Goal: Task Accomplishment & Management: Manage account settings

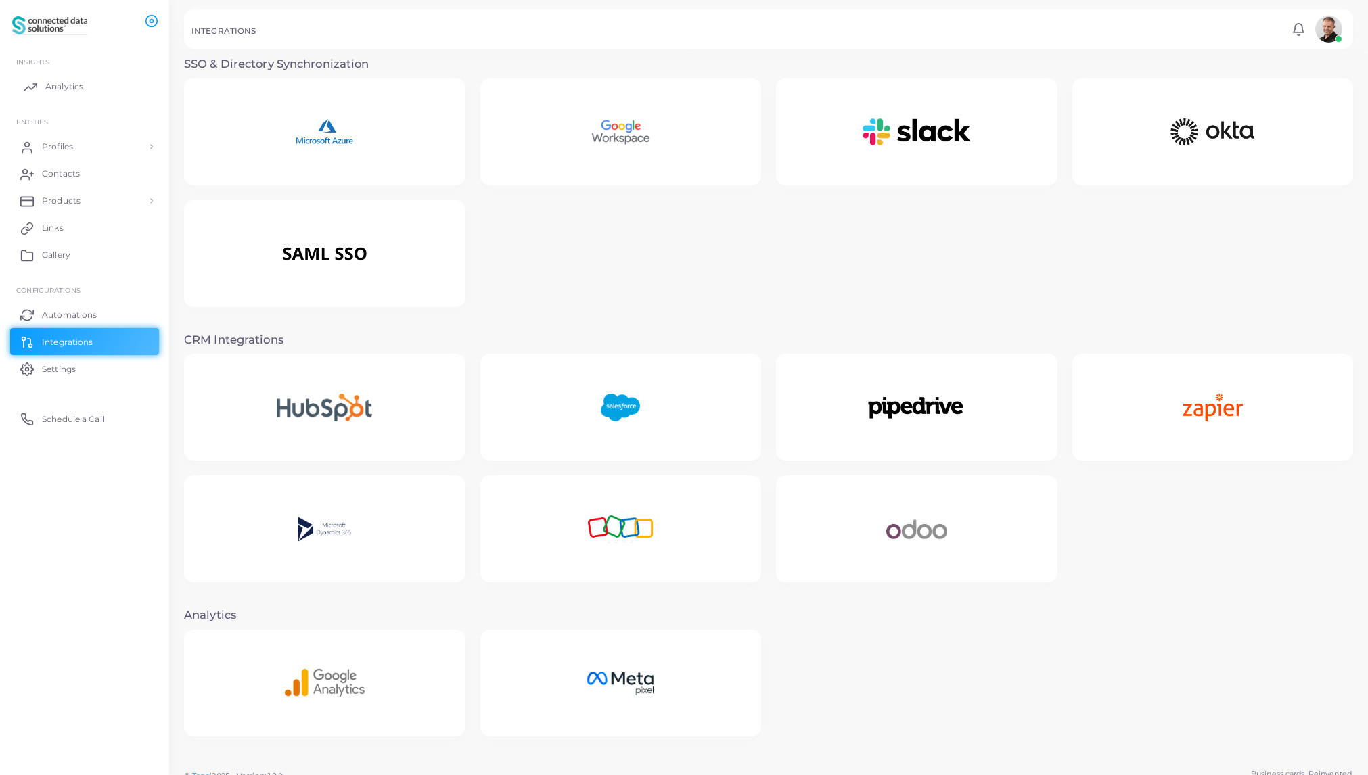
click at [72, 86] on span "Analytics" at bounding box center [64, 87] width 38 height 12
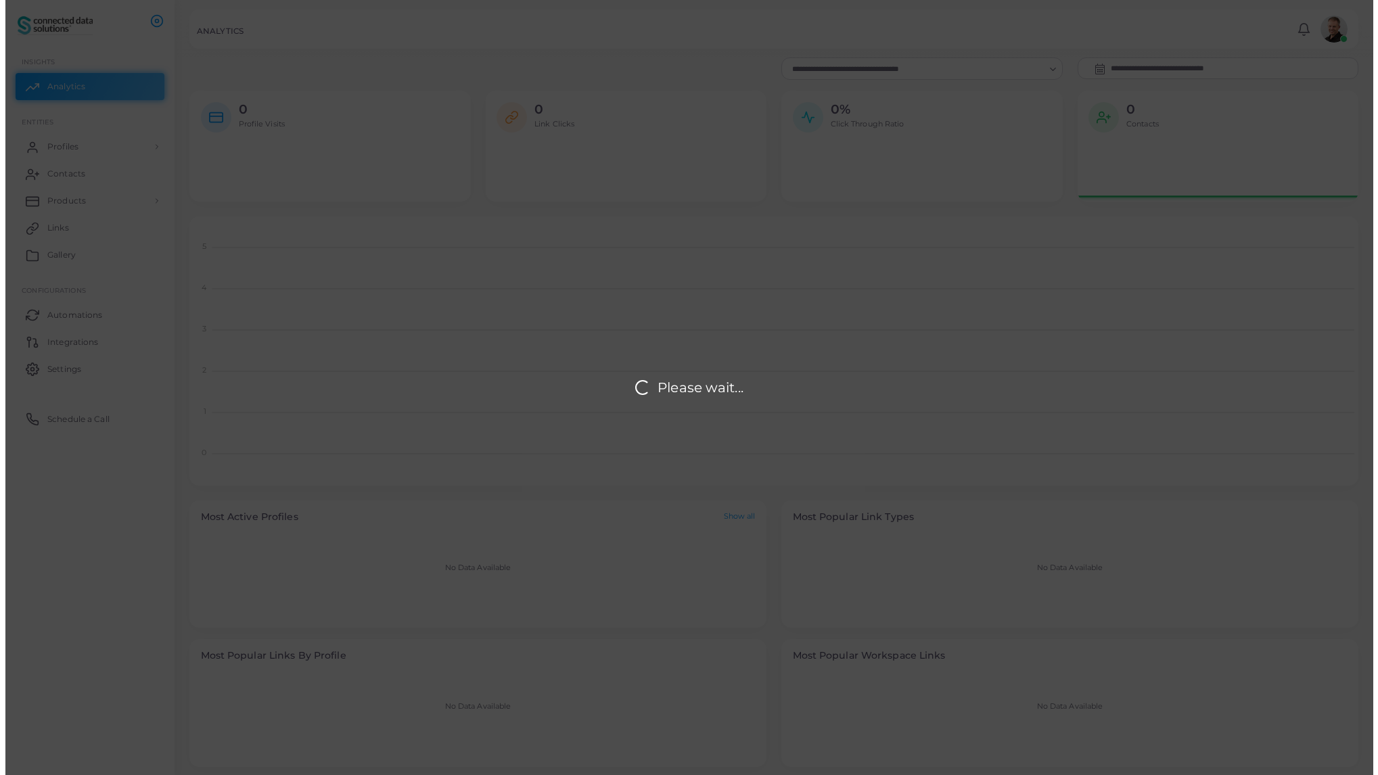
scroll to position [259, 1159]
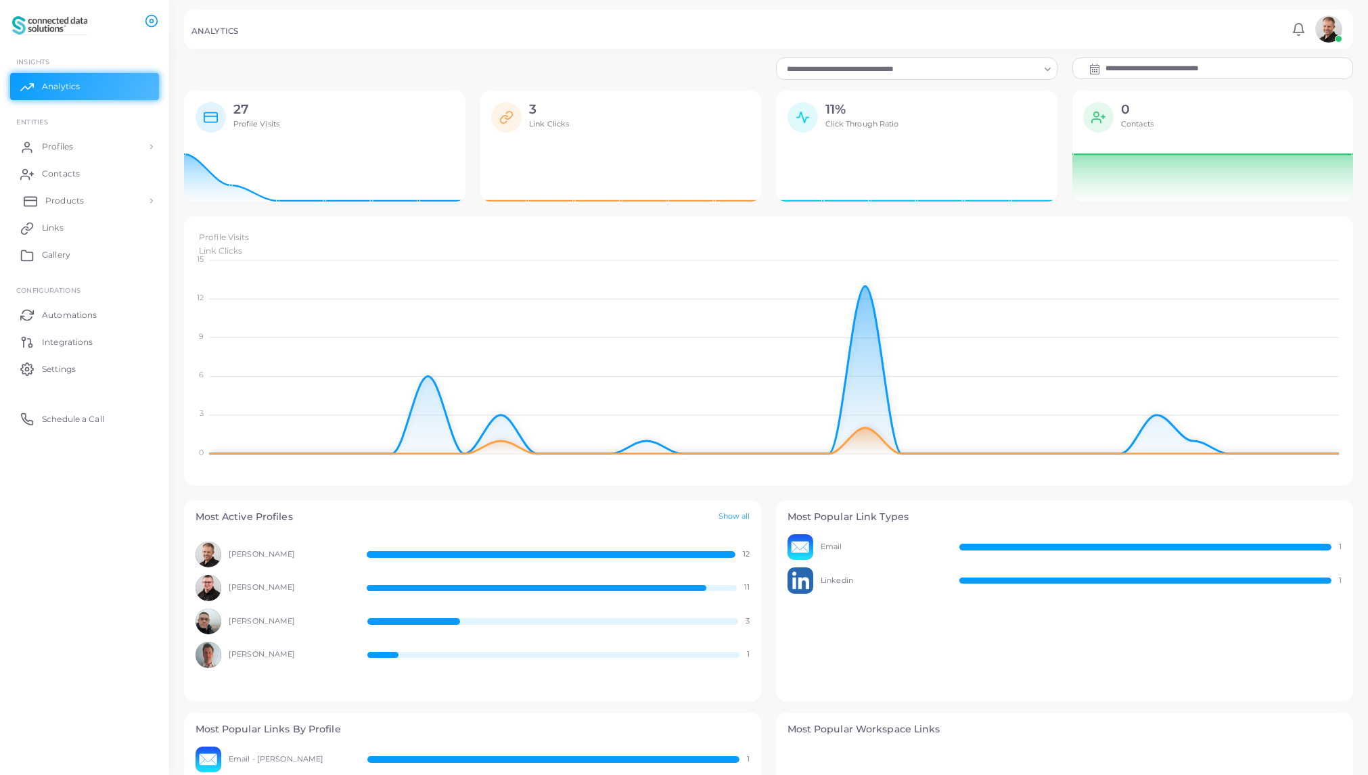
click at [66, 201] on span "Products" at bounding box center [64, 201] width 39 height 12
click at [60, 231] on span "Products" at bounding box center [64, 232] width 39 height 12
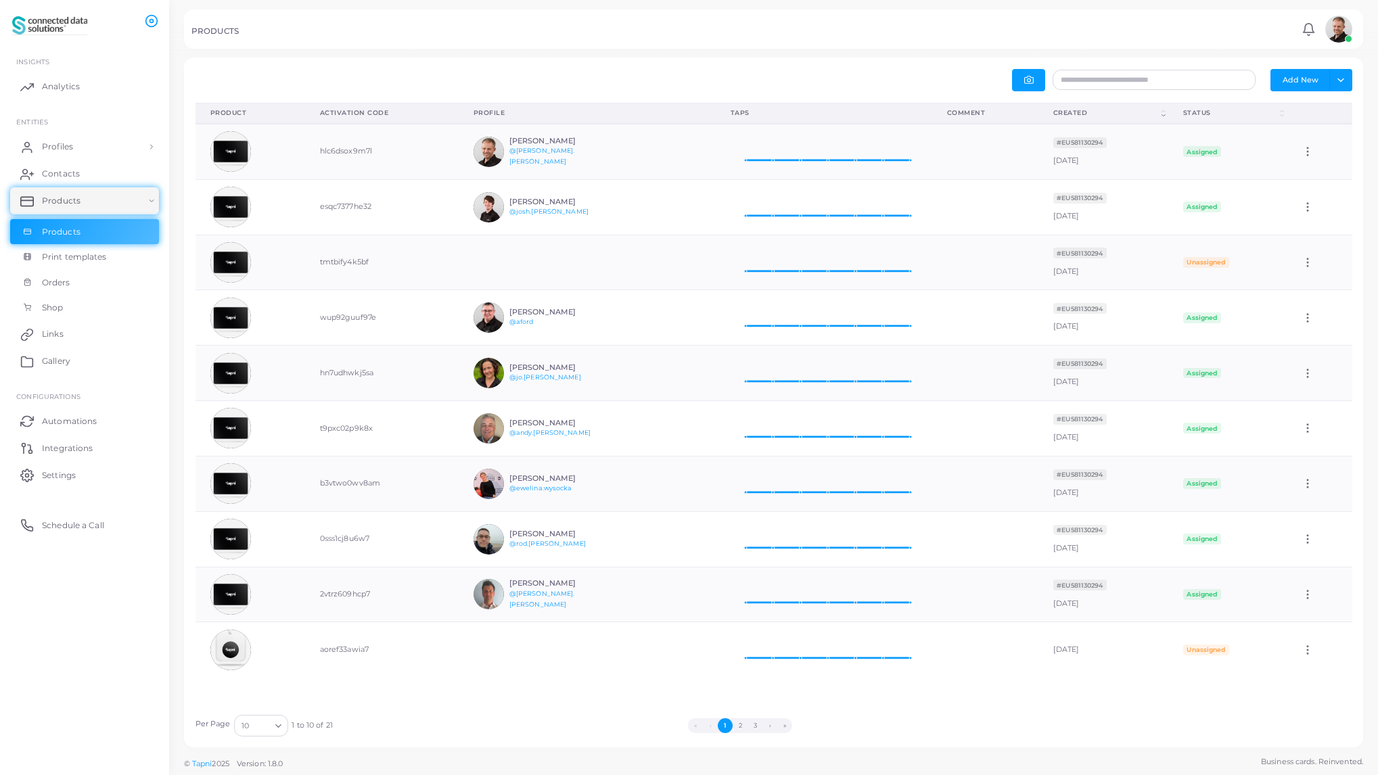
click at [1161, 114] on th "Created (Click to sort Ascending)" at bounding box center [1104, 113] width 130 height 21
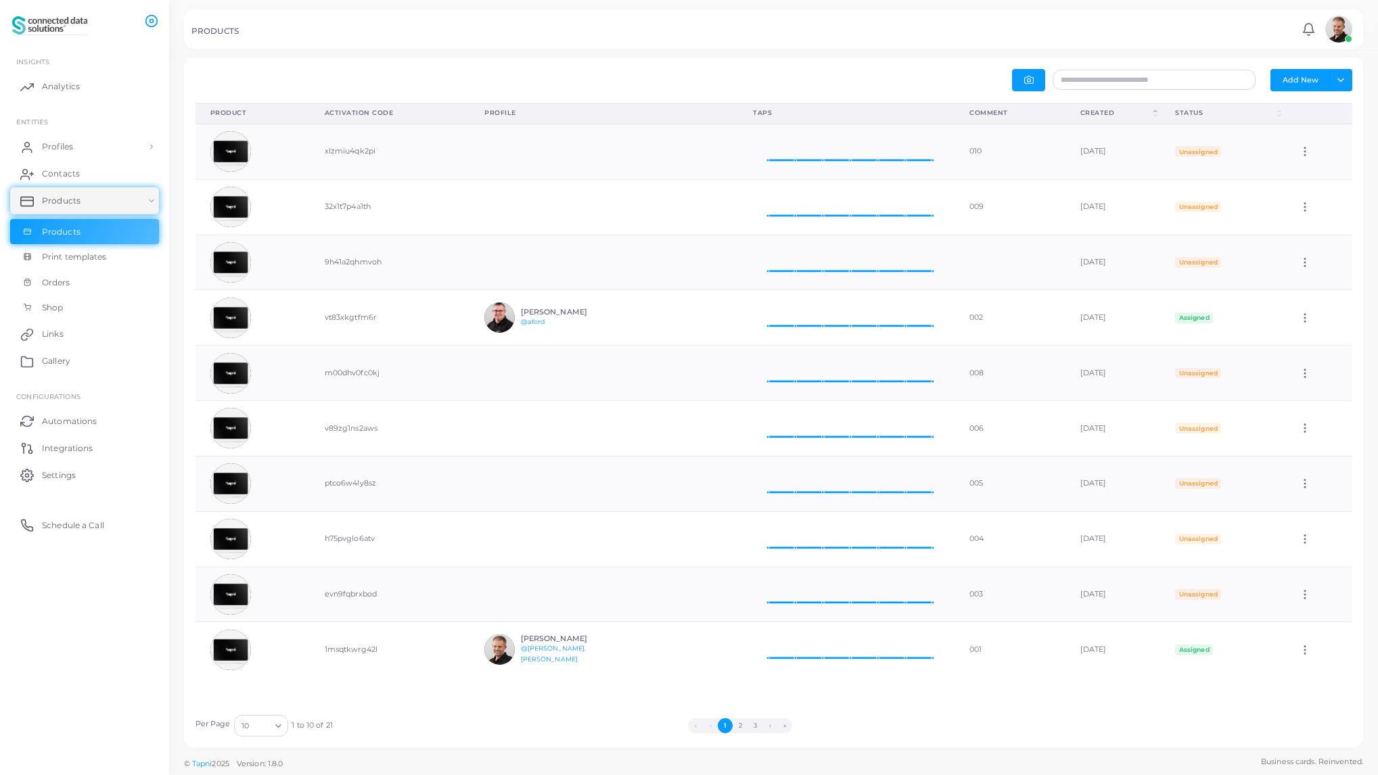
click at [1161, 114] on th "Status (Click to sort Ascending)" at bounding box center [1222, 113] width 123 height 21
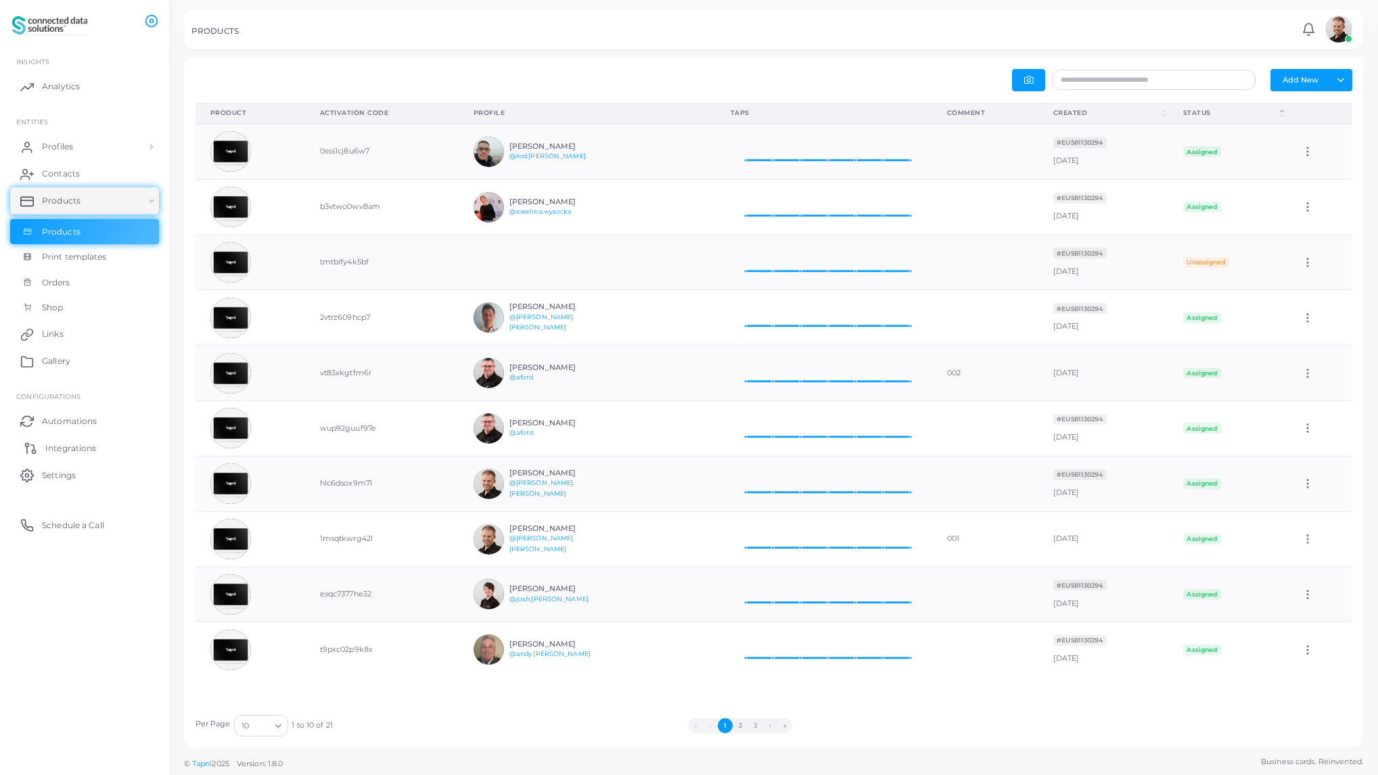
click at [62, 448] on span "Integrations" at bounding box center [70, 449] width 51 height 12
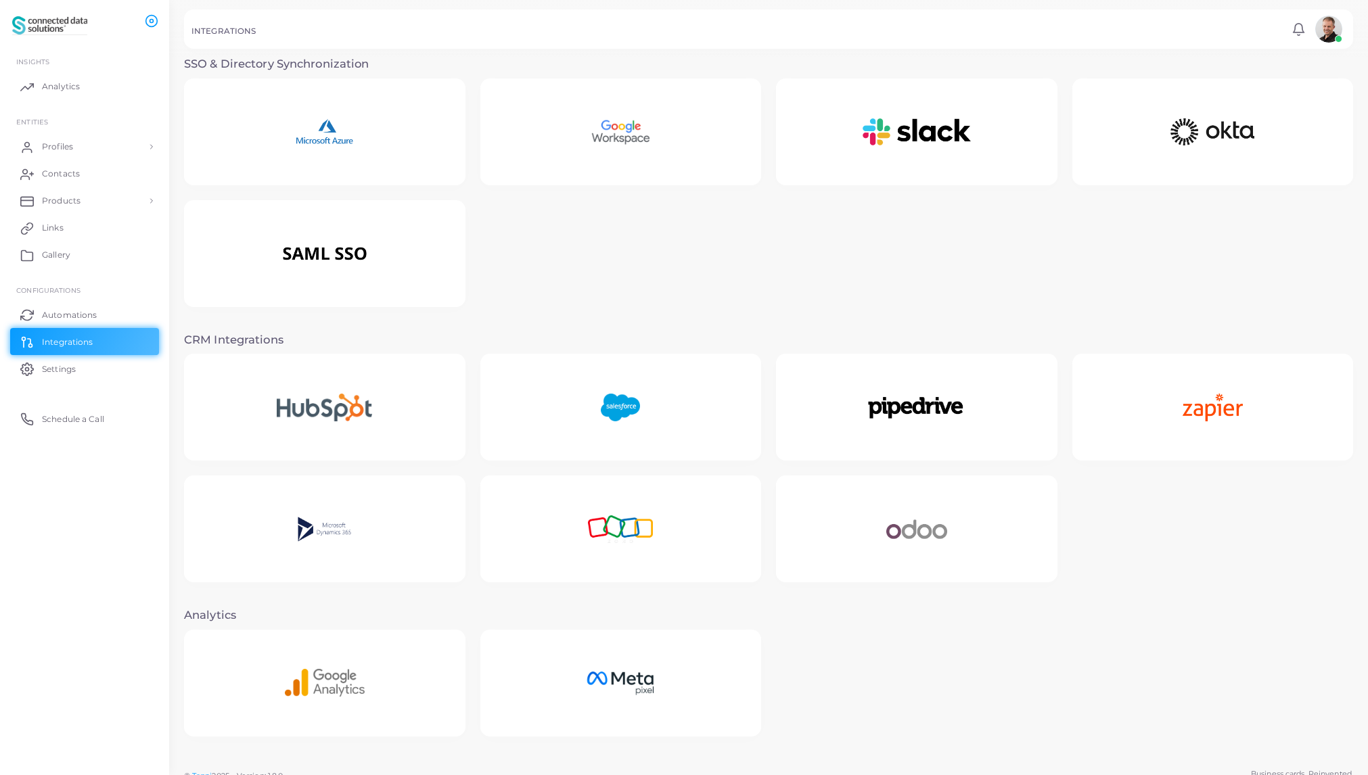
click at [625, 540] on img at bounding box center [621, 529] width 122 height 85
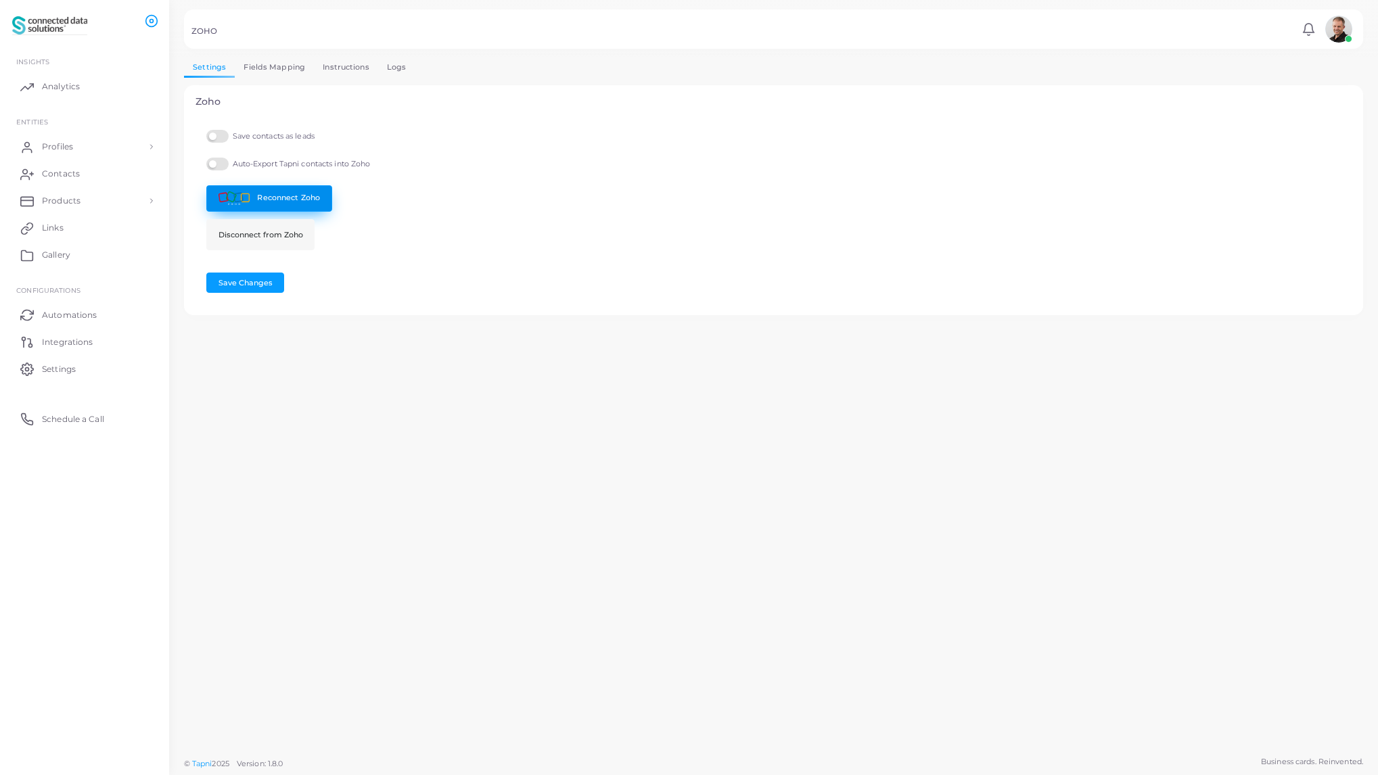
click at [266, 199] on link "Reconnect Zoho" at bounding box center [269, 198] width 126 height 26
click at [275, 64] on link "Fields Mapping" at bounding box center [274, 68] width 79 height 20
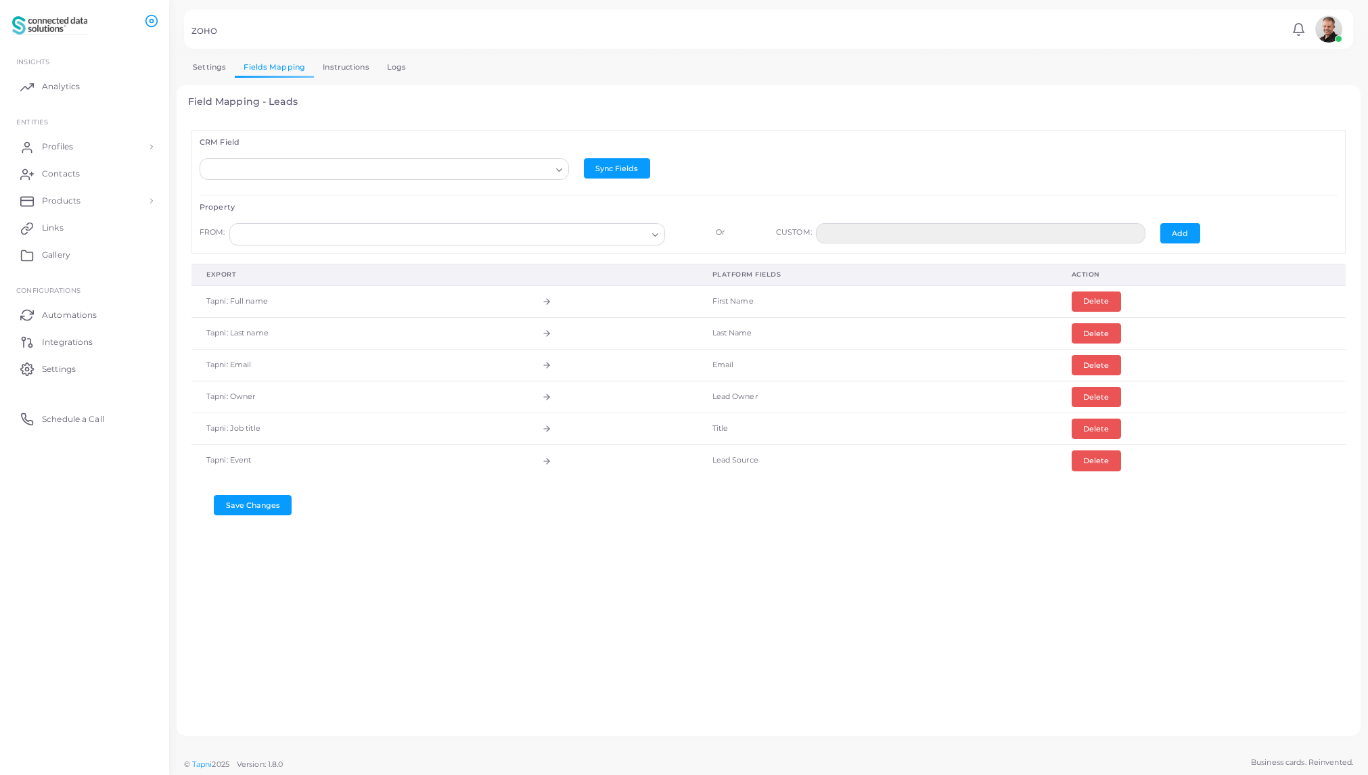
click at [380, 459] on td "Tapni: Event" at bounding box center [359, 461] width 336 height 32
click at [348, 70] on link "Instructions" at bounding box center [346, 68] width 64 height 20
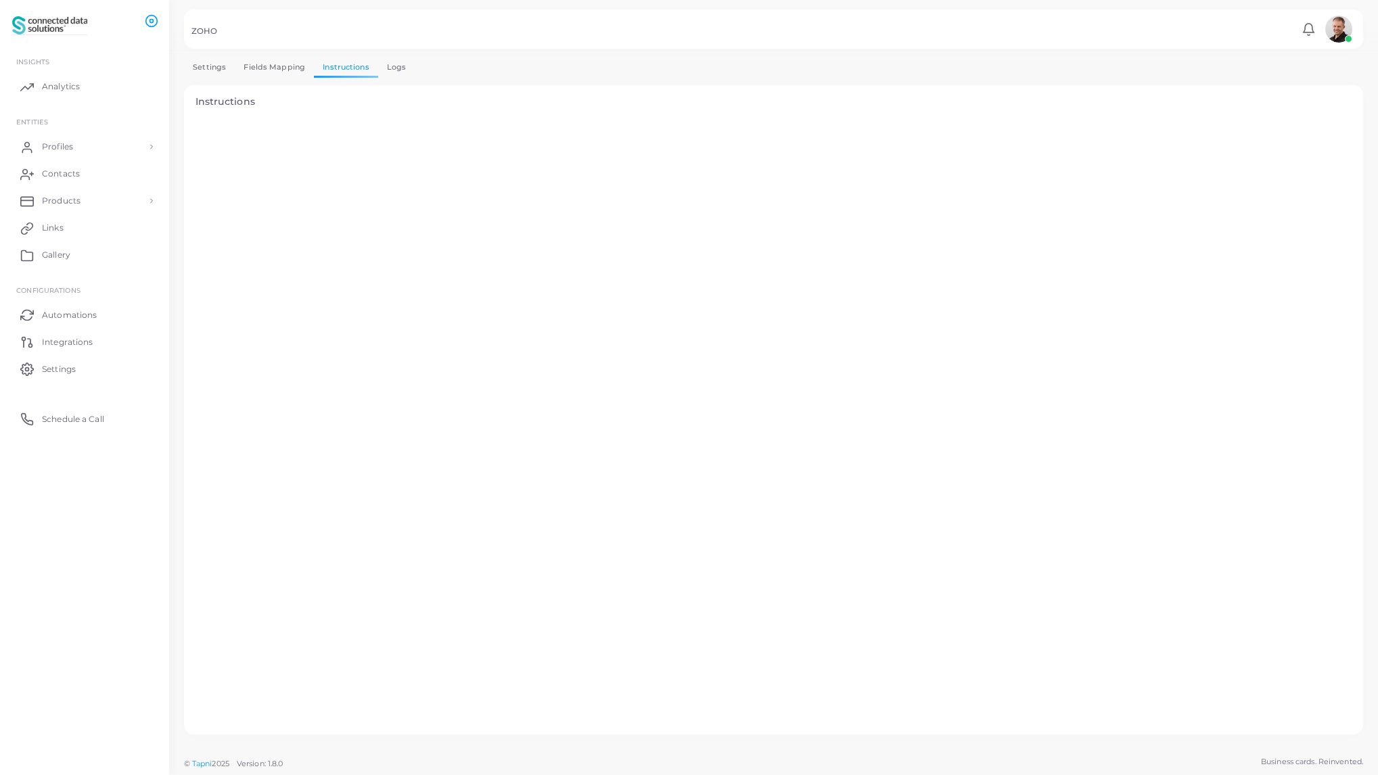
click at [286, 67] on link "Fields Mapping" at bounding box center [274, 68] width 79 height 20
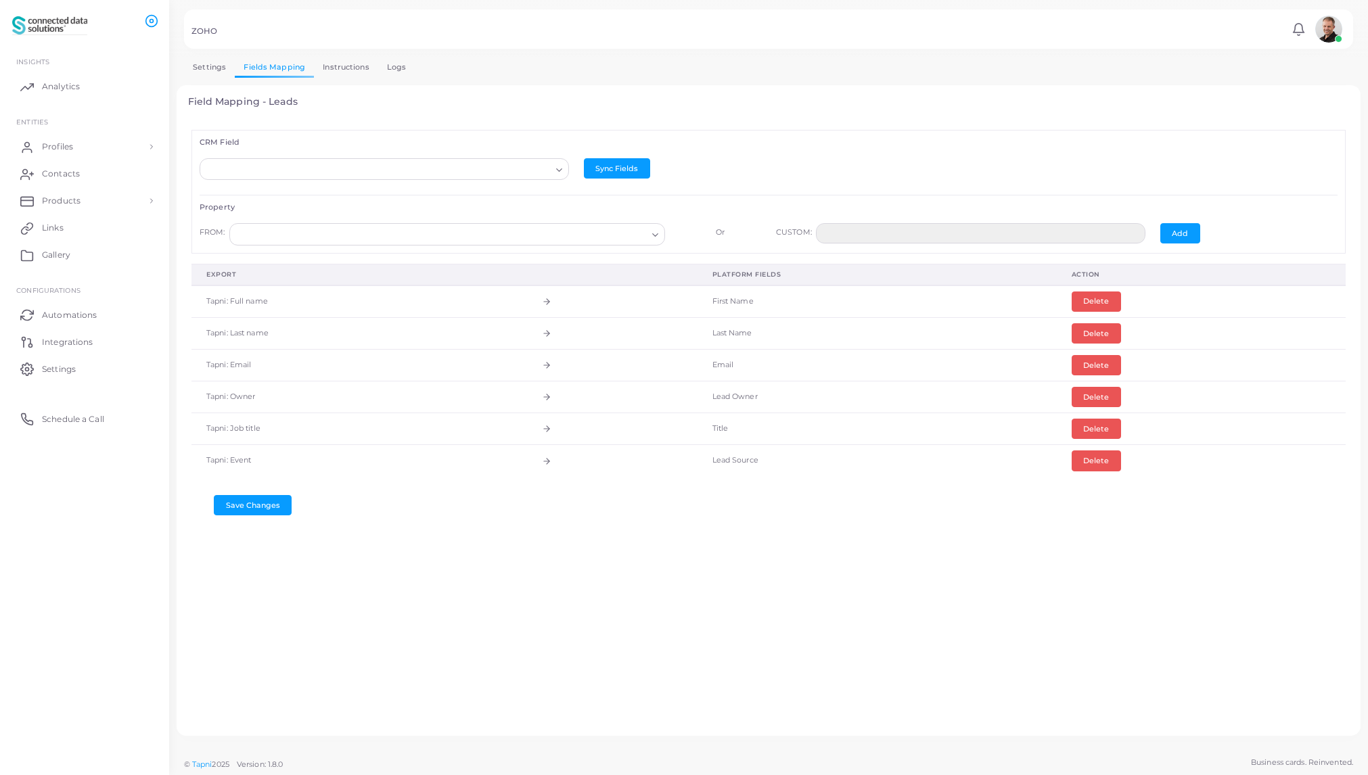
click at [401, 70] on link "Logs" at bounding box center [396, 68] width 37 height 20
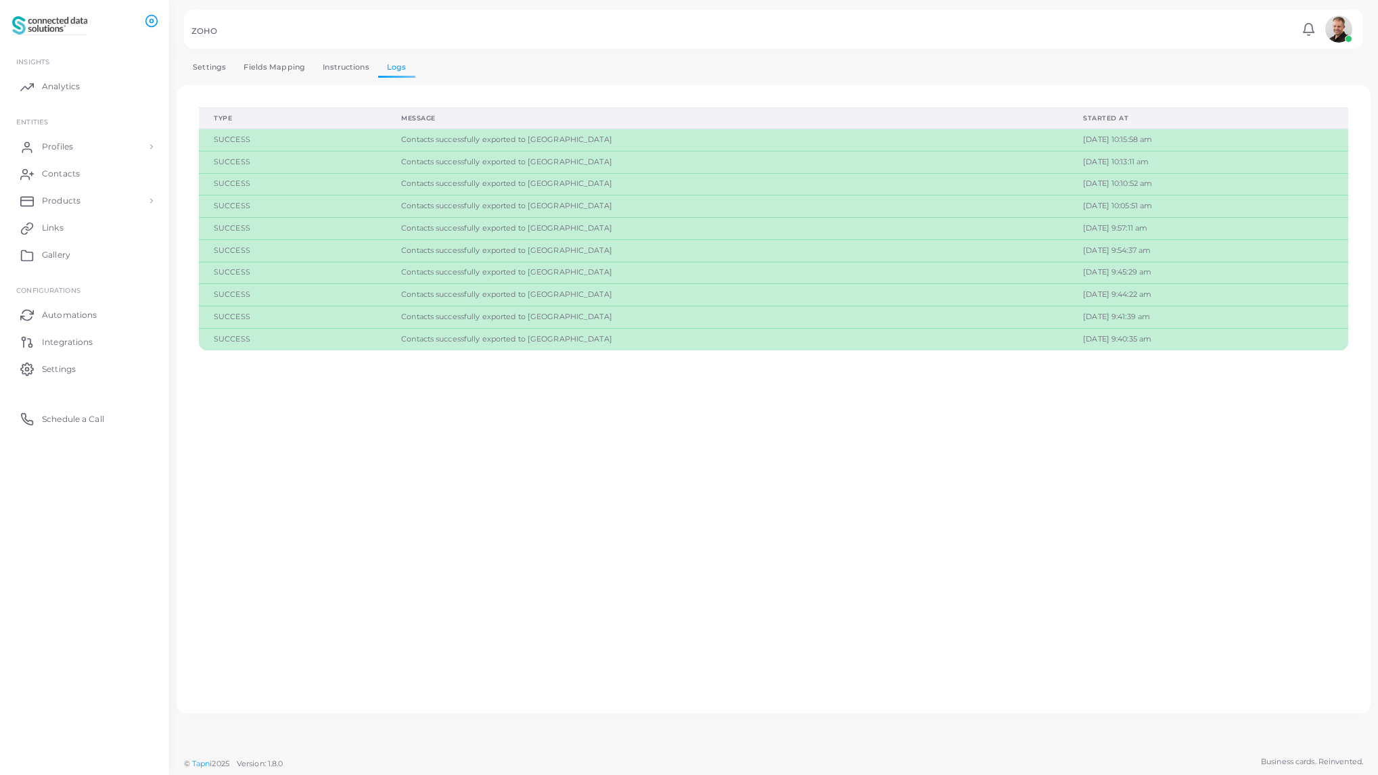
click at [277, 68] on link "Fields Mapping" at bounding box center [274, 68] width 79 height 20
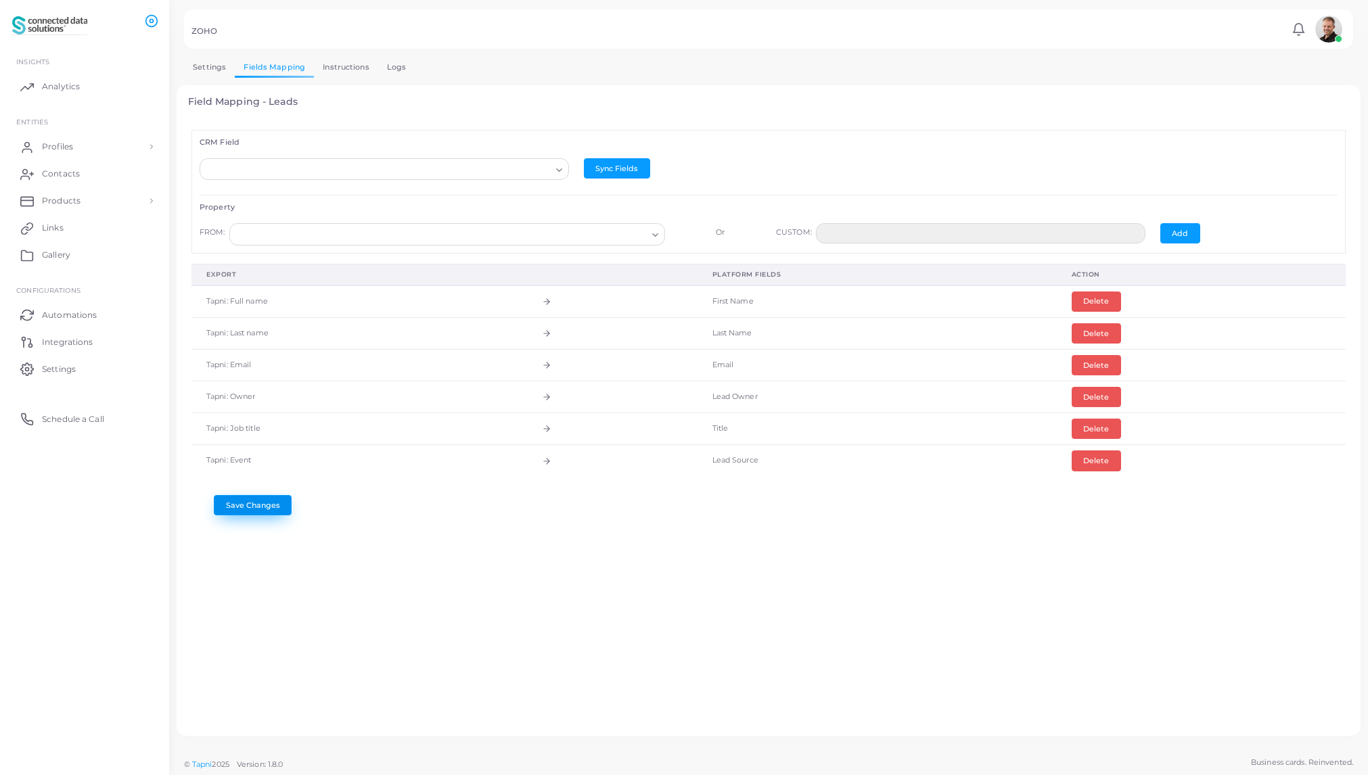
click at [256, 505] on button "Save Changes" at bounding box center [253, 505] width 78 height 20
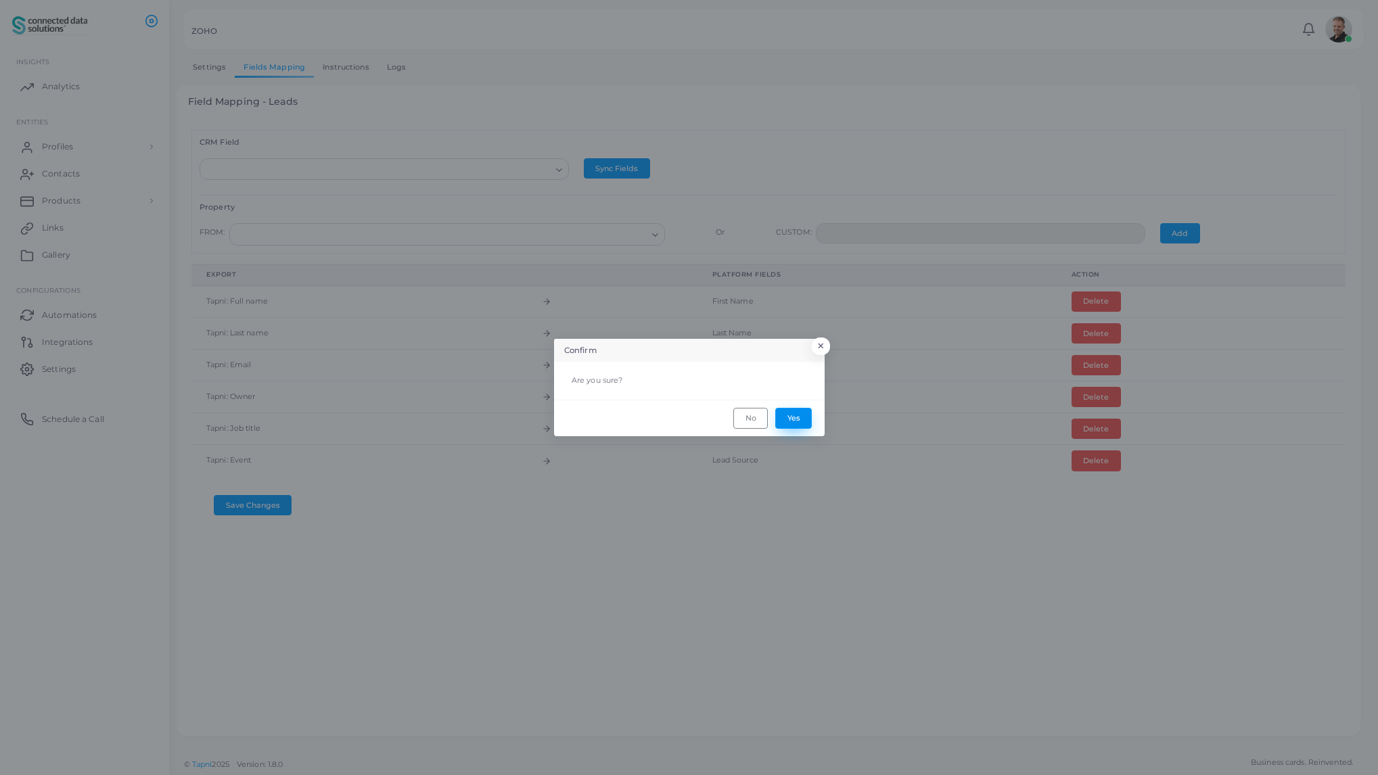
click at [789, 420] on button "Yes" at bounding box center [793, 418] width 37 height 20
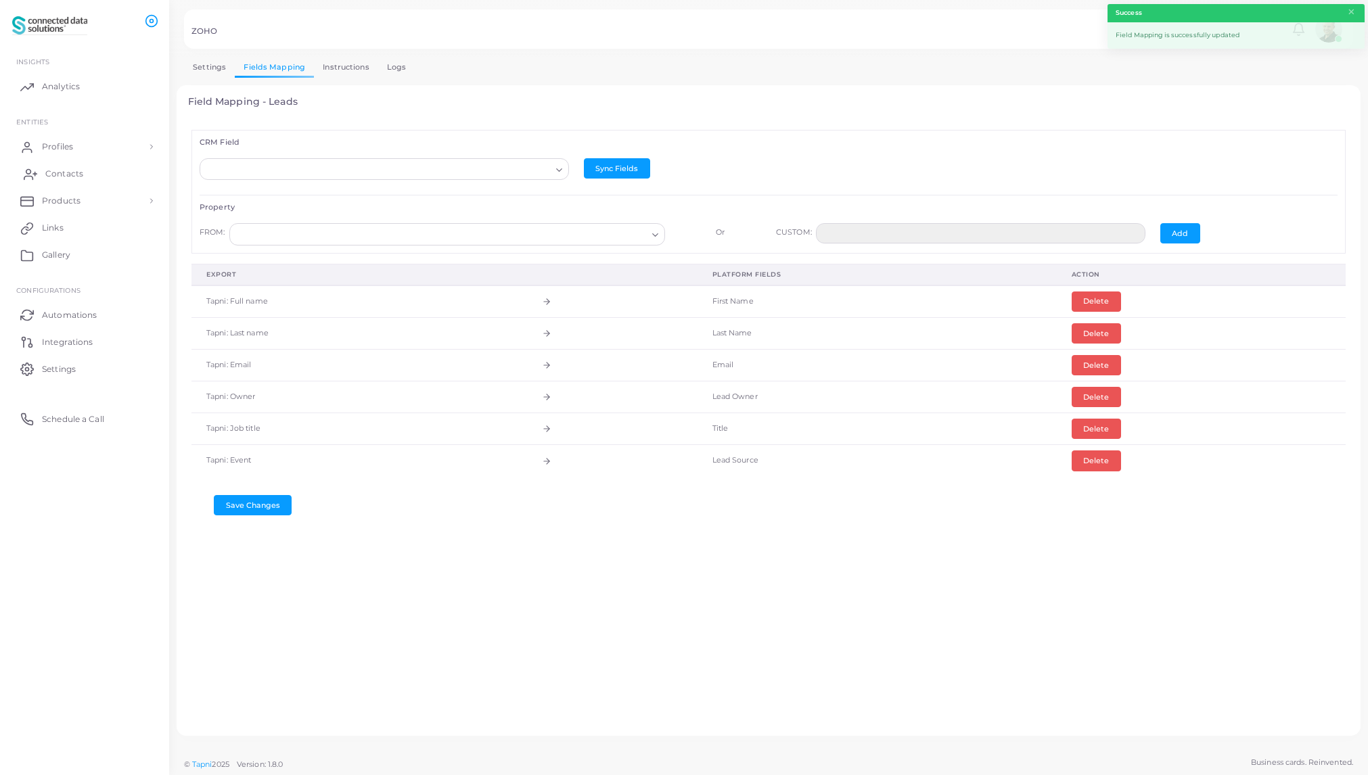
click at [66, 175] on span "Contacts" at bounding box center [64, 174] width 38 height 12
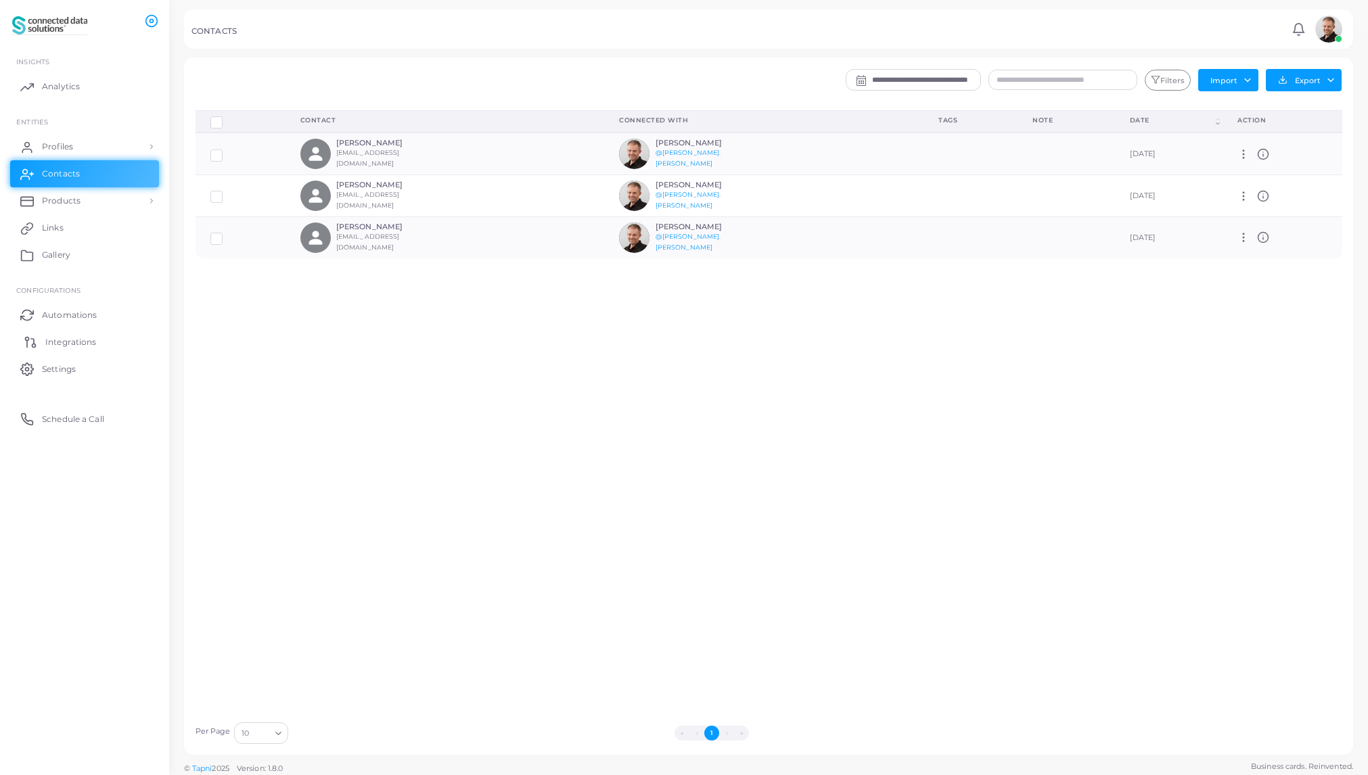
click at [62, 342] on span "Integrations" at bounding box center [70, 342] width 51 height 12
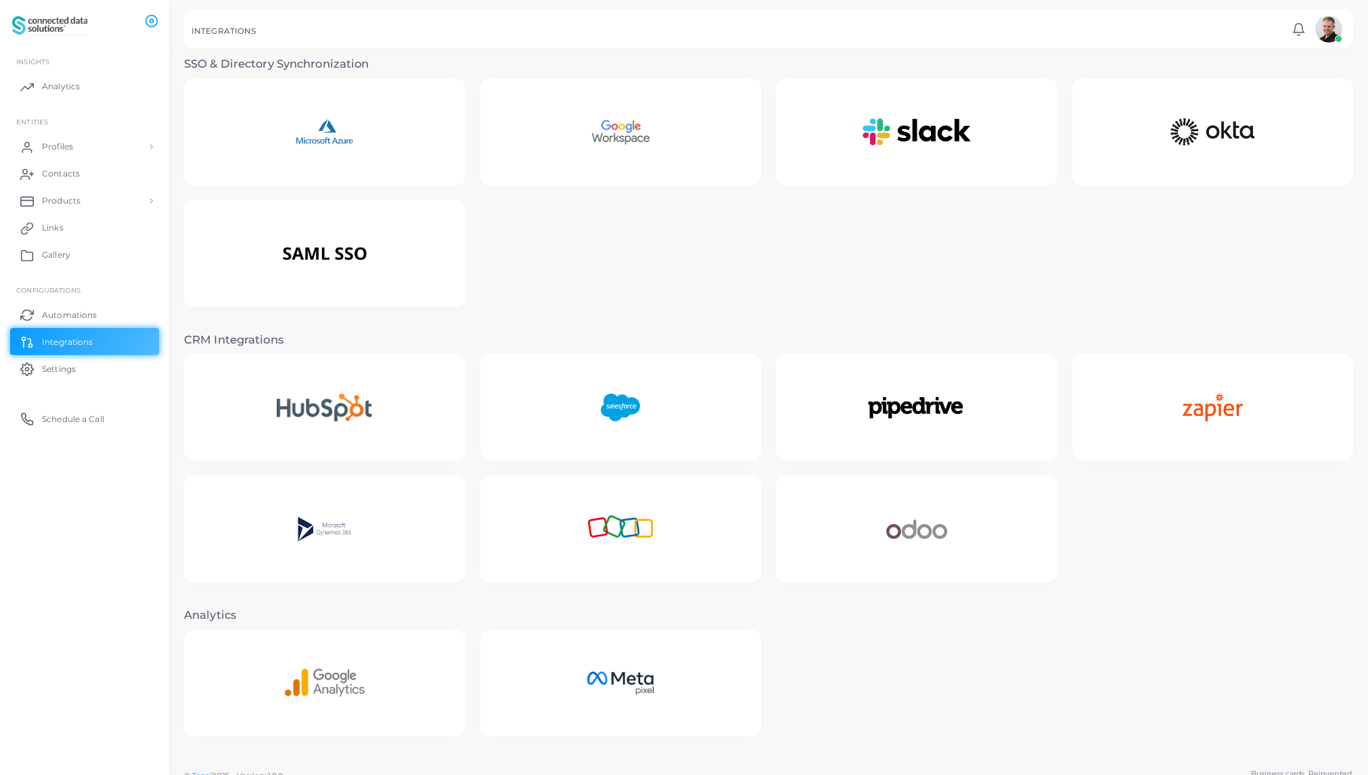
click at [649, 527] on img at bounding box center [621, 529] width 122 height 85
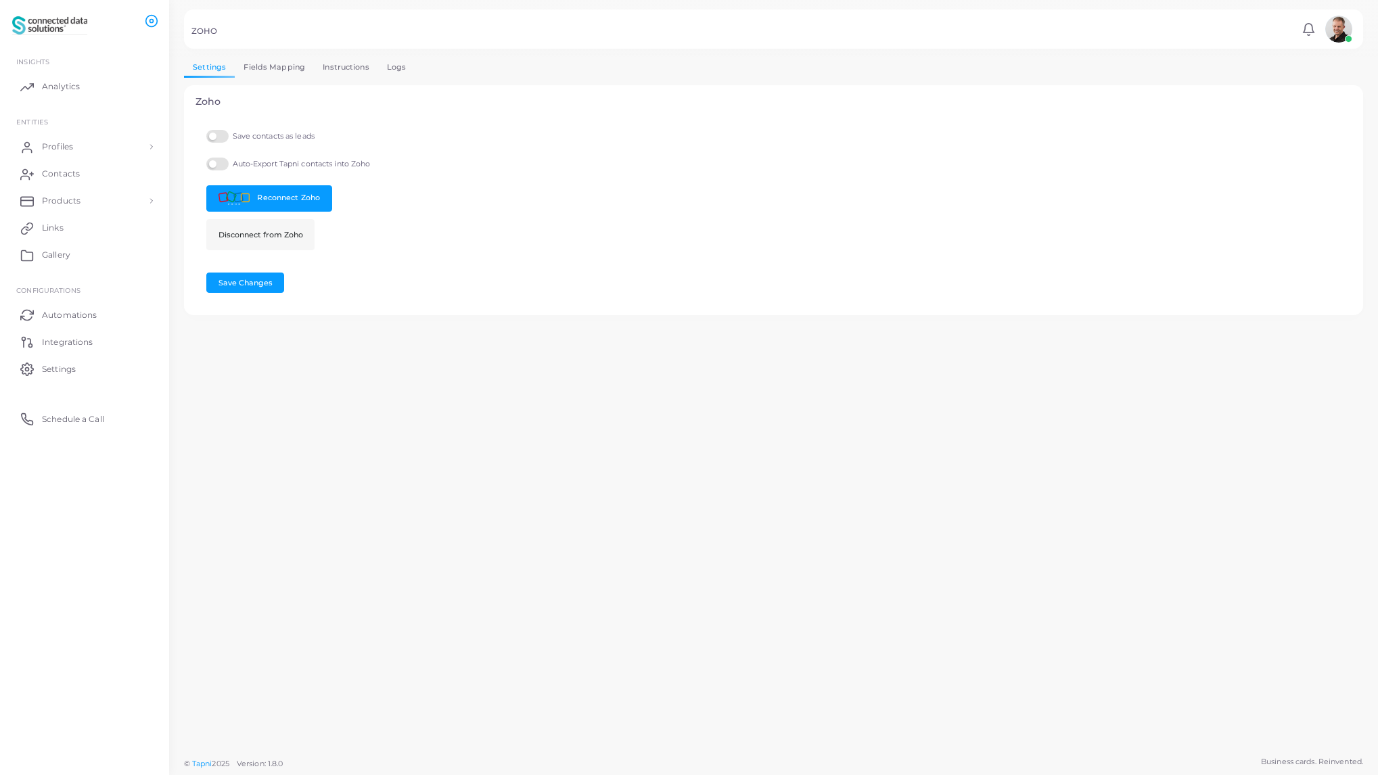
click at [277, 70] on link "Fields Mapping" at bounding box center [274, 68] width 79 height 20
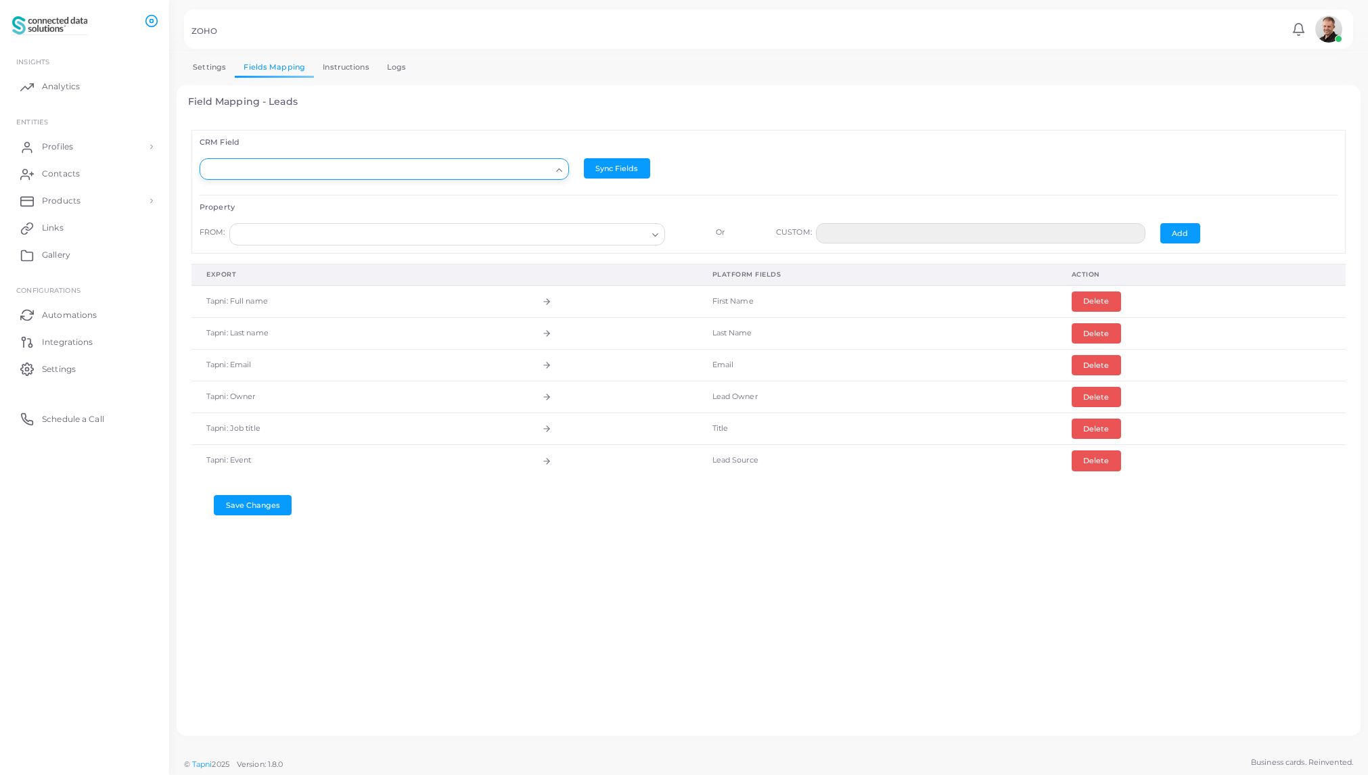
click at [558, 172] on icon "Search for option" at bounding box center [559, 170] width 10 height 10
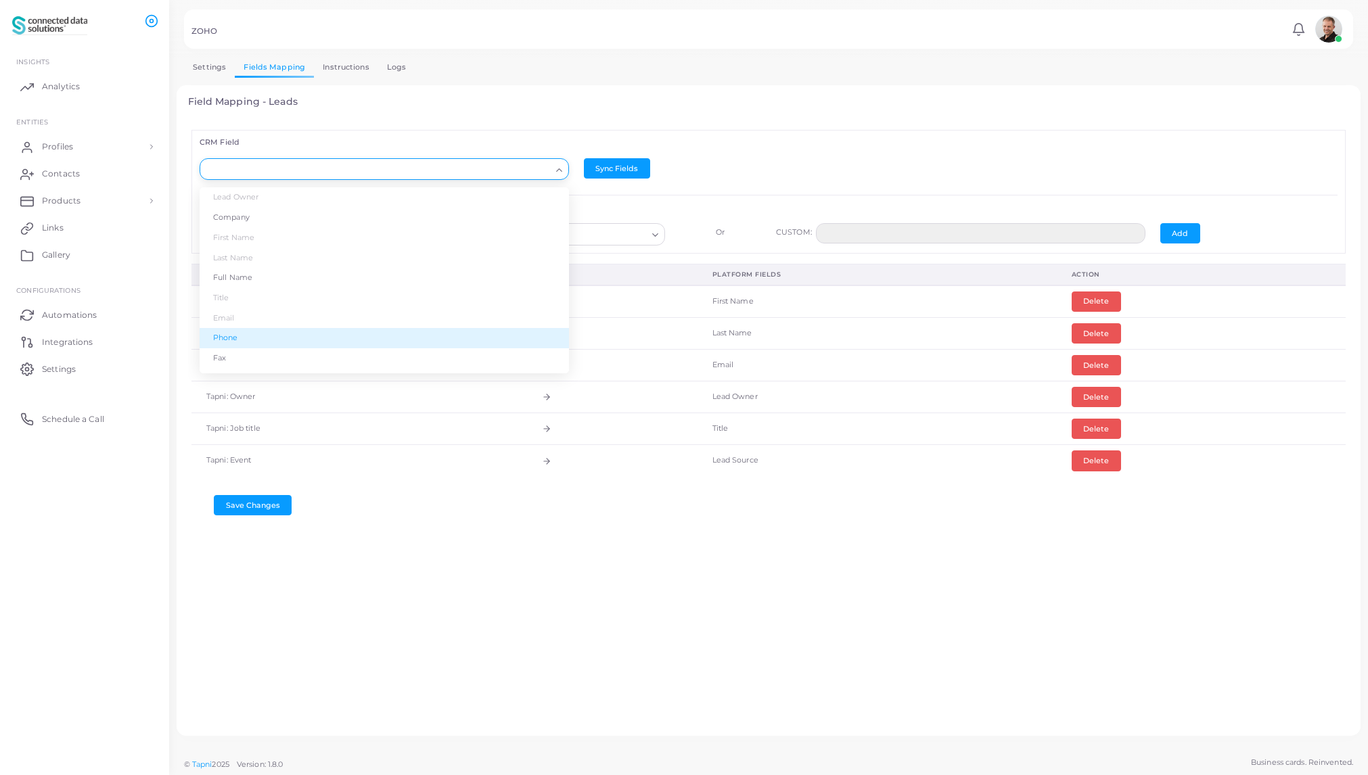
click at [496, 655] on div "CRM Field Loading... Lead Owner Company First Name Last Name Full Name Title Em…" at bounding box center [769, 422] width 1162 height 606
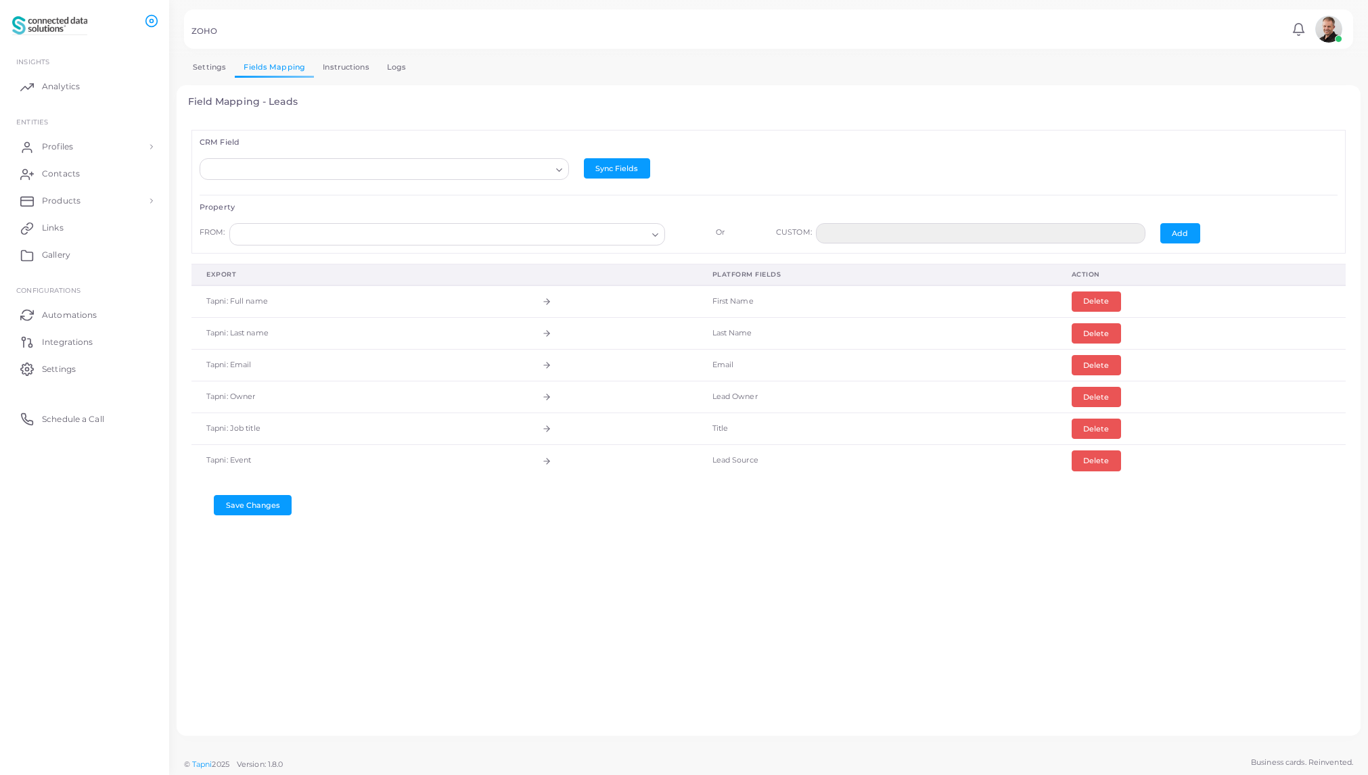
click at [266, 304] on td "Tapni: Full name" at bounding box center [359, 302] width 336 height 32
click at [551, 300] on icon at bounding box center [546, 301] width 9 height 9
click at [330, 237] on input "Search for option" at bounding box center [440, 234] width 411 height 15
click at [355, 169] on input "Search for option" at bounding box center [378, 169] width 345 height 15
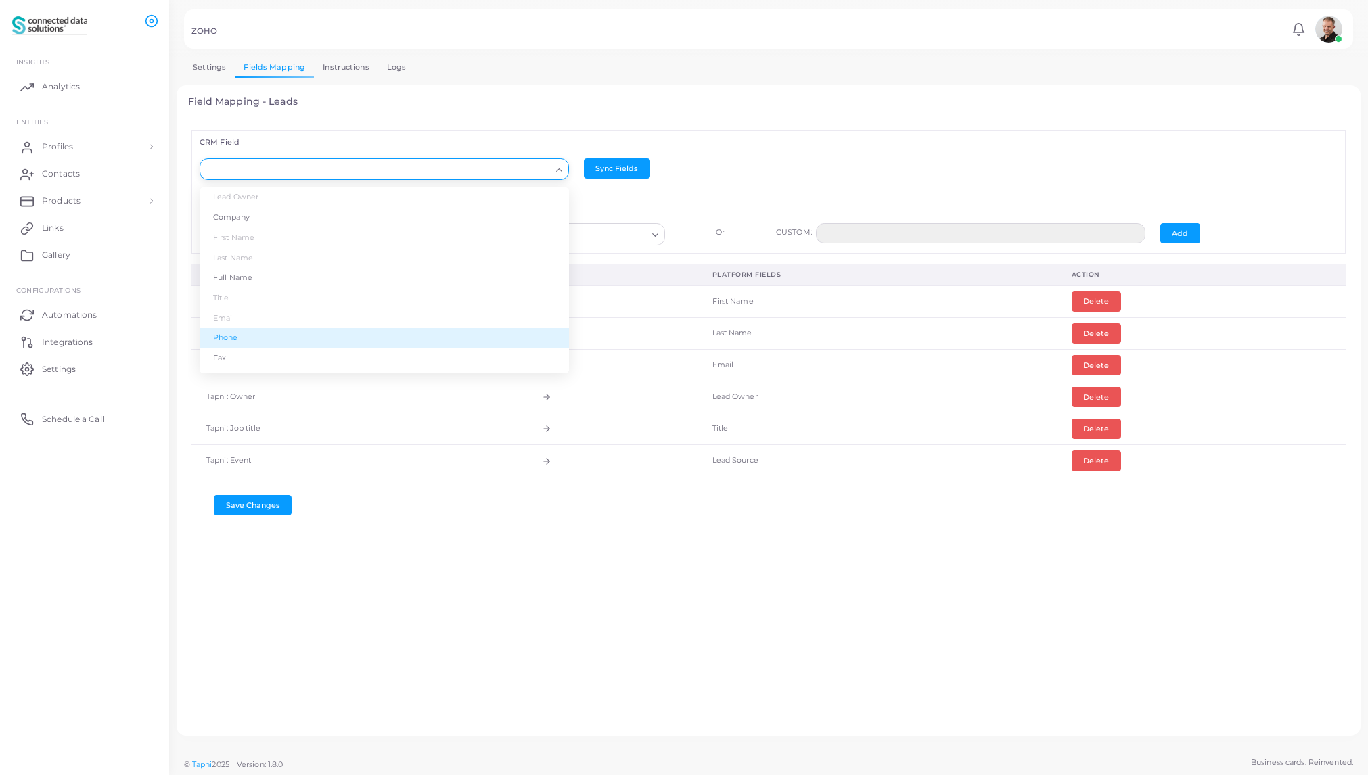
click at [590, 533] on div "CRM Field Loading... Lead Owner Company First Name Last Name Full Name Title Em…" at bounding box center [769, 422] width 1162 height 606
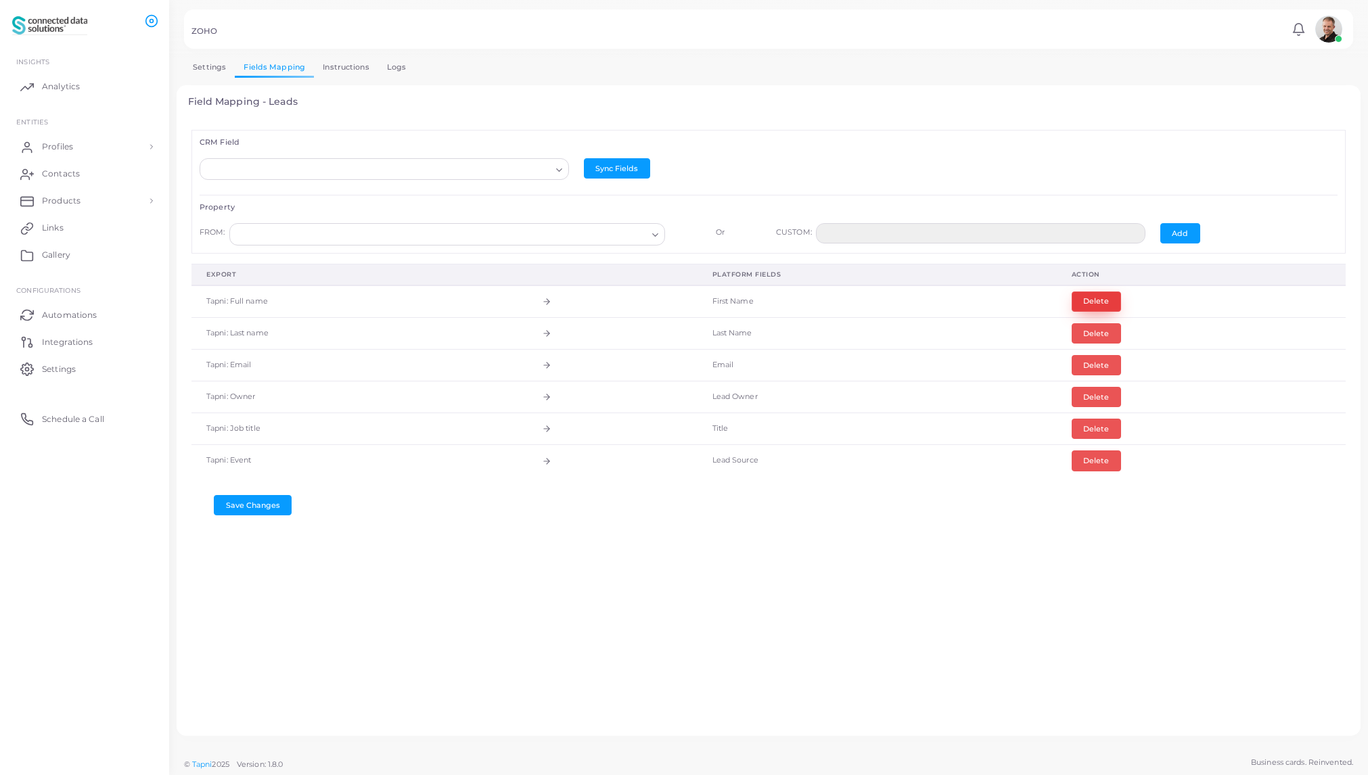
click at [1092, 298] on button "Delete" at bounding box center [1096, 302] width 49 height 20
click at [300, 166] on input "Search for option" at bounding box center [378, 169] width 345 height 15
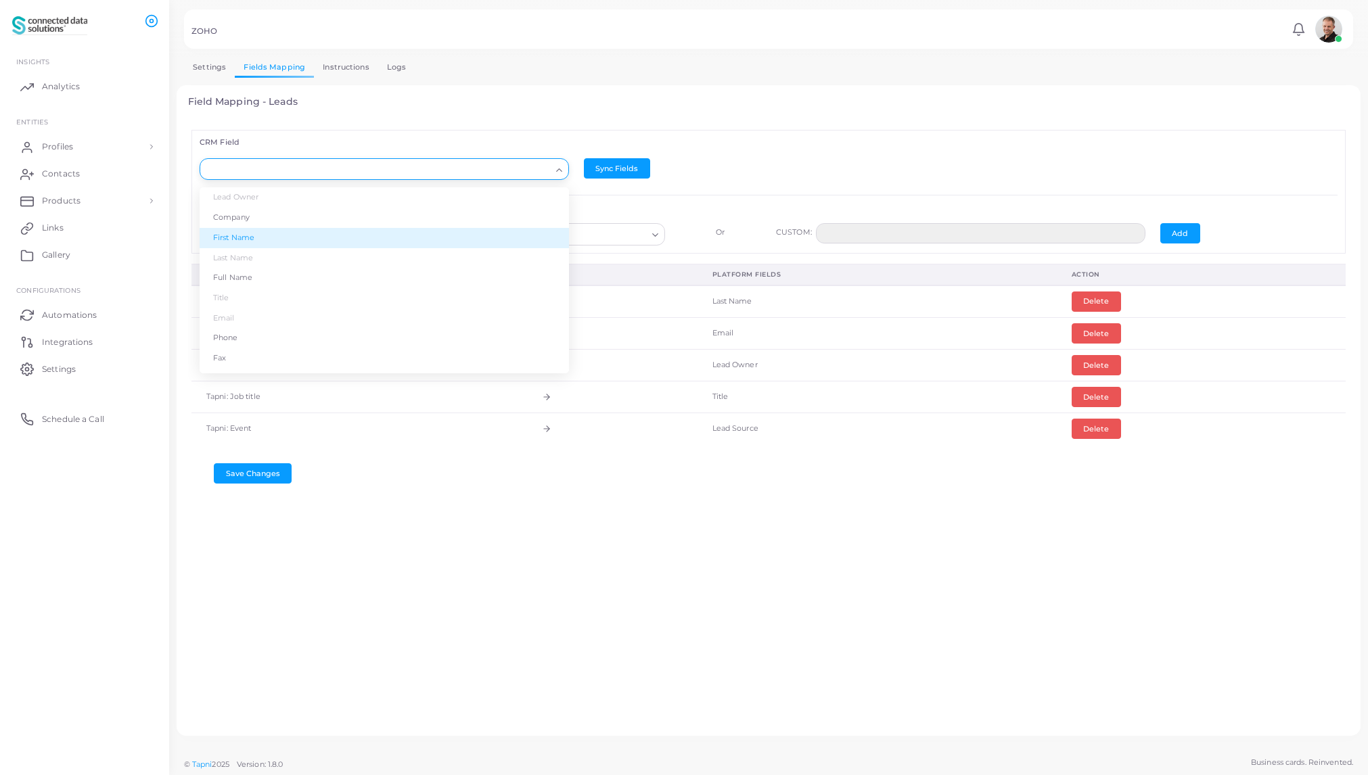
click at [237, 233] on li "First Name" at bounding box center [384, 238] width 369 height 20
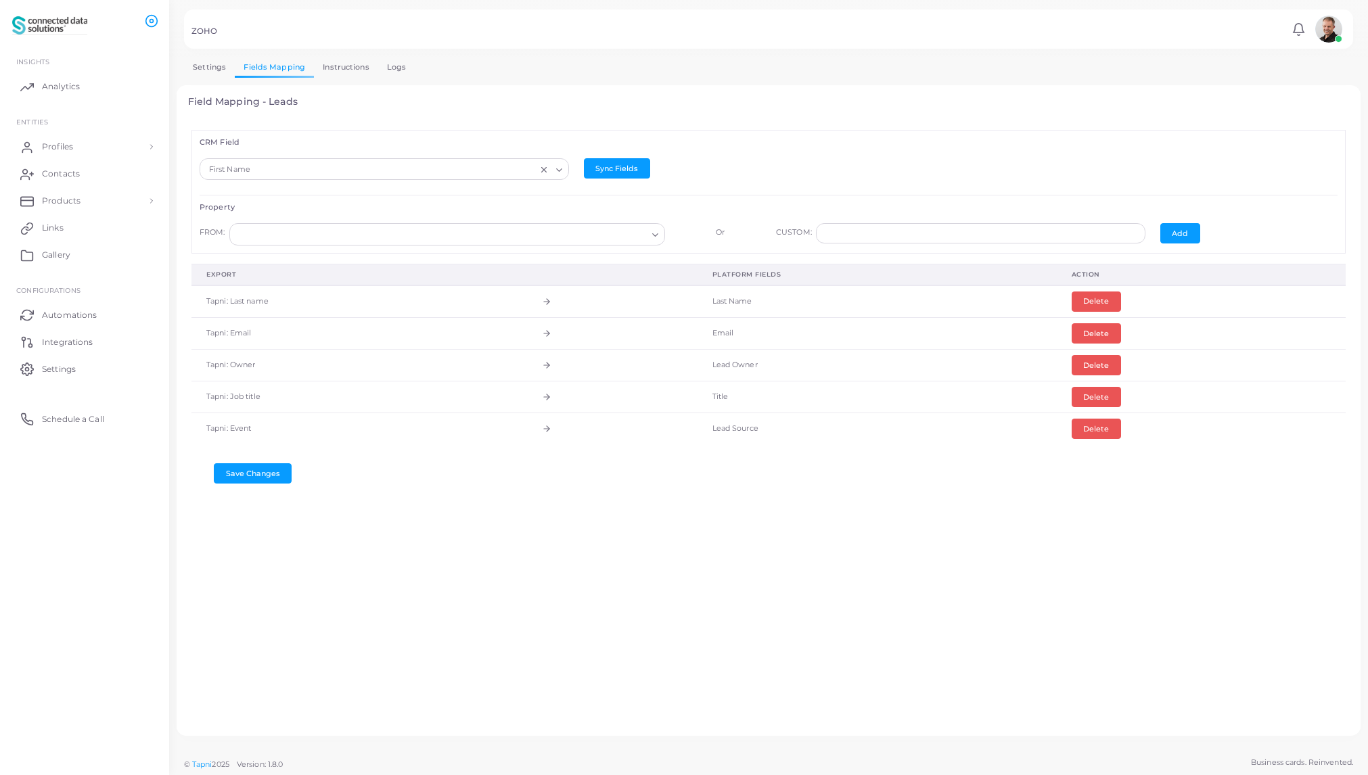
click at [419, 231] on input "Search for option" at bounding box center [440, 234] width 411 height 15
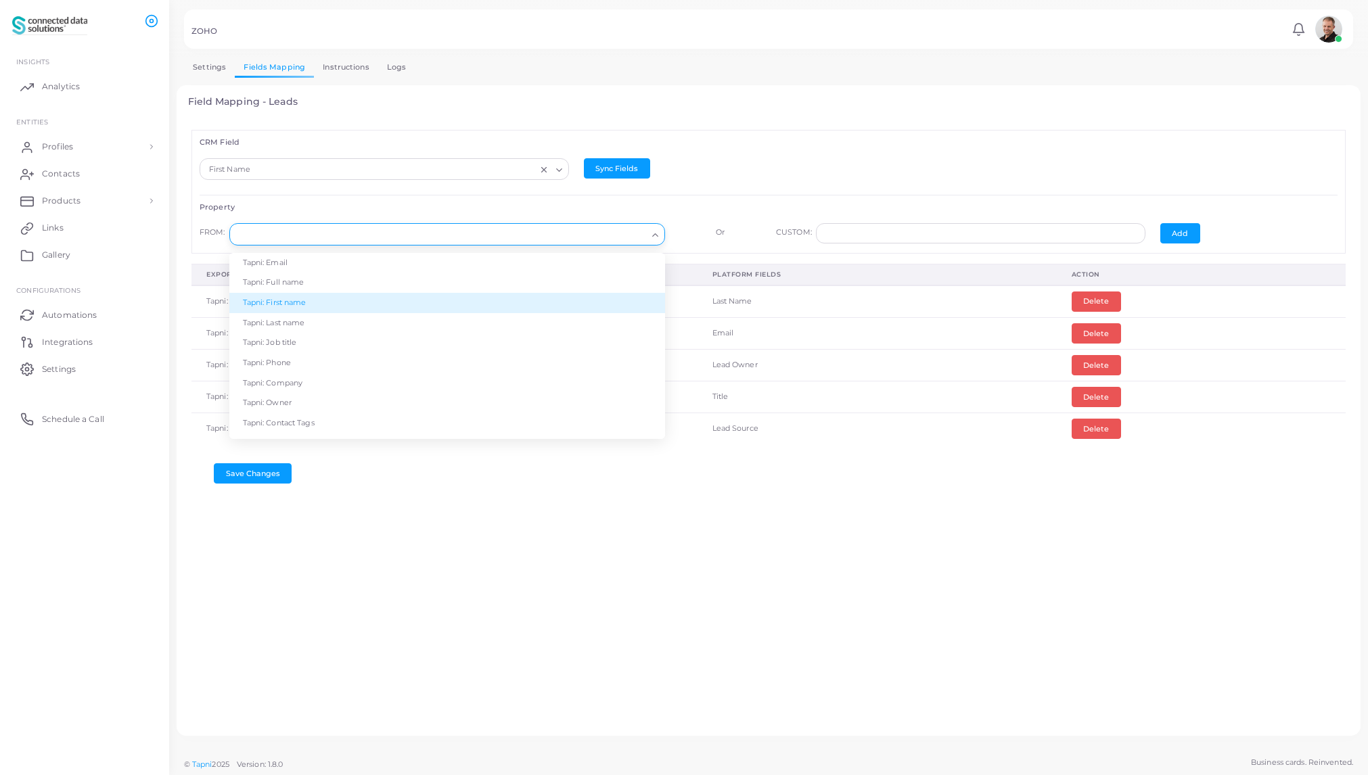
click at [327, 303] on li "Tapni: First name" at bounding box center [447, 303] width 436 height 20
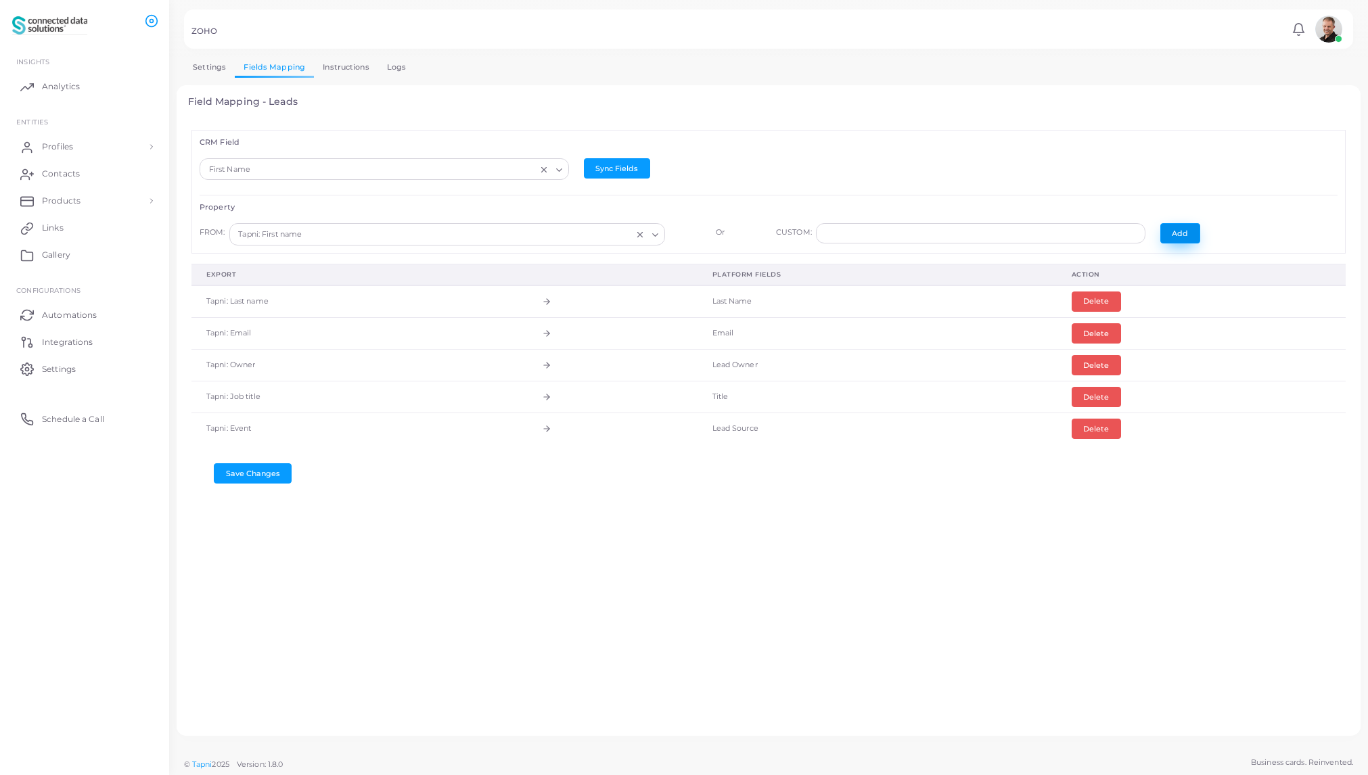
click at [1175, 235] on button "Add" at bounding box center [1181, 233] width 40 height 20
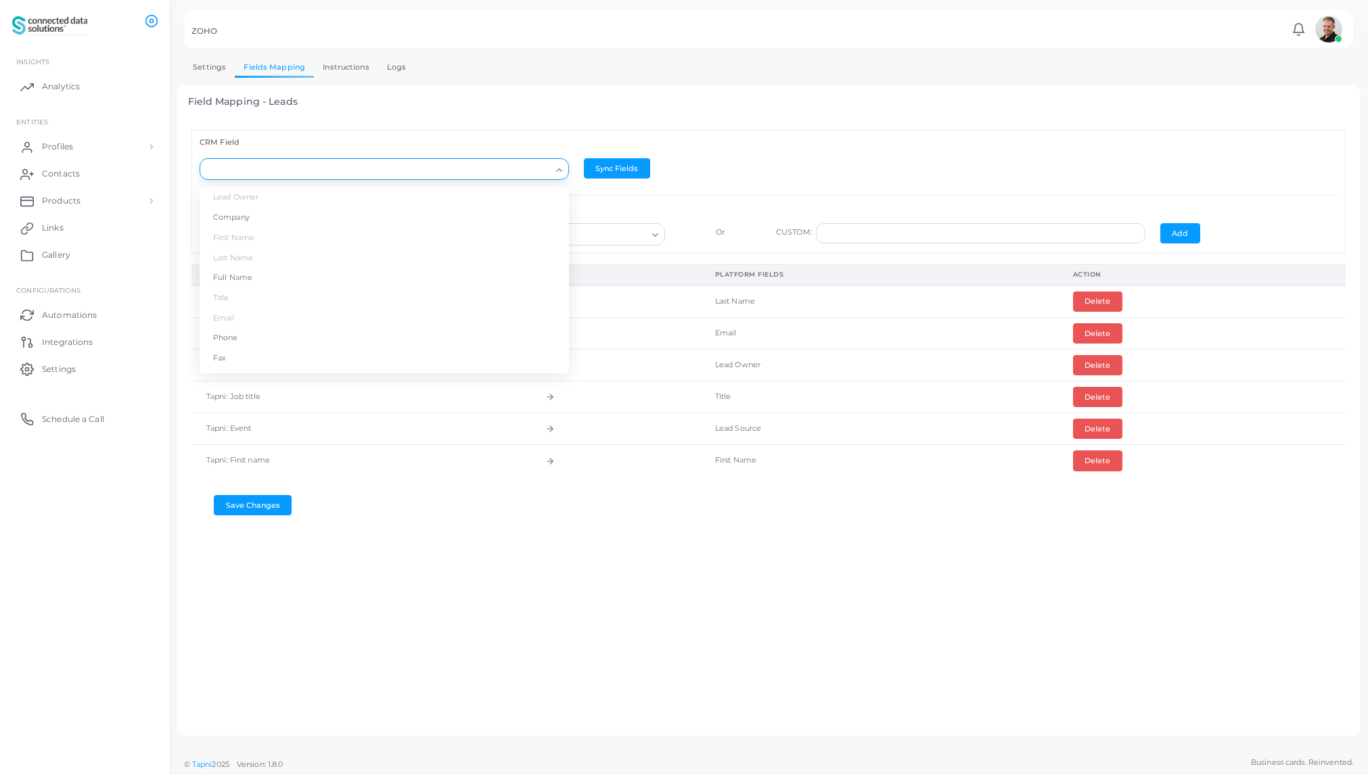
click at [406, 168] on input "Search for option" at bounding box center [378, 169] width 345 height 15
click at [248, 216] on li "Company" at bounding box center [384, 218] width 369 height 20
click at [321, 235] on input "Search for option" at bounding box center [440, 234] width 411 height 15
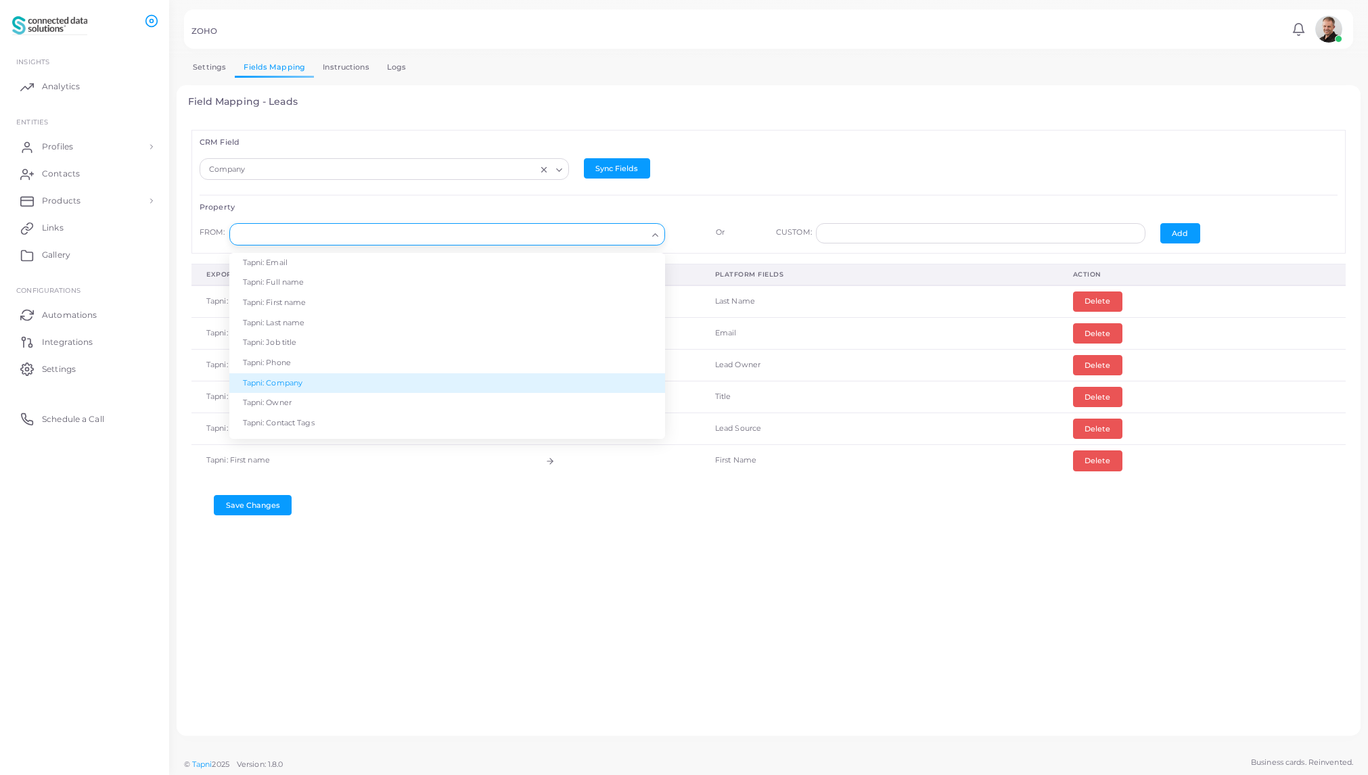
click at [288, 378] on li "Tapni: Company" at bounding box center [447, 384] width 436 height 20
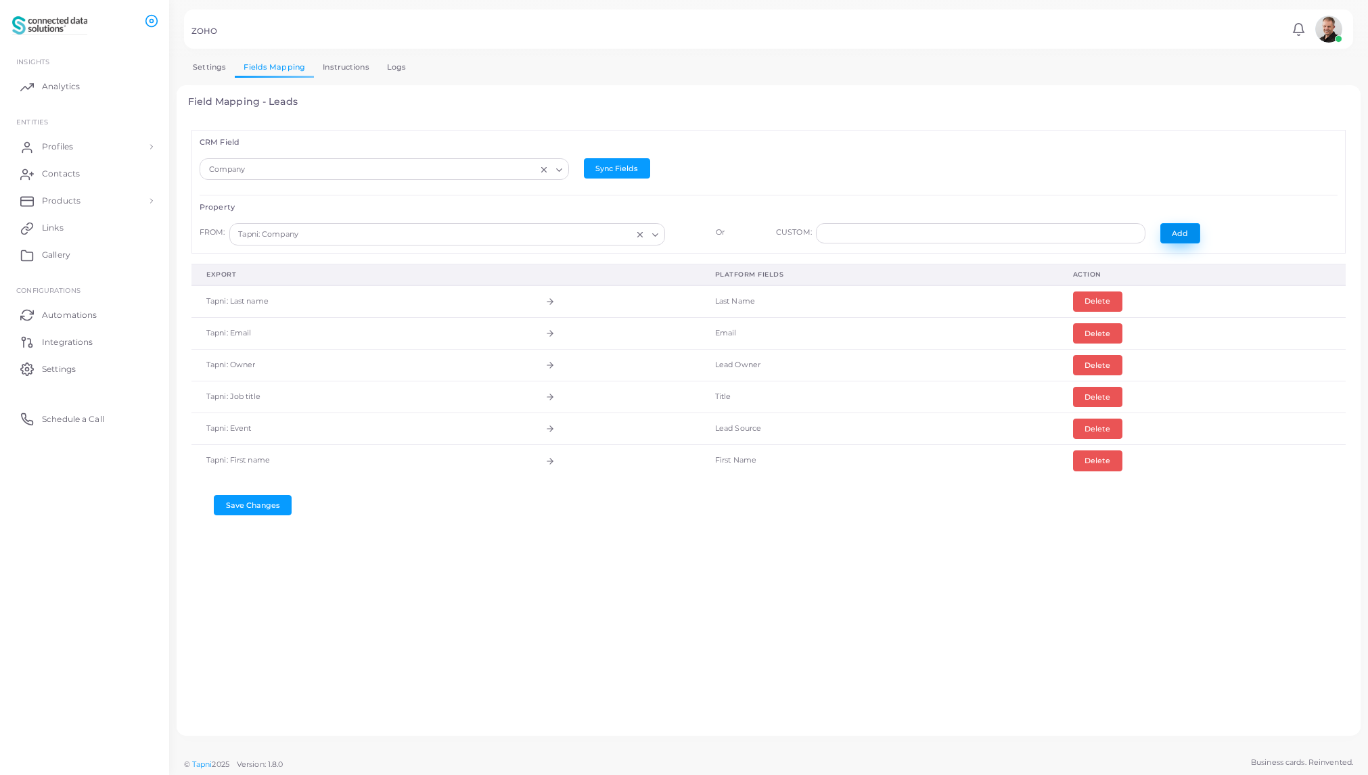
click at [1179, 231] on button "Add" at bounding box center [1181, 233] width 40 height 20
click at [256, 539] on button "Save Changes" at bounding box center [253, 537] width 78 height 20
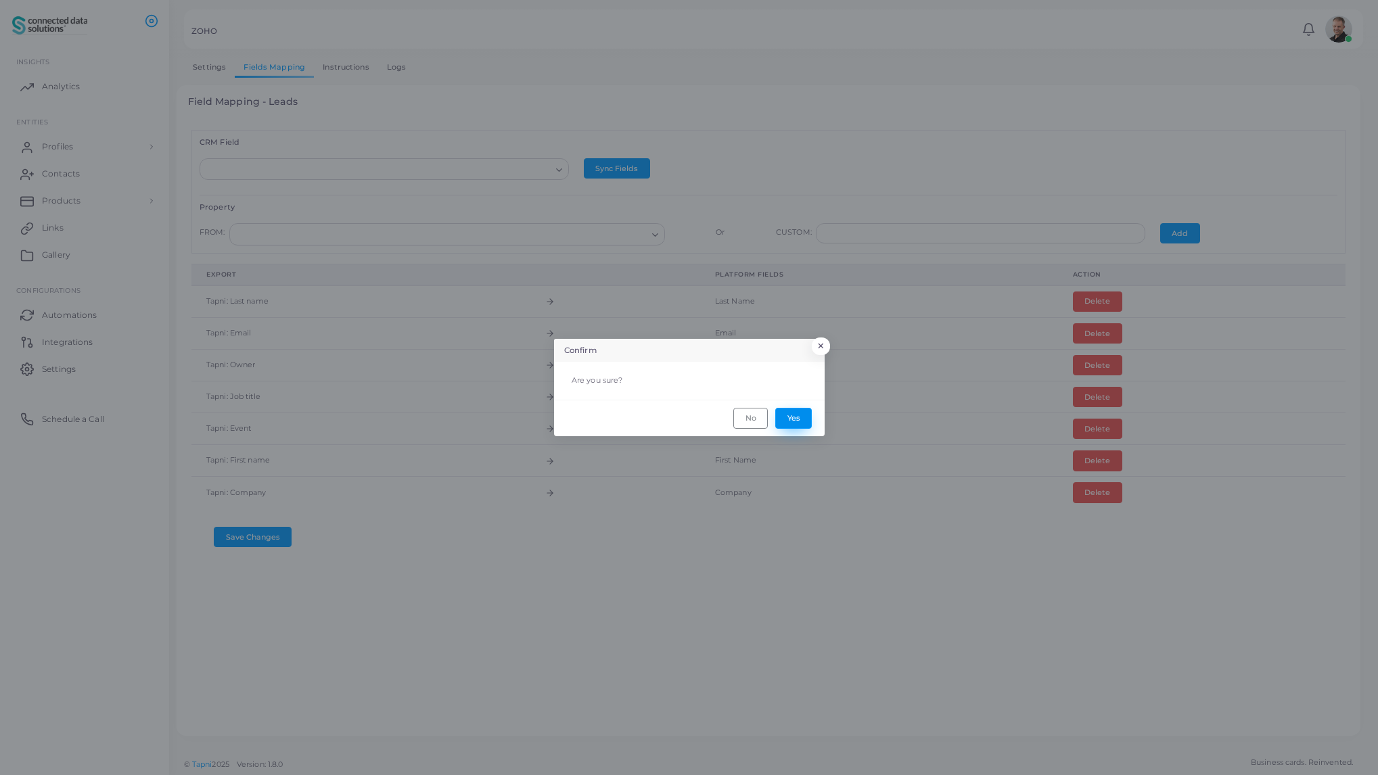
click at [796, 419] on button "Yes" at bounding box center [793, 418] width 37 height 20
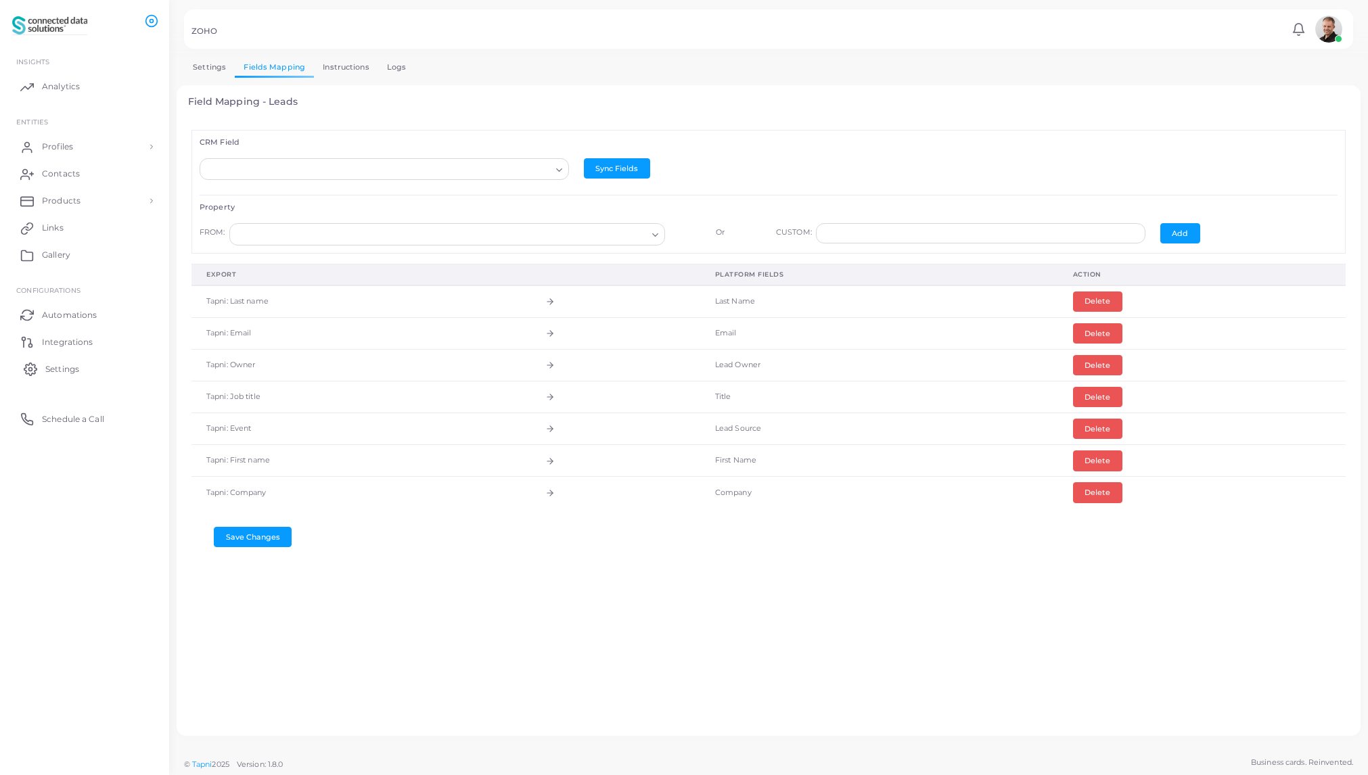
click at [64, 366] on span "Settings" at bounding box center [62, 369] width 34 height 12
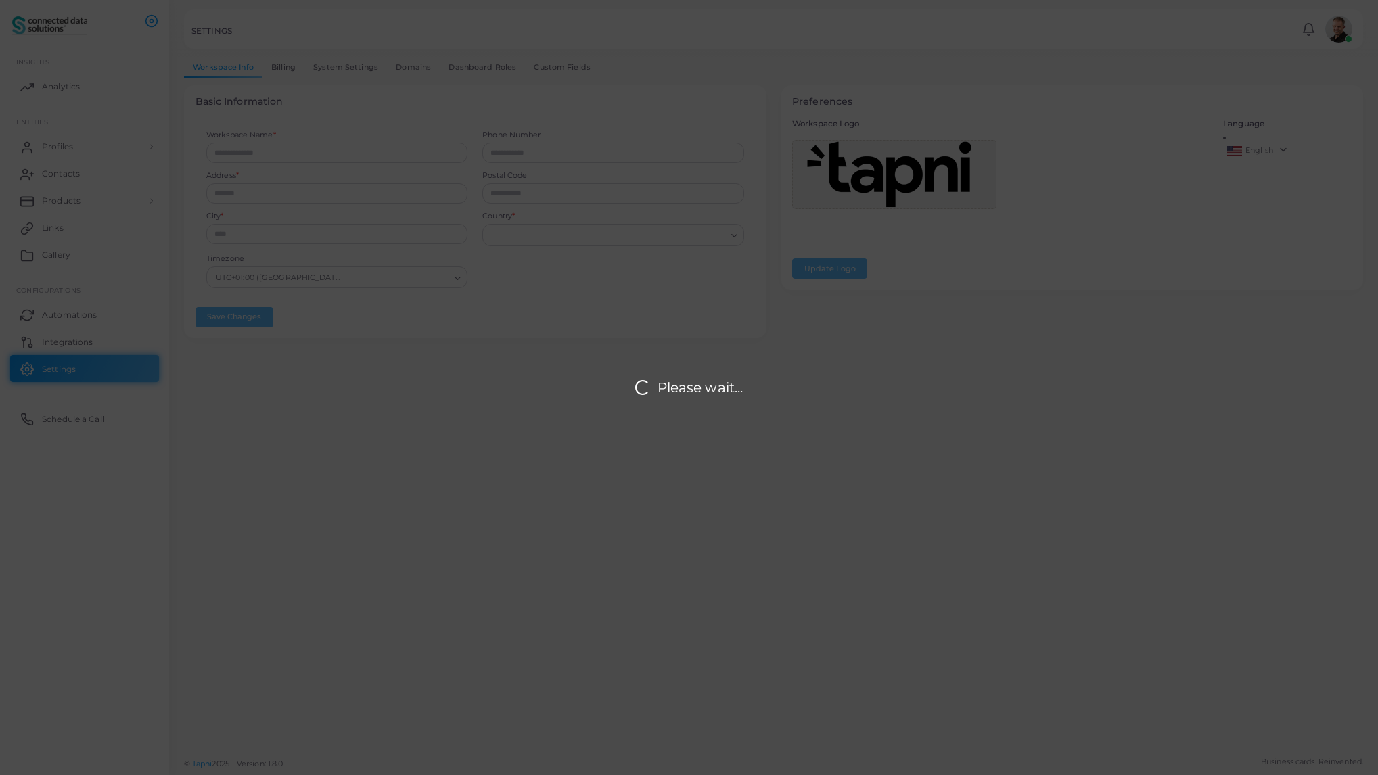
type input "**********"
type input "*******"
type input "*********"
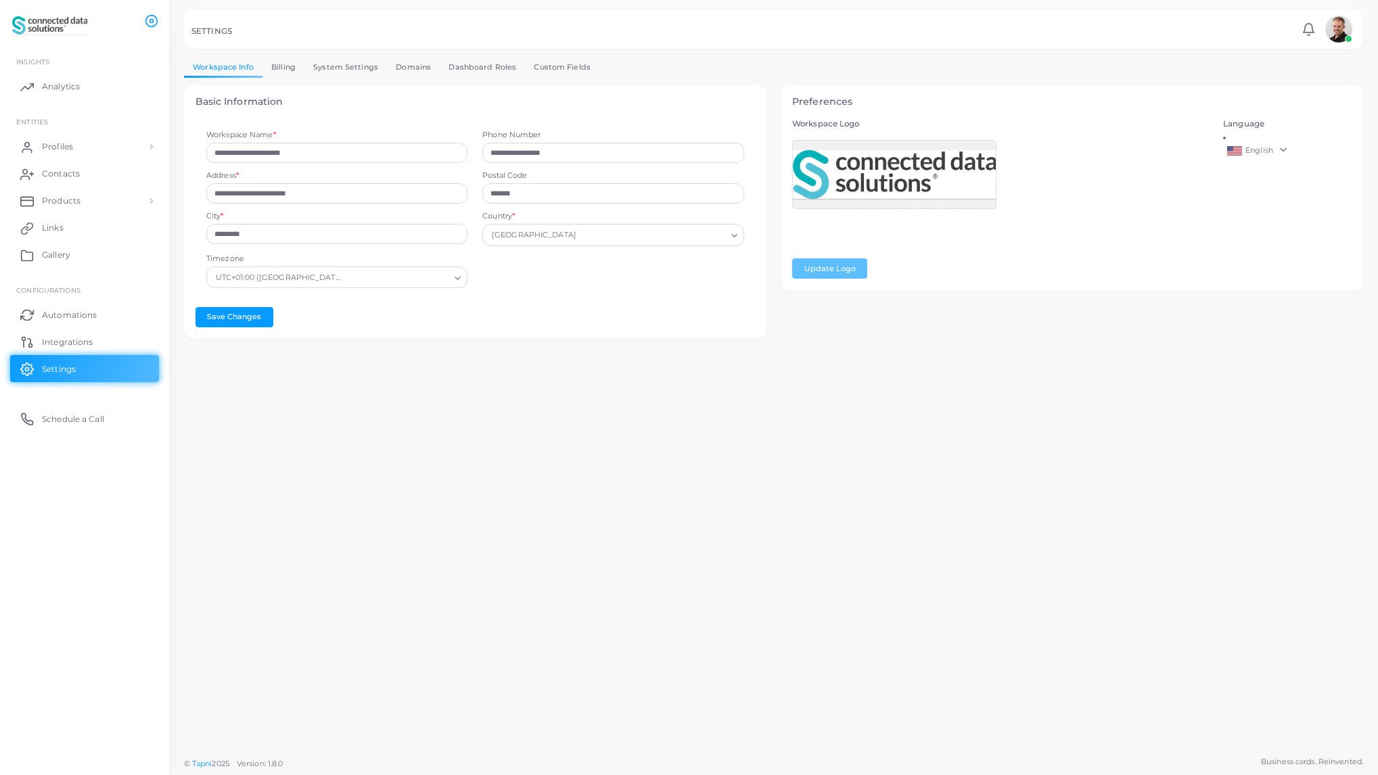
click at [558, 69] on link "Custom Fields" at bounding box center [562, 68] width 74 height 20
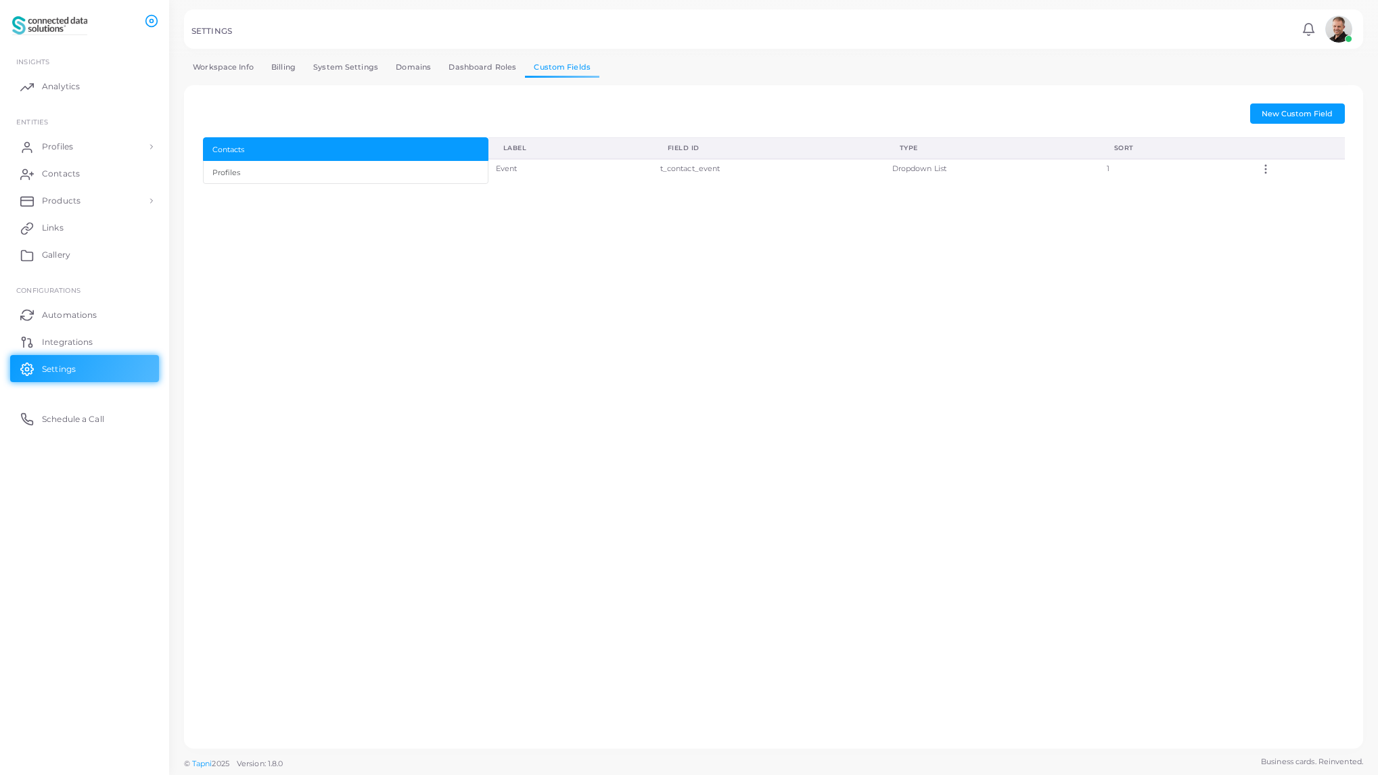
click at [547, 175] on td "Event" at bounding box center [571, 169] width 164 height 20
click at [1268, 172] on icon at bounding box center [1266, 169] width 12 height 12
click at [1289, 187] on icon at bounding box center [1285, 188] width 11 height 11
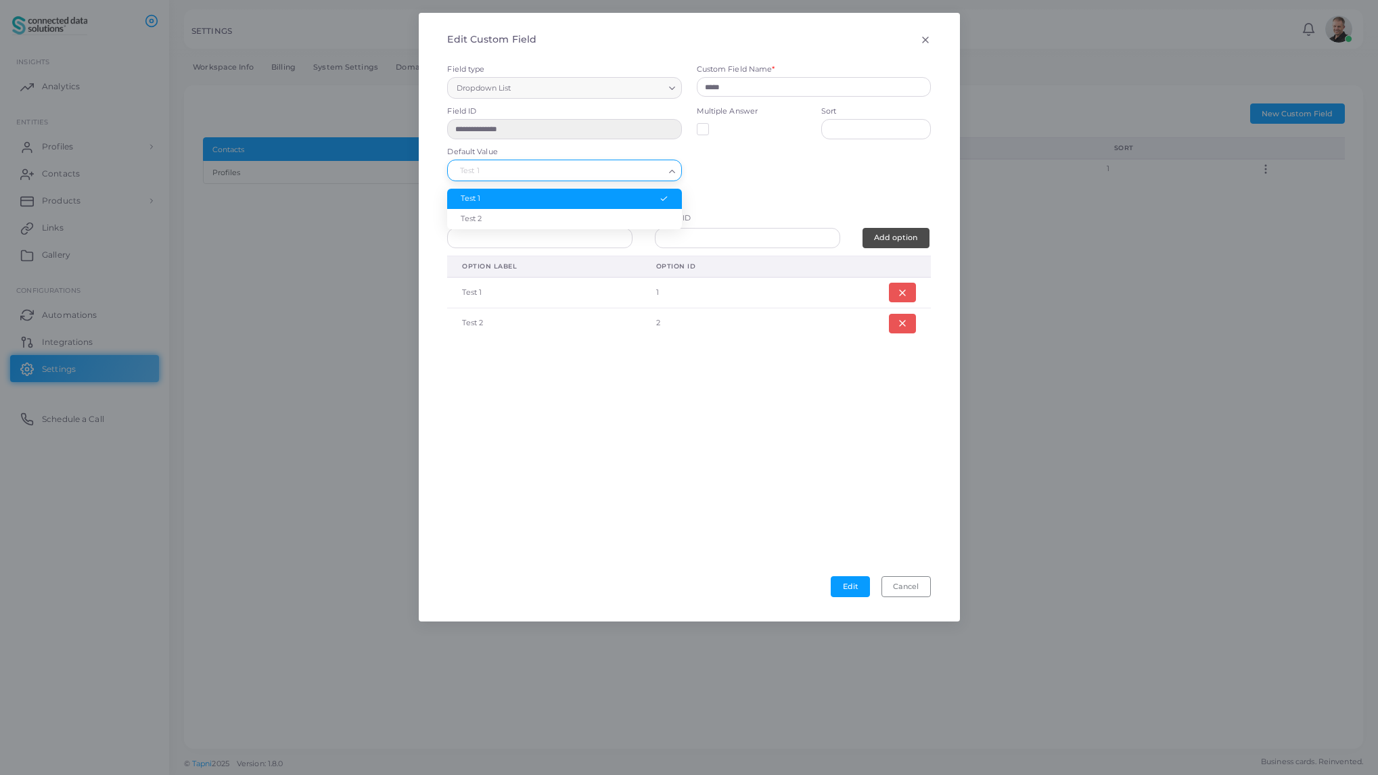
click at [503, 172] on input "Search for option" at bounding box center [558, 171] width 210 height 15
click at [786, 183] on div "**********" at bounding box center [689, 126] width 498 height 125
click at [544, 241] on input "text" at bounding box center [539, 238] width 185 height 20
type input "*********"
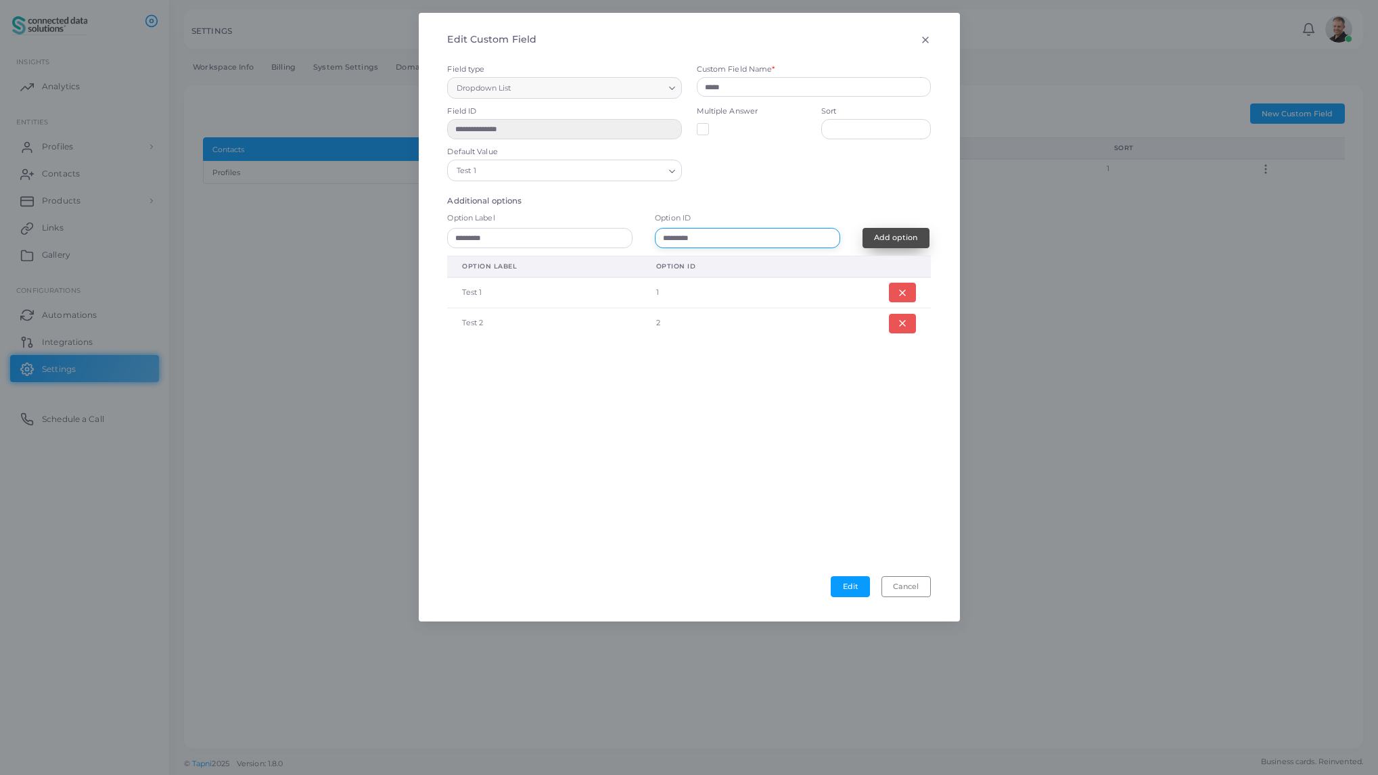
type input "*********"
click at [898, 240] on span "Add option" at bounding box center [895, 237] width 43 height 9
click at [900, 293] on line "button" at bounding box center [902, 292] width 5 height 5
click at [850, 587] on button "Edit" at bounding box center [850, 587] width 39 height 20
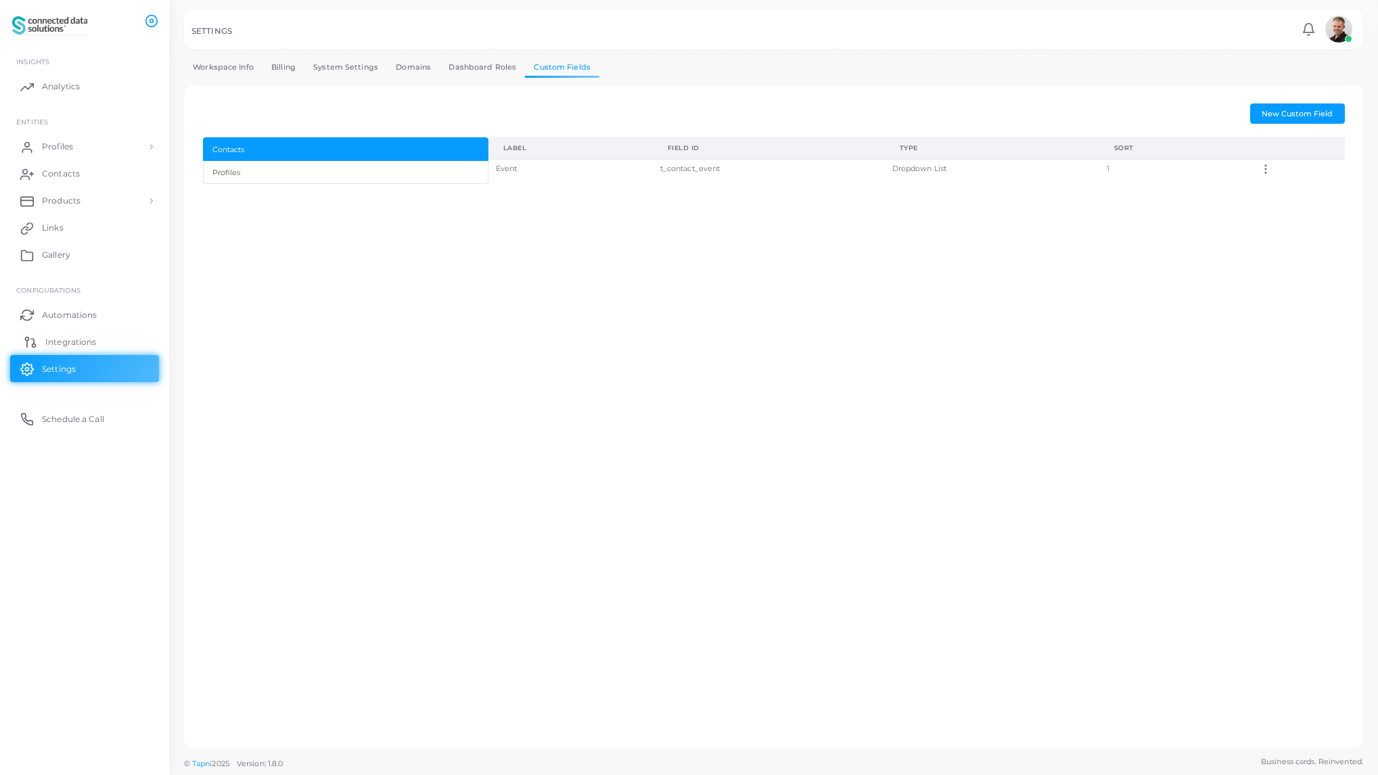
click at [64, 338] on span "Integrations" at bounding box center [70, 342] width 51 height 12
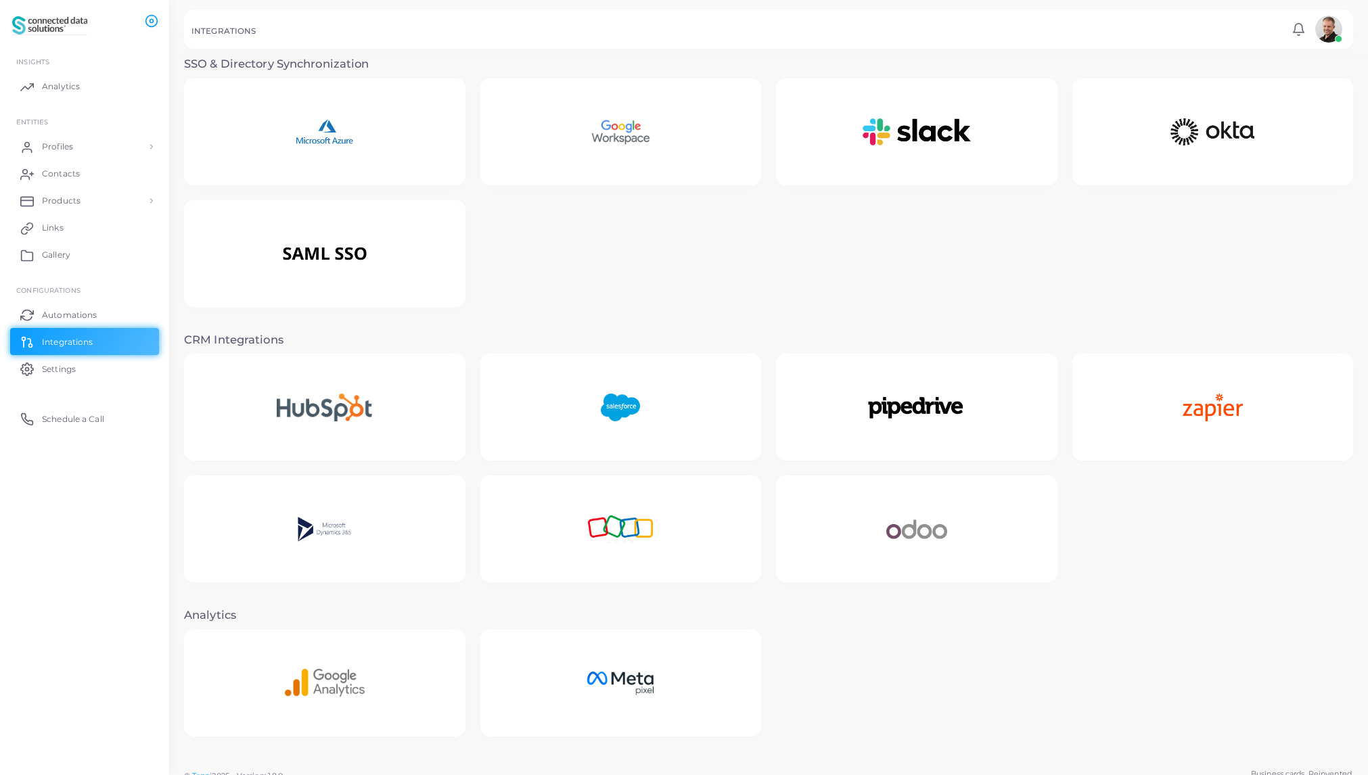
click at [661, 535] on img at bounding box center [621, 529] width 122 height 85
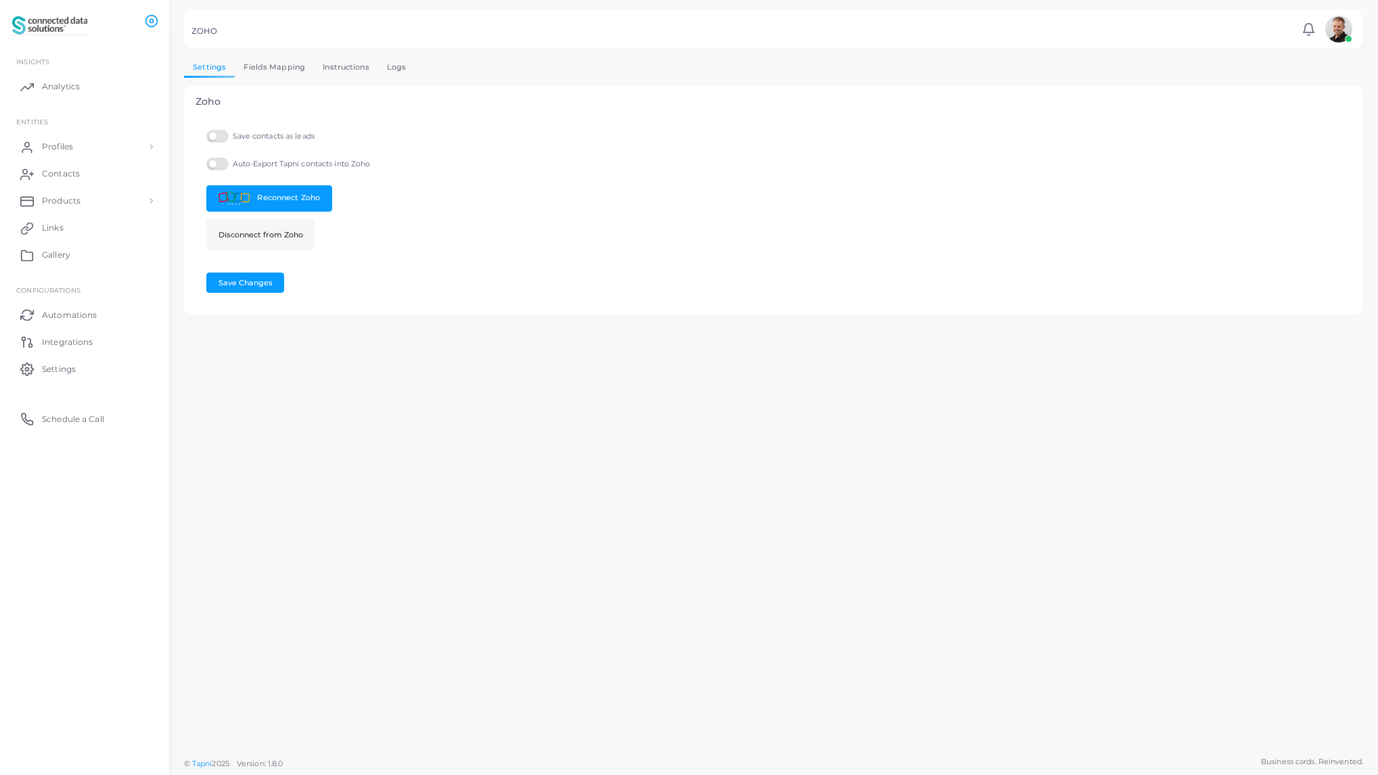
click at [281, 68] on link "Fields Mapping" at bounding box center [274, 68] width 79 height 20
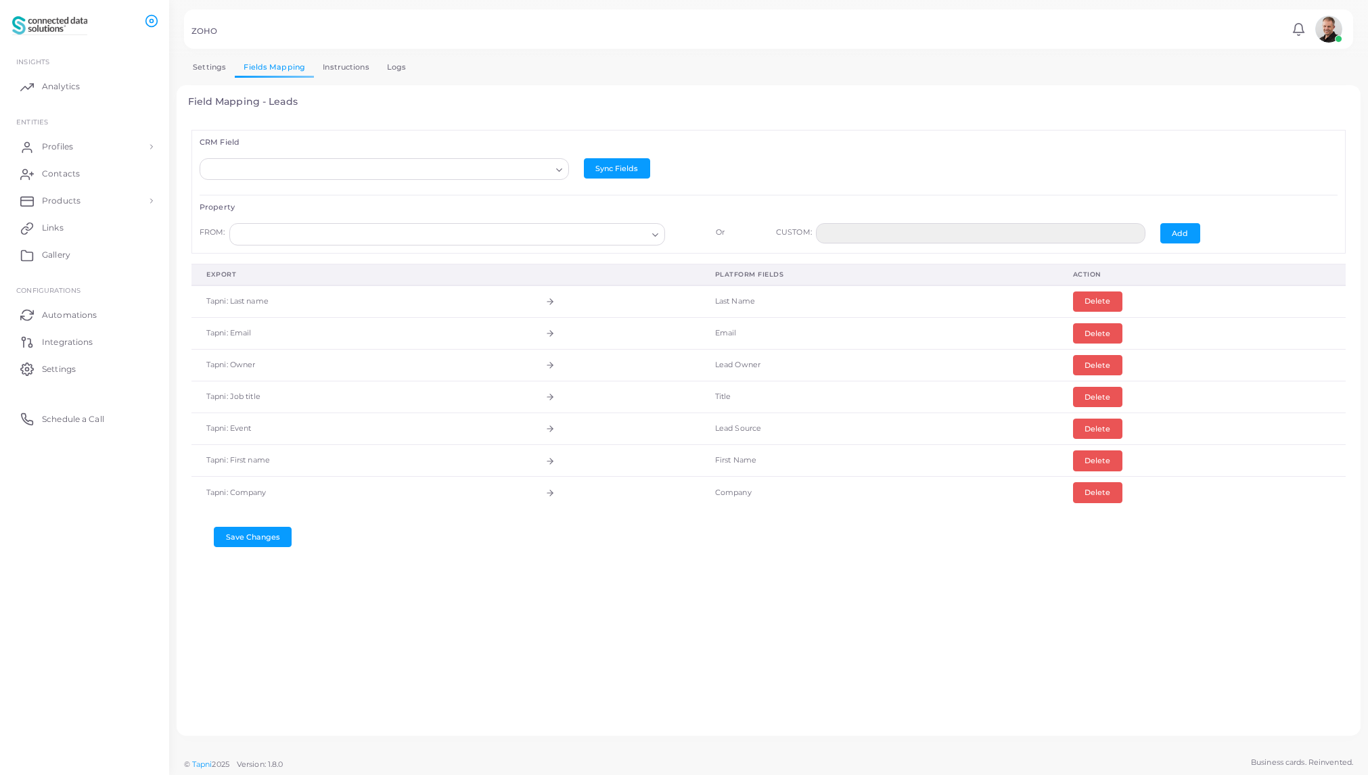
click at [390, 175] on input "Search for option" at bounding box center [378, 169] width 345 height 15
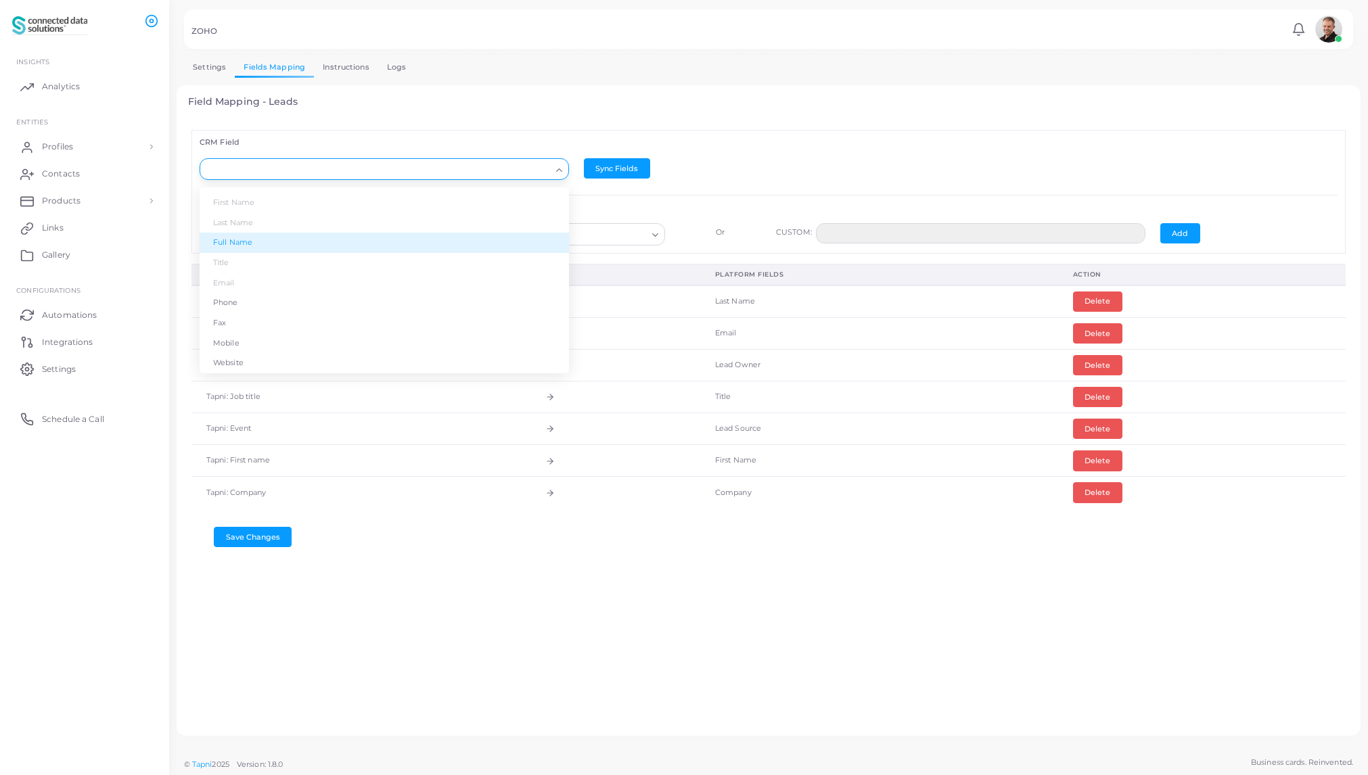
scroll to position [54, 0]
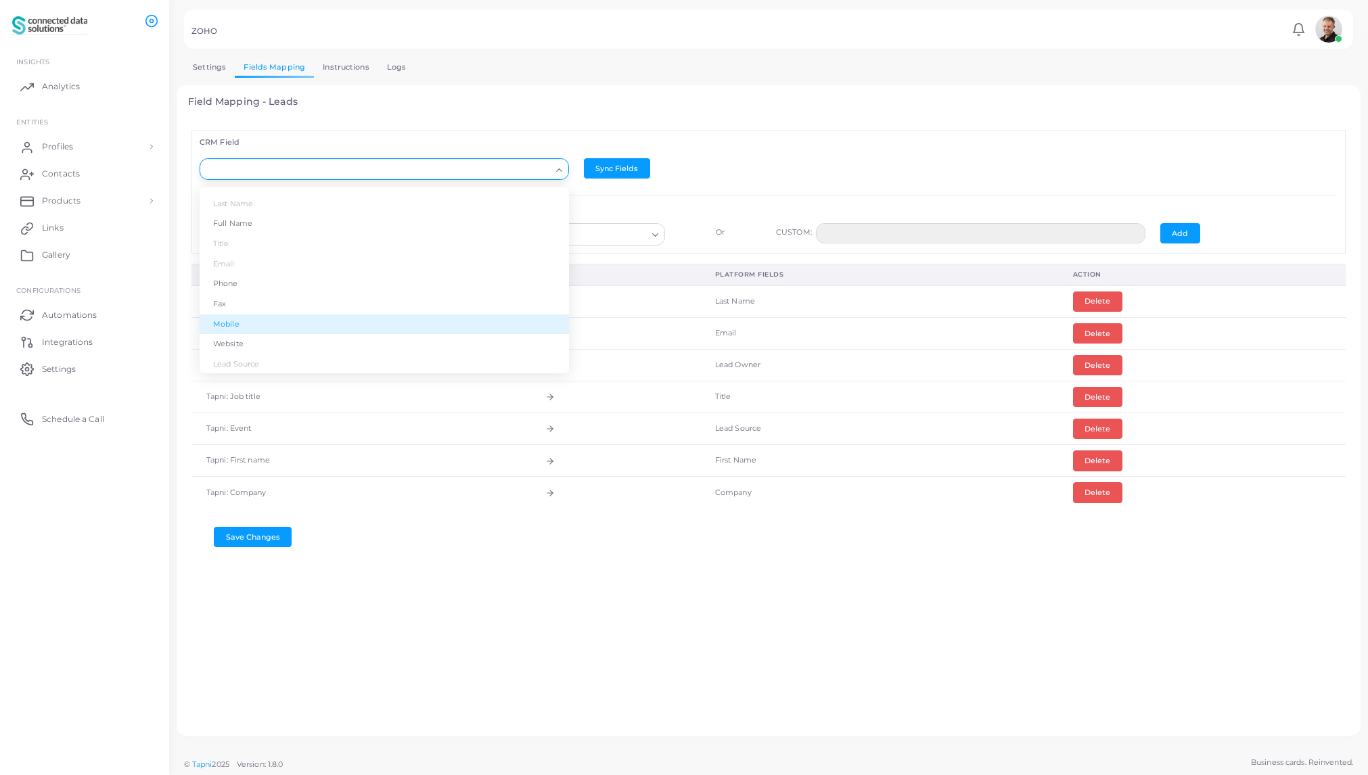
click at [408, 587] on div "CRM Field Loading... Lead Owner Company First Name Last Name Full Name Title Em…" at bounding box center [769, 422] width 1162 height 606
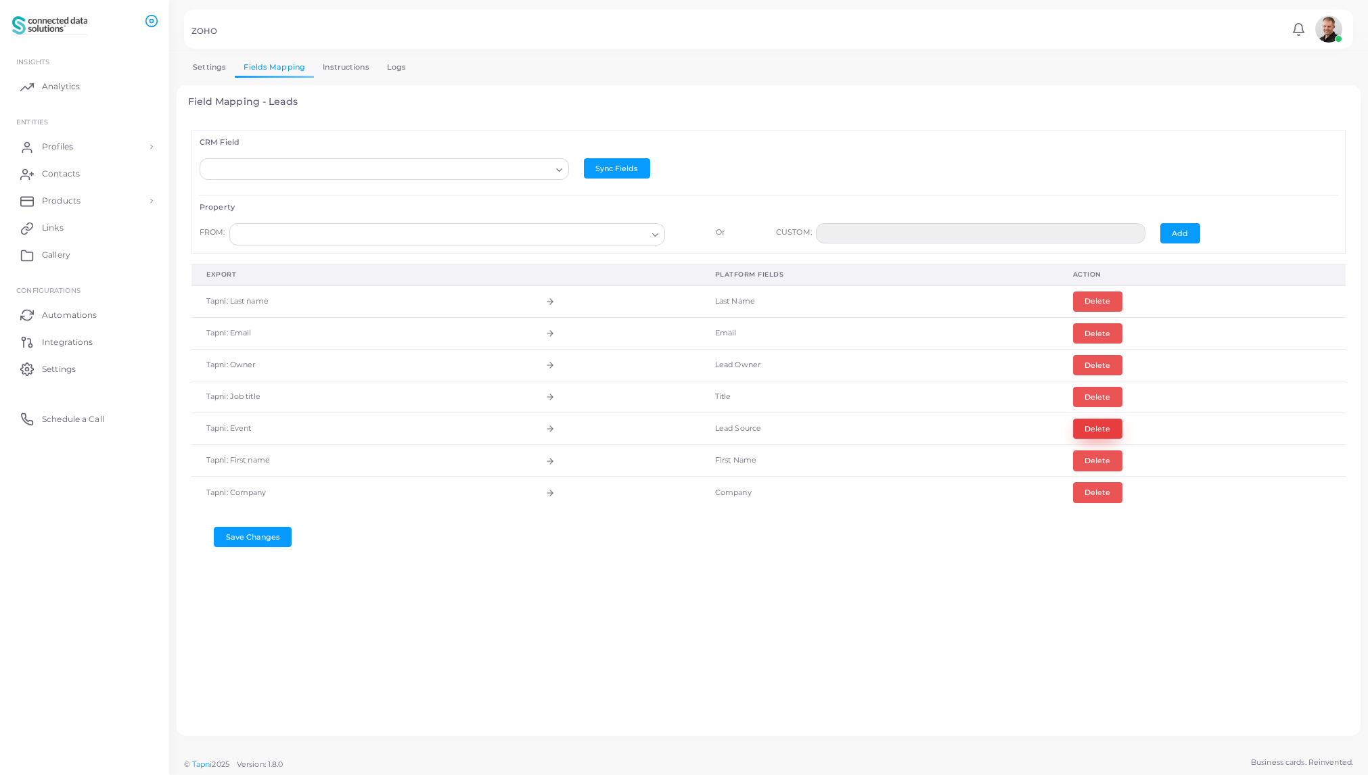
click at [1100, 430] on button "Delete" at bounding box center [1097, 429] width 49 height 20
click at [319, 171] on input "Search for option" at bounding box center [378, 169] width 345 height 15
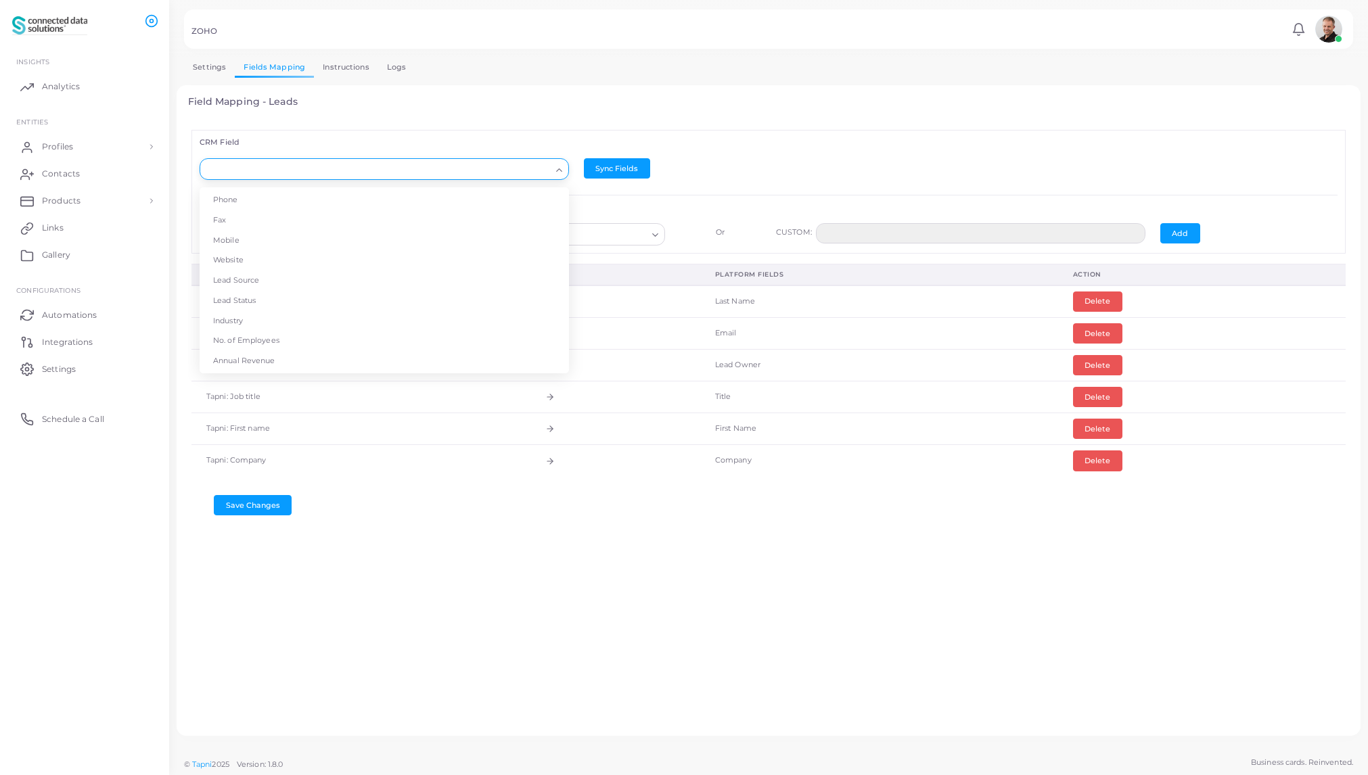
scroll to position [152, 0]
click at [256, 266] on li "Lead Source" at bounding box center [384, 266] width 369 height 20
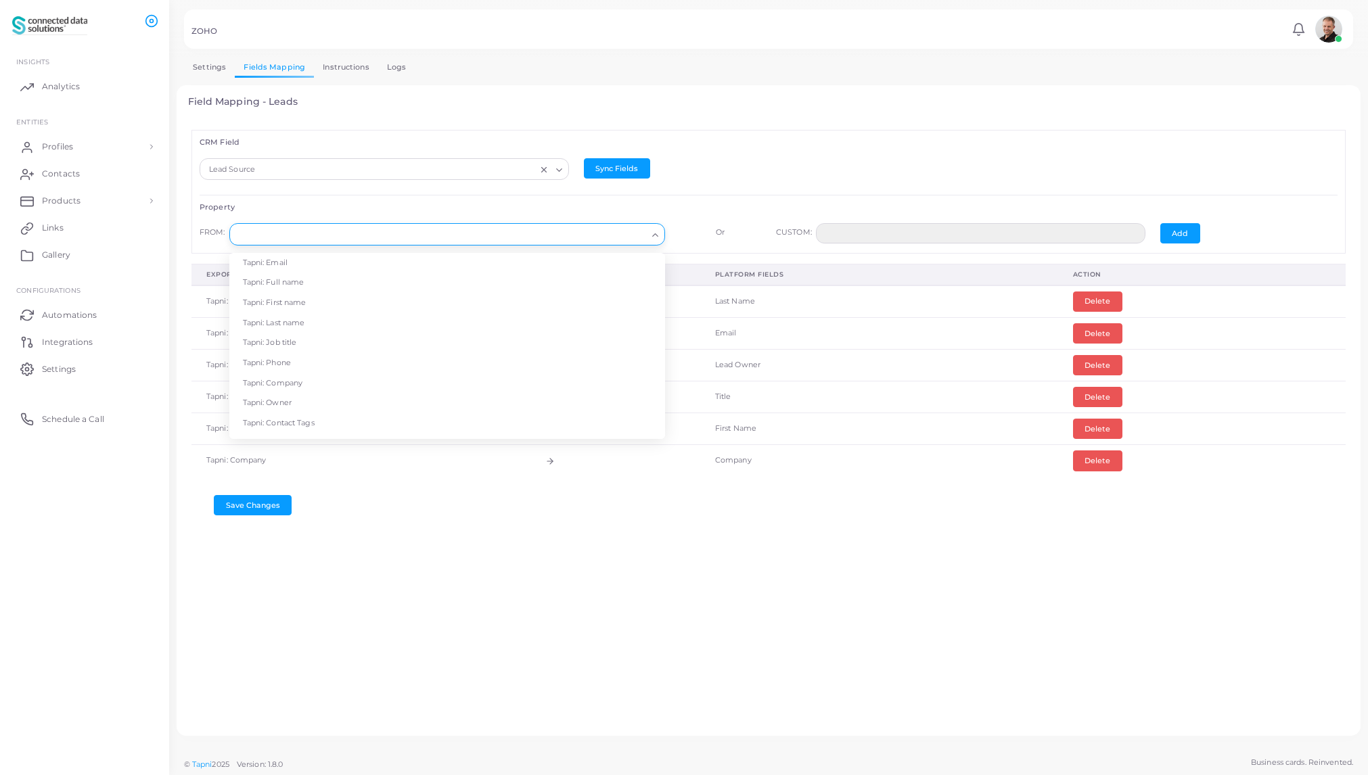
click at [325, 234] on input "Search for option" at bounding box center [440, 234] width 411 height 15
click at [291, 374] on li "Tapni: Event" at bounding box center [447, 377] width 436 height 20
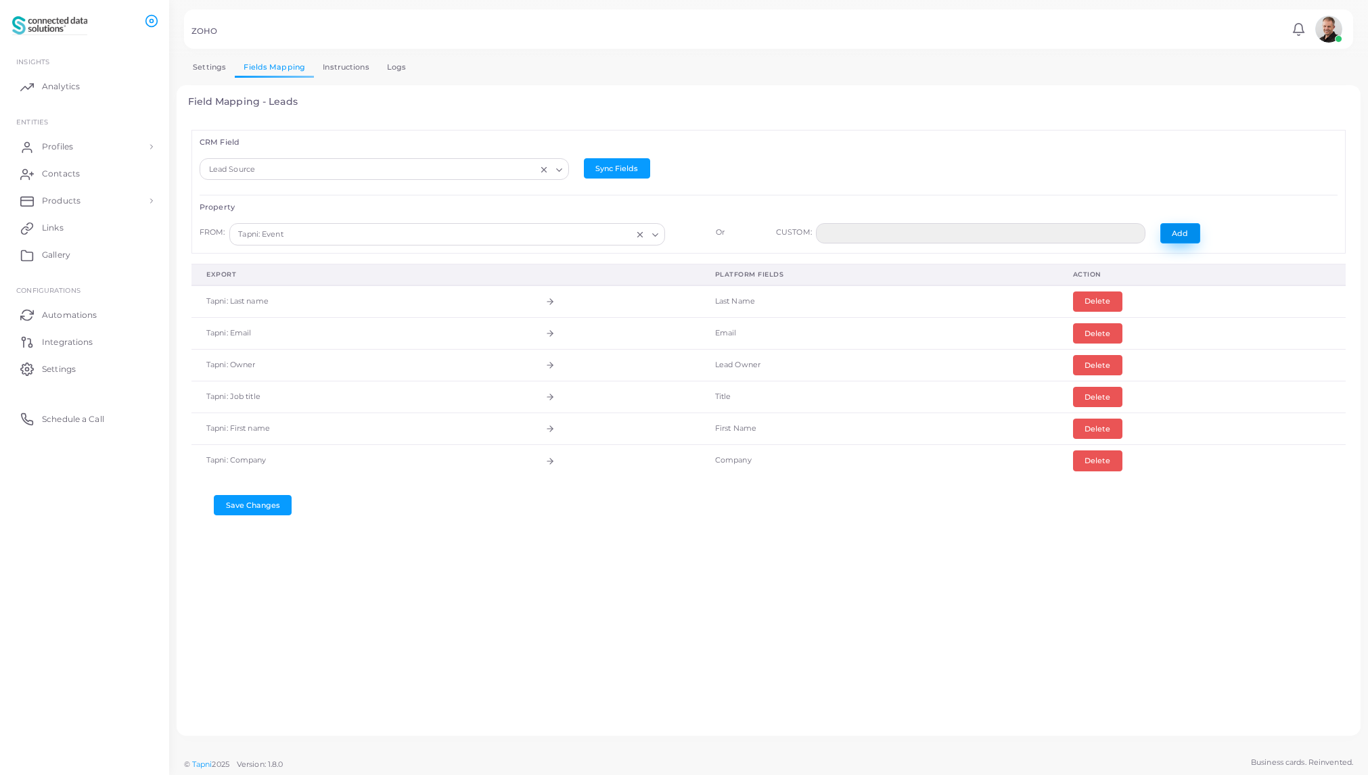
click at [1182, 234] on button "Add" at bounding box center [1181, 233] width 40 height 20
click at [382, 170] on input "Search for option" at bounding box center [378, 169] width 345 height 15
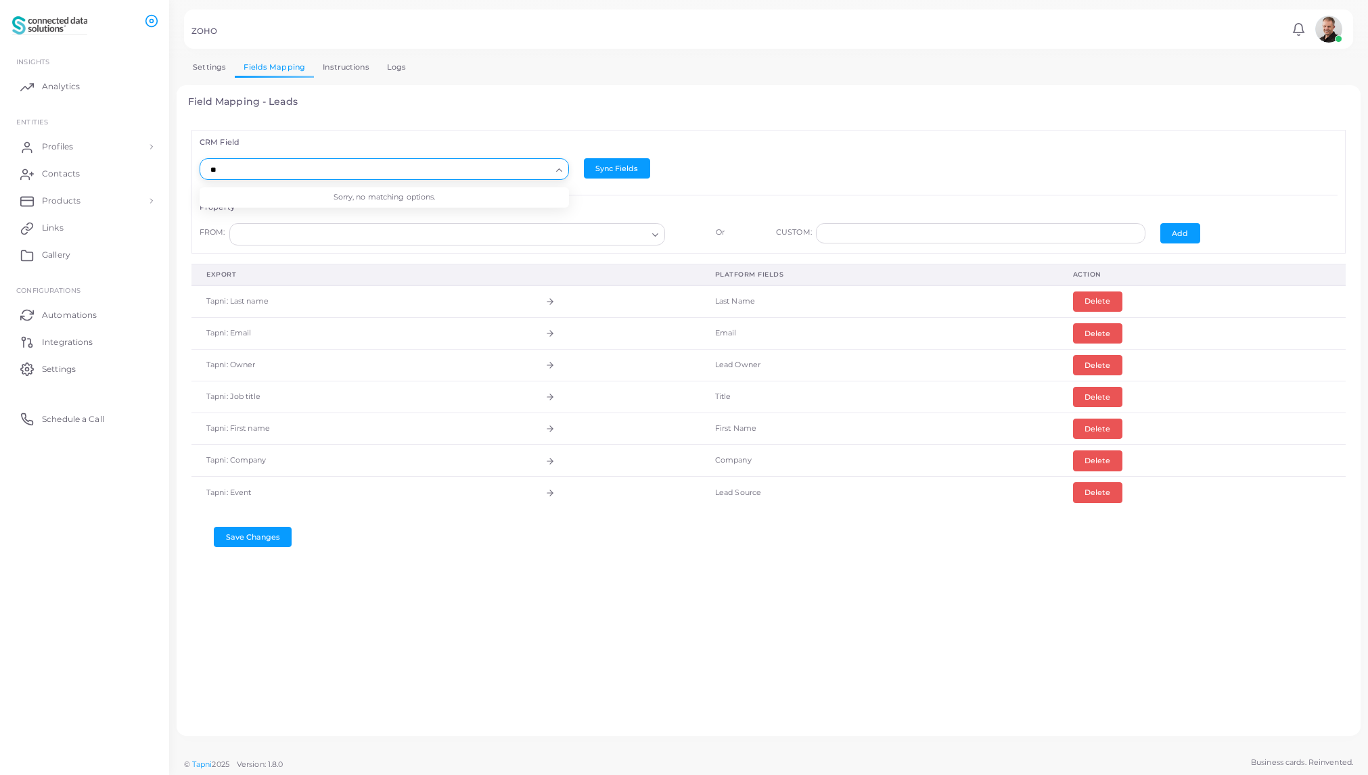
type input "*"
click at [342, 272] on li "Full Name" at bounding box center [384, 278] width 369 height 20
click at [328, 238] on input "Search for option" at bounding box center [440, 234] width 411 height 15
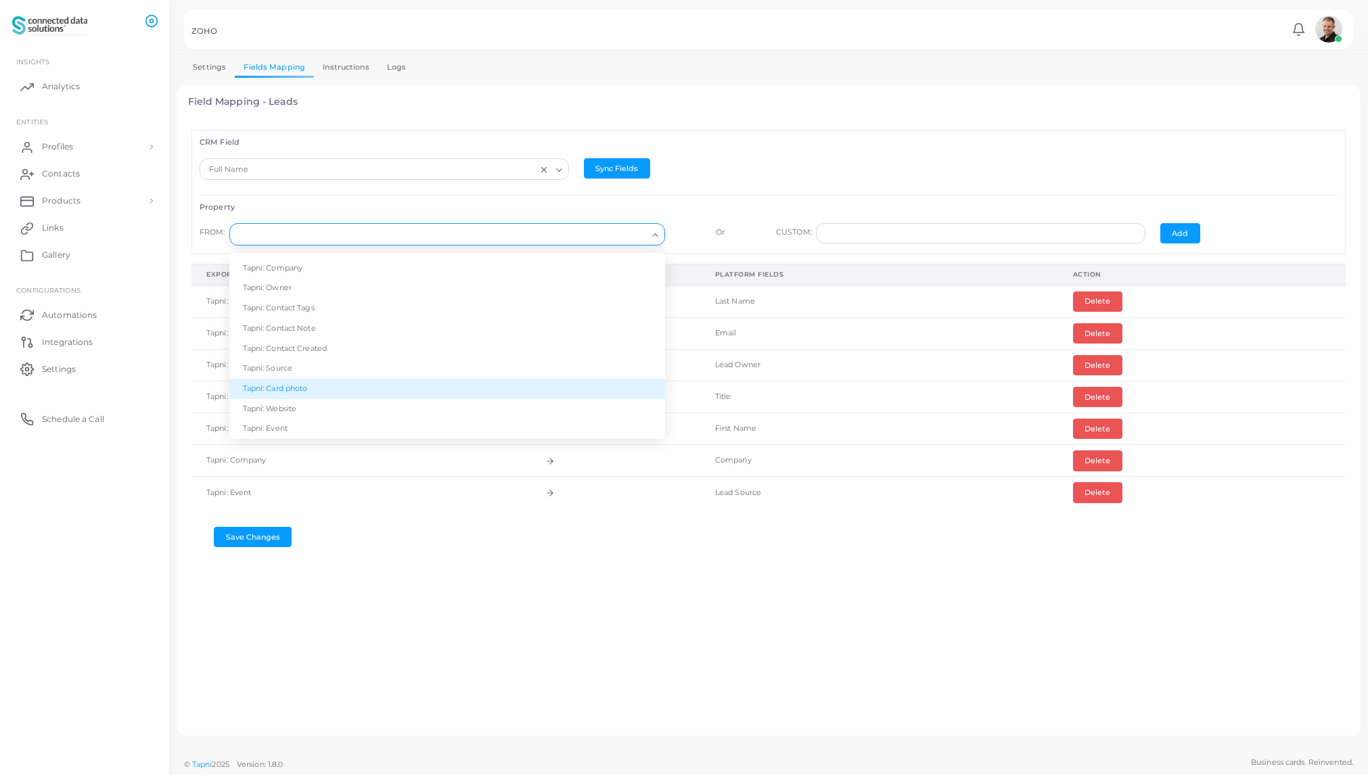
scroll to position [1, 0]
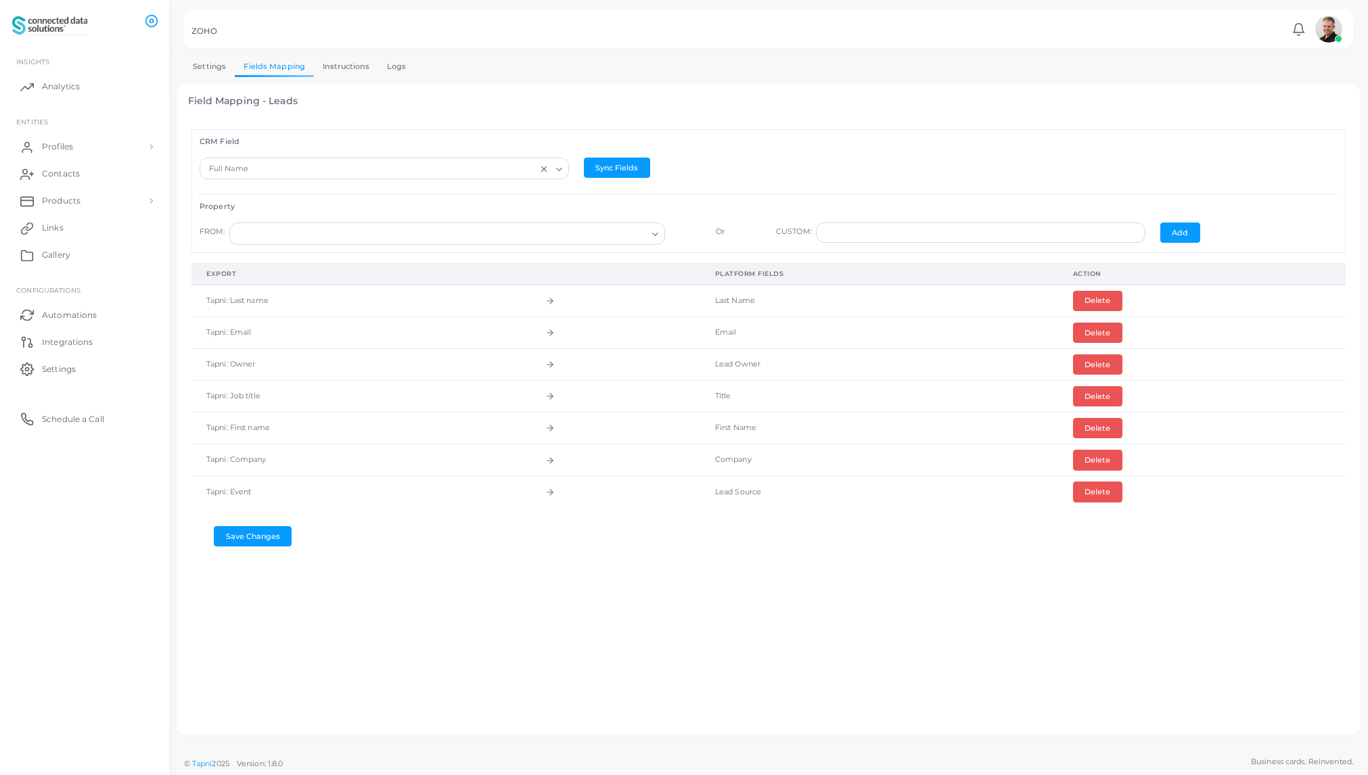
click at [719, 158] on div "Sync Fields" at bounding box center [768, 168] width 369 height 20
click at [251, 539] on button "Save Changes" at bounding box center [253, 536] width 78 height 20
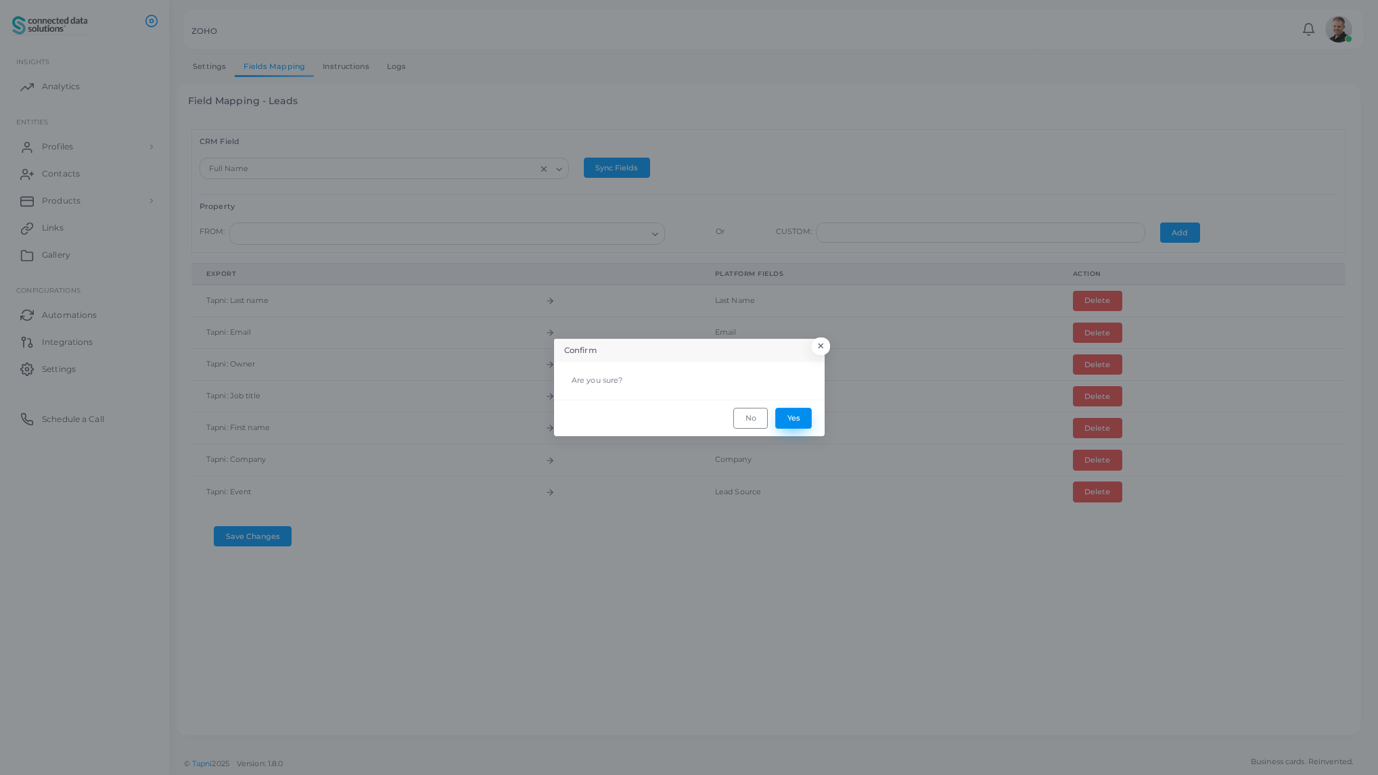
click at [799, 422] on button "Yes" at bounding box center [793, 418] width 37 height 20
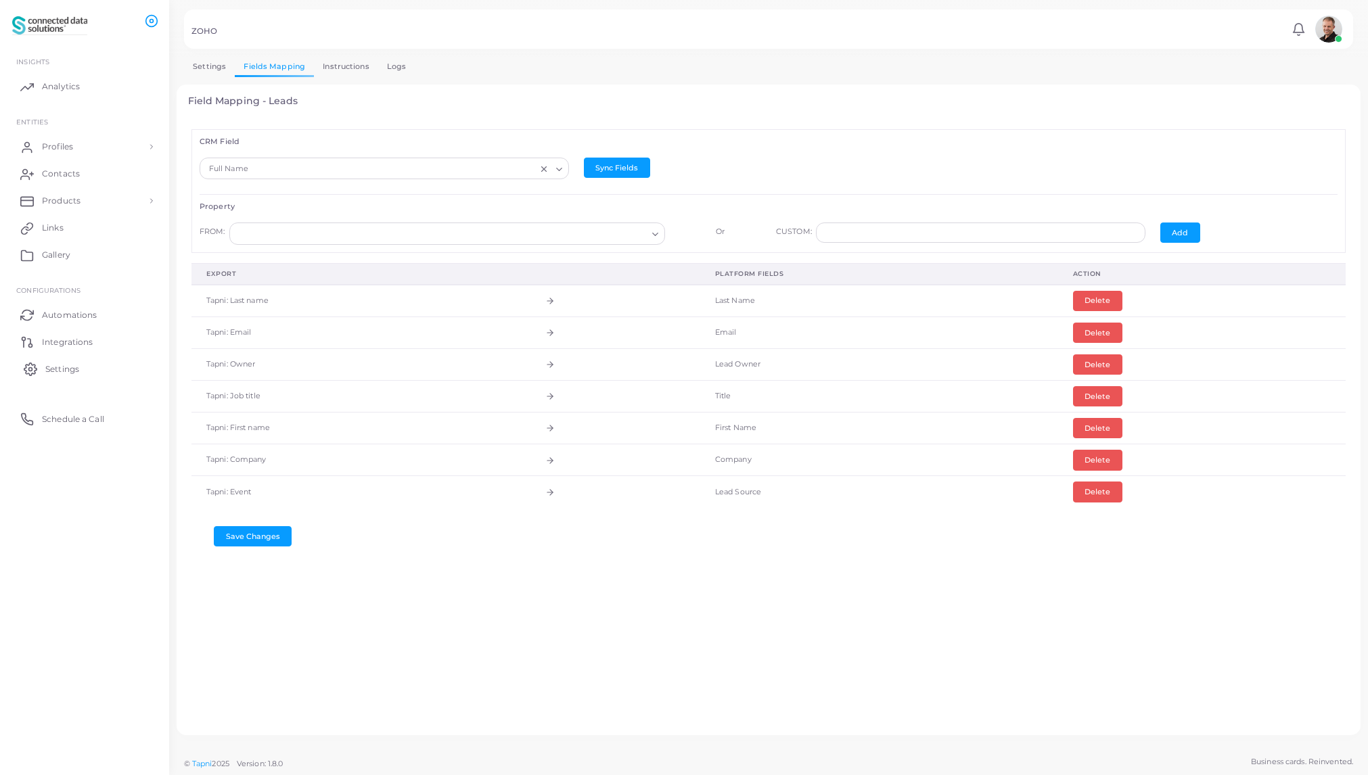
click at [64, 369] on span "Settings" at bounding box center [62, 369] width 34 height 12
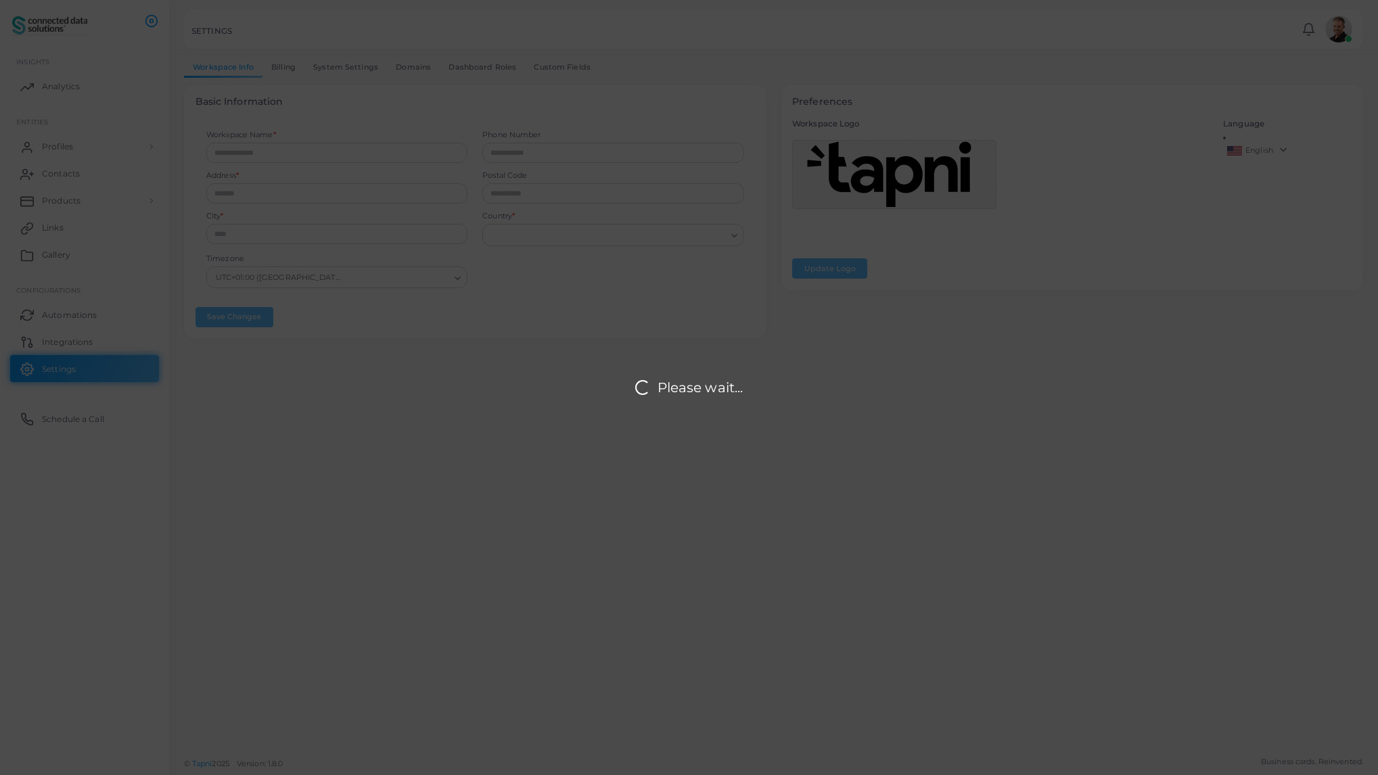
type input "**********"
type input "*******"
type input "*********"
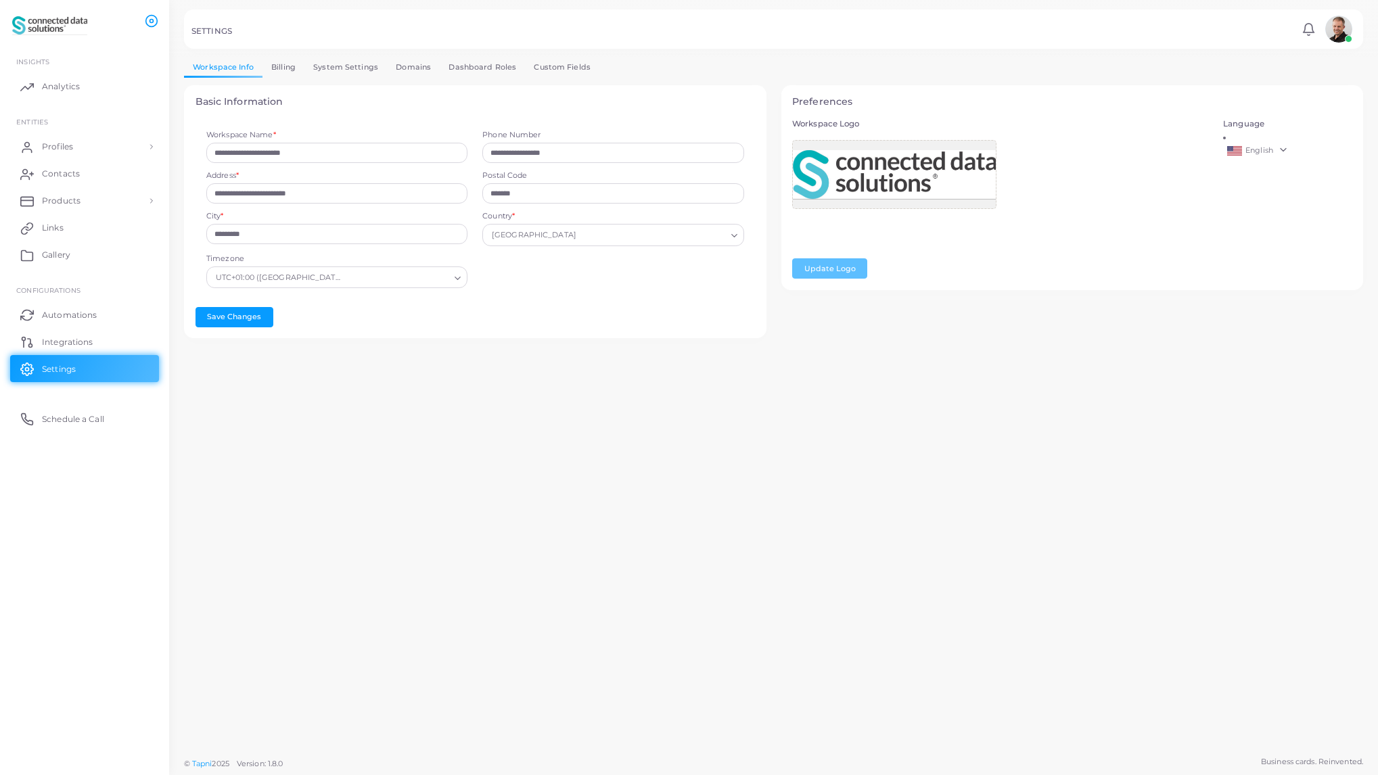
click at [564, 70] on link "Custom Fields" at bounding box center [562, 68] width 74 height 20
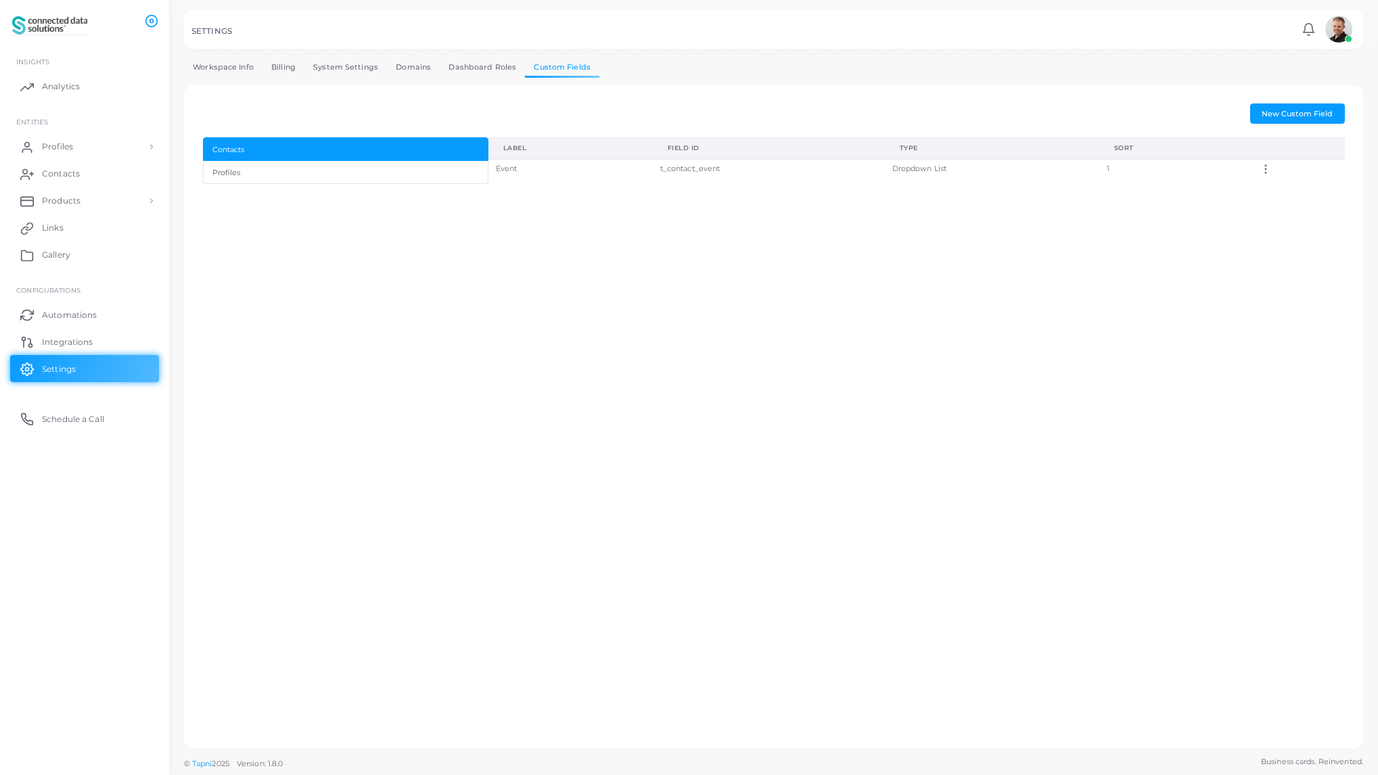
click at [1267, 171] on icon at bounding box center [1266, 169] width 12 height 12
click at [1282, 188] on icon at bounding box center [1285, 188] width 11 height 11
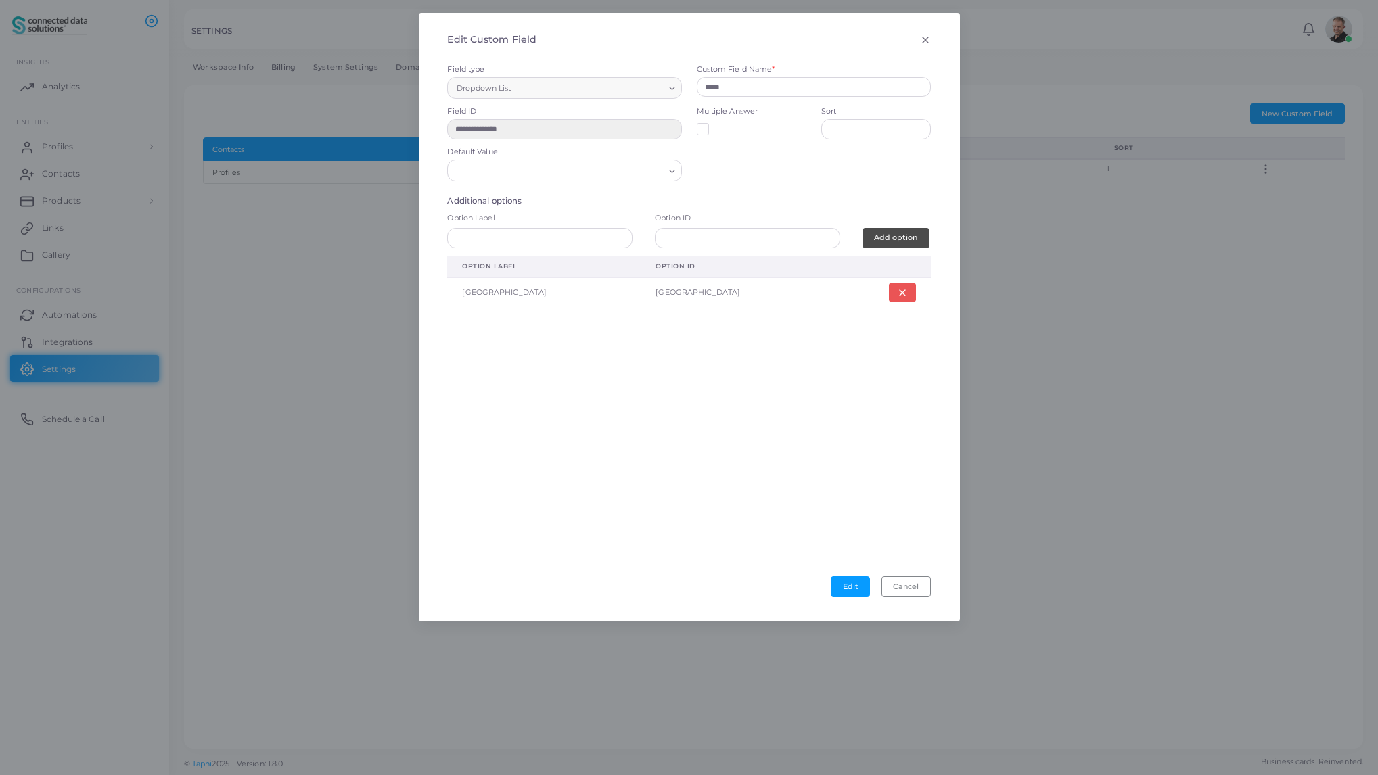
click at [656, 292] on td "nashville" at bounding box center [738, 292] width 194 height 31
click at [545, 240] on input "text" at bounding box center [539, 238] width 185 height 20
paste input "**********"
type input "**********"
click at [715, 241] on input "text" at bounding box center [747, 238] width 185 height 20
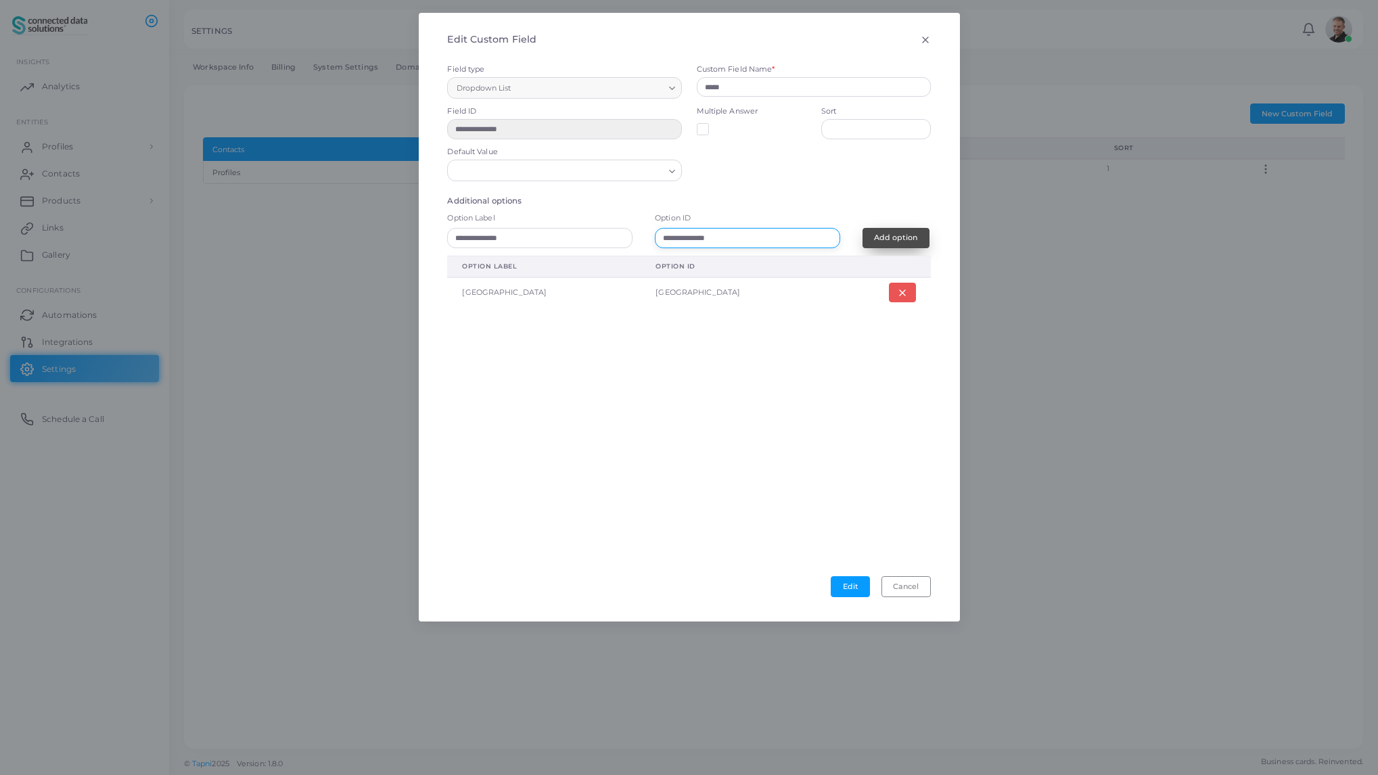
type input "**********"
drag, startPoint x: 909, startPoint y: 233, endPoint x: 897, endPoint y: 242, distance: 14.5
click at [909, 233] on span "Add option" at bounding box center [895, 237] width 43 height 9
drag, startPoint x: 901, startPoint y: 290, endPoint x: 896, endPoint y: 322, distance: 32.2
click at [900, 290] on button "button" at bounding box center [902, 293] width 27 height 20
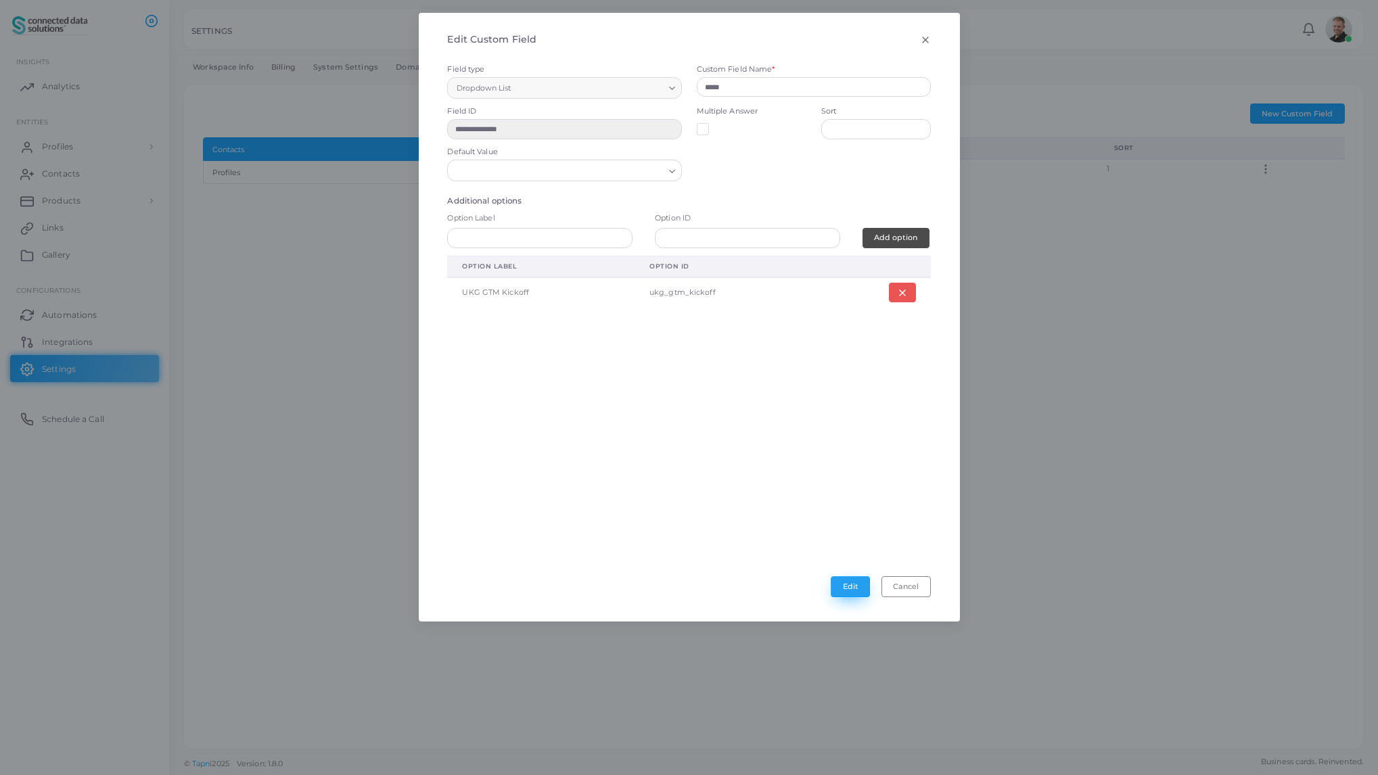
click at [845, 588] on button "Edit" at bounding box center [850, 587] width 39 height 20
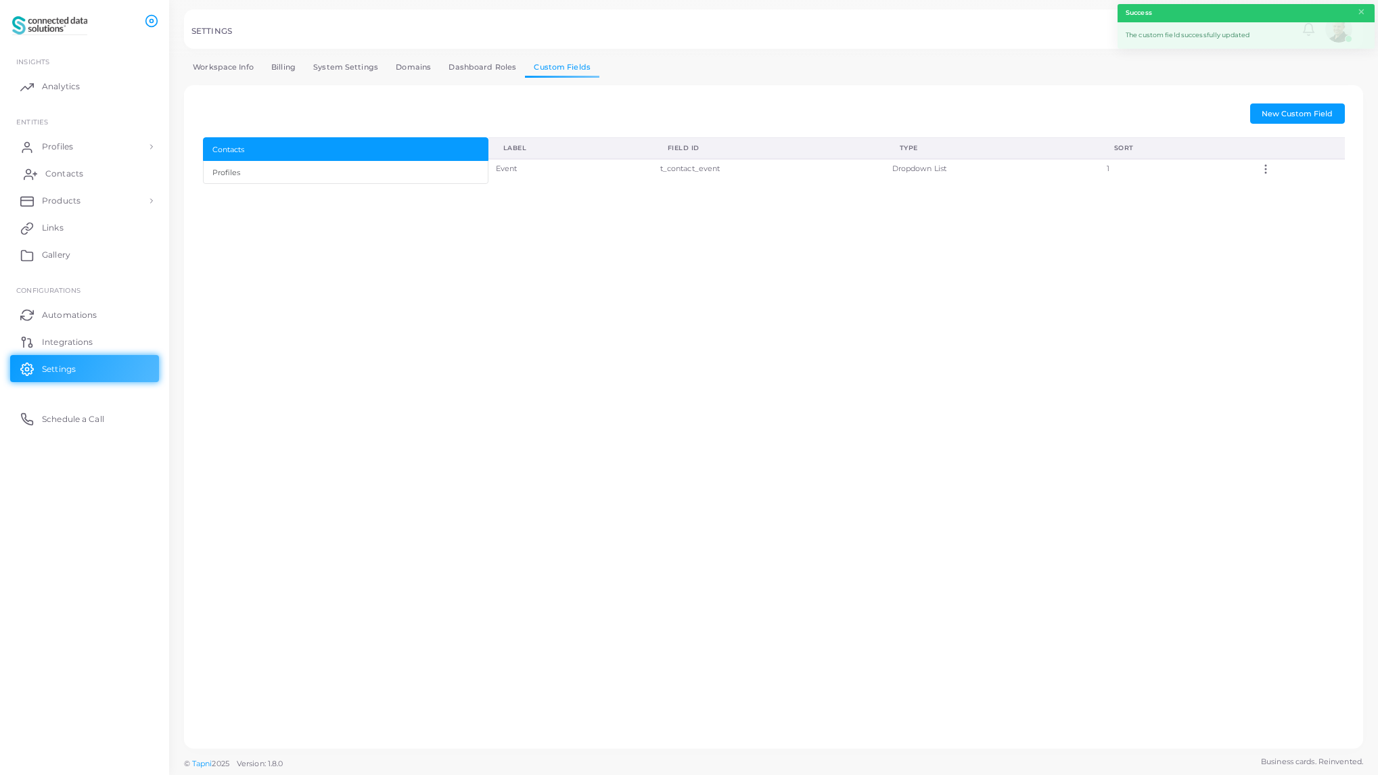
click at [62, 173] on span "Contacts" at bounding box center [64, 174] width 38 height 12
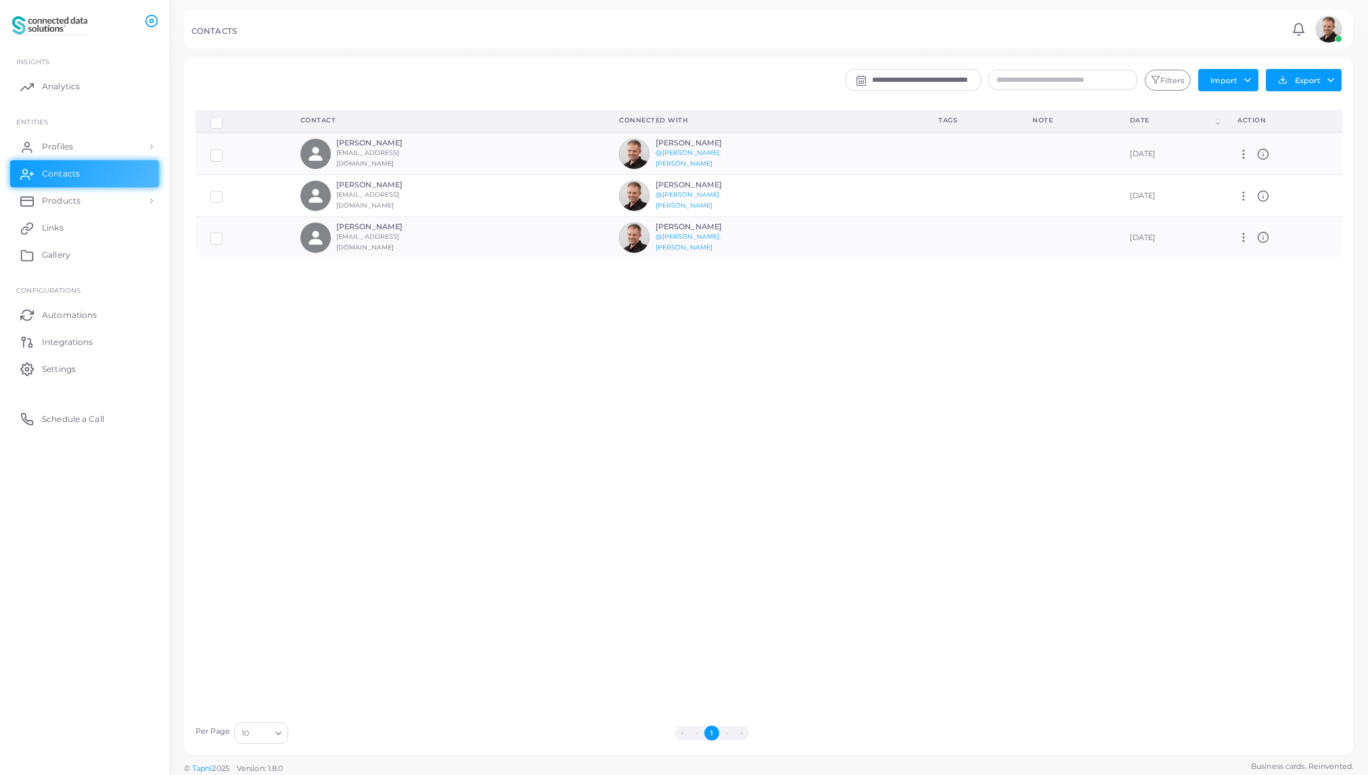
click at [227, 117] on label "Row-selection" at bounding box center [227, 117] width 0 height 0
click at [594, 653] on button "Delete Connections" at bounding box center [575, 650] width 99 height 20
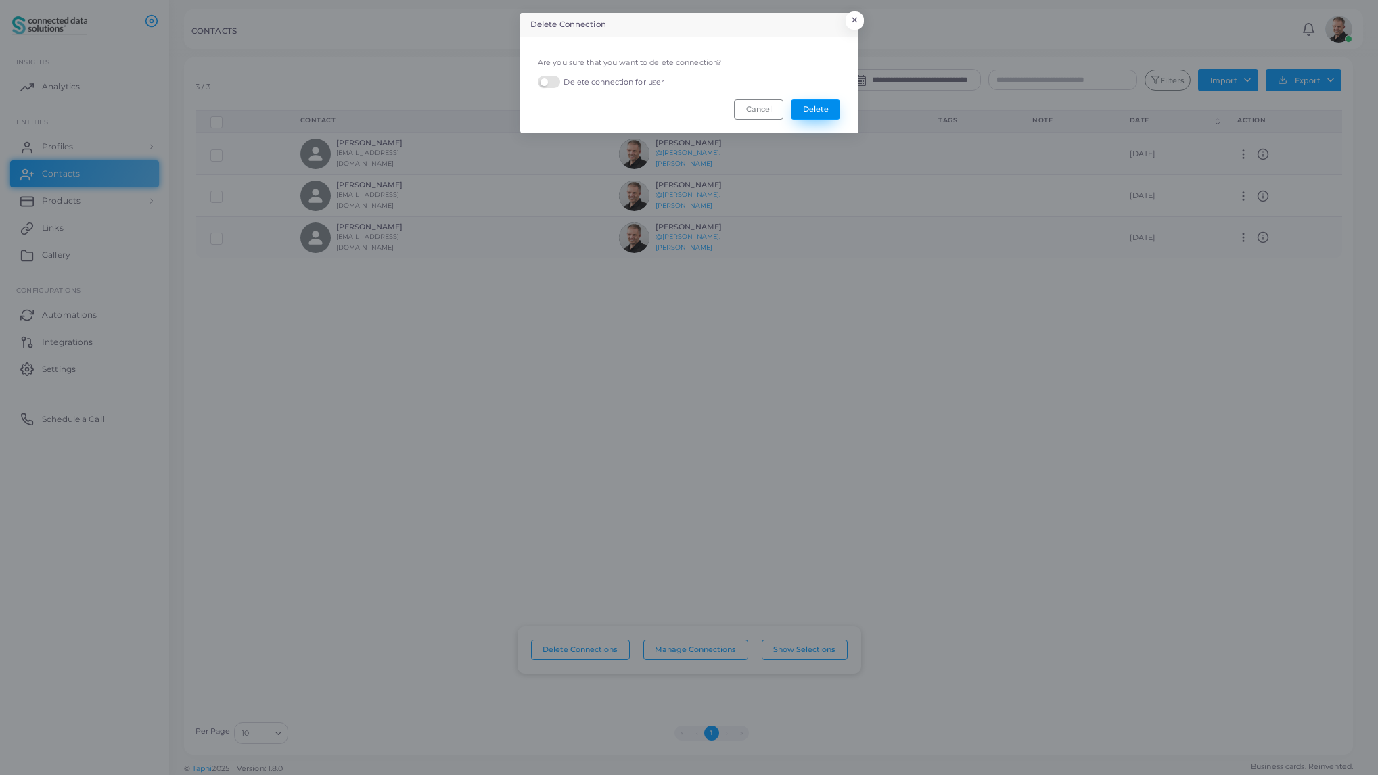
click at [824, 110] on button "Delete" at bounding box center [815, 109] width 49 height 20
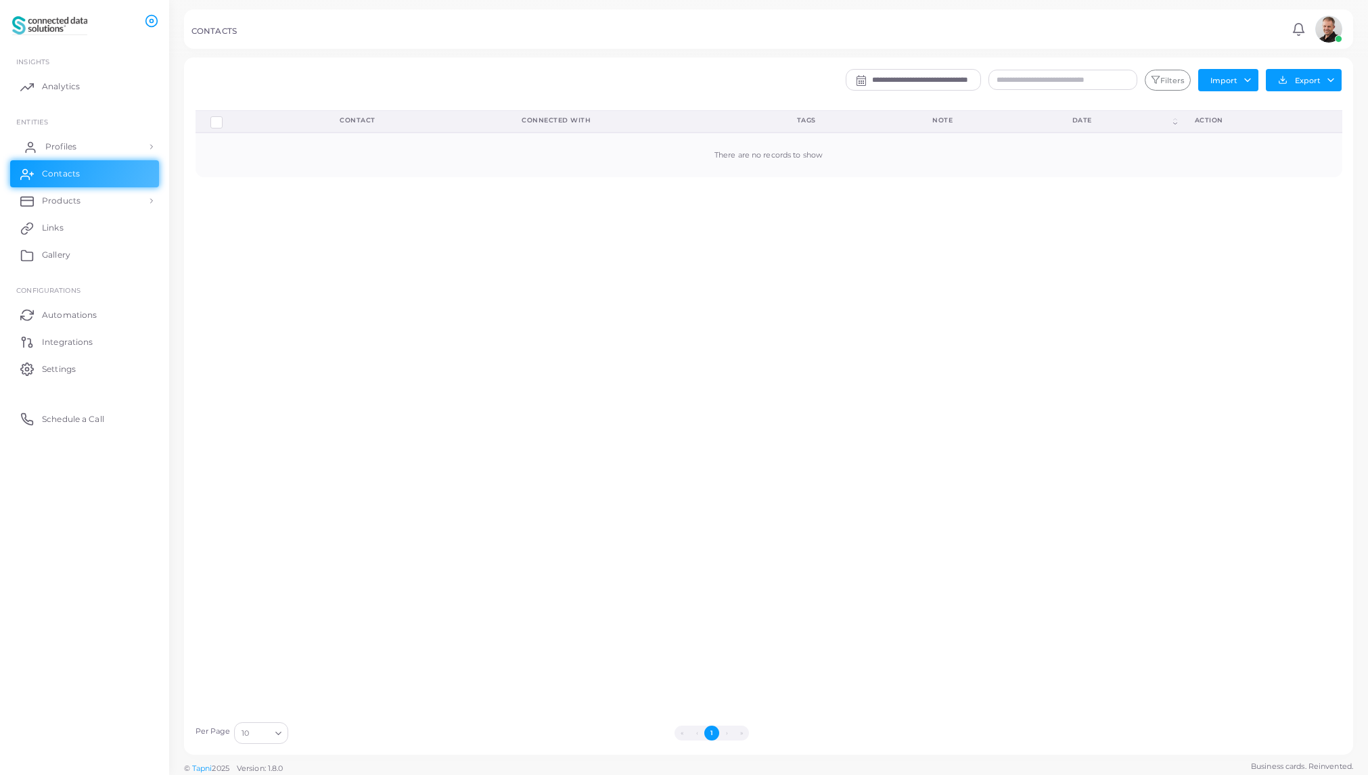
click at [72, 148] on span "Profiles" at bounding box center [60, 147] width 31 height 12
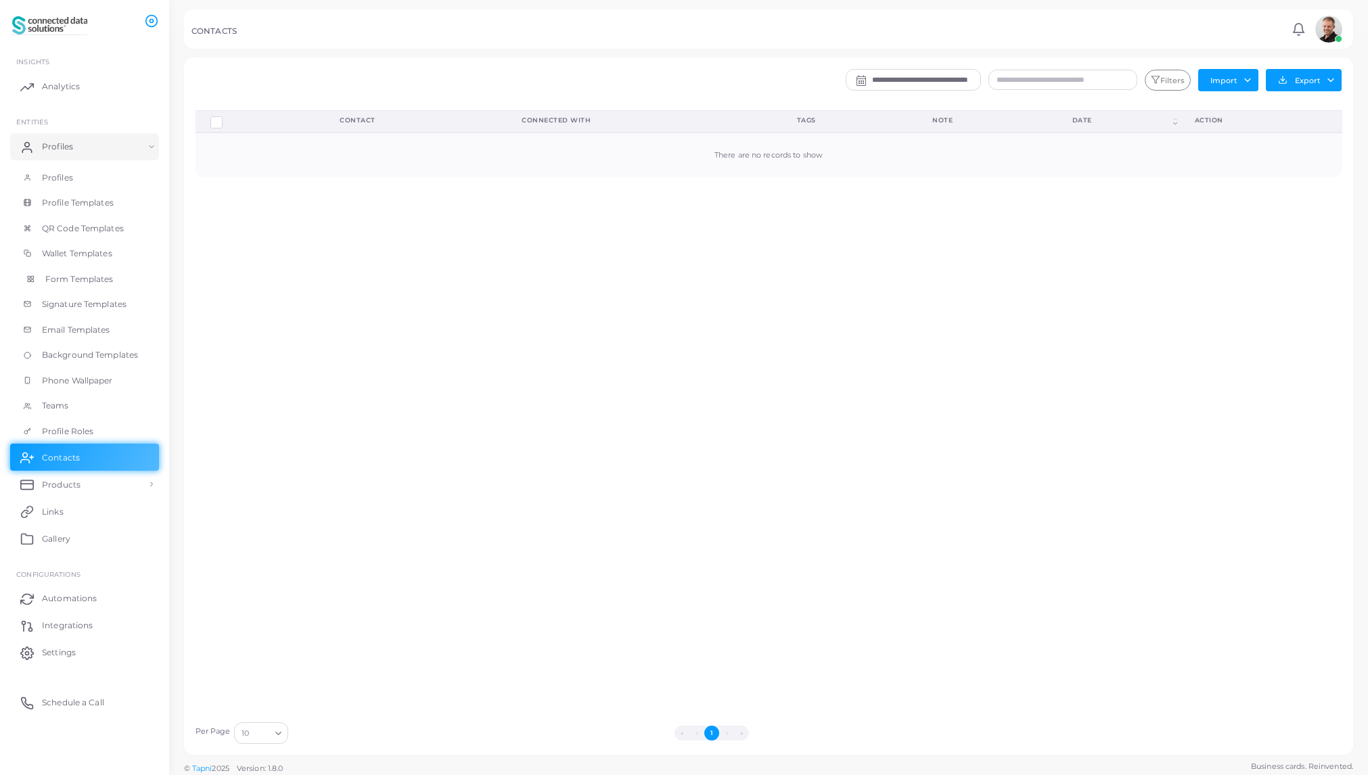
click at [87, 277] on span "Form Templates" at bounding box center [79, 279] width 68 height 12
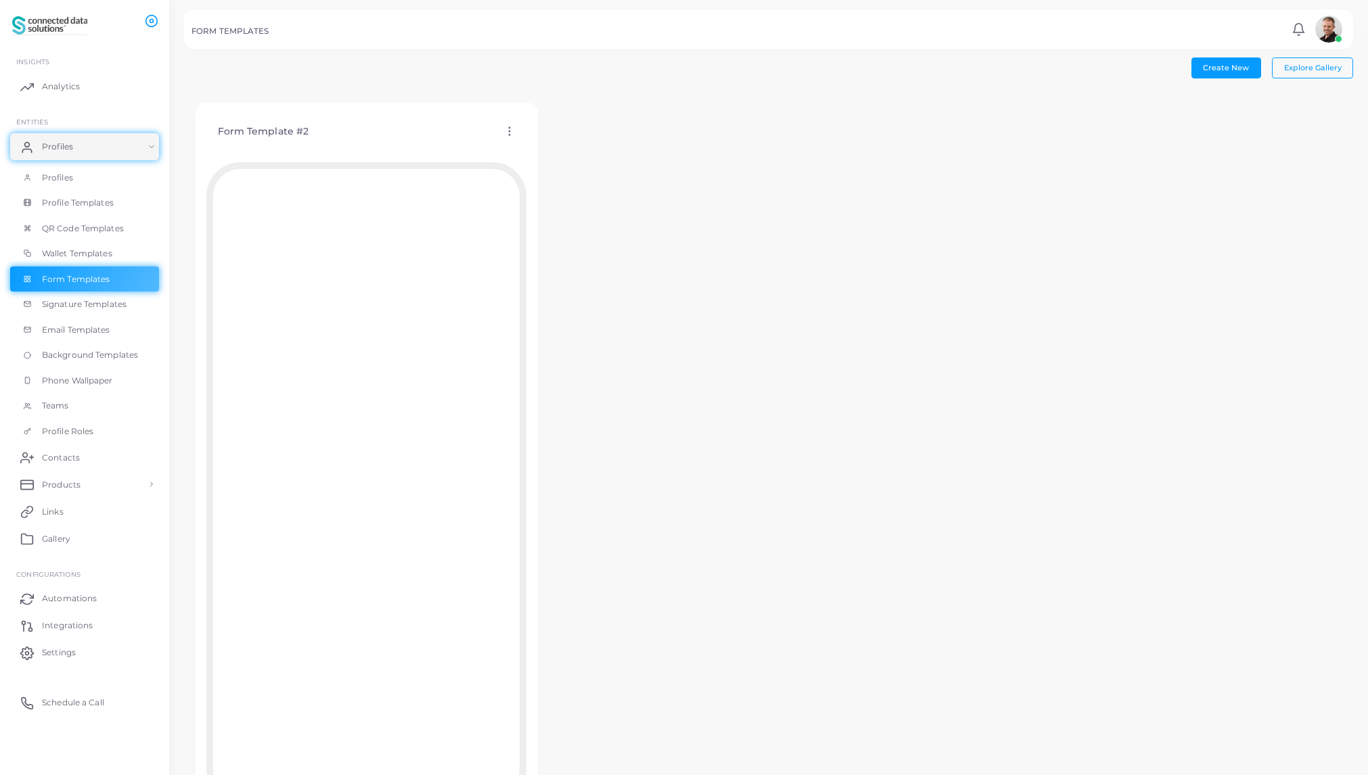
click at [511, 133] on icon at bounding box center [509, 131] width 12 height 12
click at [549, 148] on span "Edit Template" at bounding box center [564, 149] width 51 height 11
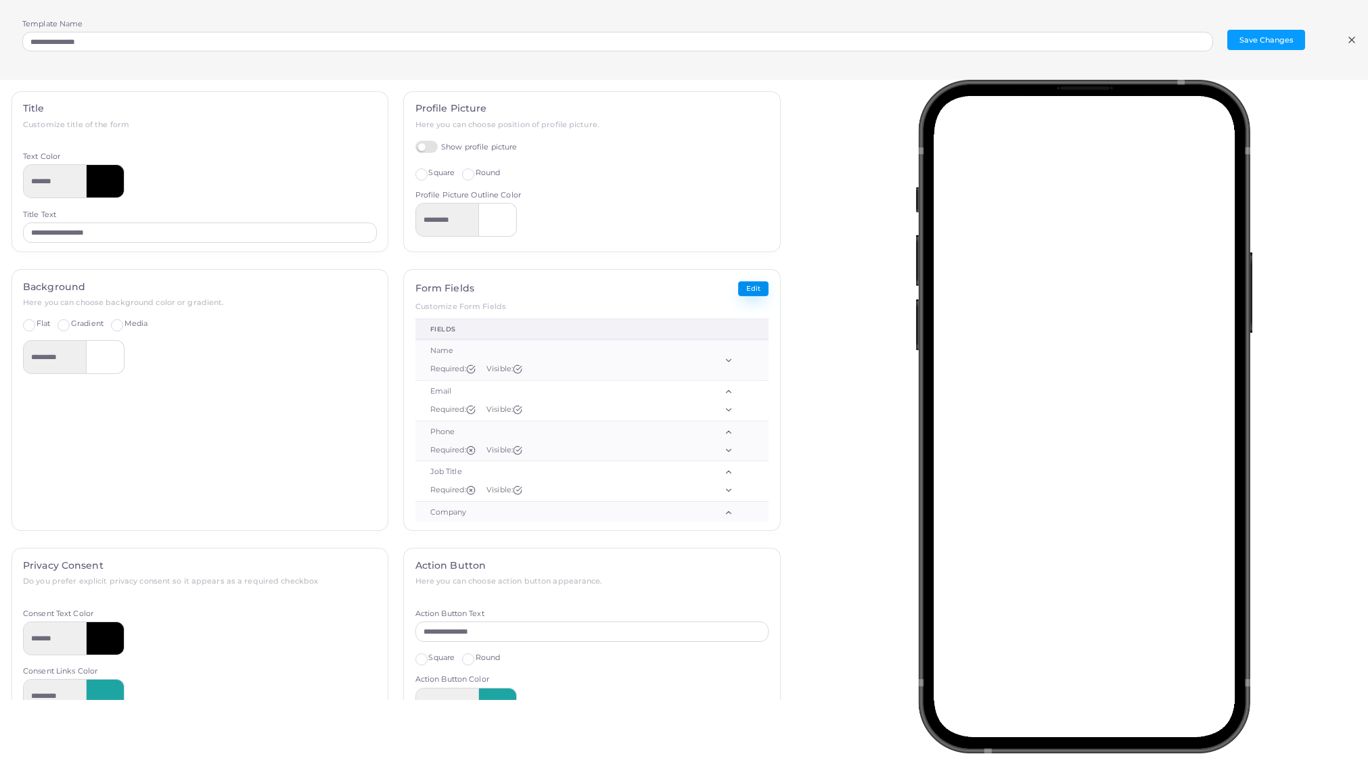
click at [744, 286] on button "Edit" at bounding box center [753, 289] width 30 height 16
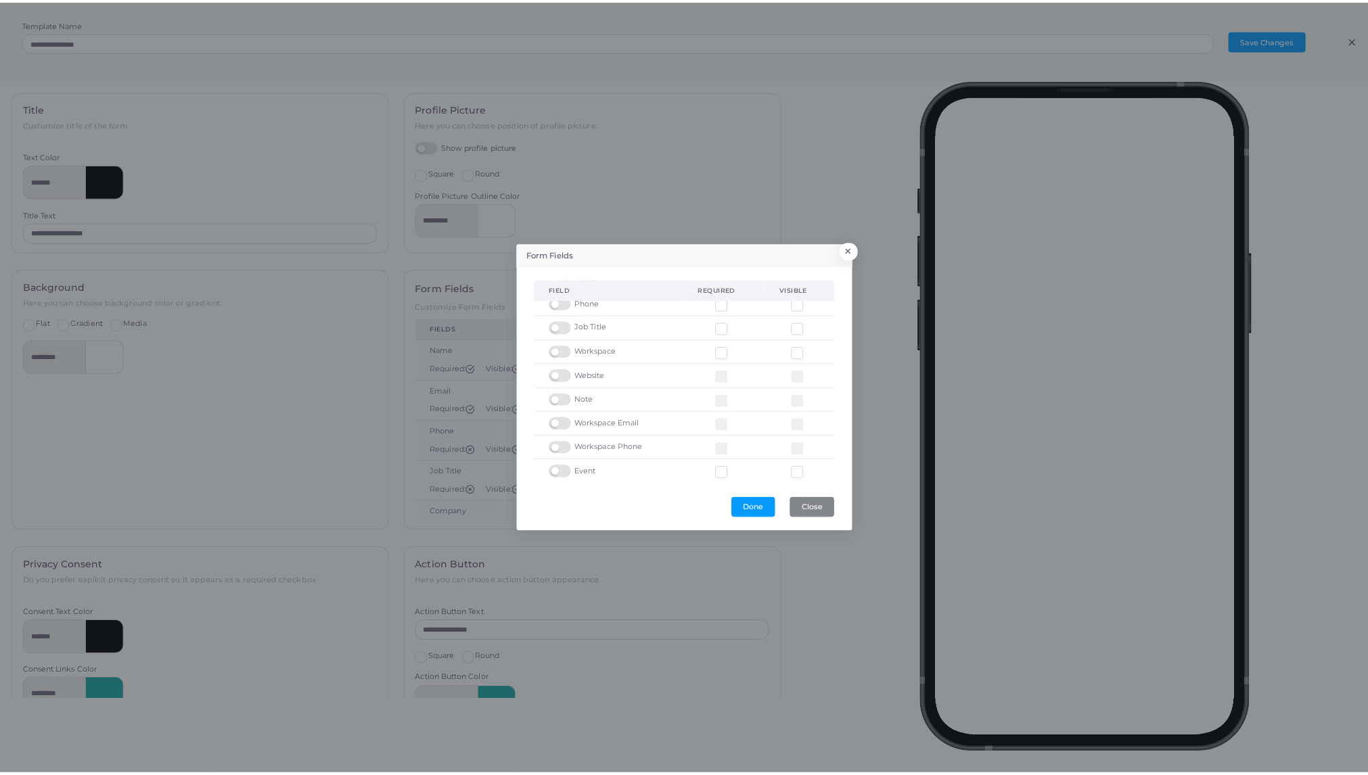
scroll to position [66, 0]
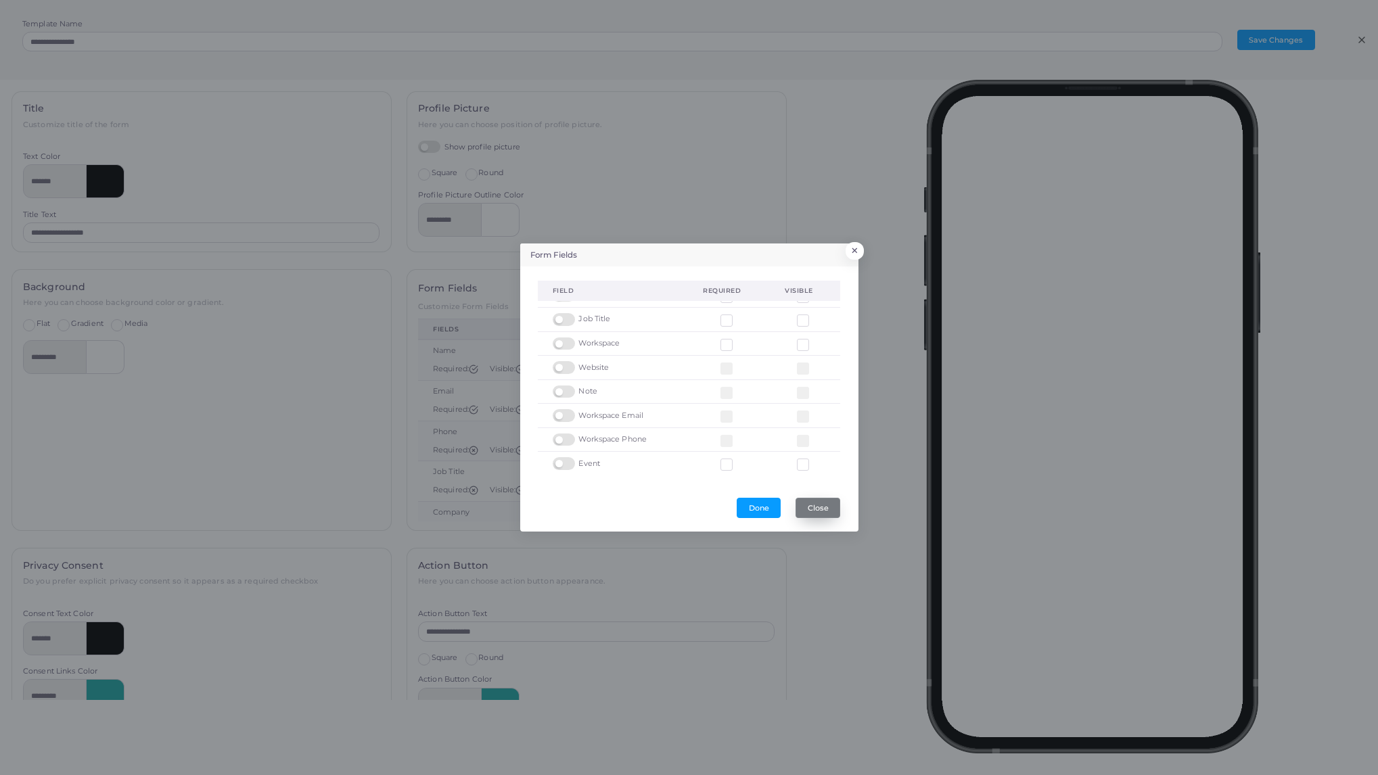
click at [825, 509] on button "Close" at bounding box center [818, 508] width 45 height 20
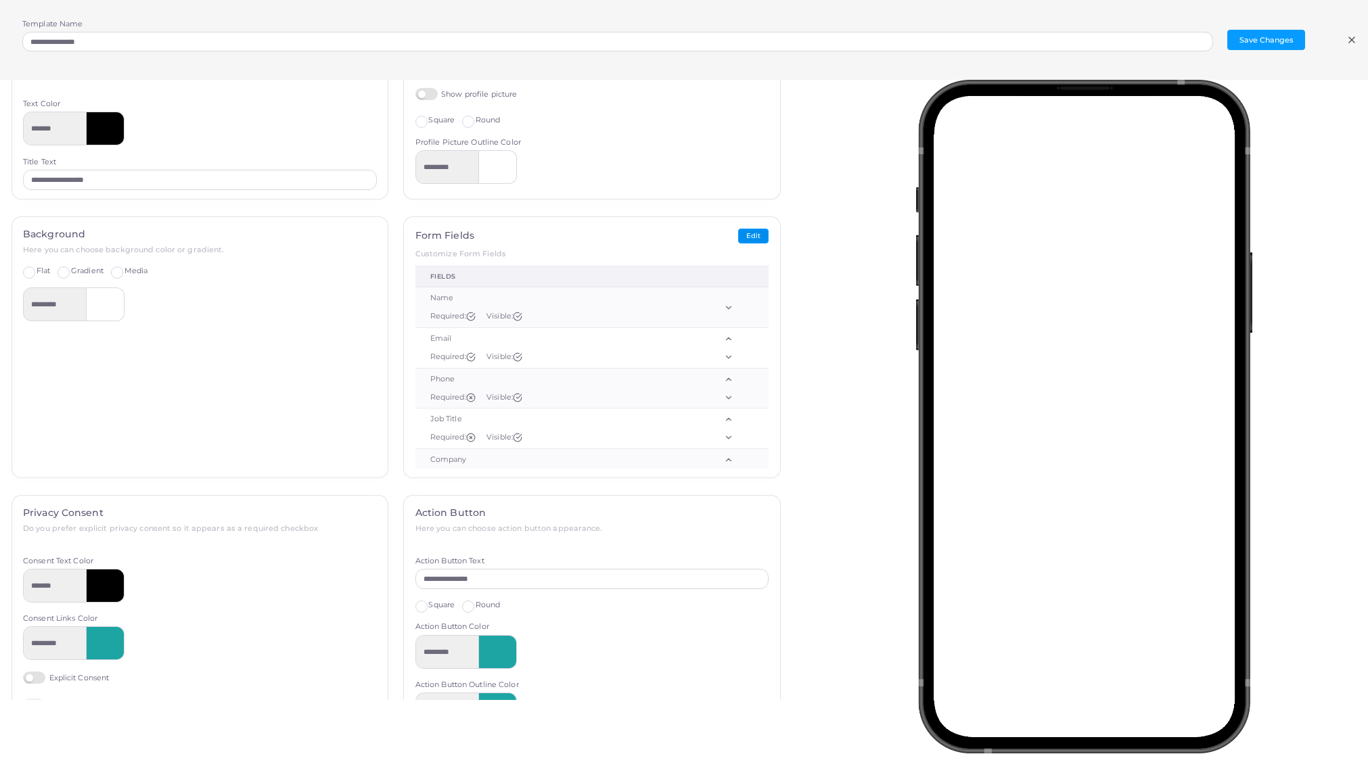
scroll to position [0, 0]
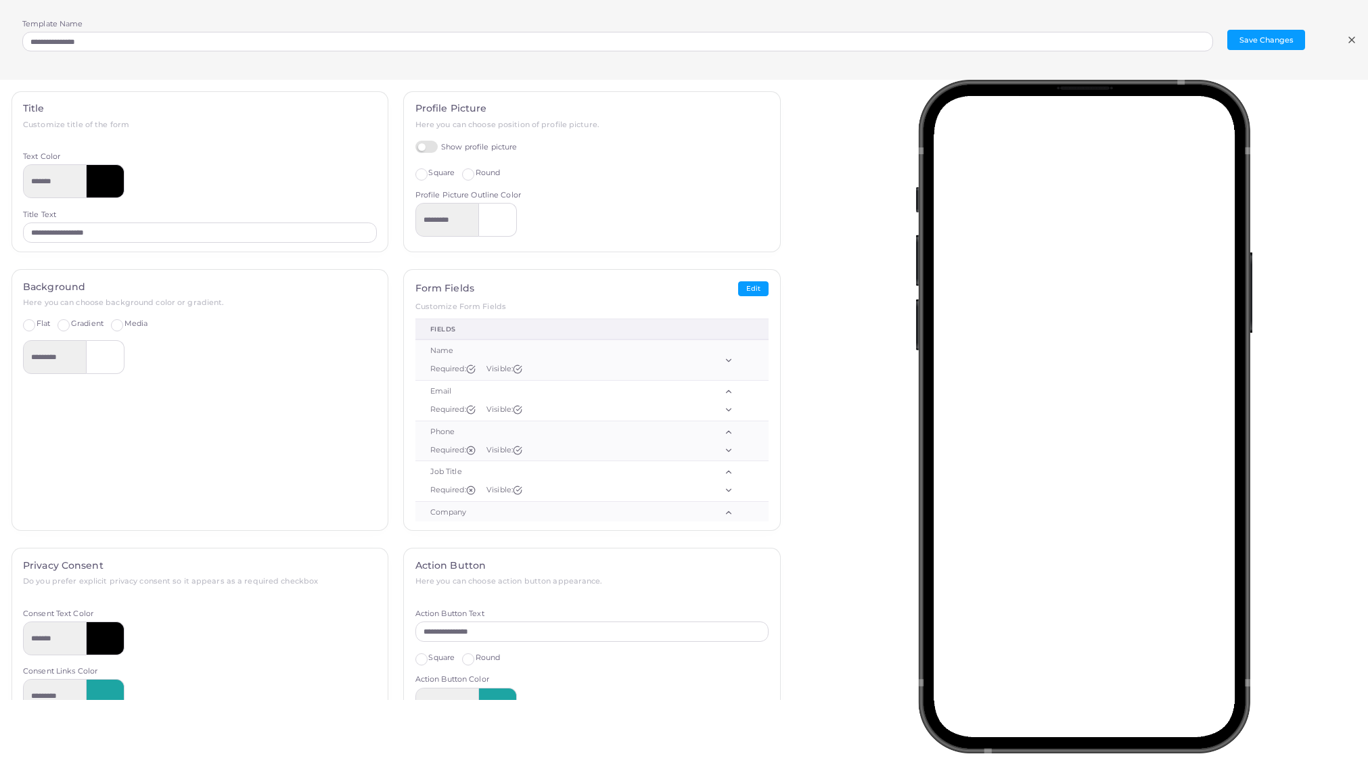
click at [1352, 41] on icon at bounding box center [1352, 40] width 11 height 11
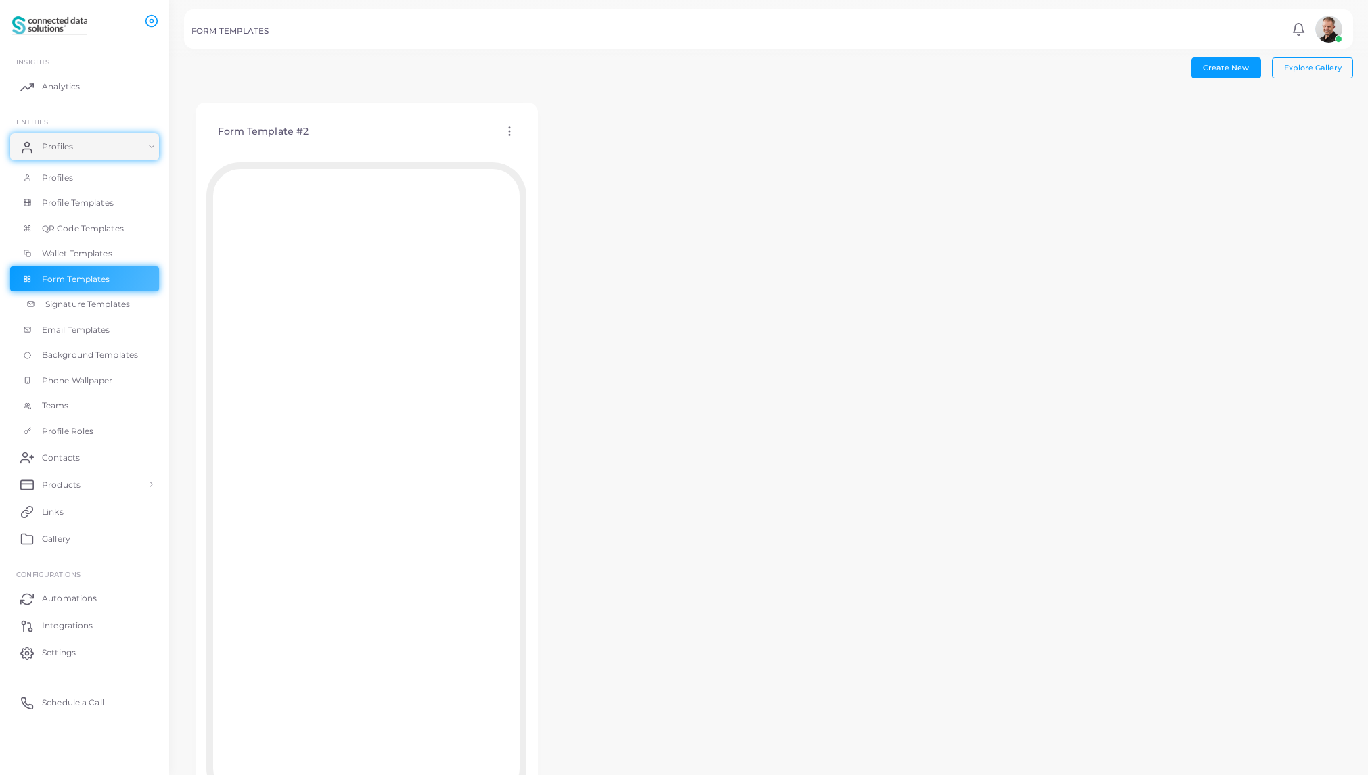
click at [95, 302] on span "Signature Templates" at bounding box center [87, 304] width 85 height 12
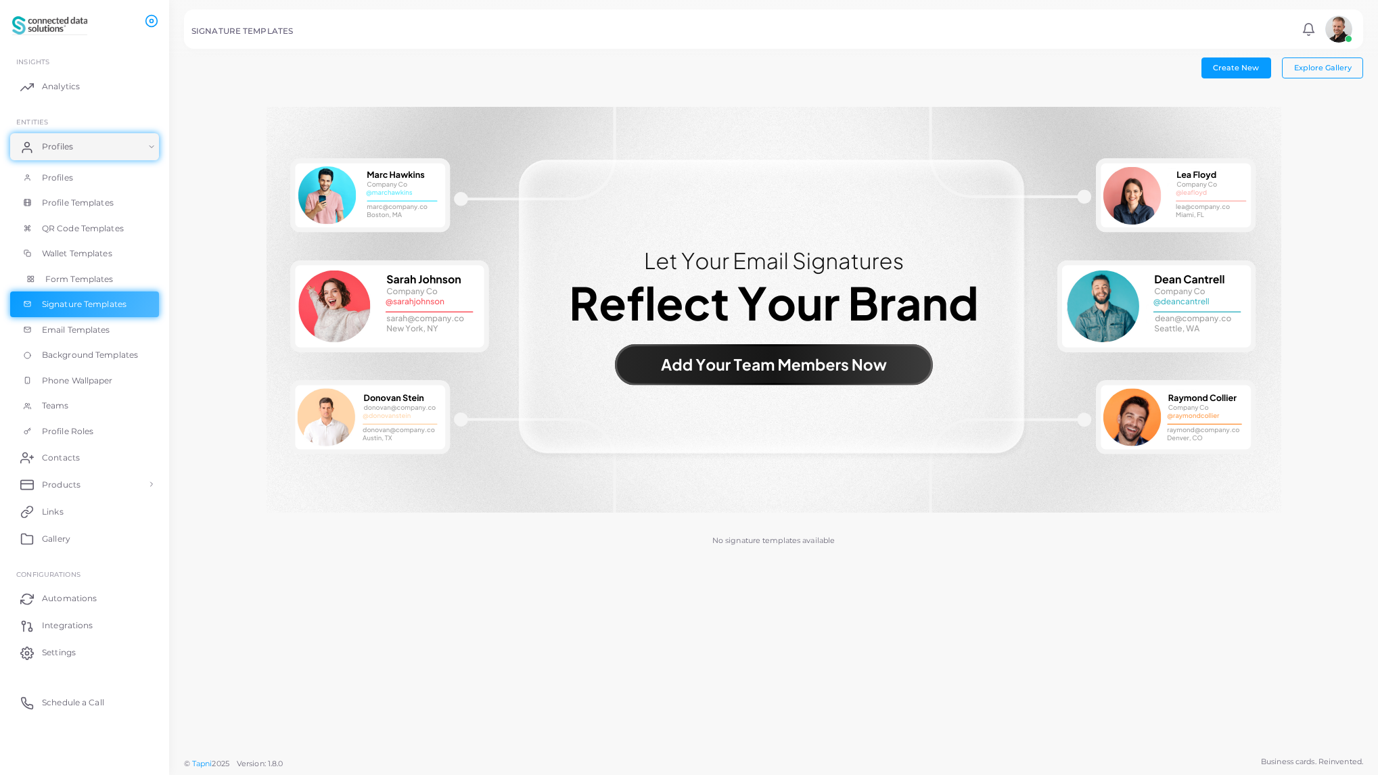
click at [90, 276] on span "Form Templates" at bounding box center [79, 279] width 68 height 12
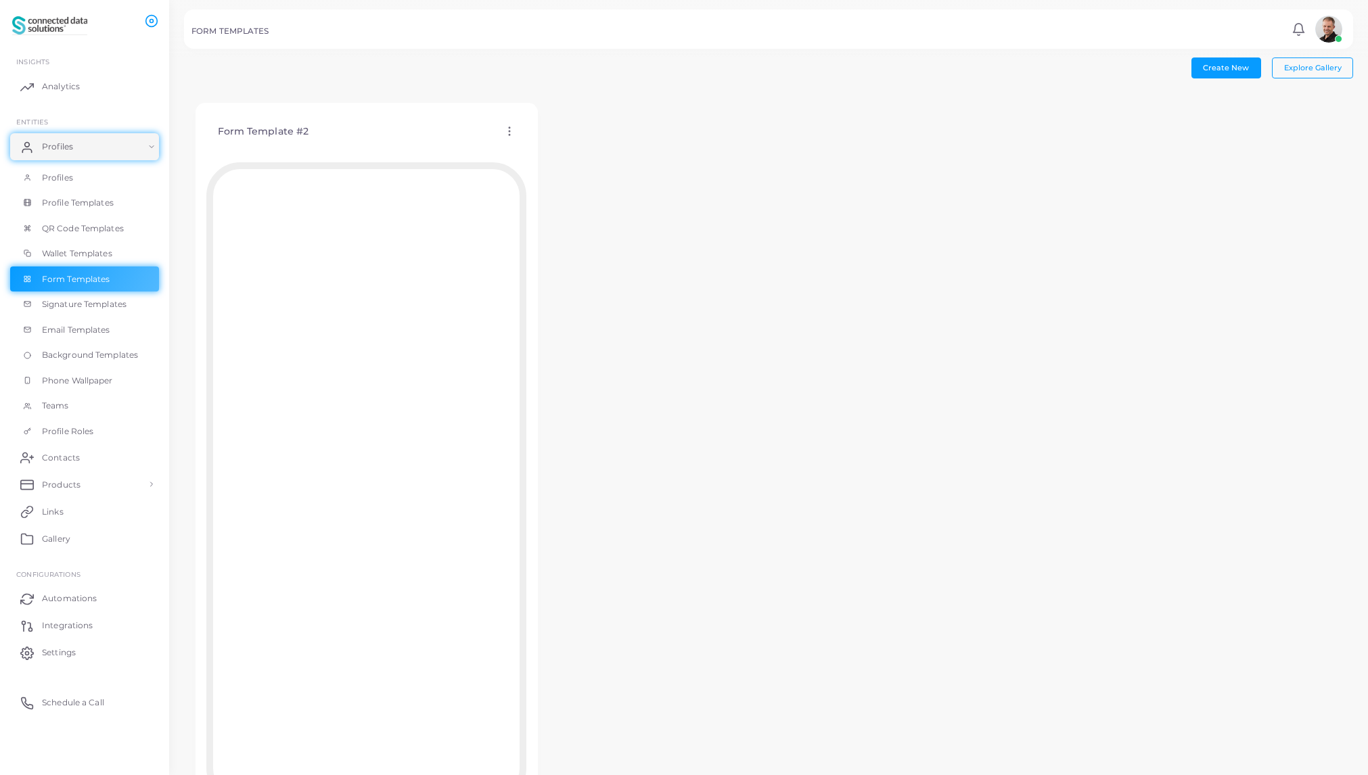
click at [510, 130] on icon at bounding box center [509, 131] width 12 height 12
click at [579, 146] on span "Edit Template" at bounding box center [563, 146] width 51 height 11
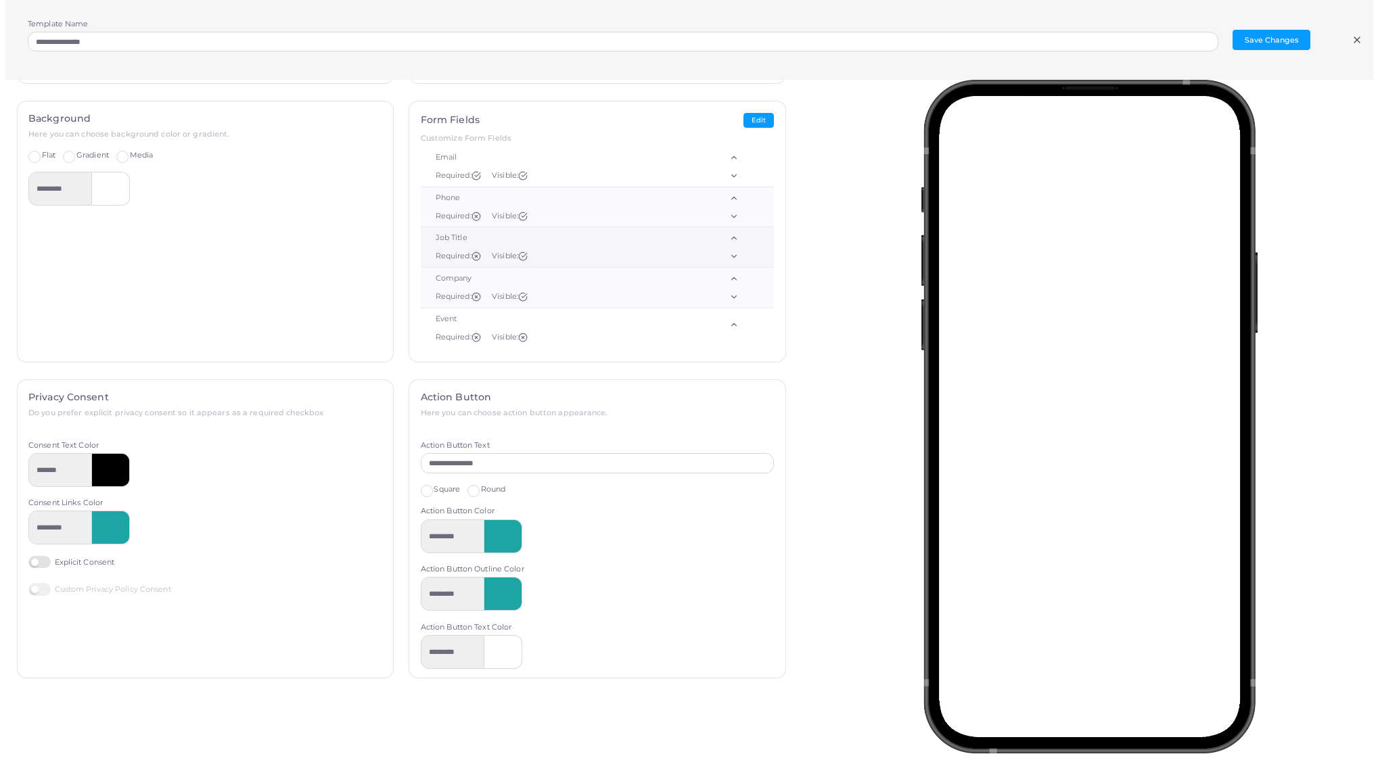
scroll to position [68, 0]
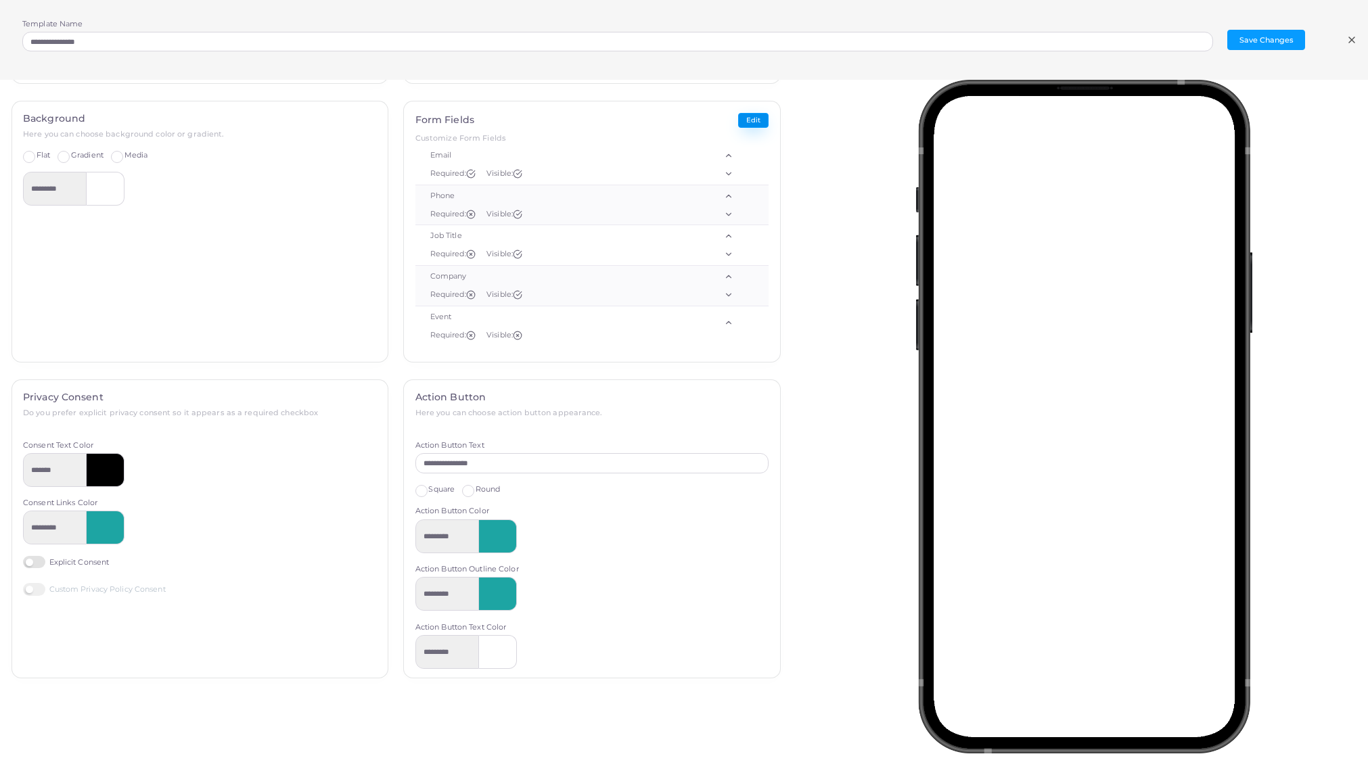
click at [740, 124] on button "Edit" at bounding box center [753, 121] width 30 height 16
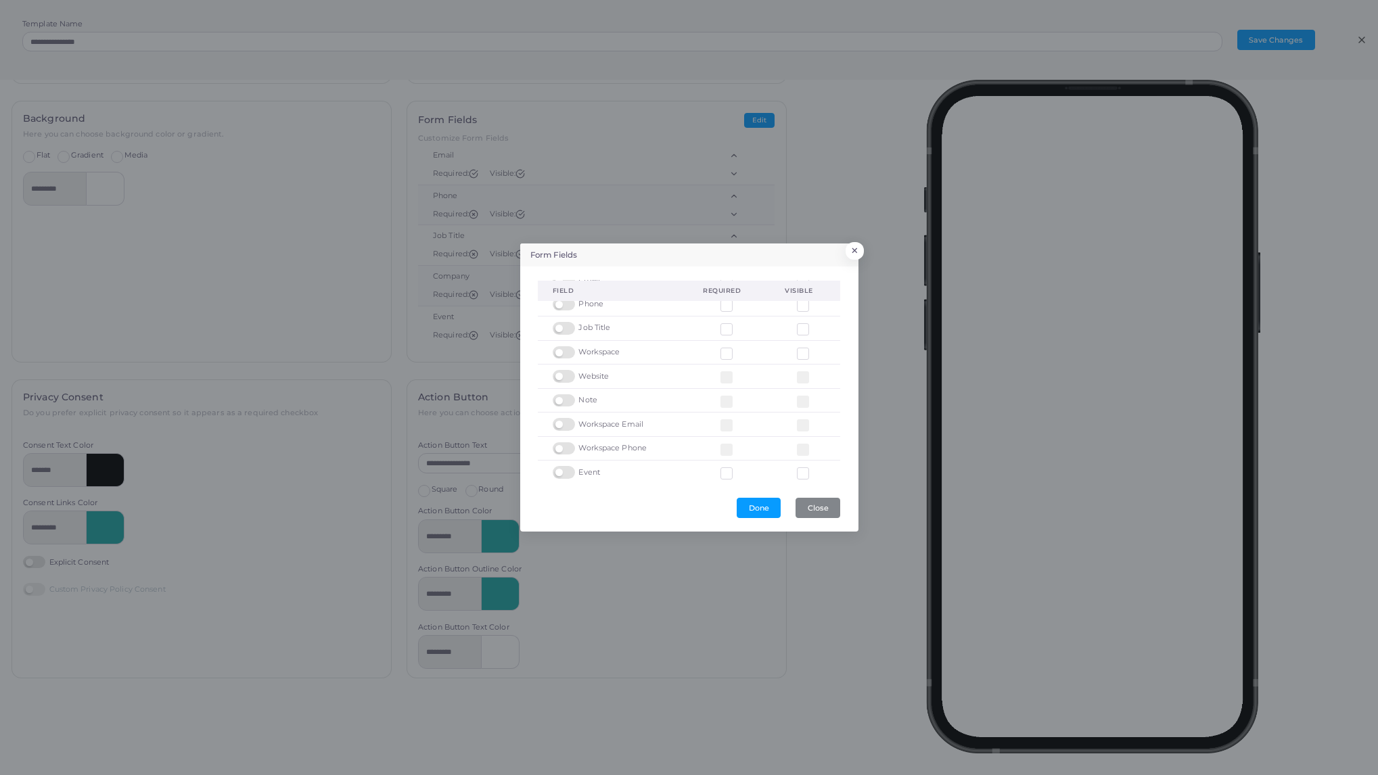
scroll to position [66, 0]
click at [814, 460] on label at bounding box center [814, 460] width 0 height 0
click at [767, 508] on button "Done" at bounding box center [759, 508] width 44 height 20
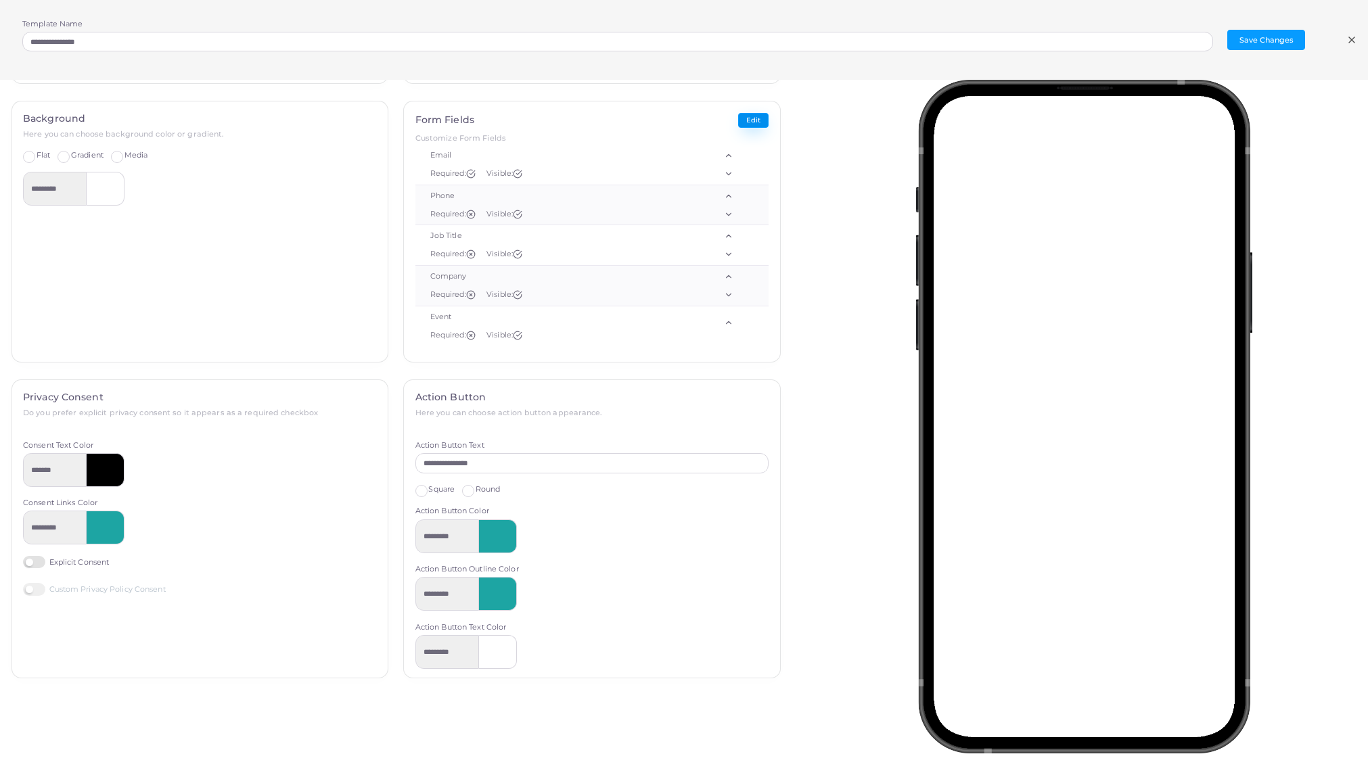
click at [745, 121] on button "Edit" at bounding box center [753, 121] width 30 height 16
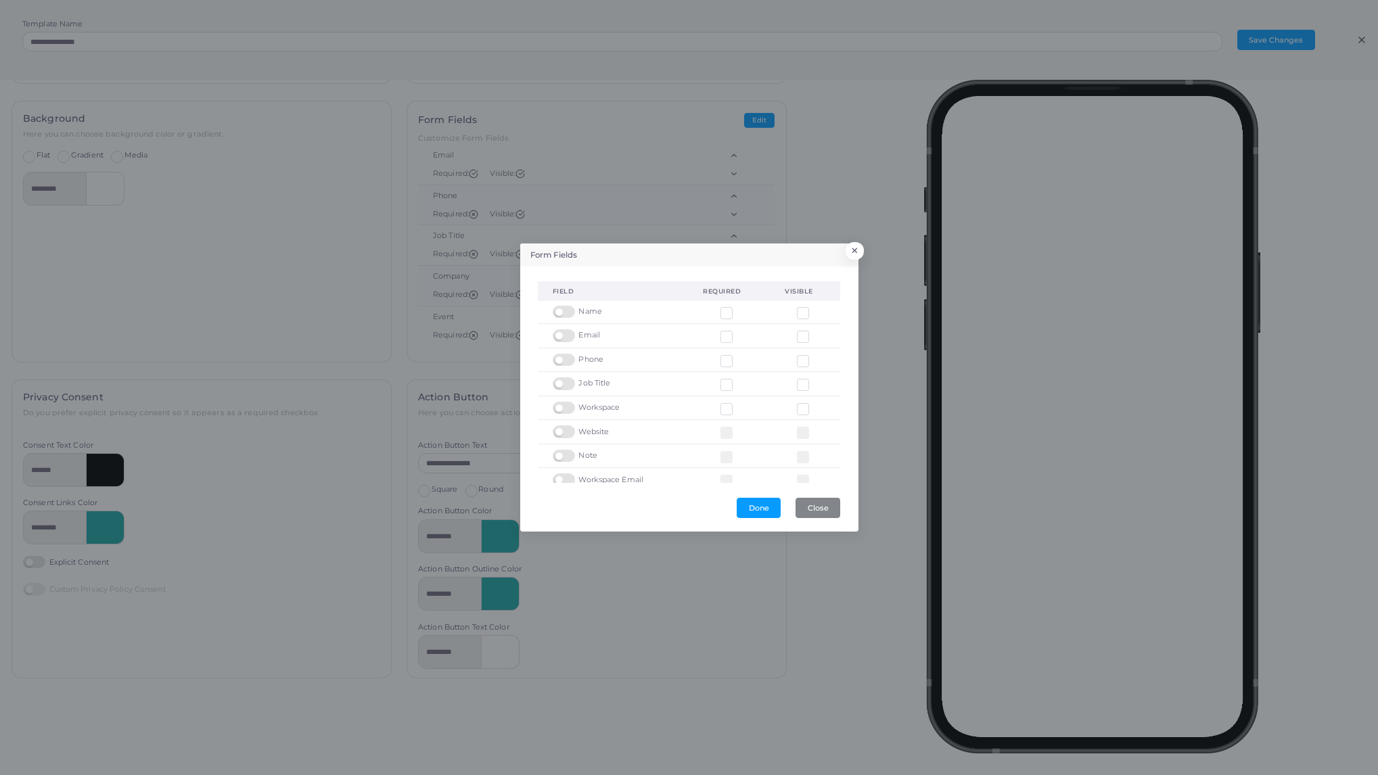
scroll to position [0, 0]
click at [564, 308] on label at bounding box center [566, 308] width 26 height 0
click at [738, 310] on label at bounding box center [738, 310] width 0 height 0
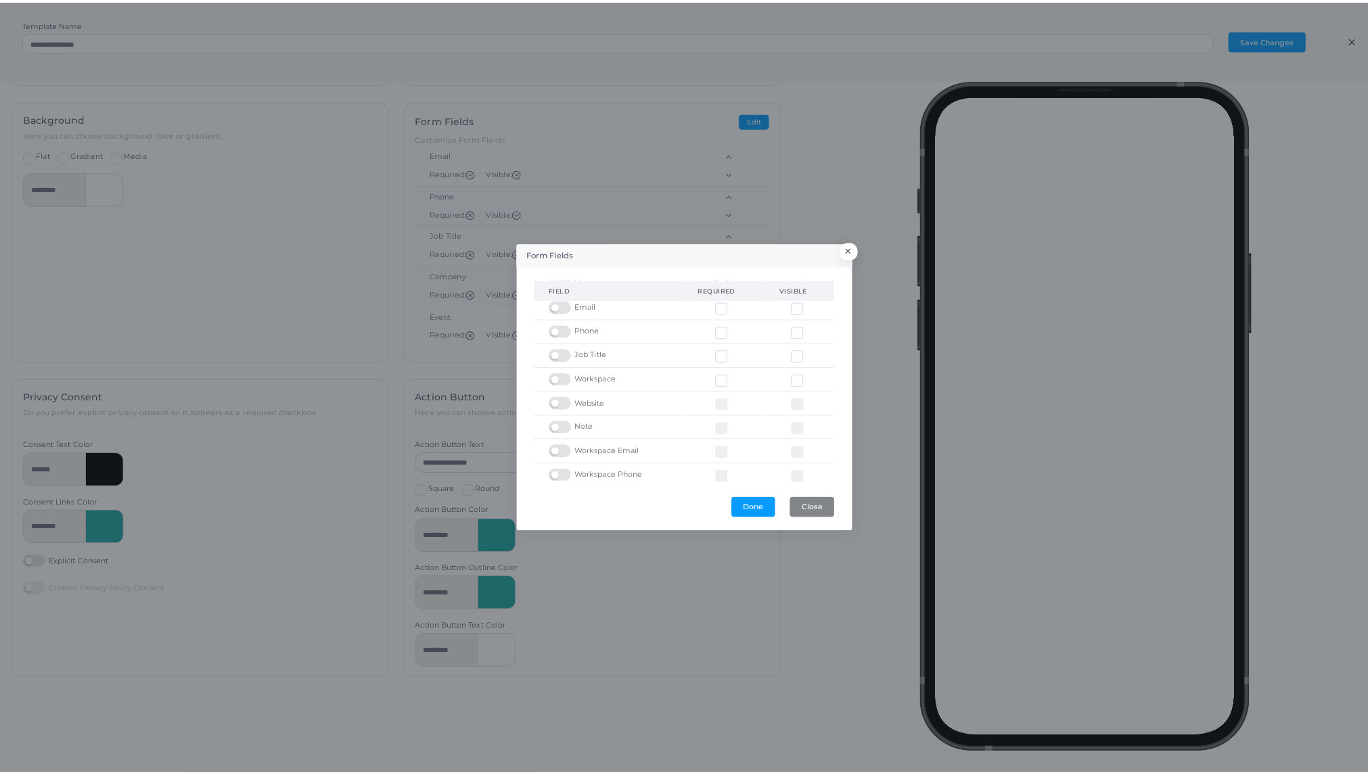
scroll to position [66, 0]
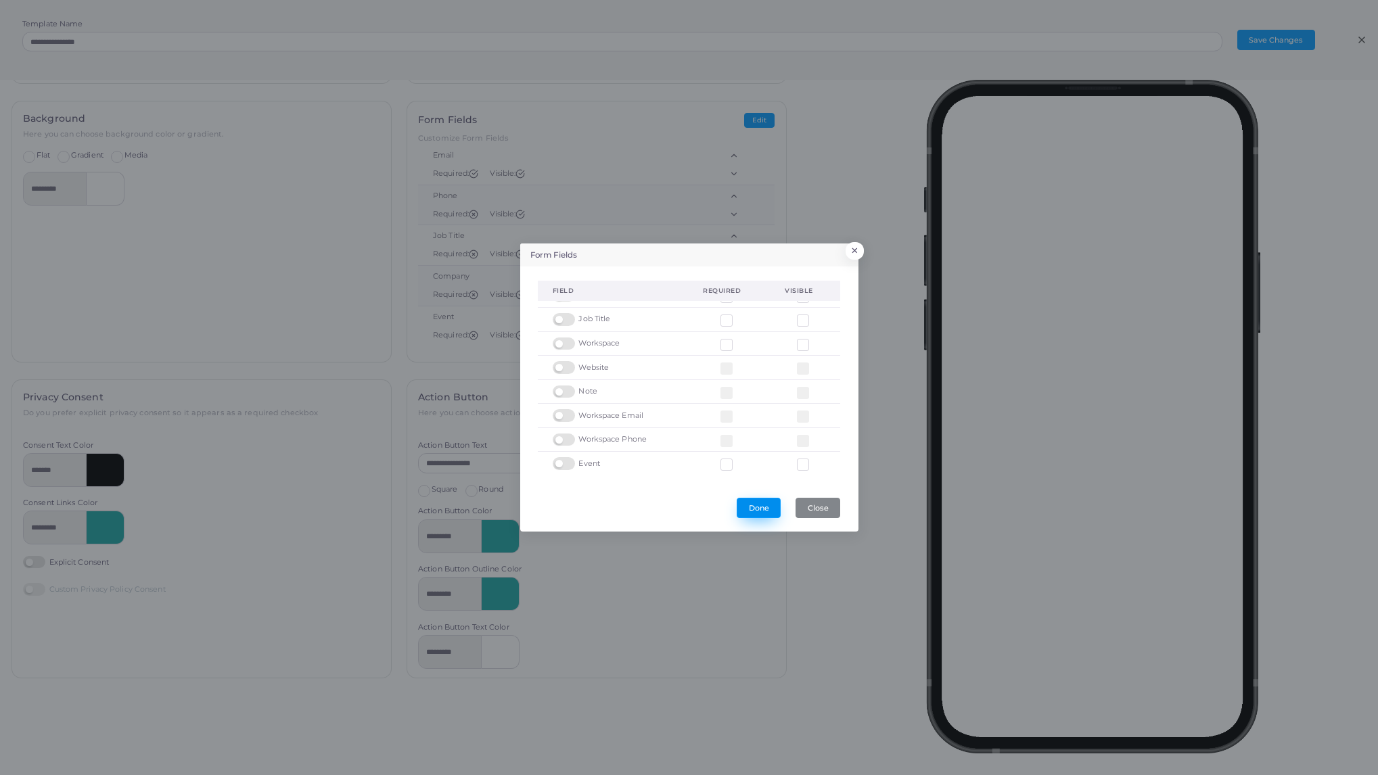
click at [759, 510] on button "Done" at bounding box center [759, 508] width 44 height 20
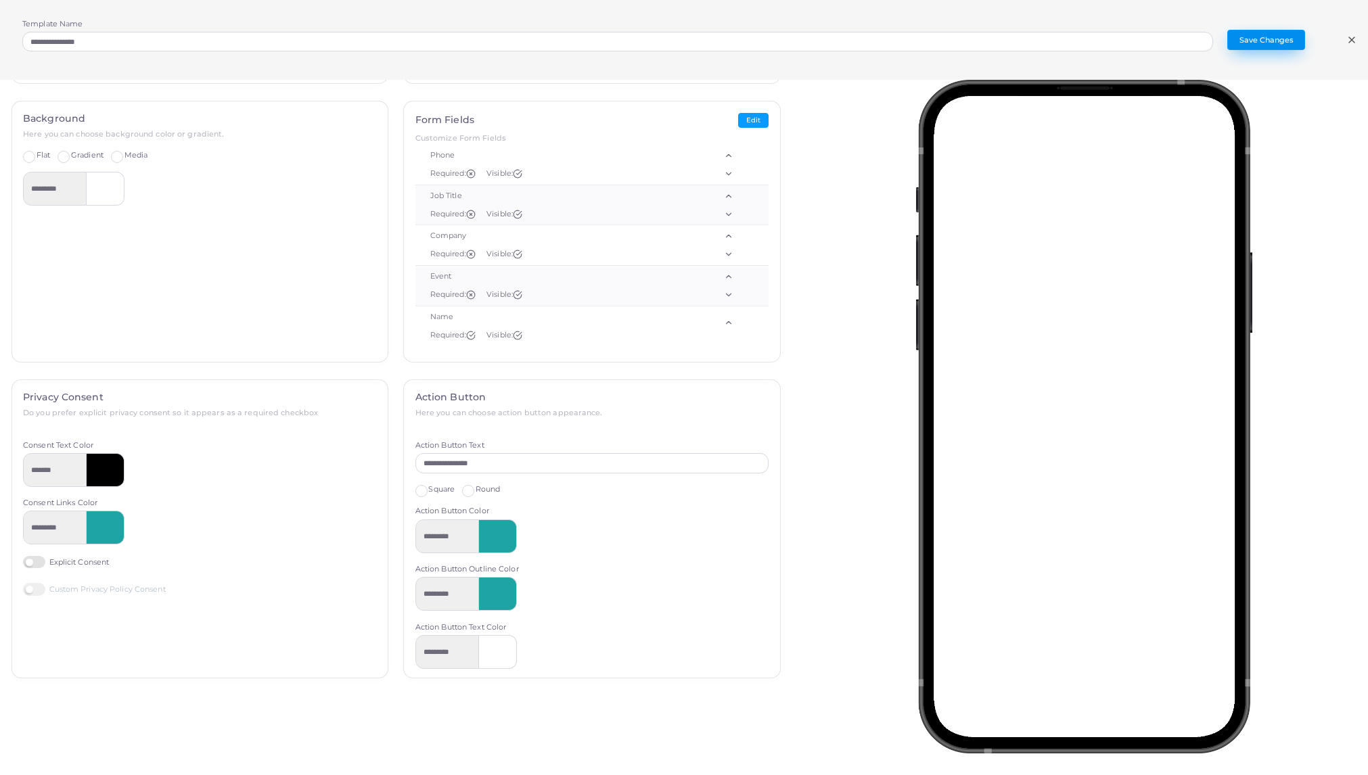
click at [1257, 38] on button "Save Changes" at bounding box center [1266, 40] width 78 height 20
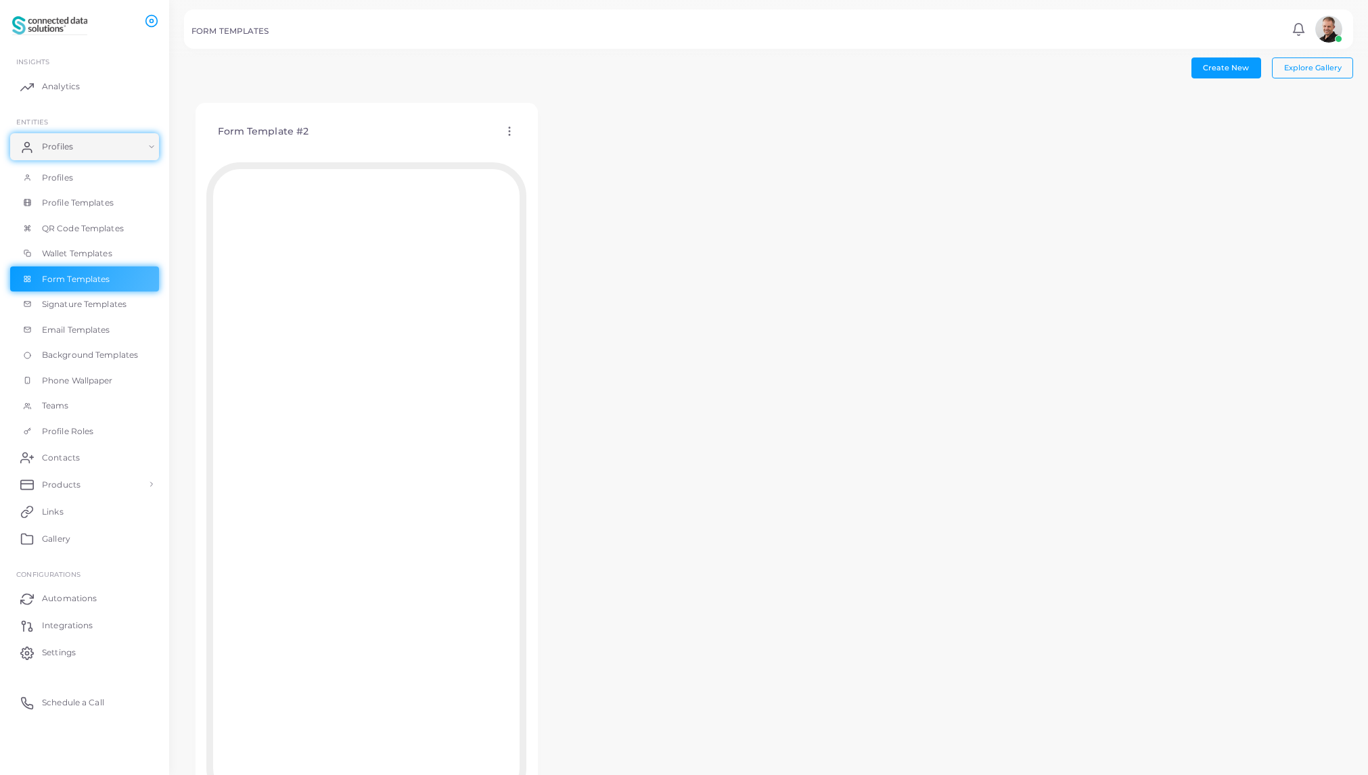
click at [510, 132] on icon at bounding box center [509, 131] width 12 height 12
click at [558, 150] on span "Edit Template" at bounding box center [563, 148] width 51 height 11
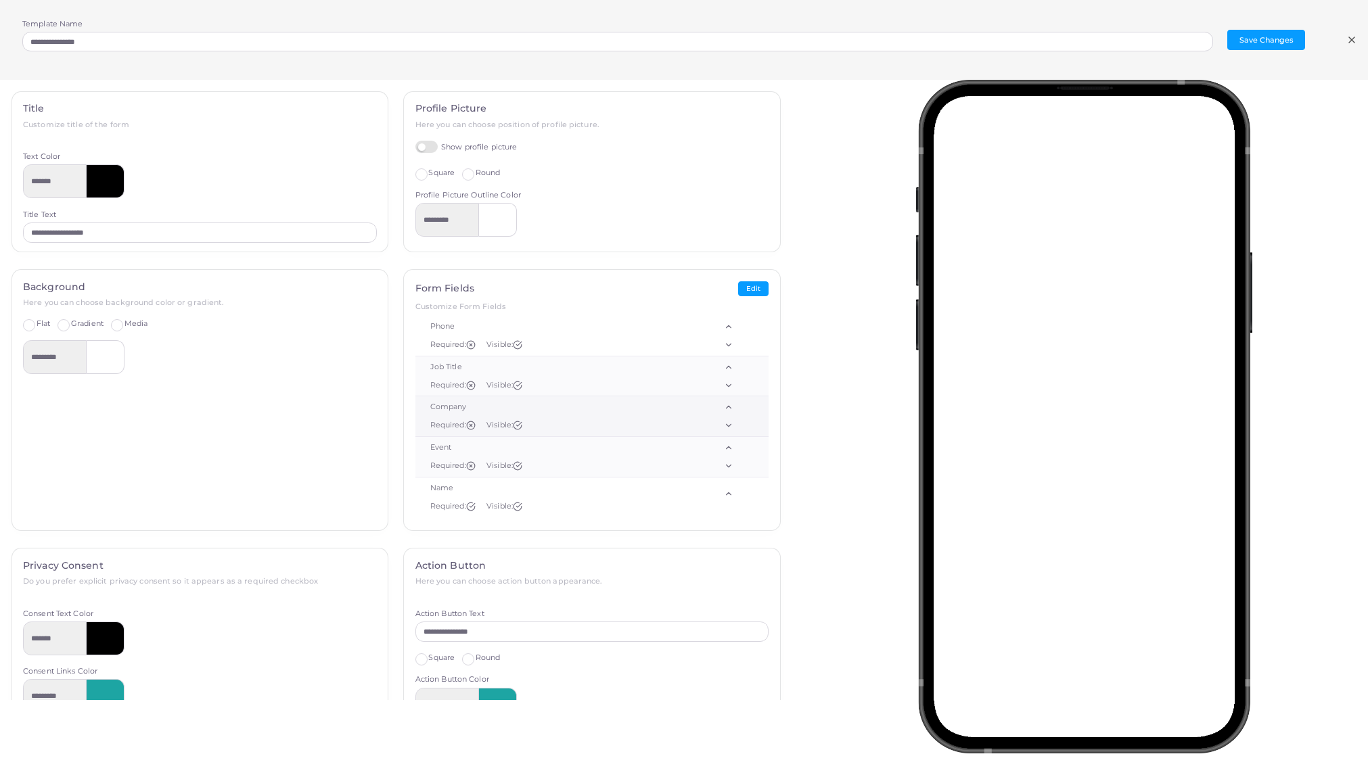
scroll to position [68, 0]
click at [724, 490] on icon at bounding box center [728, 491] width 9 height 9
click at [724, 445] on icon at bounding box center [728, 445] width 9 height 9
click at [724, 402] on icon at bounding box center [728, 404] width 9 height 9
click at [726, 363] on polyline at bounding box center [728, 364] width 5 height 3
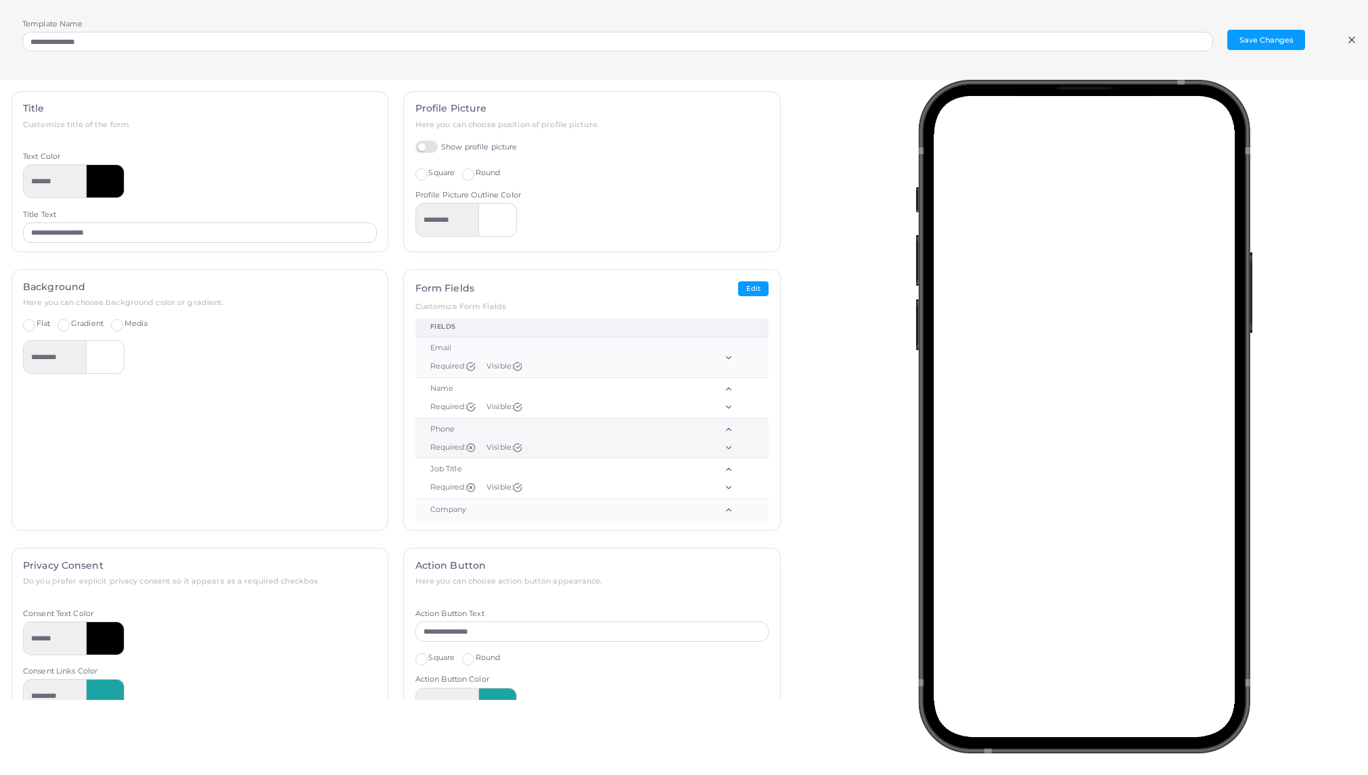
scroll to position [0, 0]
click at [726, 390] on polyline at bounding box center [728, 391] width 5 height 3
click at [724, 493] on icon at bounding box center [728, 493] width 9 height 9
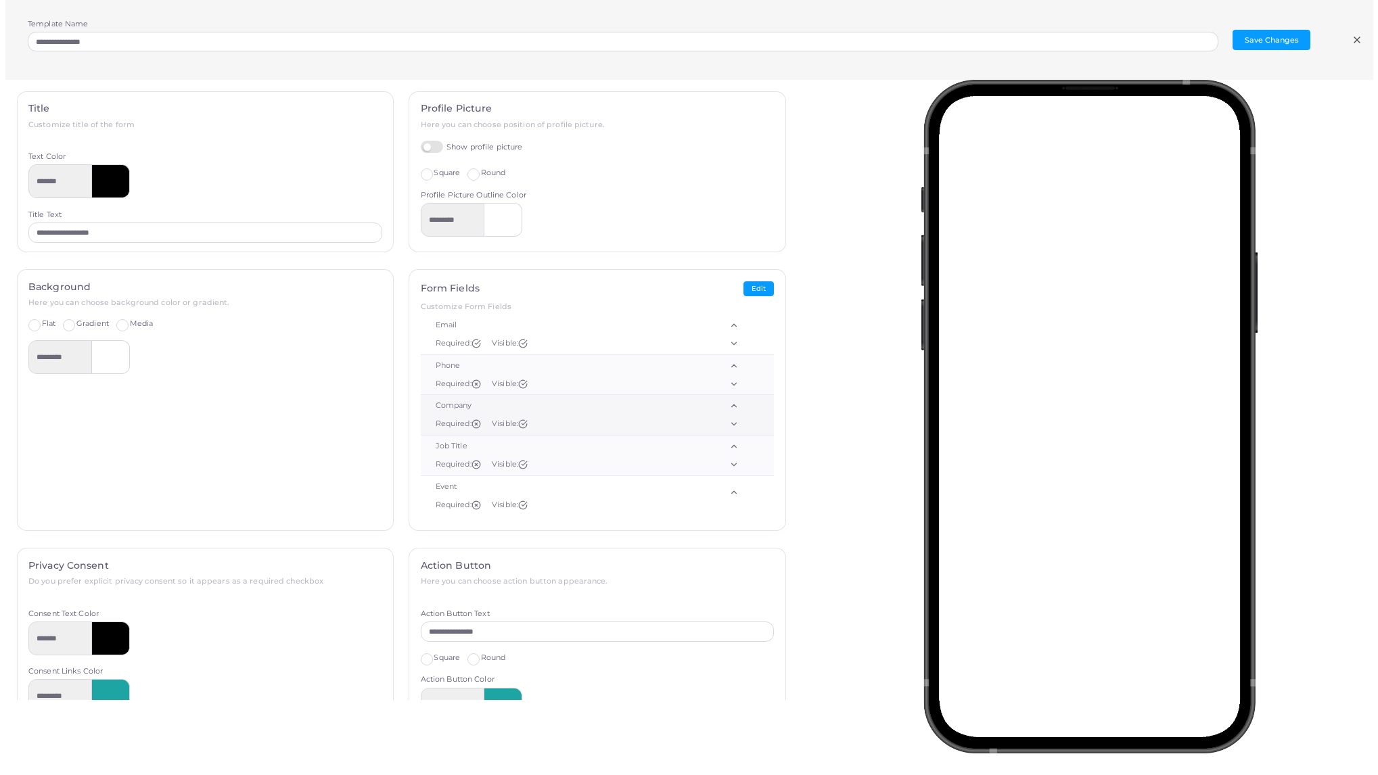
scroll to position [68, 0]
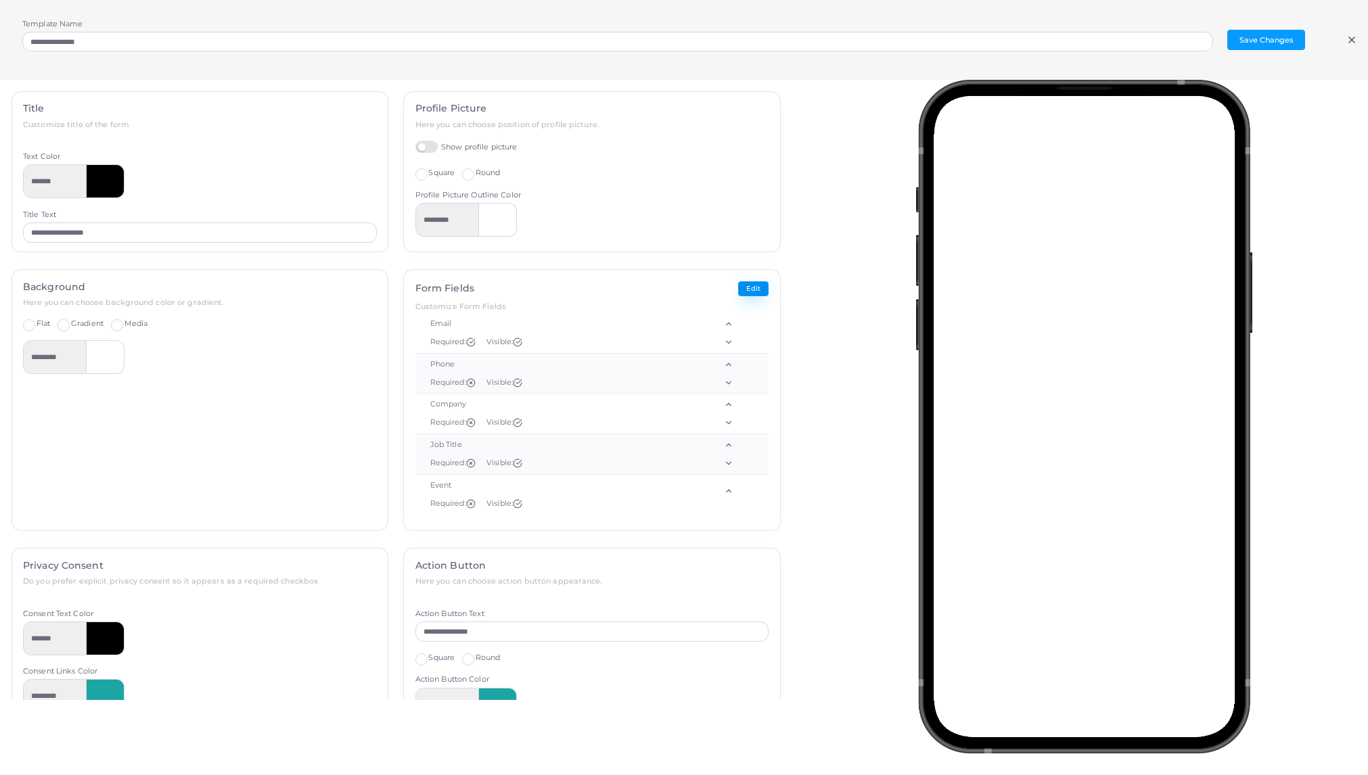
click at [749, 288] on button "Edit" at bounding box center [753, 289] width 30 height 16
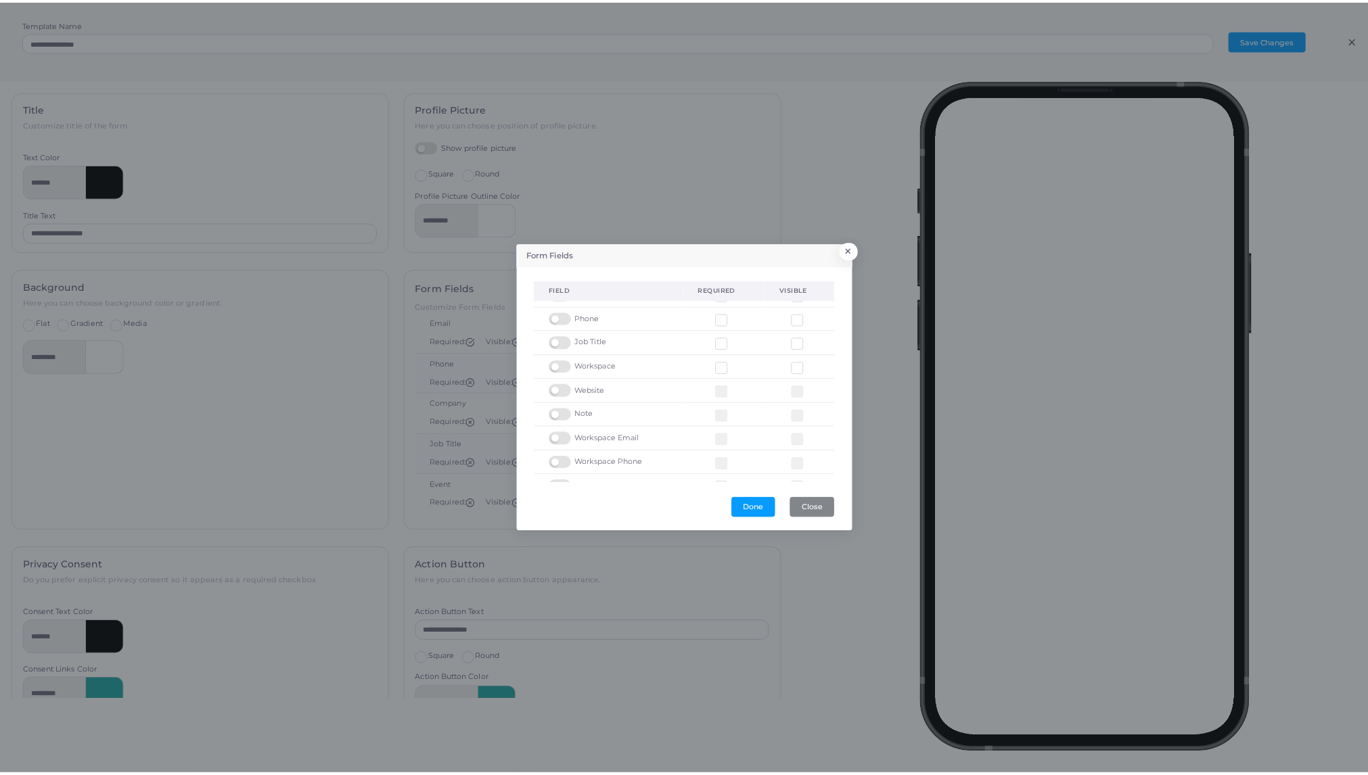
scroll to position [66, 0]
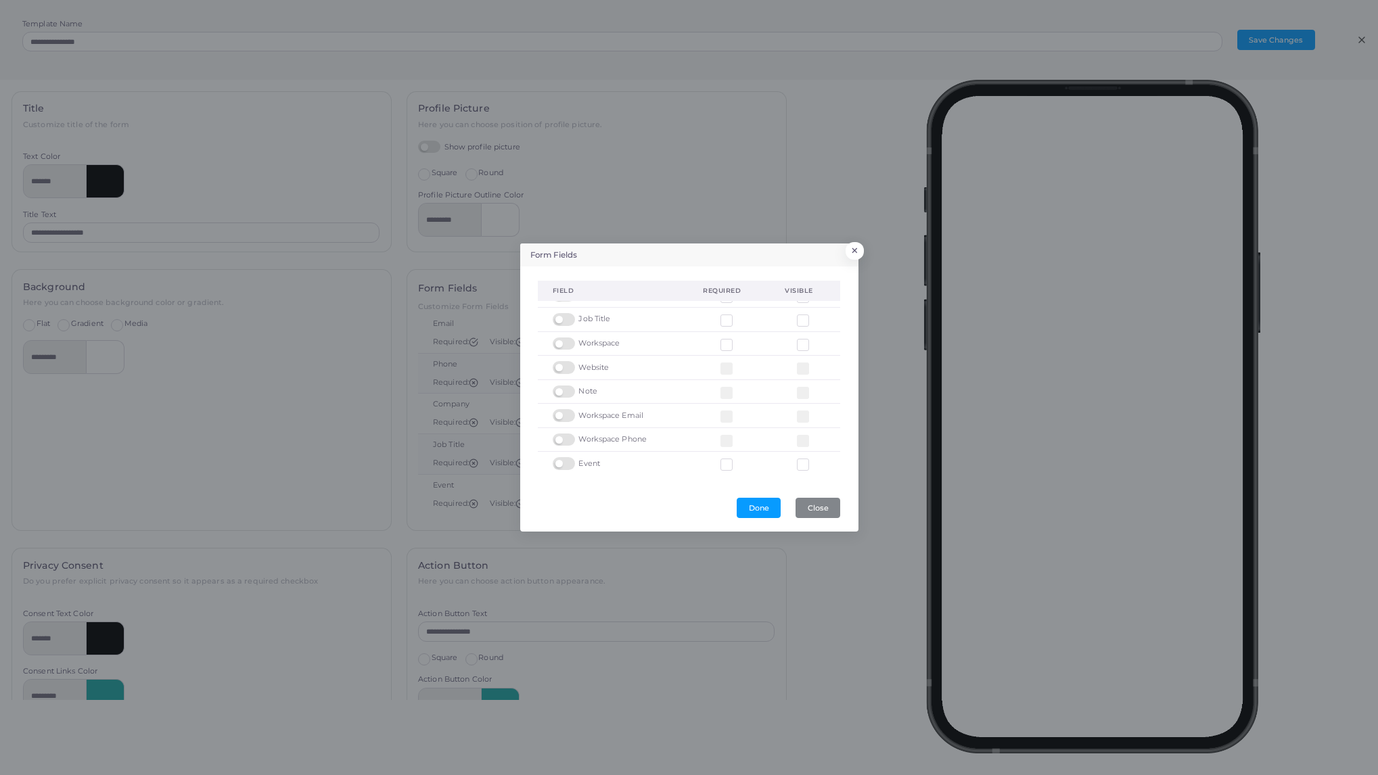
click at [814, 460] on label at bounding box center [814, 460] width 0 height 0
click at [755, 507] on button "Done" at bounding box center [759, 508] width 44 height 20
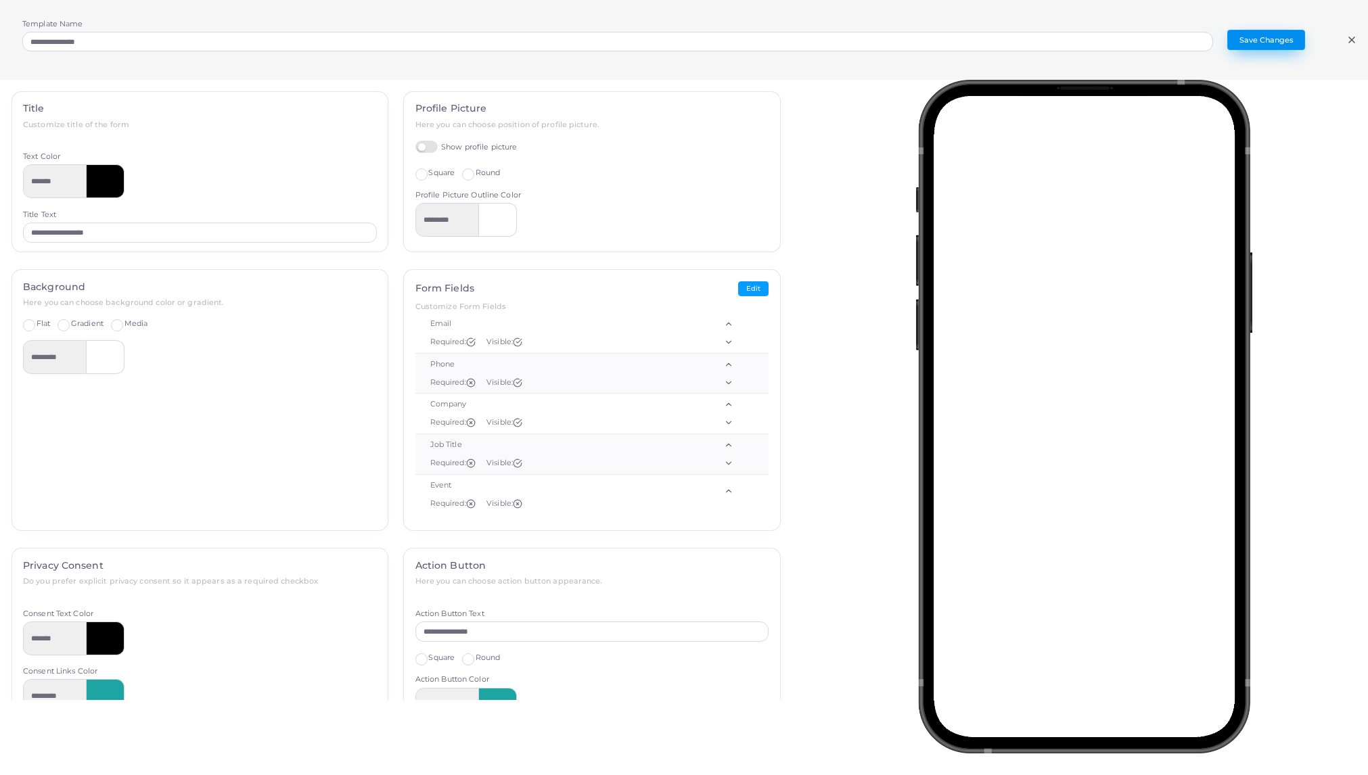
click at [1251, 38] on button "Save Changes" at bounding box center [1266, 40] width 78 height 20
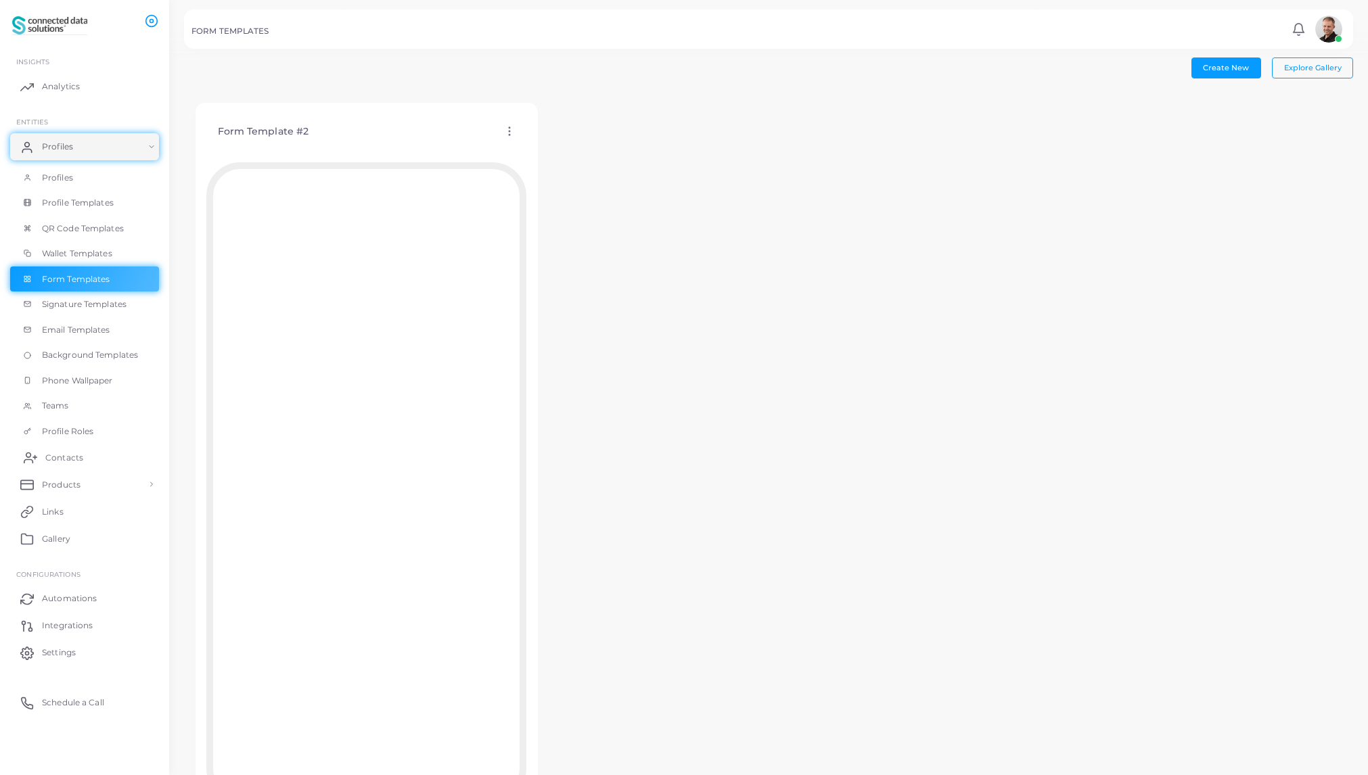
click at [66, 455] on span "Contacts" at bounding box center [64, 458] width 38 height 12
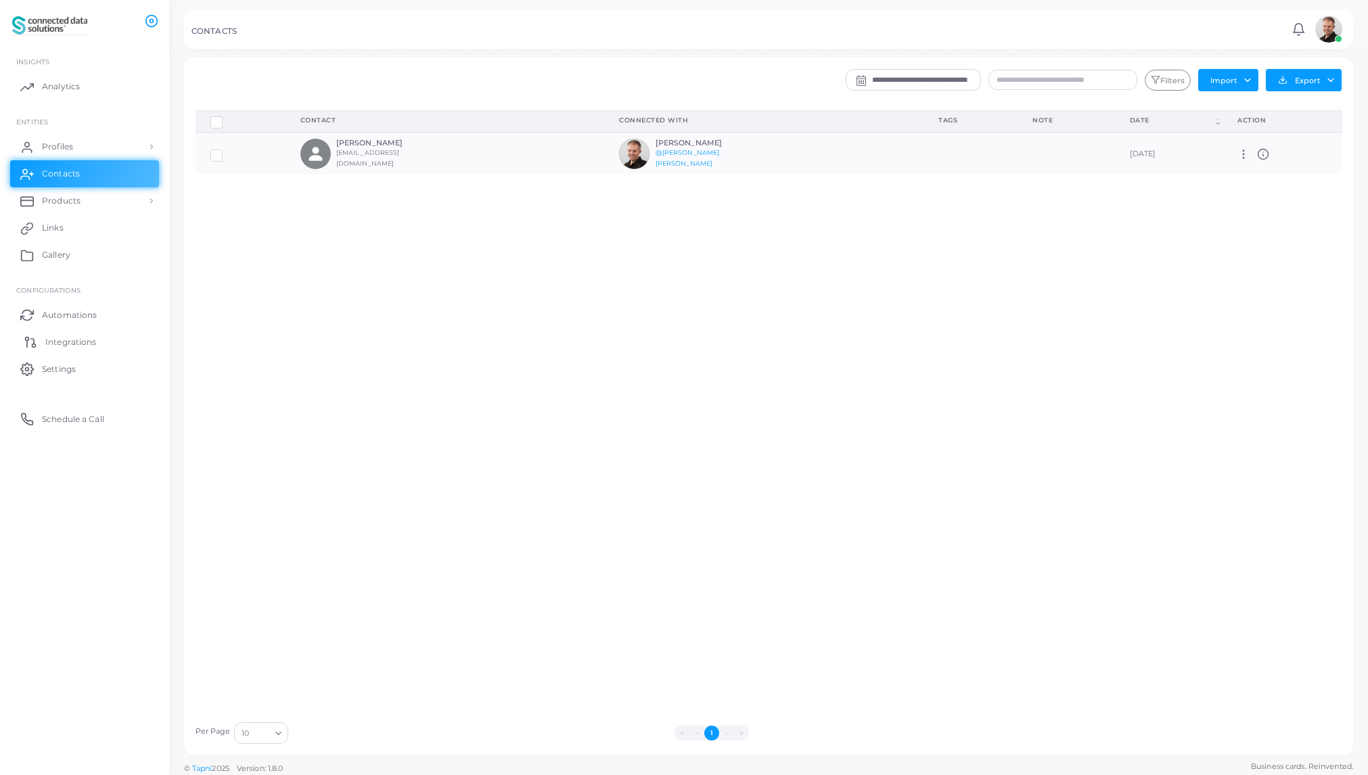
click at [60, 344] on span "Integrations" at bounding box center [70, 342] width 51 height 12
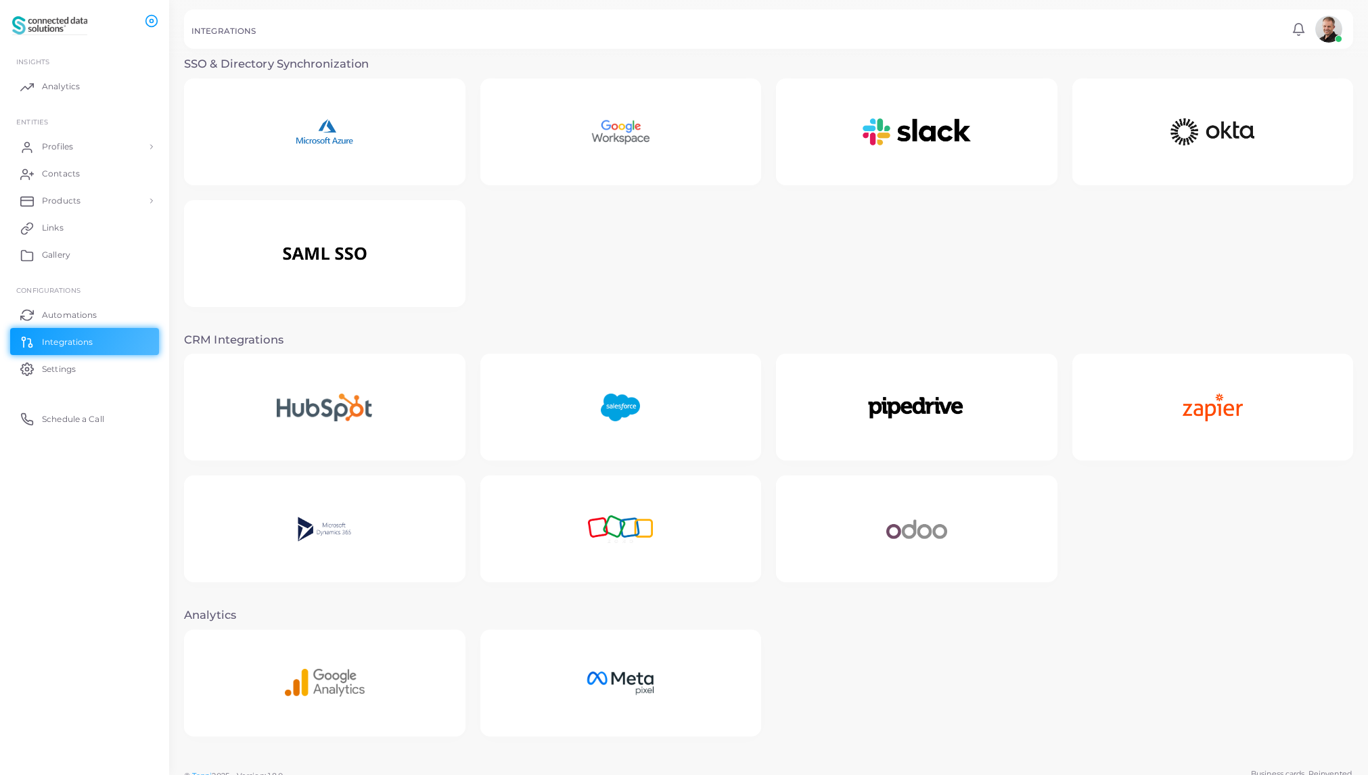
click at [634, 526] on img at bounding box center [621, 529] width 122 height 85
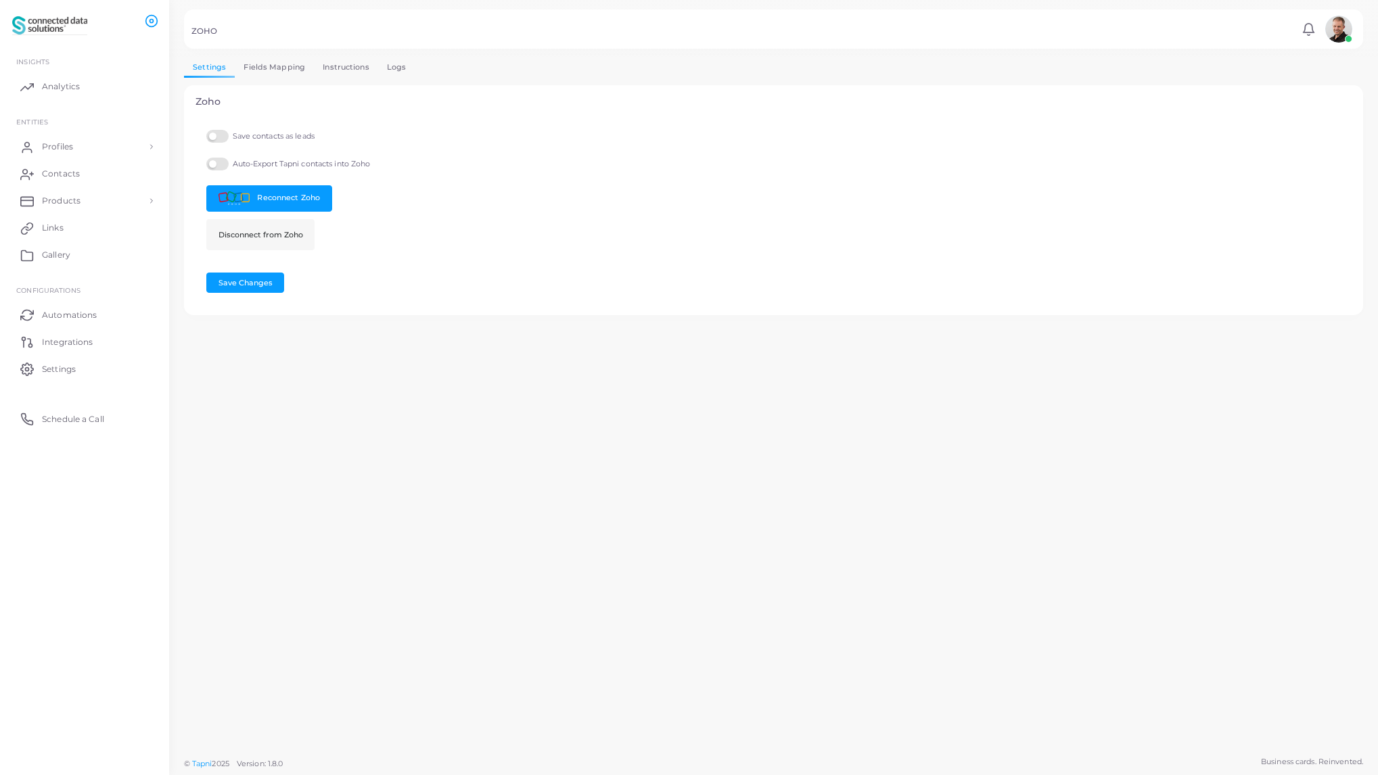
click at [275, 69] on link "Fields Mapping" at bounding box center [274, 68] width 79 height 20
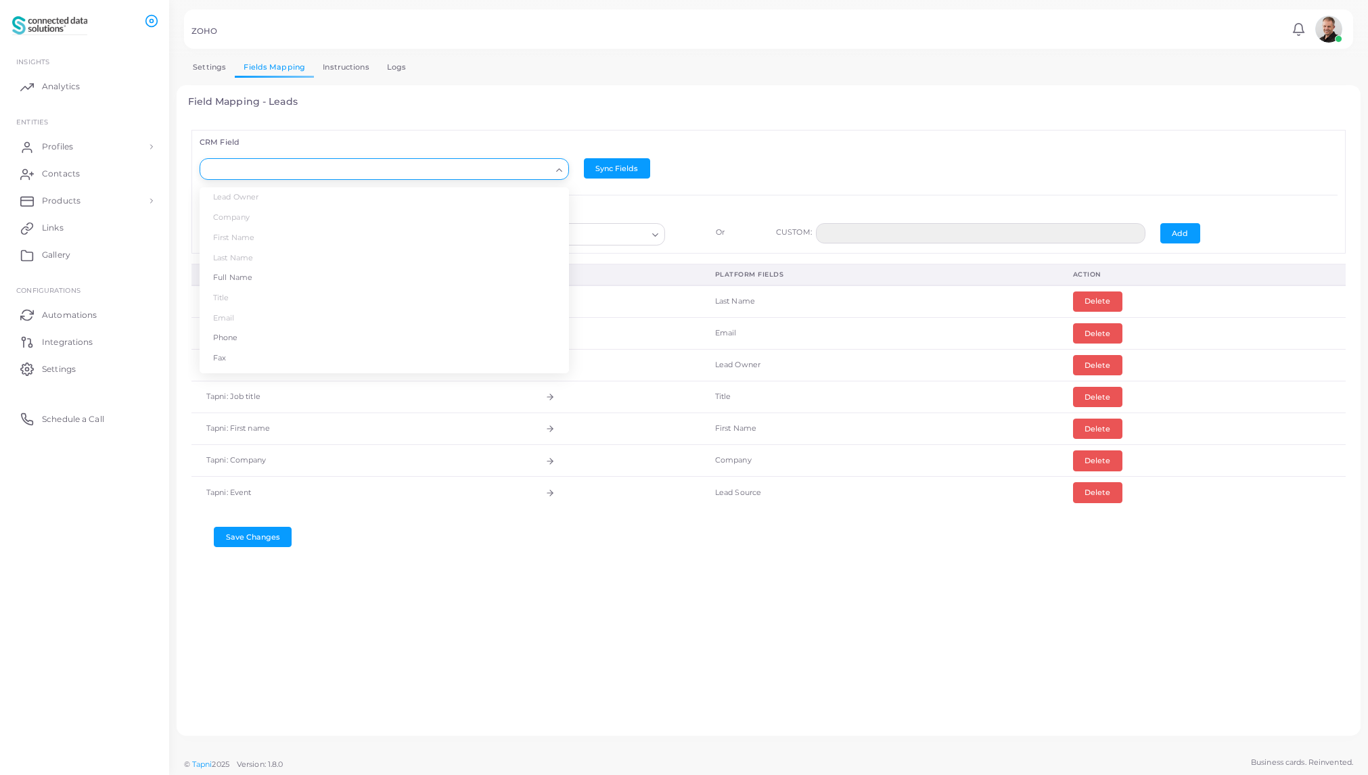
click at [314, 170] on input "Search for option" at bounding box center [378, 169] width 345 height 15
click at [230, 323] on li "Phone" at bounding box center [384, 326] width 369 height 20
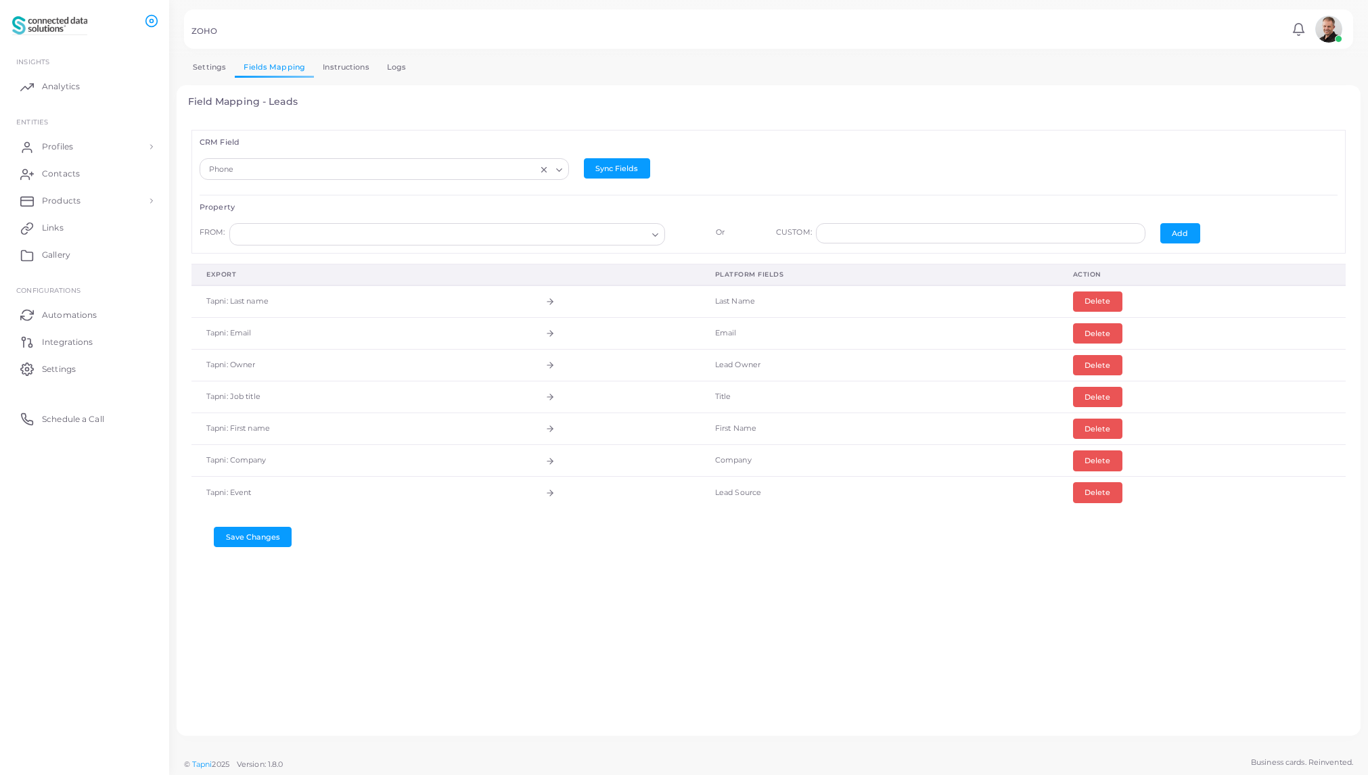
click at [434, 231] on input "Search for option" at bounding box center [440, 234] width 411 height 15
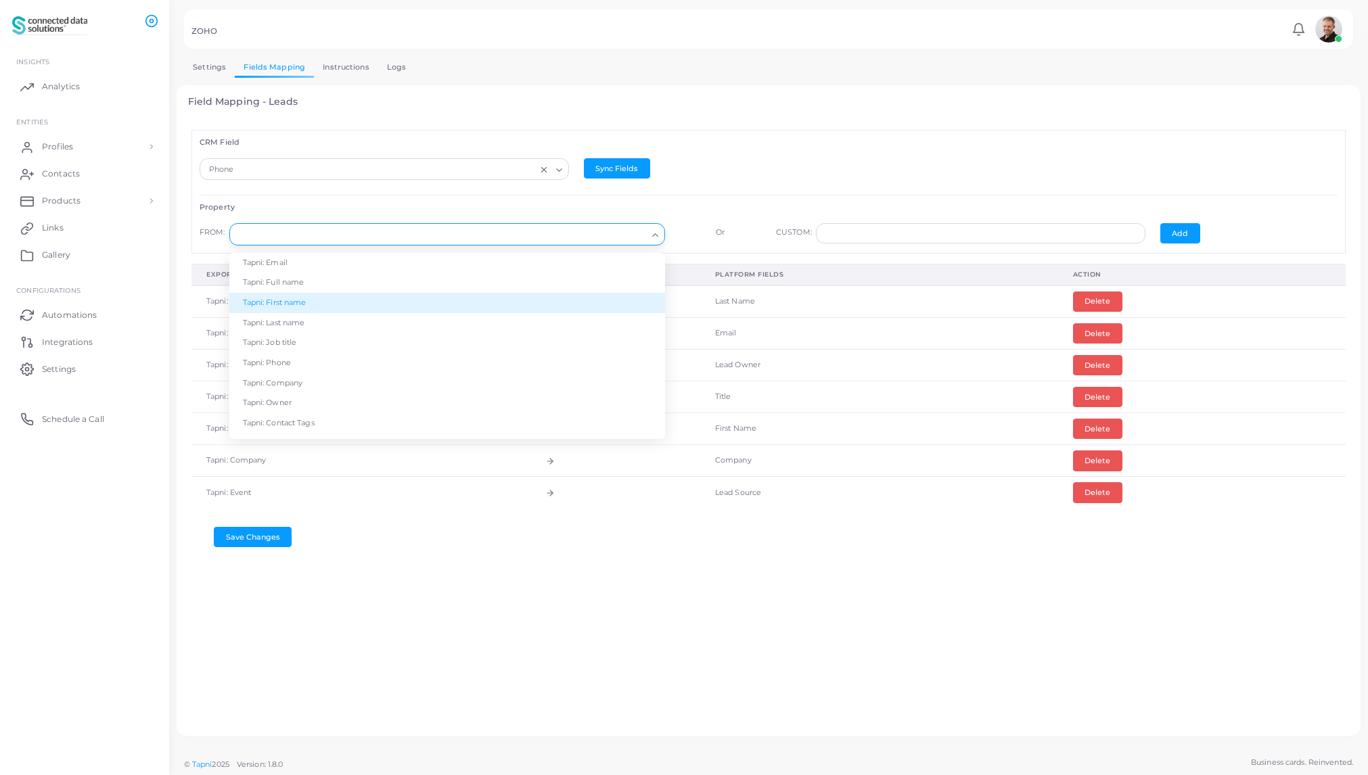
scroll to position [3, 0]
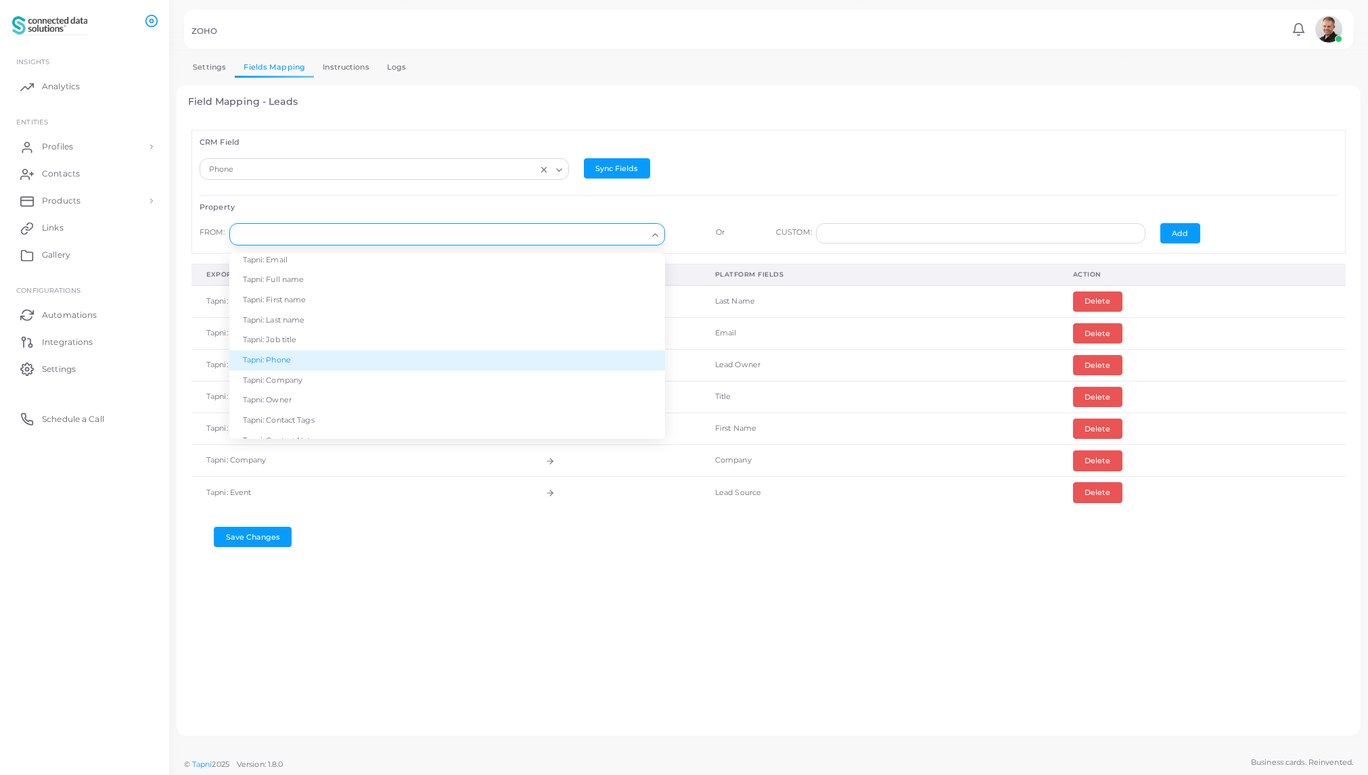
click at [302, 359] on li "Tapni: Phone" at bounding box center [447, 361] width 436 height 20
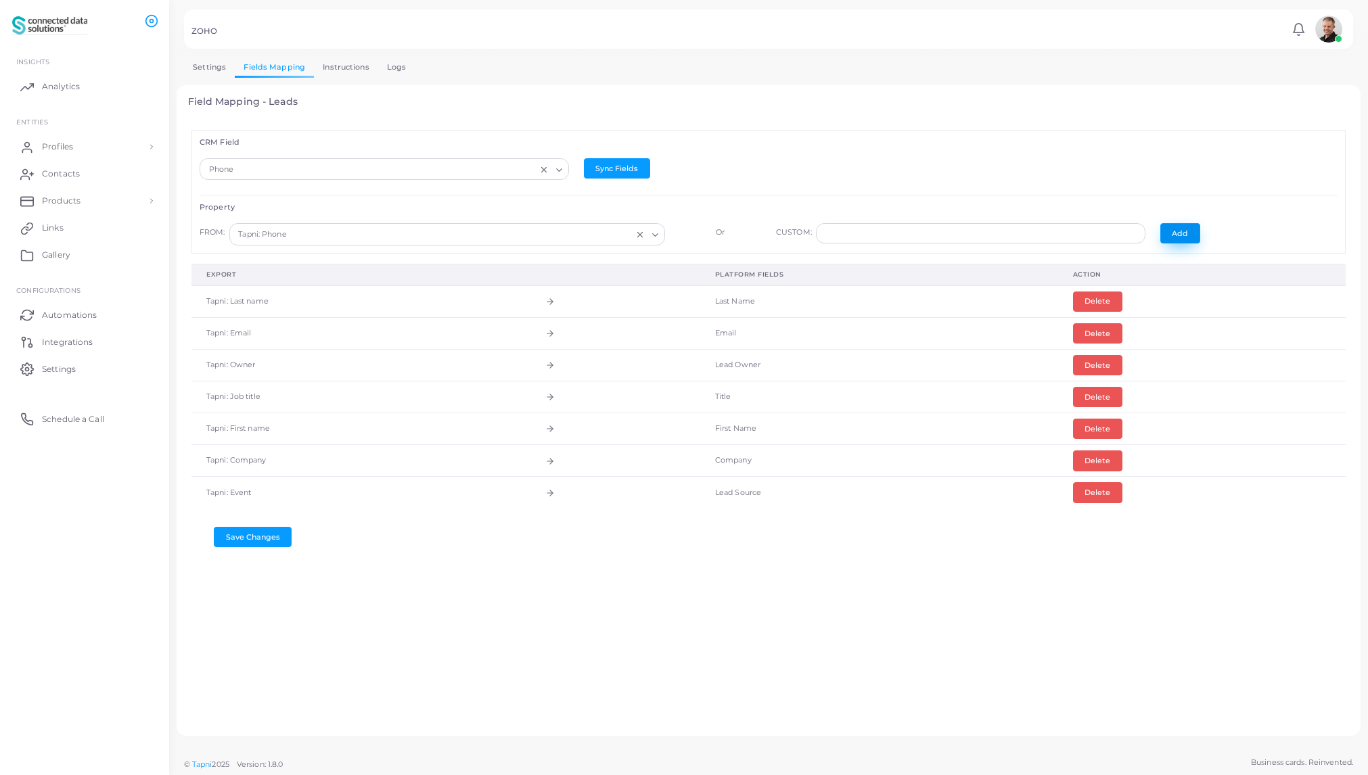
click at [1174, 234] on button "Add" at bounding box center [1181, 233] width 40 height 20
click at [574, 642] on div "CRM Field Loading... Sync Fields Property FROM: Loading... Or CUSTOM: Add Expor…" at bounding box center [769, 422] width 1162 height 606
click at [1094, 493] on button "Delete" at bounding box center [1097, 492] width 49 height 20
click at [558, 168] on icon "Search for option" at bounding box center [559, 170] width 10 height 10
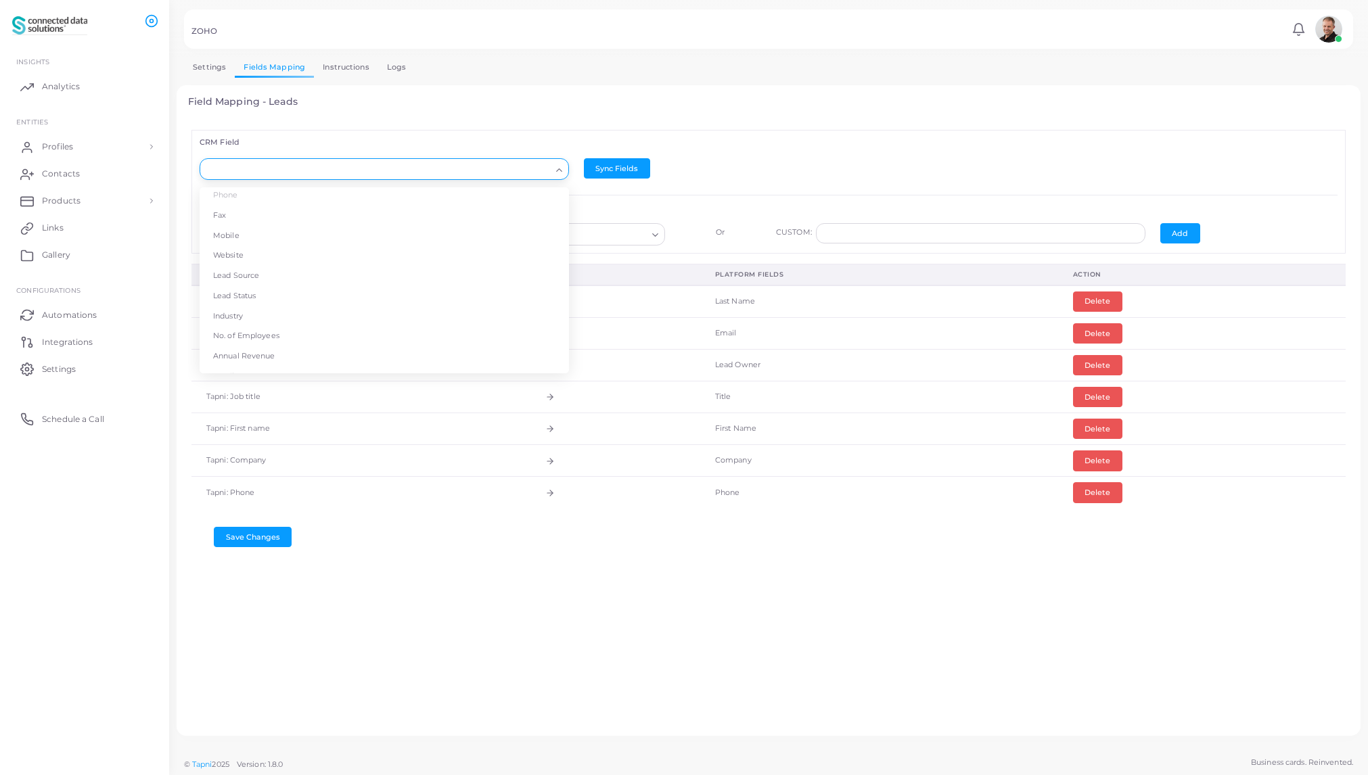
scroll to position [155, 0]
click at [246, 265] on li "Lead Source" at bounding box center [384, 264] width 369 height 20
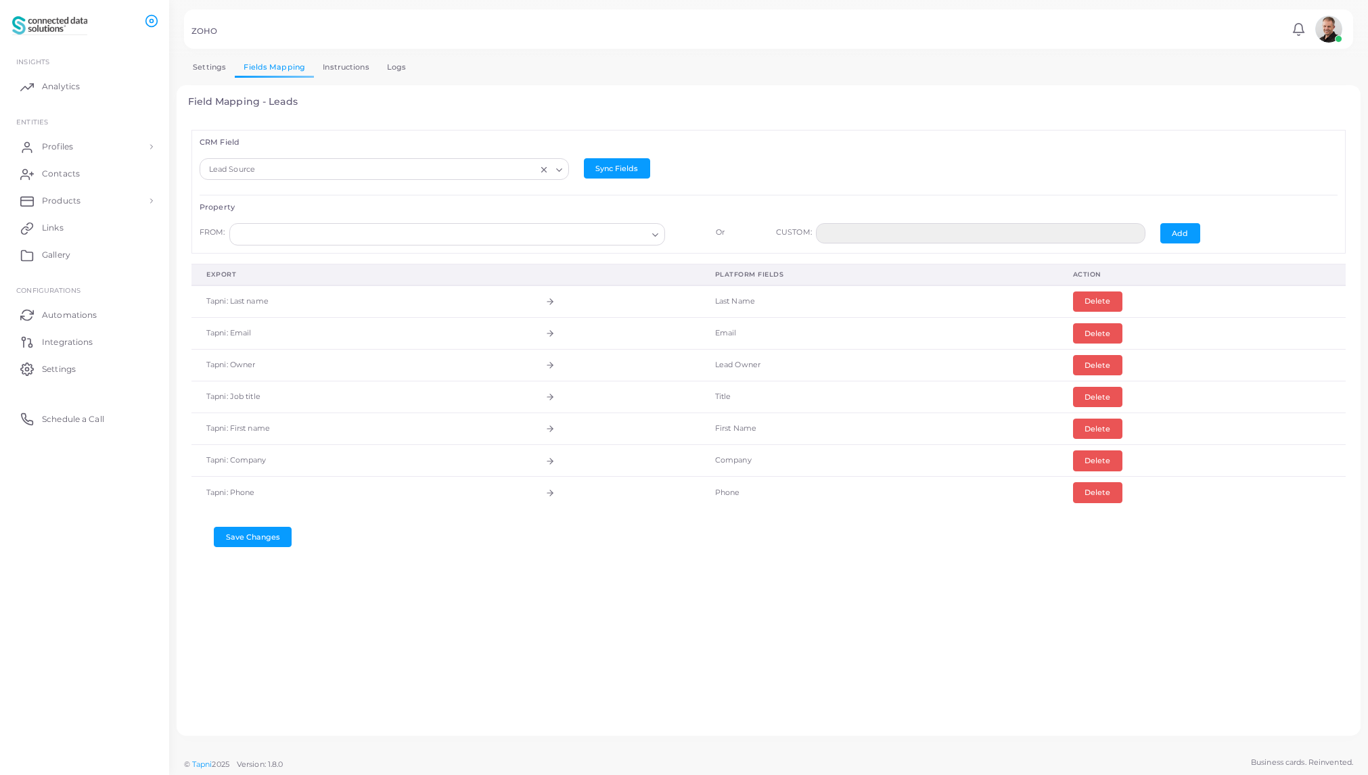
click at [642, 231] on input "Search for option" at bounding box center [440, 234] width 411 height 15
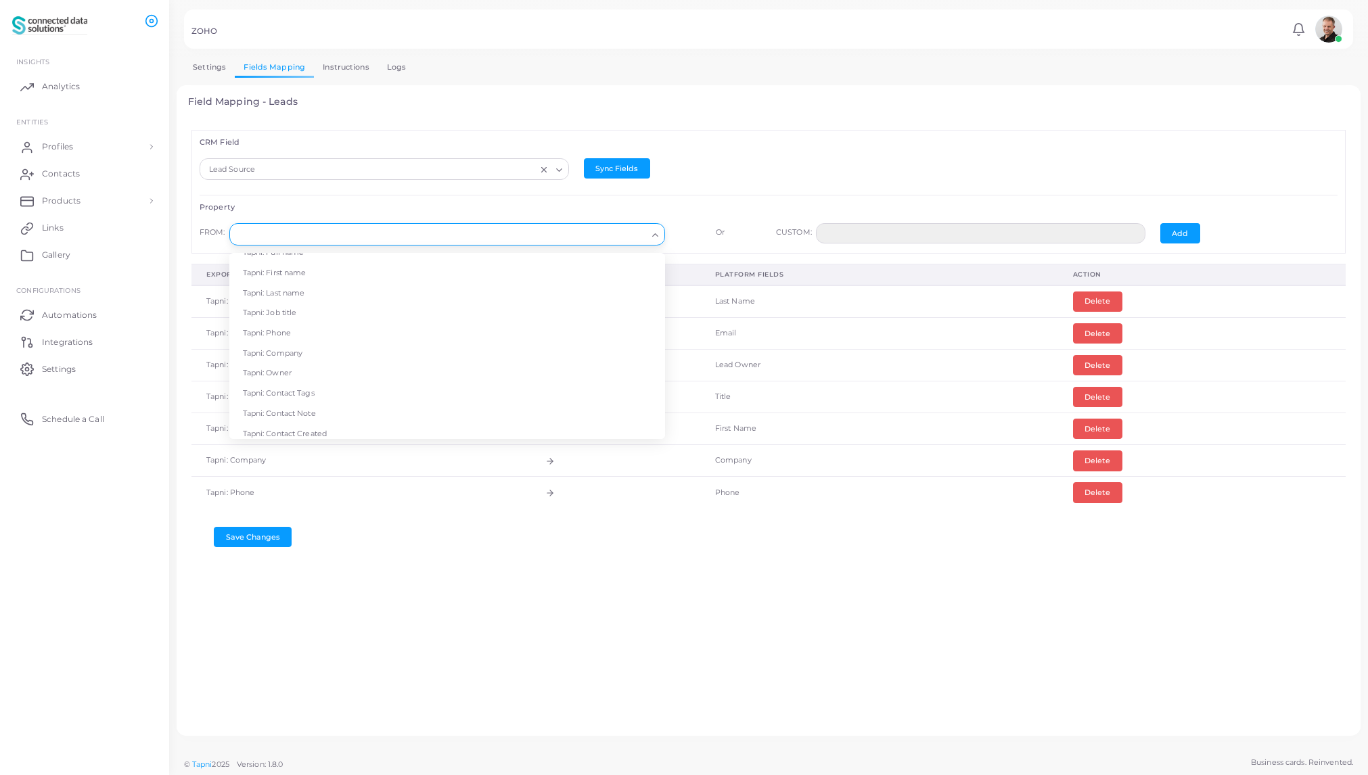
scroll to position [0, 0]
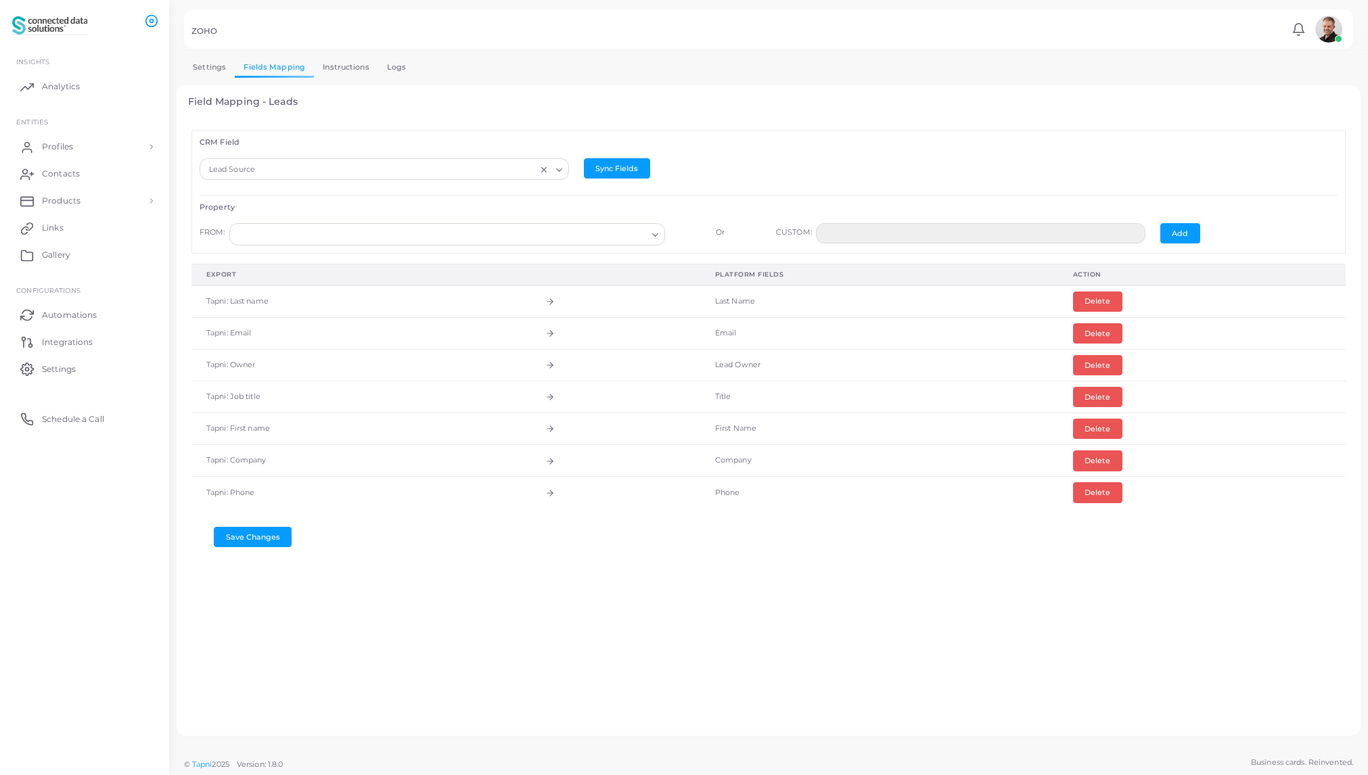
click at [694, 217] on div "FROM: Loading... Tapni: Email Tapni: Full name Tapni: First name Tapni: Last na…" at bounding box center [768, 234] width 1153 height 37
click at [1176, 232] on button "Add" at bounding box center [1181, 233] width 40 height 20
click at [549, 238] on input "Search for option" at bounding box center [440, 234] width 411 height 15
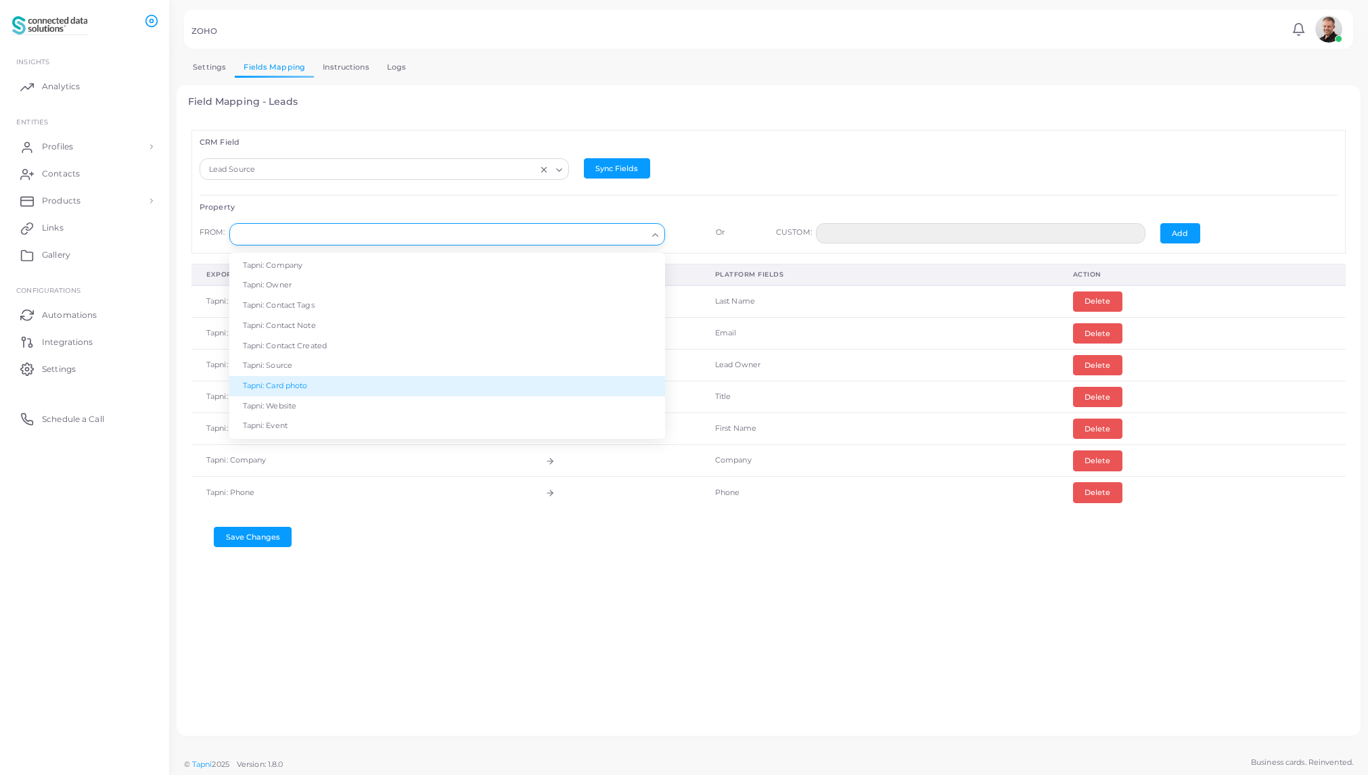
scroll to position [118, 0]
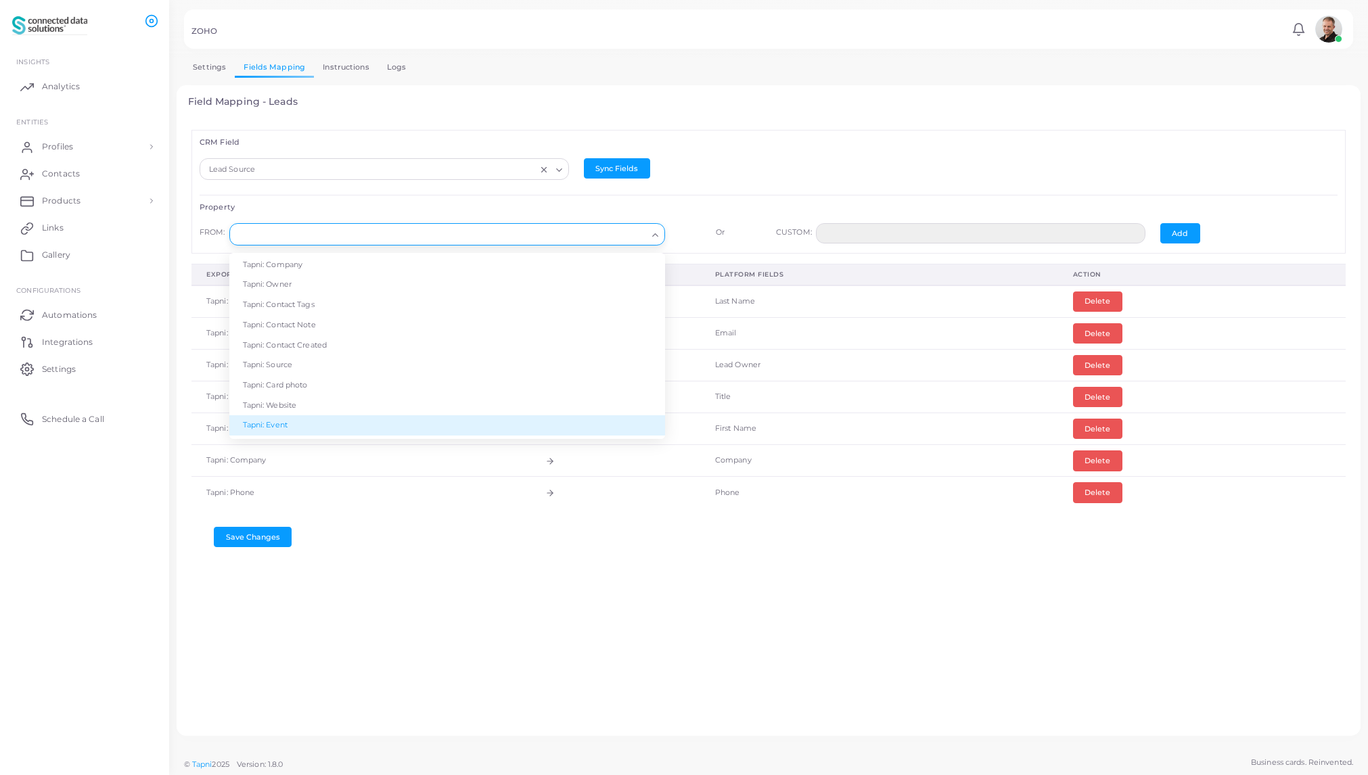
click at [338, 430] on li "Tapni: Event" at bounding box center [447, 425] width 436 height 20
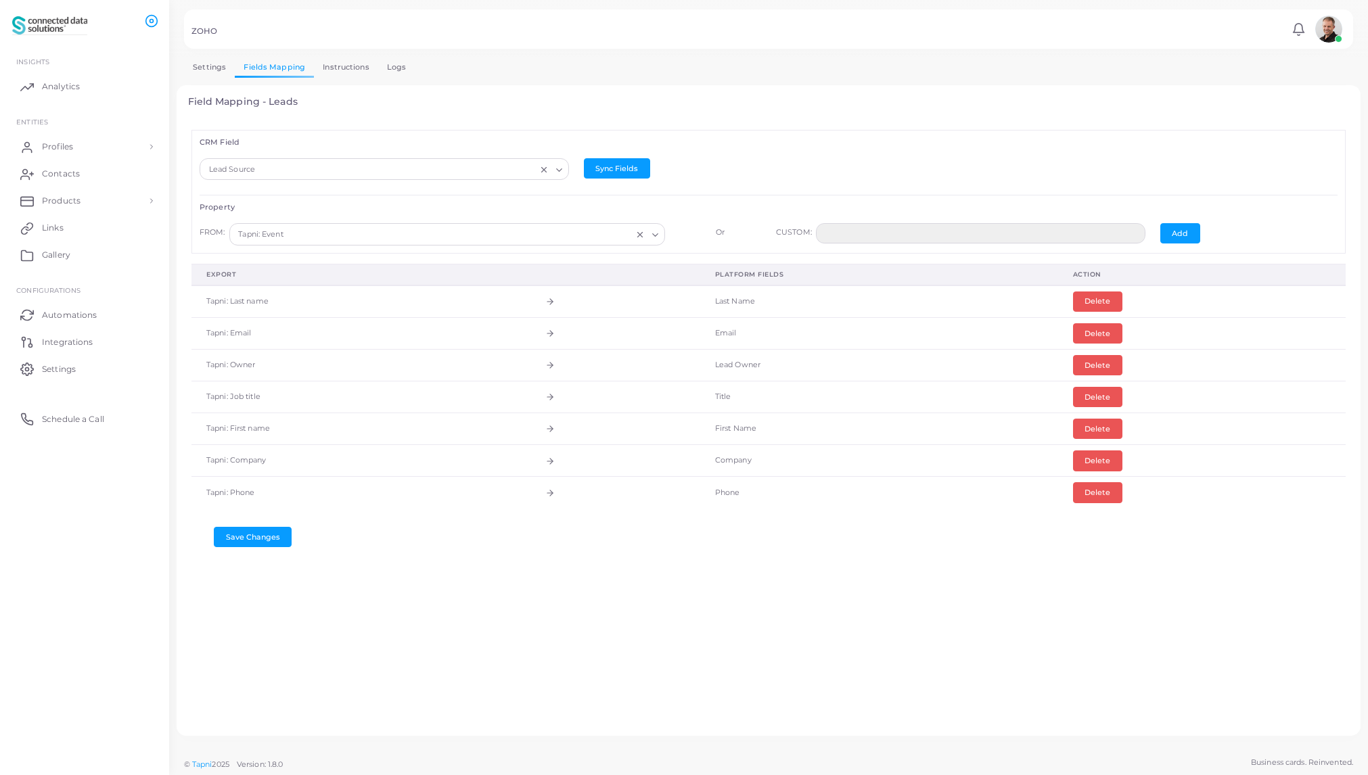
click at [721, 233] on div "Or" at bounding box center [721, 237] width 96 height 29
click at [251, 538] on button "Save Changes" at bounding box center [253, 537] width 78 height 20
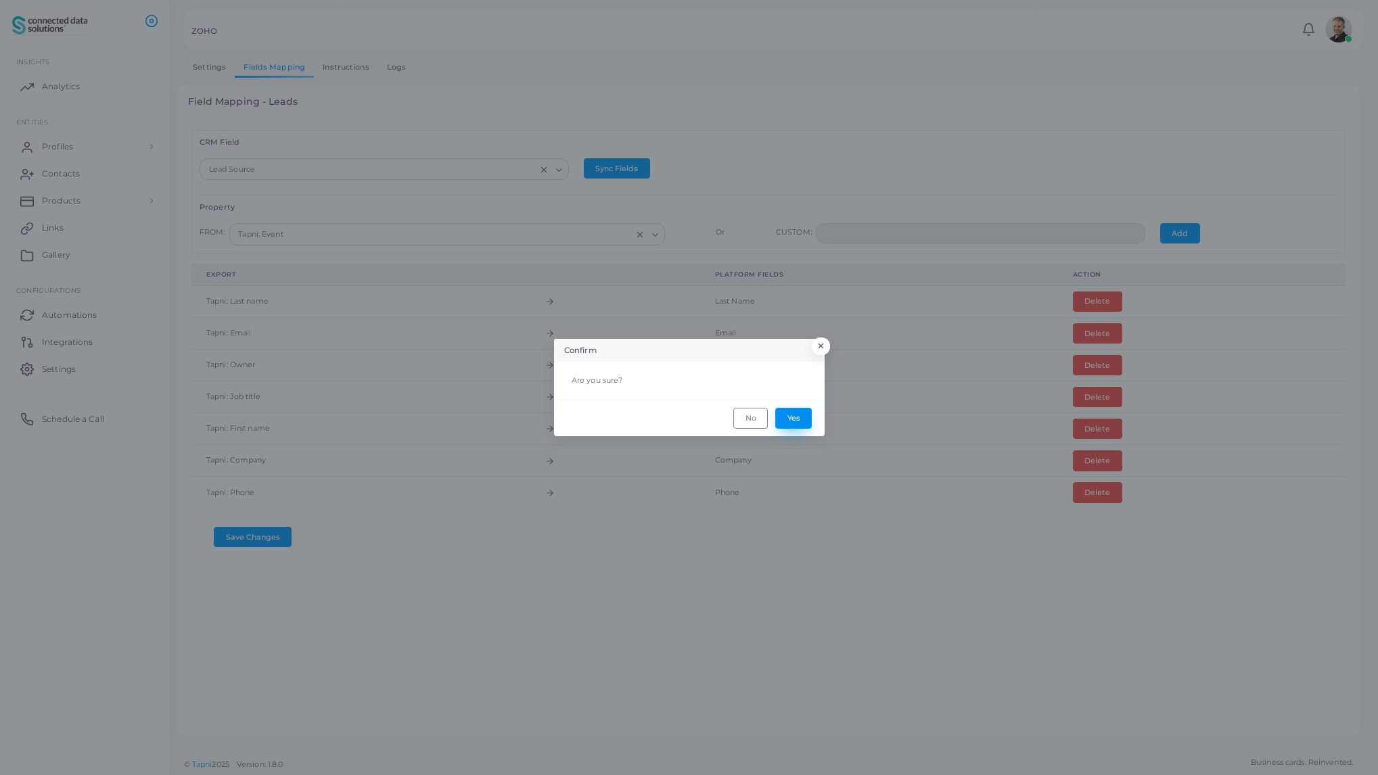
click at [796, 420] on button "Yes" at bounding box center [793, 418] width 37 height 20
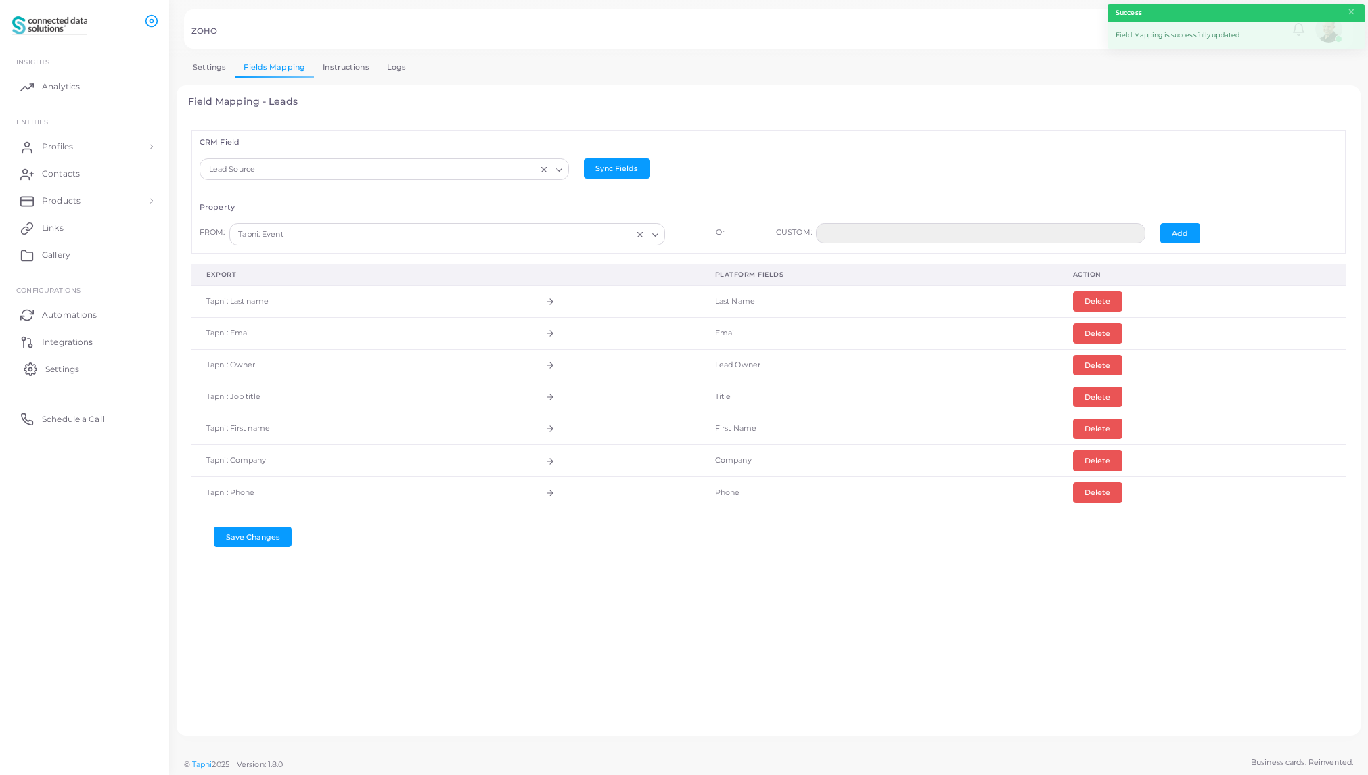
click at [58, 368] on span "Settings" at bounding box center [62, 369] width 34 height 12
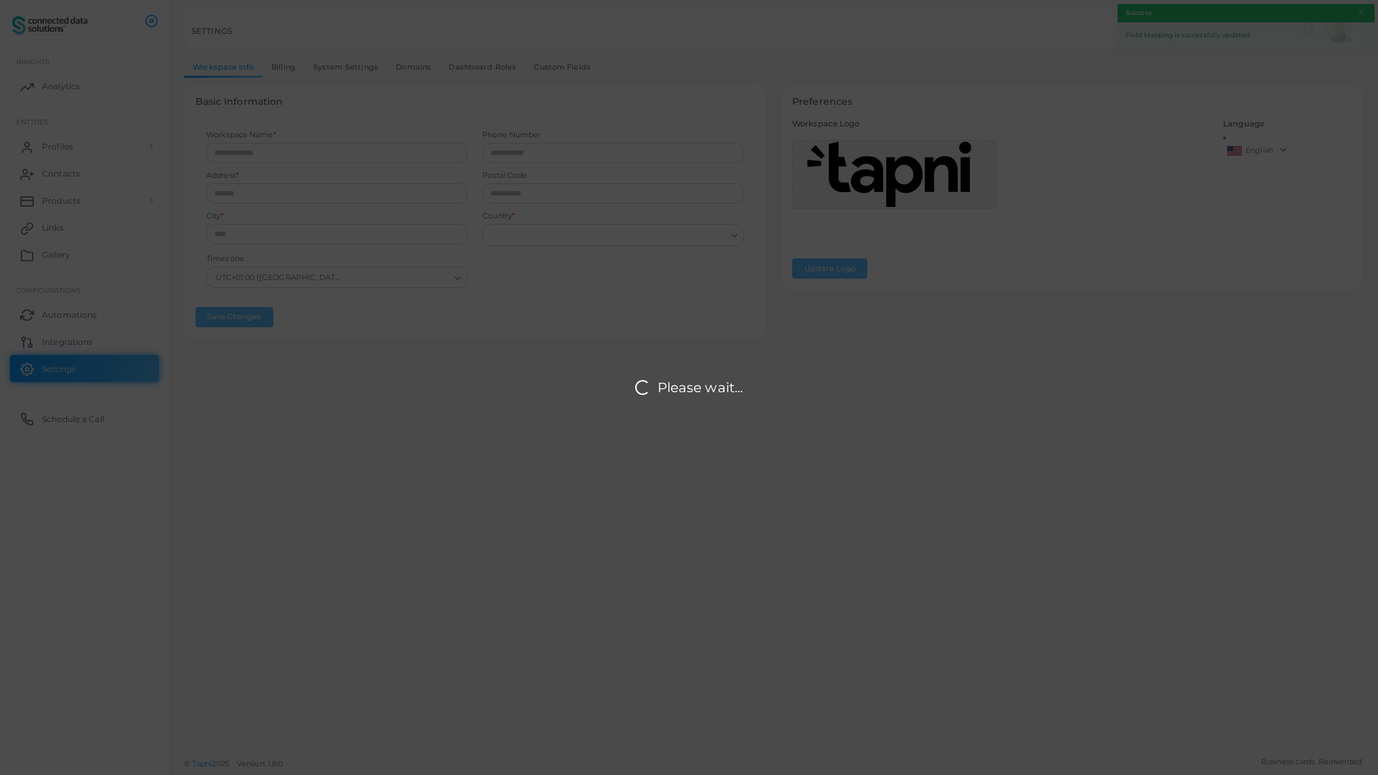
type input "**********"
type input "*******"
type input "*********"
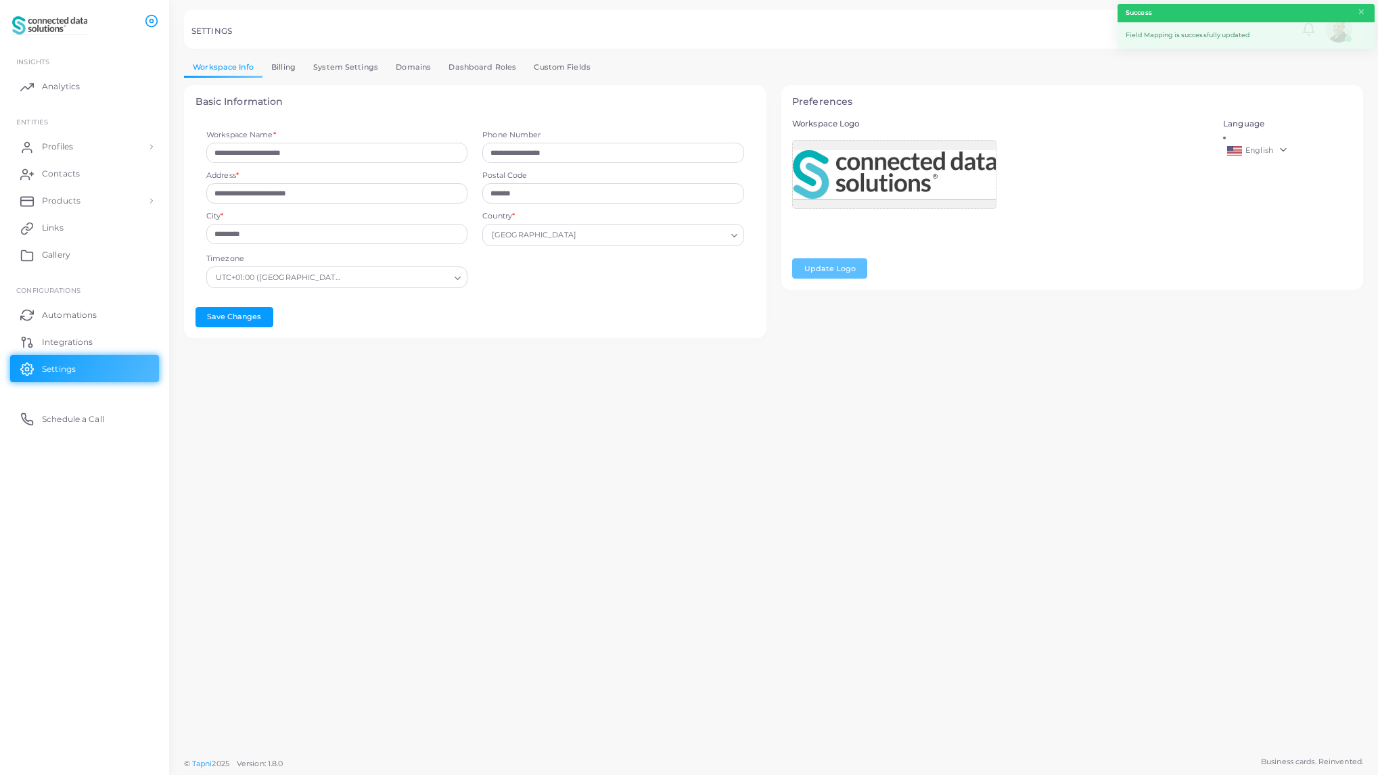
click at [570, 64] on link "Custom Fields" at bounding box center [562, 68] width 74 height 20
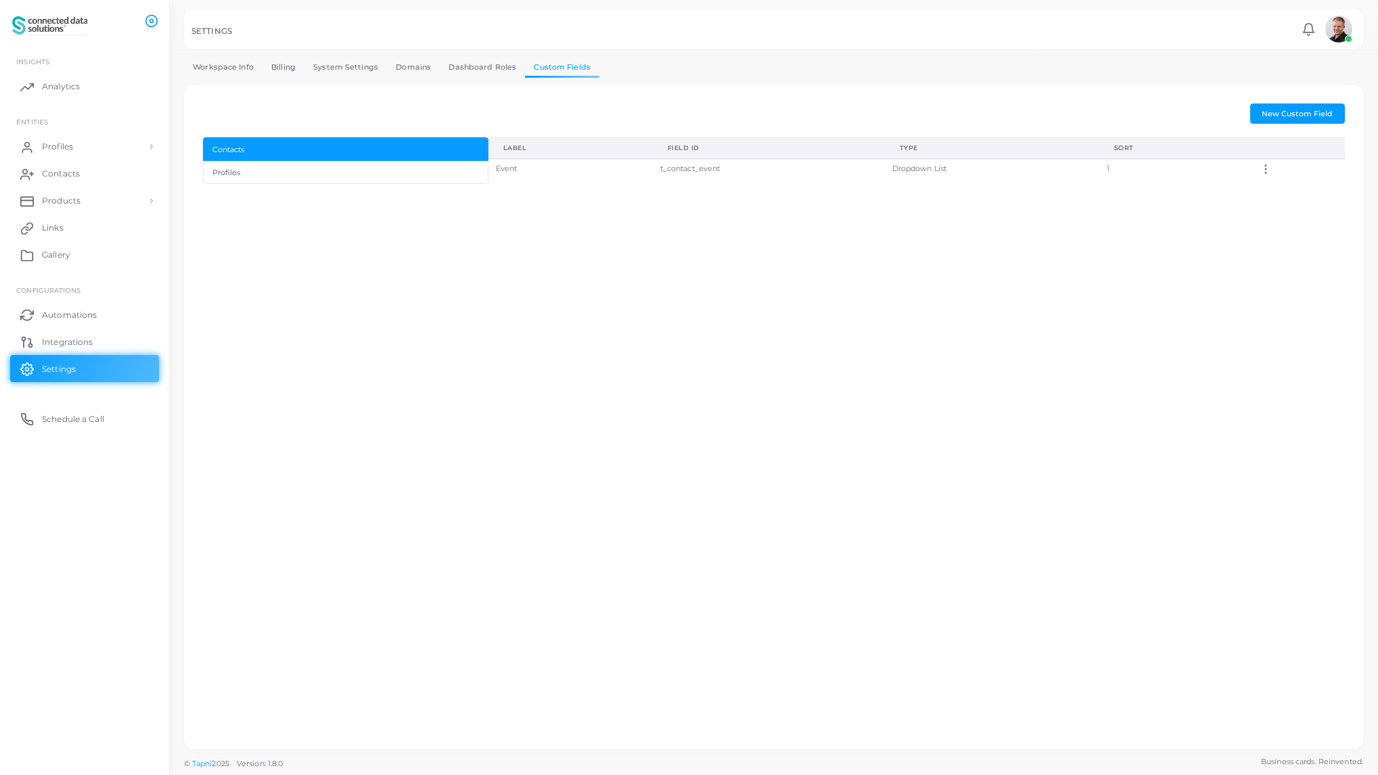
click at [513, 167] on td "Event" at bounding box center [571, 169] width 164 height 20
click at [282, 173] on div "Profiles" at bounding box center [345, 173] width 266 height 12
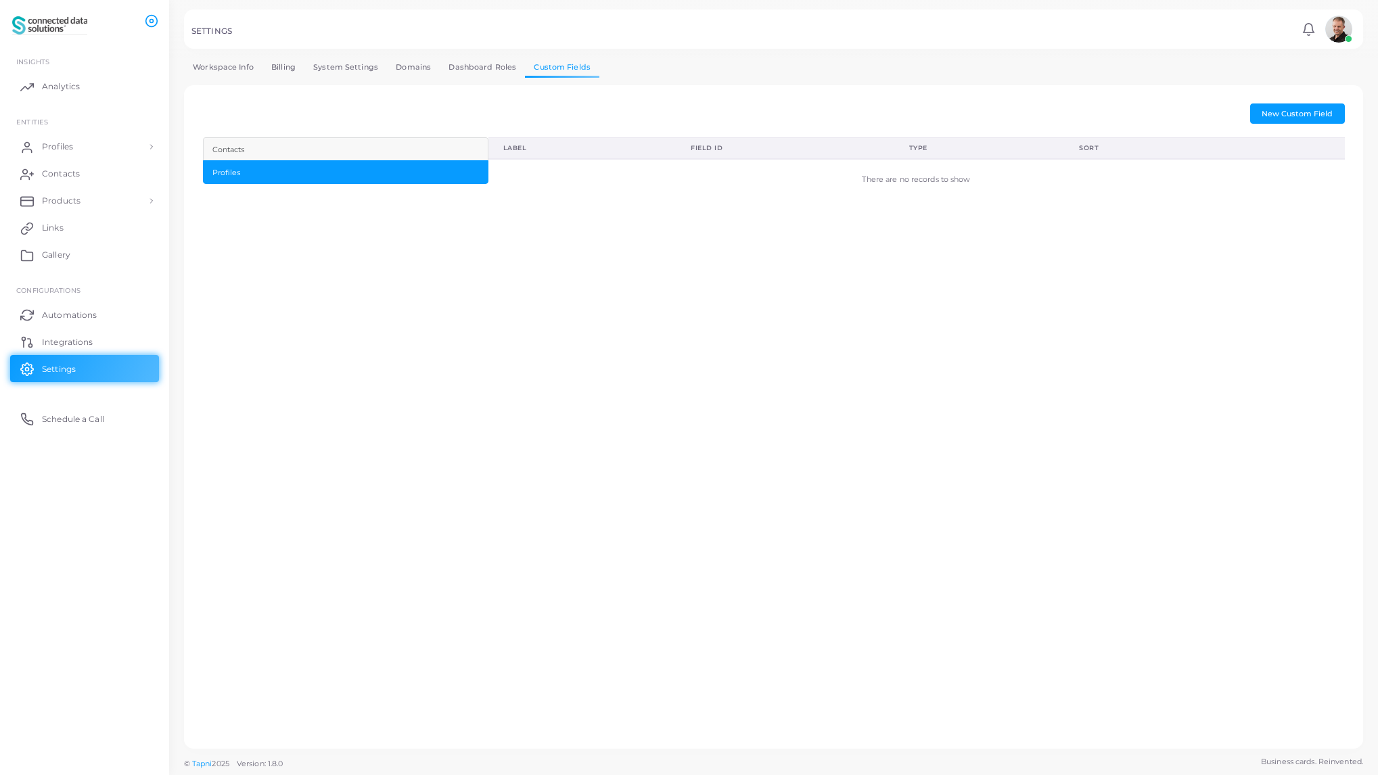
click at [288, 144] on div "Contacts" at bounding box center [345, 150] width 266 height 12
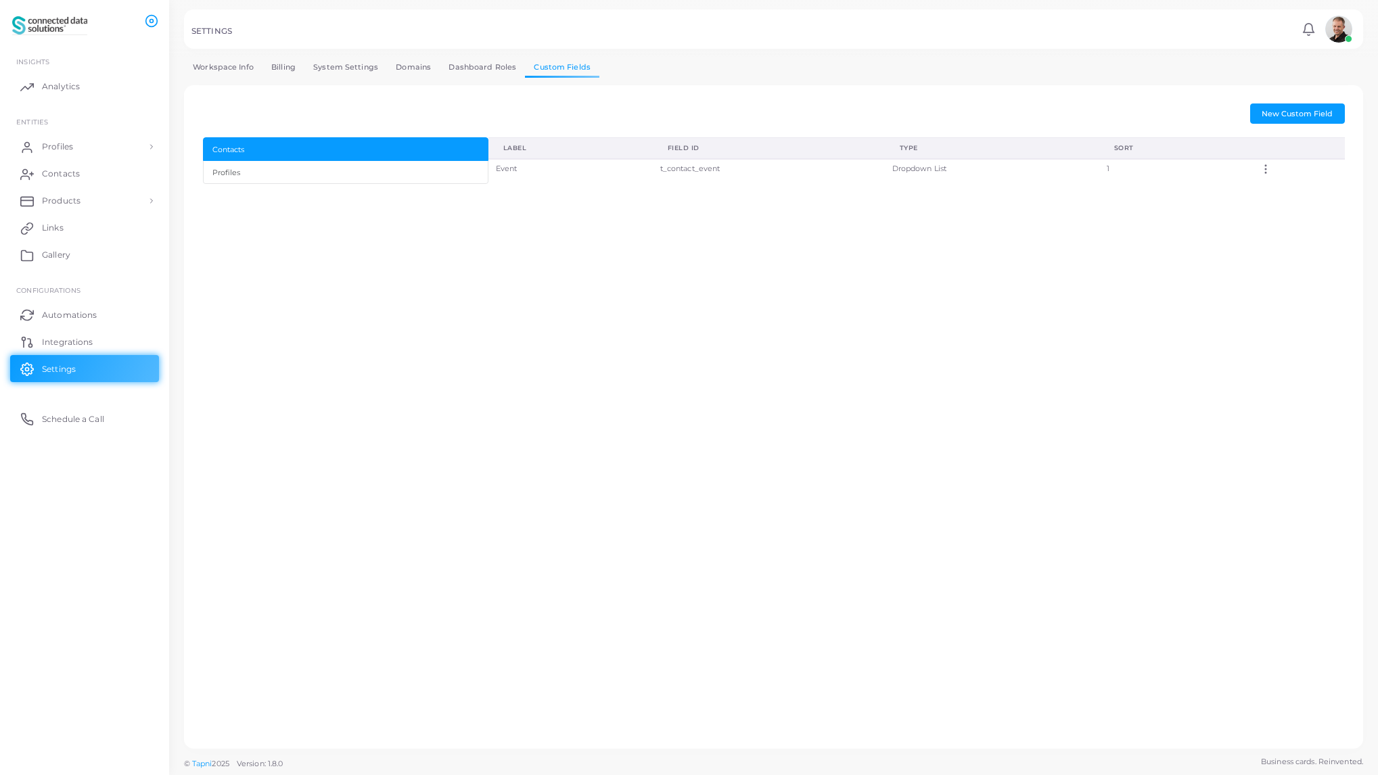
click at [1269, 173] on icon at bounding box center [1266, 169] width 12 height 12
click at [1288, 187] on icon at bounding box center [1286, 190] width 11 height 11
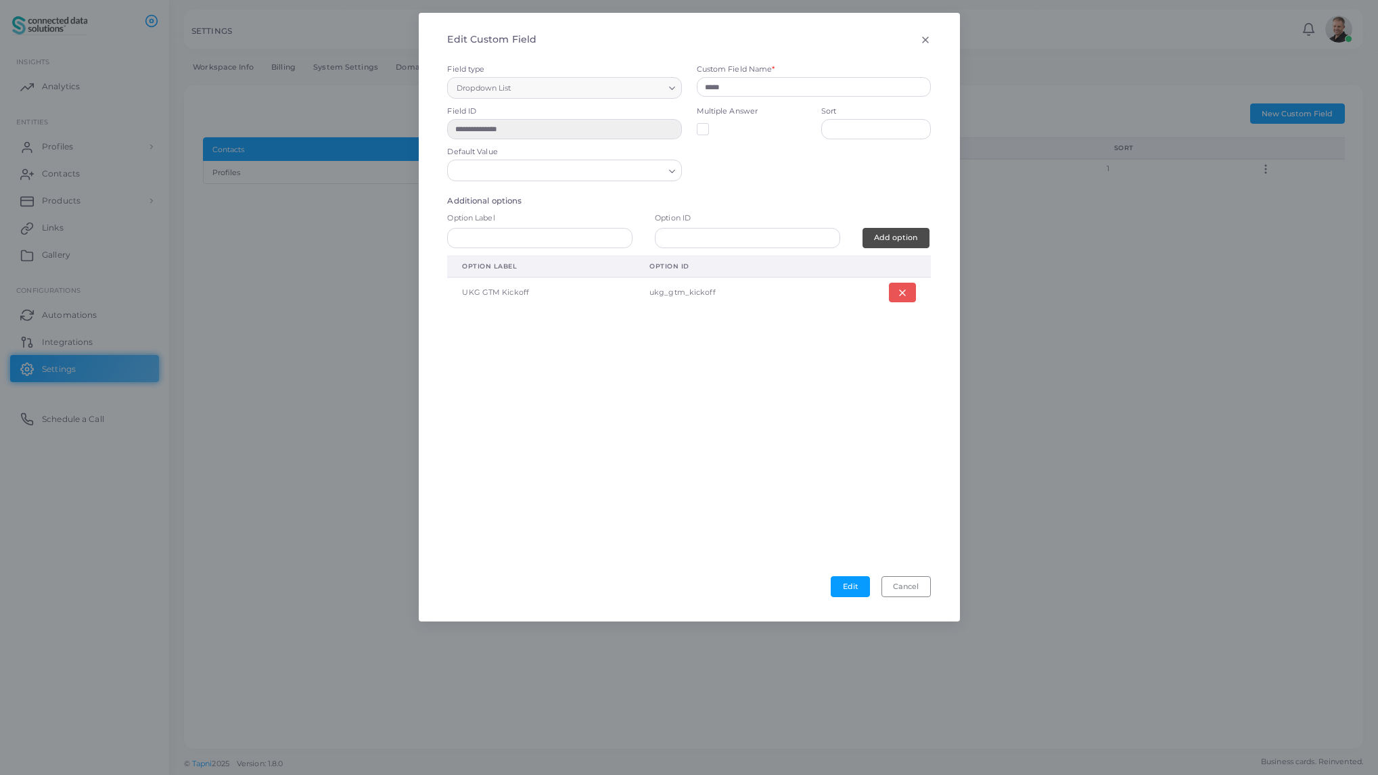
click at [677, 165] on div "Loading..." at bounding box center [673, 170] width 16 height 18
click at [583, 196] on li "UKG GTM Kickoff" at bounding box center [564, 199] width 234 height 20
click at [847, 589] on button "Edit" at bounding box center [850, 587] width 39 height 20
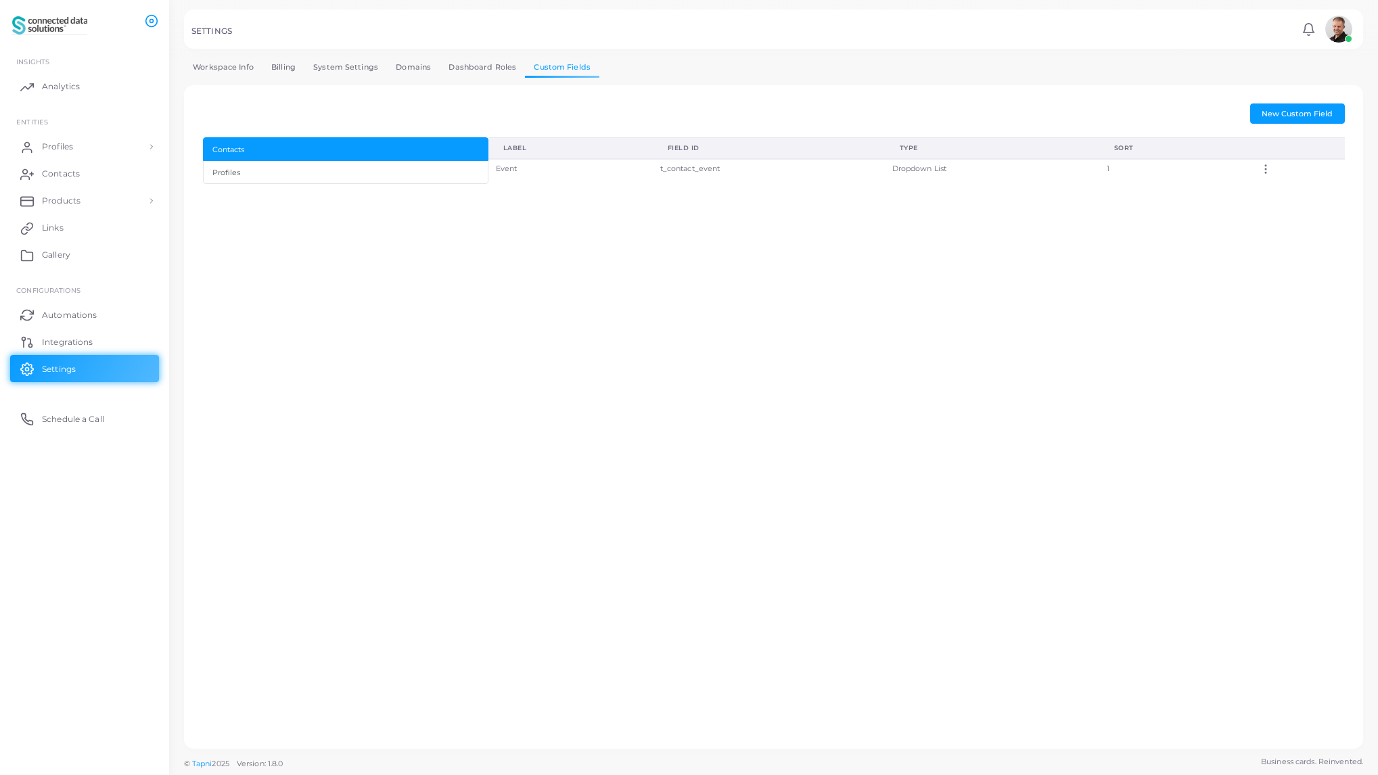
click at [1270, 172] on icon at bounding box center [1266, 169] width 12 height 12
click at [1285, 187] on icon at bounding box center [1287, 188] width 11 height 11
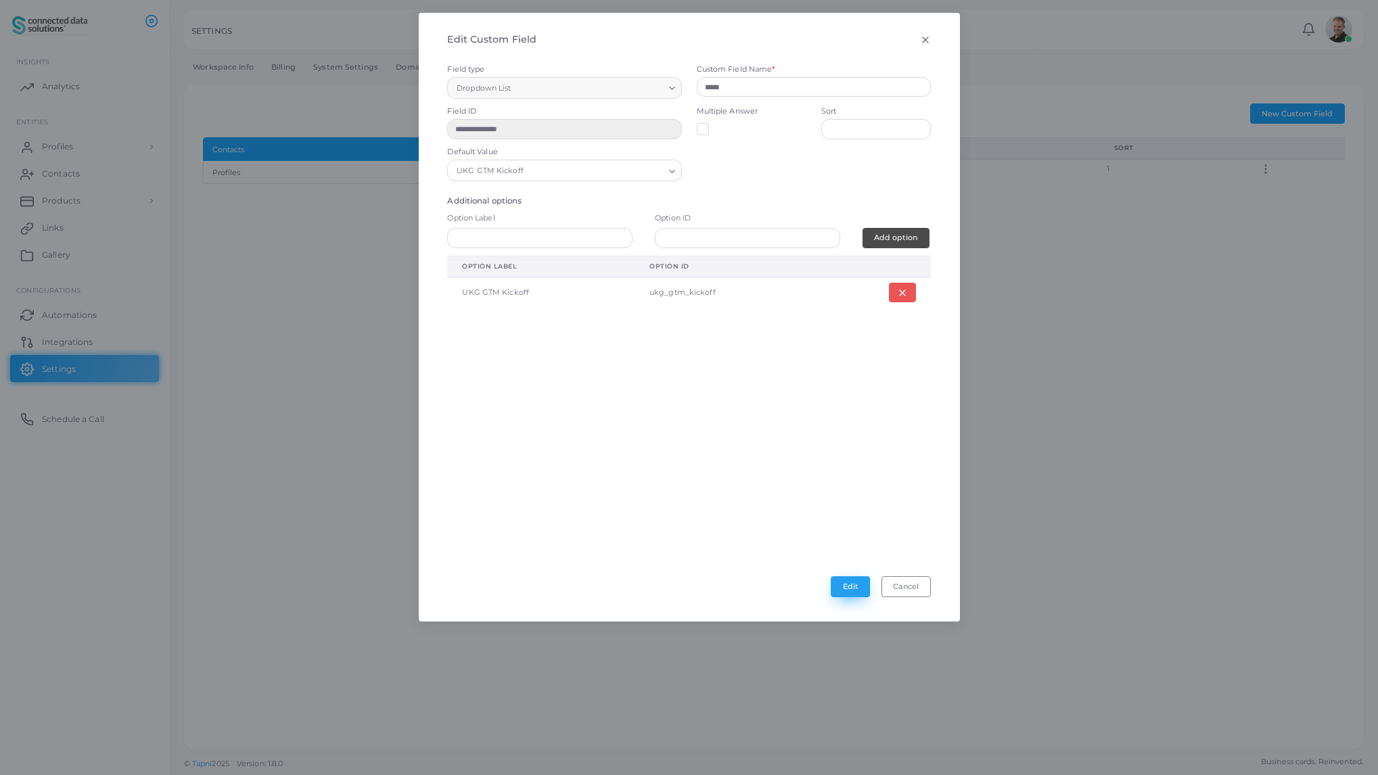
click at [848, 589] on button "Edit" at bounding box center [850, 587] width 39 height 20
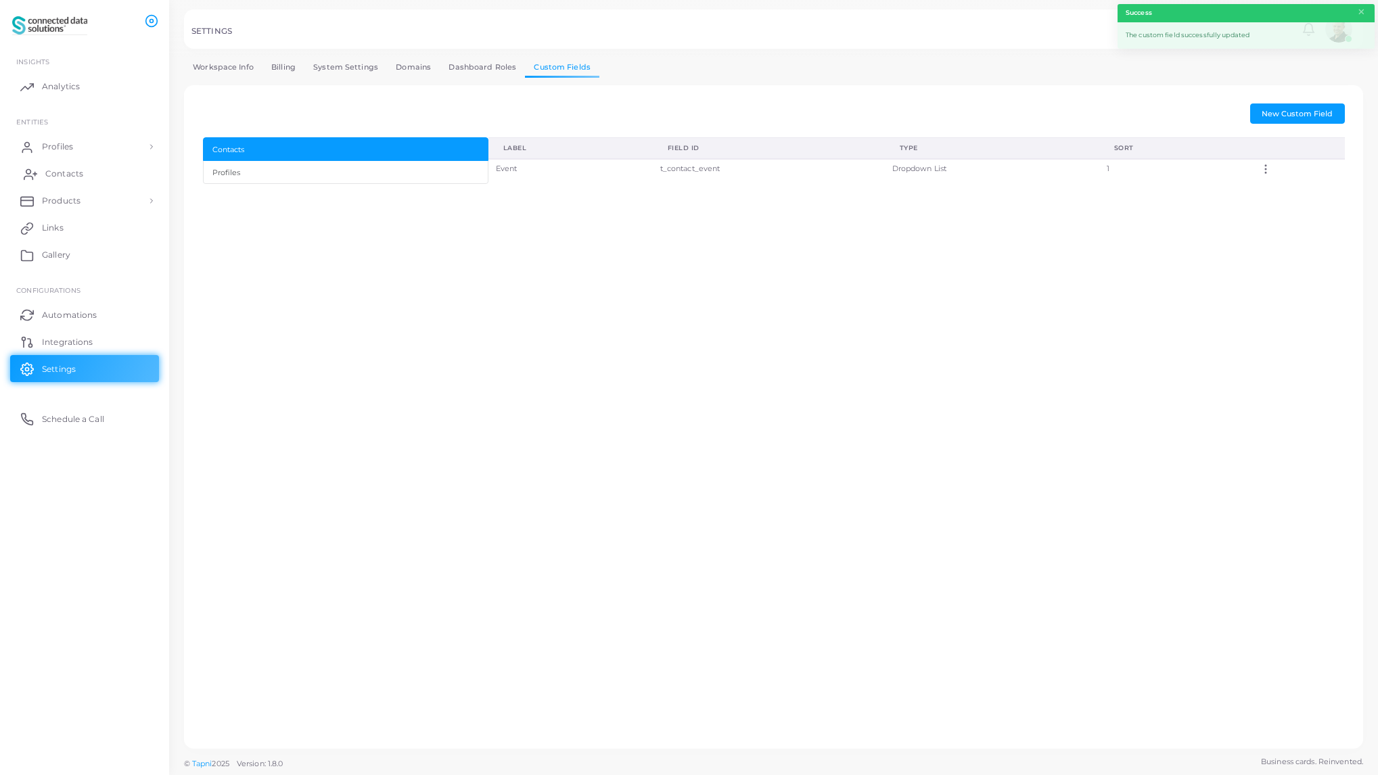
click at [64, 168] on span "Contacts" at bounding box center [64, 174] width 38 height 12
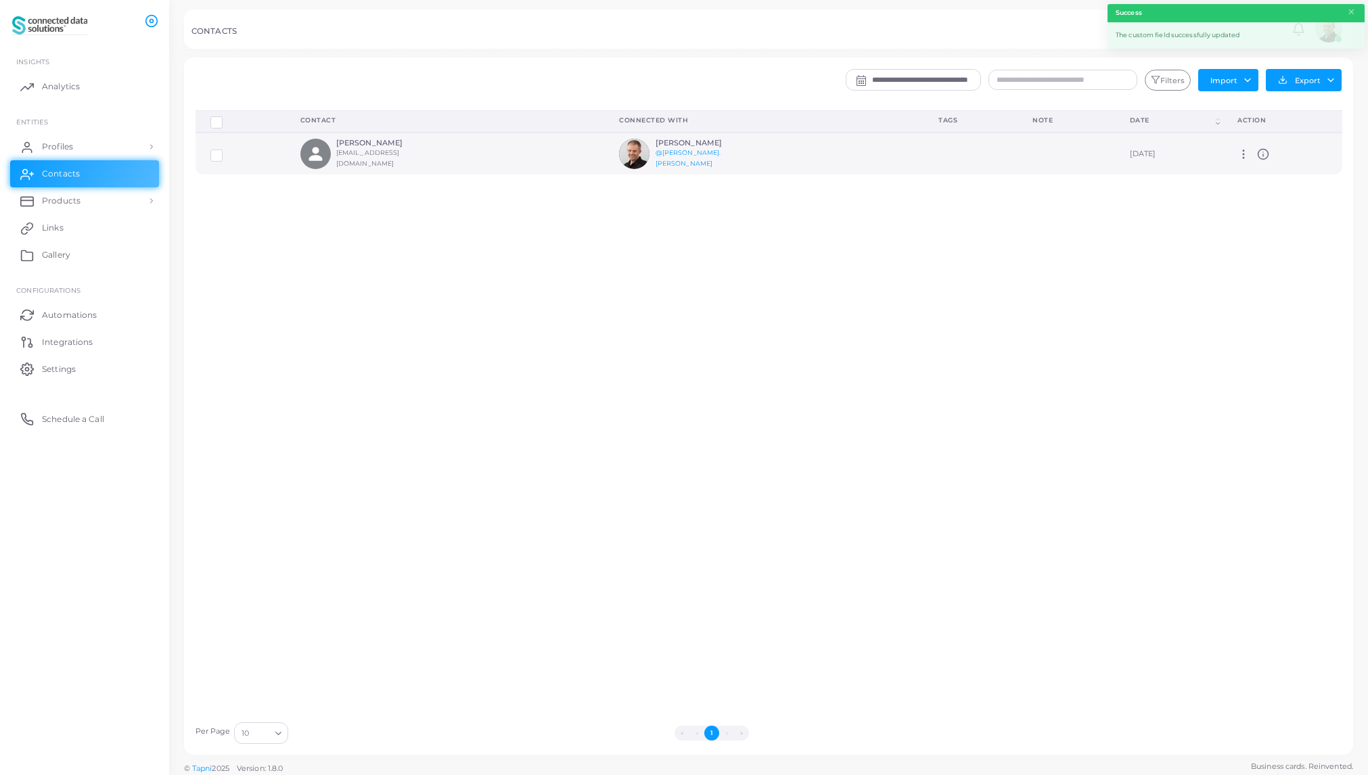
click at [227, 150] on label at bounding box center [227, 150] width 0 height 0
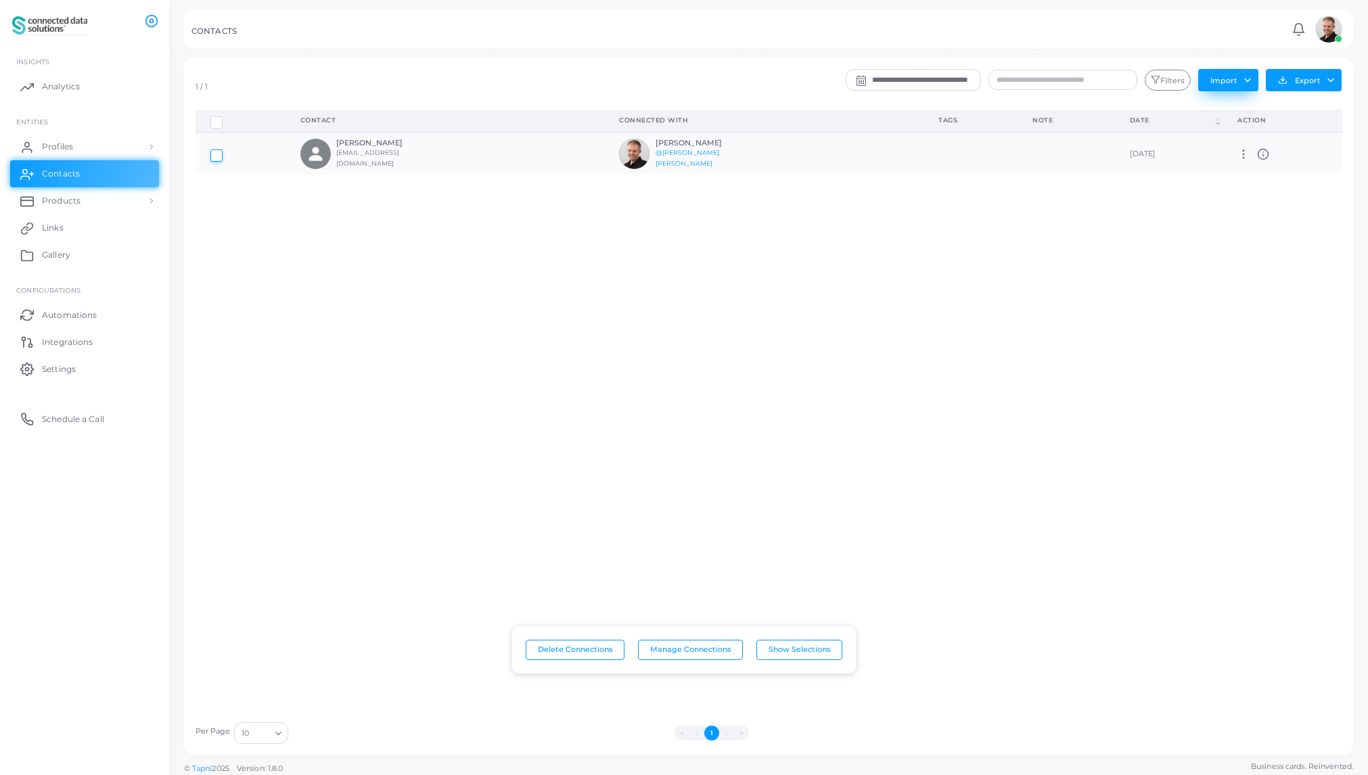
click at [1219, 80] on button "Import" at bounding box center [1228, 80] width 60 height 22
click at [1157, 220] on div "Delete Connections Manage Connections Show Selections Contact Connected With Ta…" at bounding box center [769, 412] width 1162 height 605
click at [1242, 157] on icon at bounding box center [1244, 154] width 12 height 12
click at [1263, 190] on icon at bounding box center [1259, 192] width 11 height 11
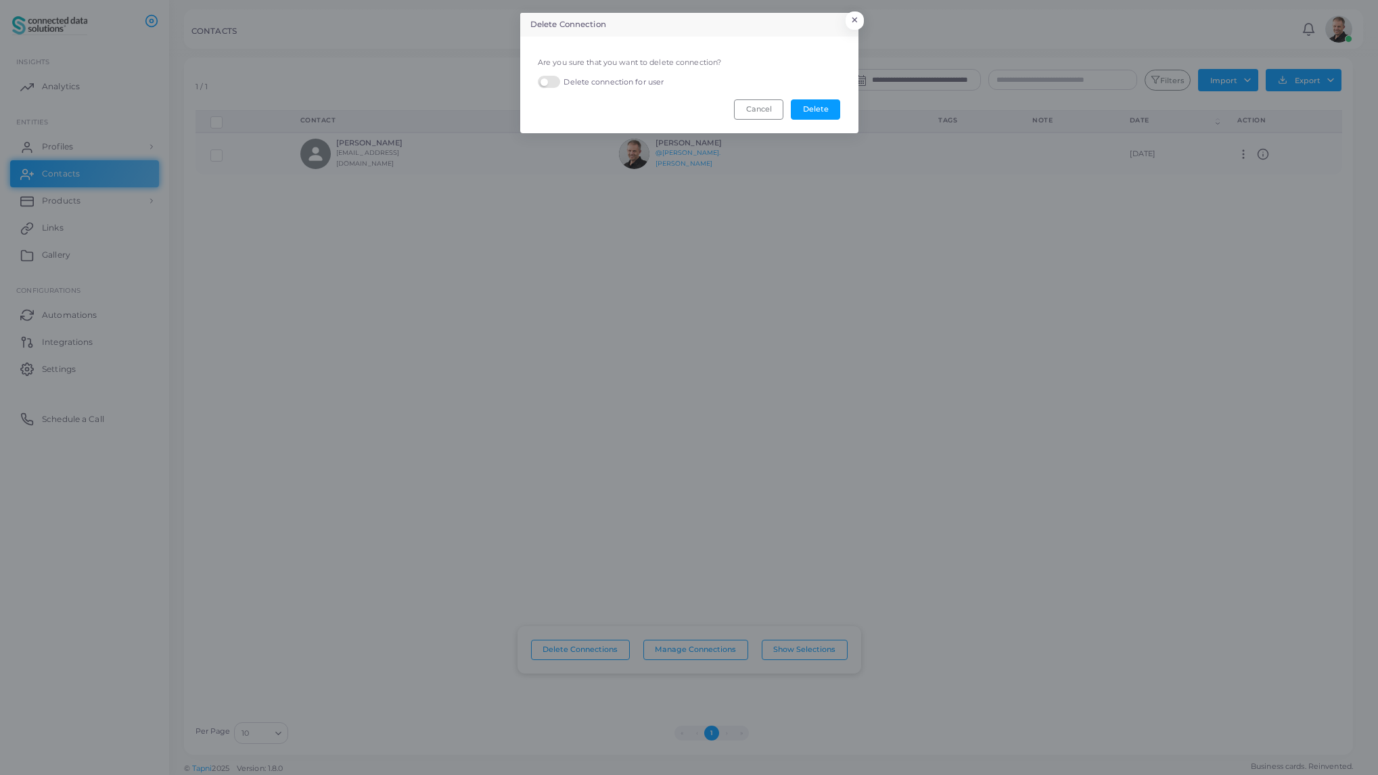
click at [549, 82] on label "Delete connection for user" at bounding box center [601, 82] width 126 height 13
click at [810, 106] on button "Delete" at bounding box center [815, 109] width 49 height 20
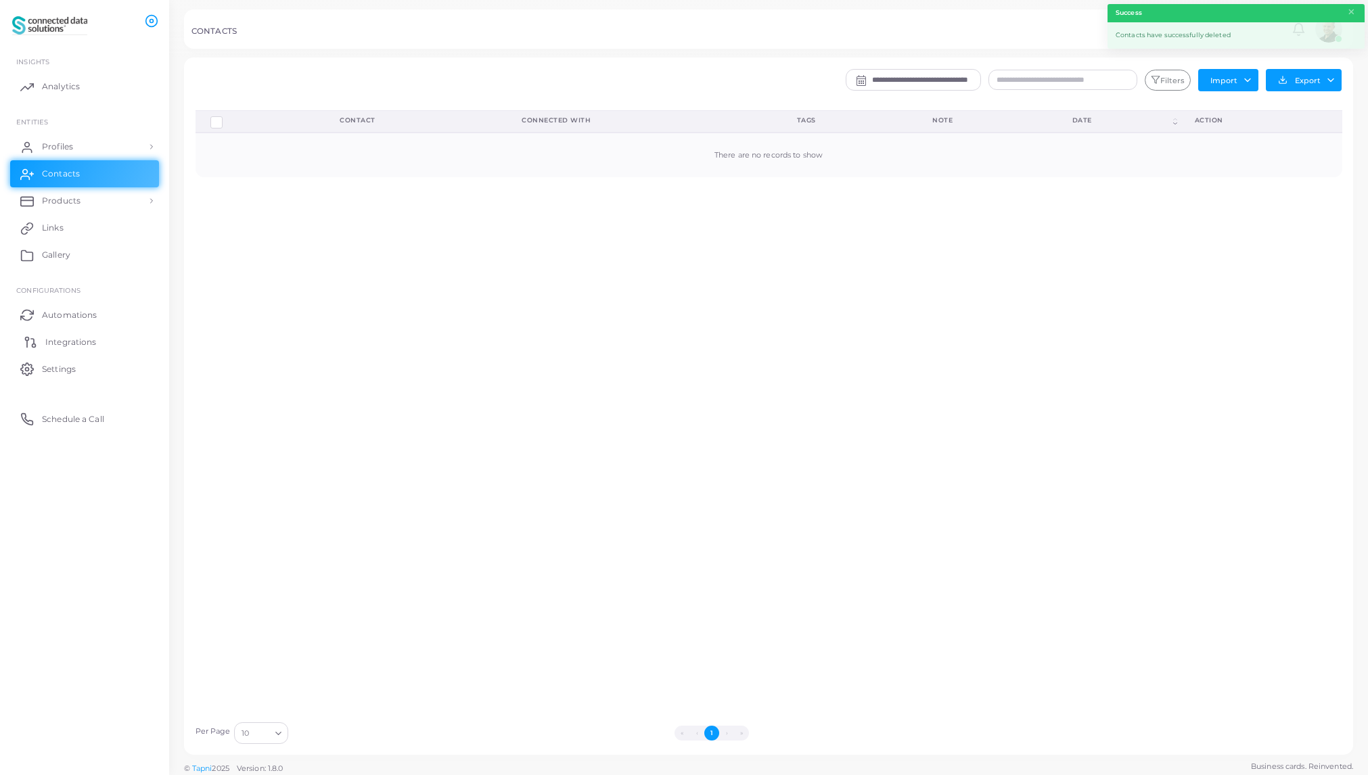
click at [68, 339] on span "Integrations" at bounding box center [70, 342] width 51 height 12
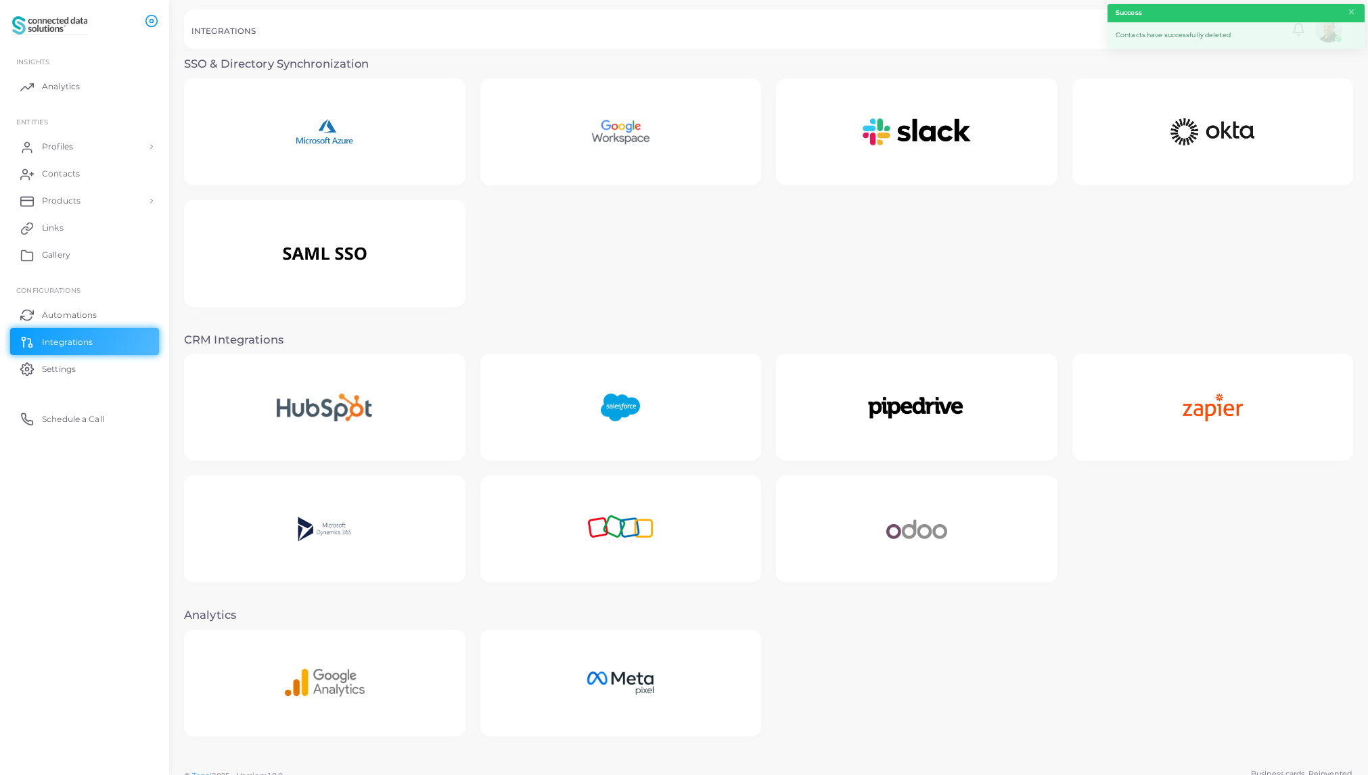
click at [682, 522] on div at bounding box center [620, 529] width 281 height 107
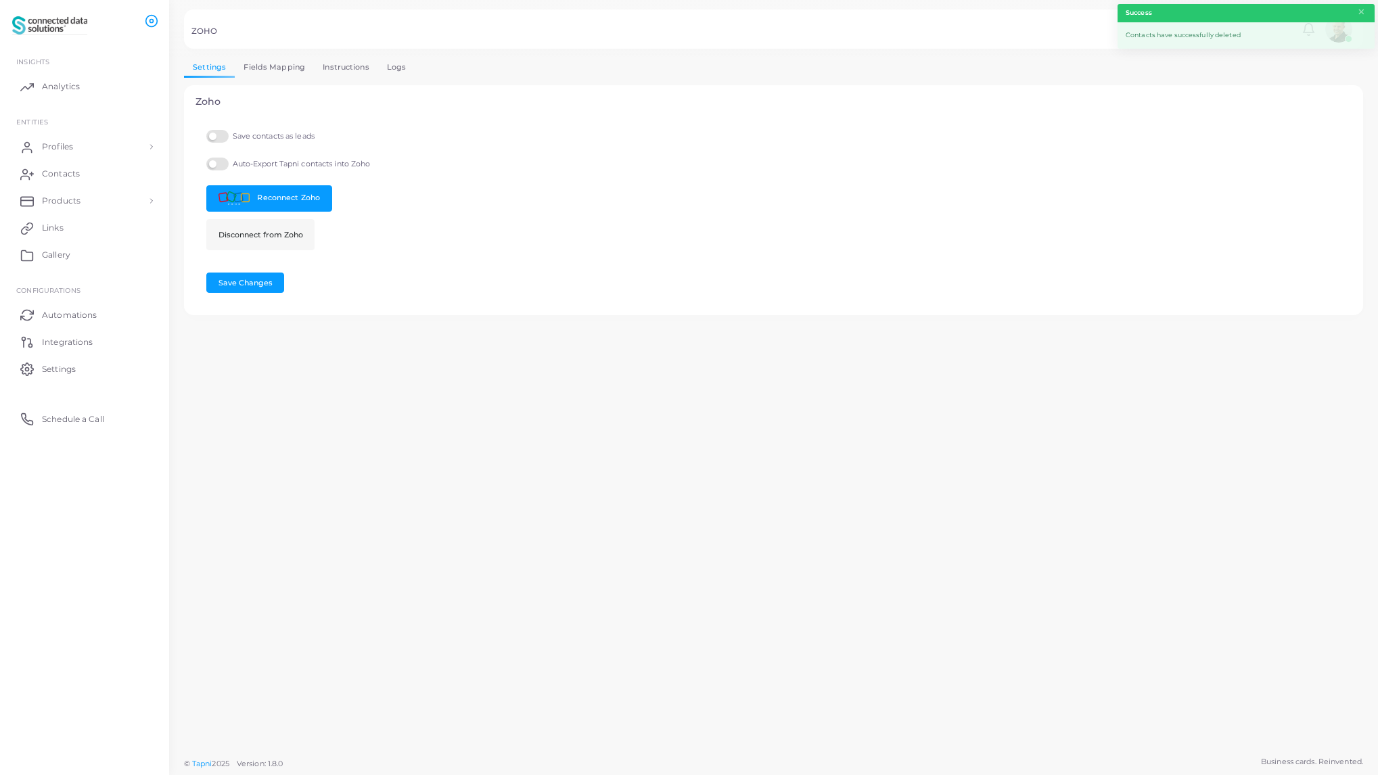
click at [281, 65] on link "Fields Mapping" at bounding box center [274, 68] width 79 height 20
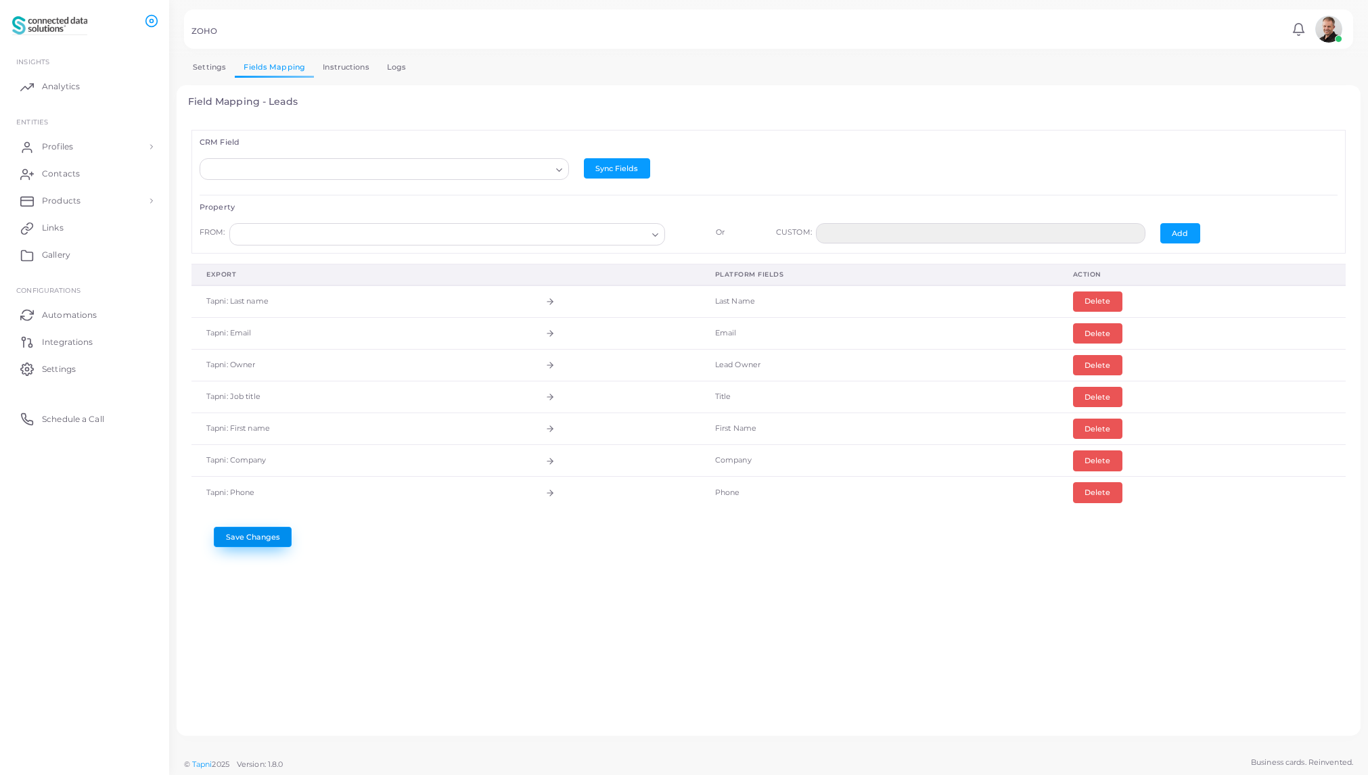
click at [244, 539] on button "Save Changes" at bounding box center [253, 537] width 78 height 20
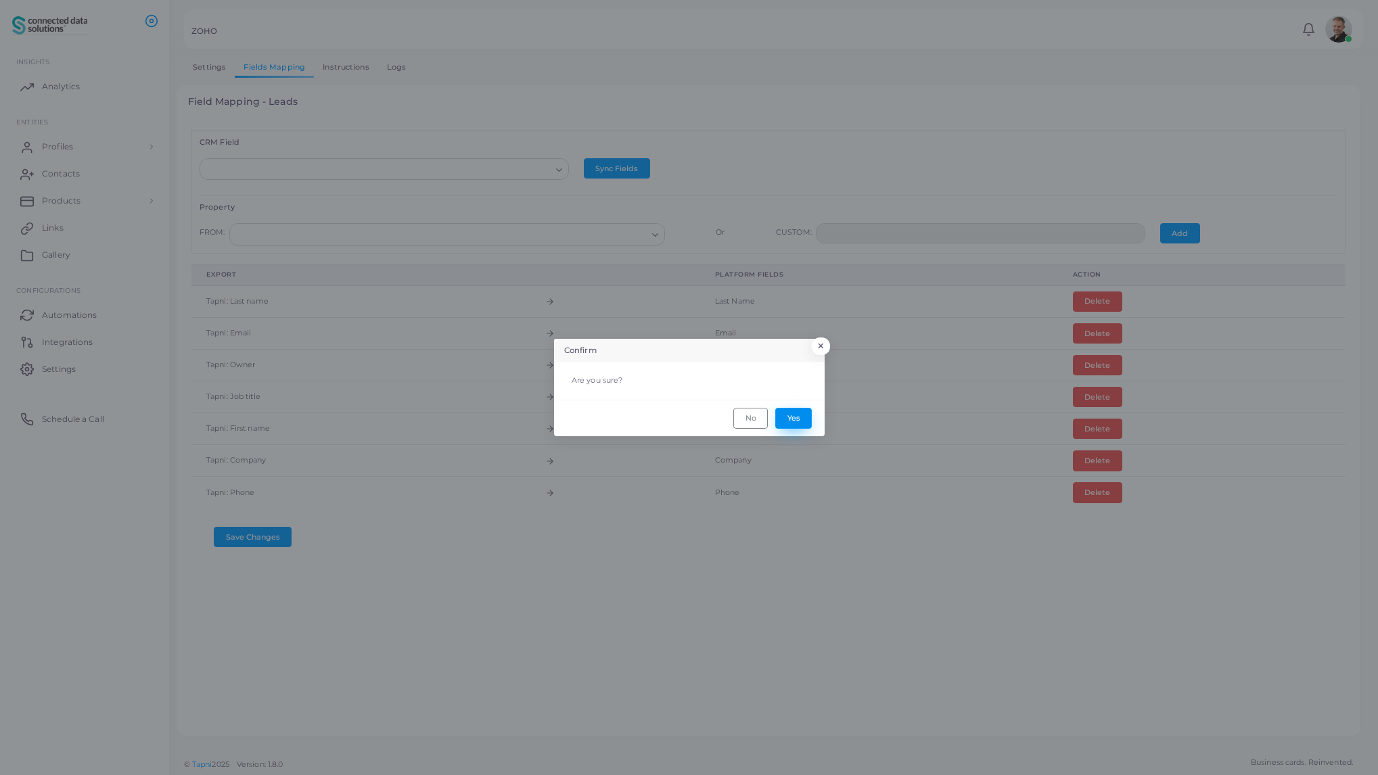
click at [809, 424] on button "Yes" at bounding box center [793, 418] width 37 height 20
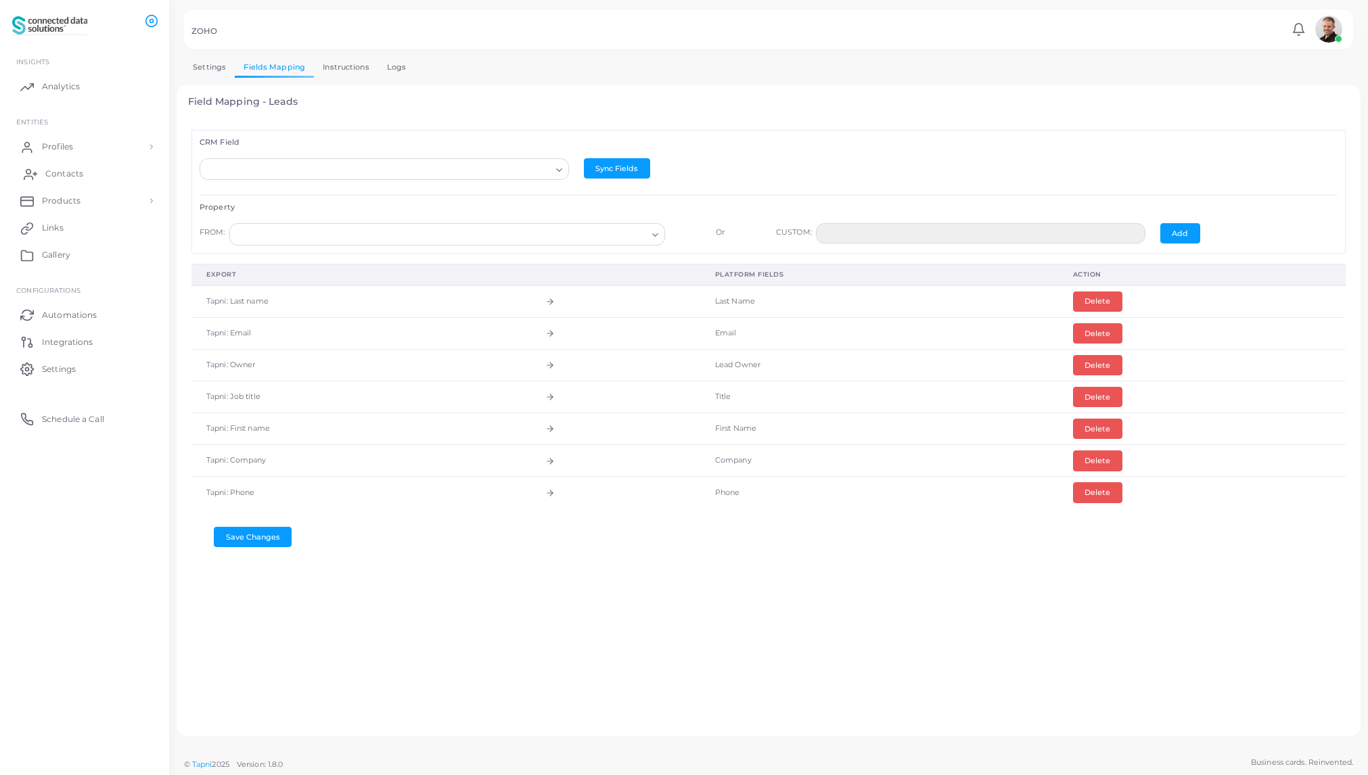
click at [72, 173] on span "Contacts" at bounding box center [64, 174] width 38 height 12
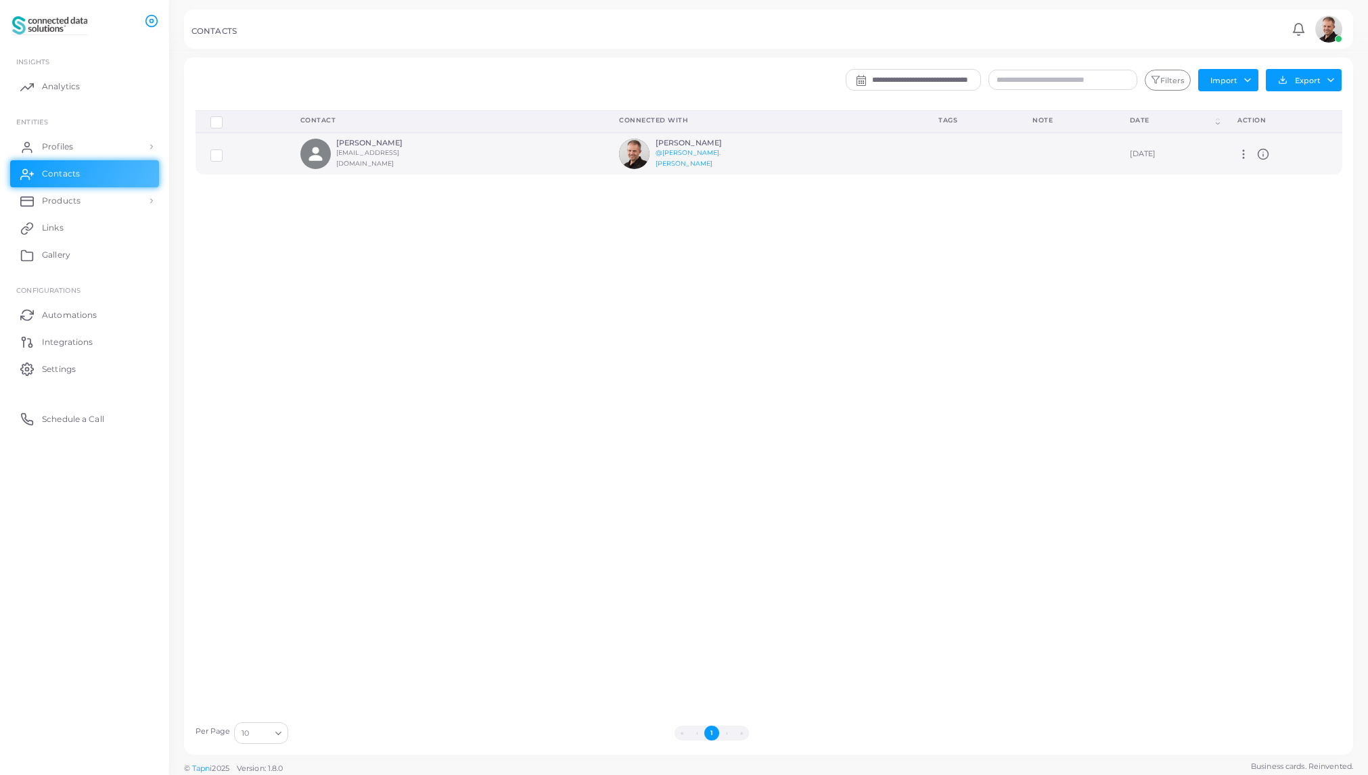
click at [656, 145] on h6 "[PERSON_NAME]" at bounding box center [705, 143] width 99 height 9
click at [342, 148] on h6 "Fred Smith" at bounding box center [385, 143] width 99 height 9
click at [1241, 155] on icon at bounding box center [1244, 154] width 12 height 12
click at [1271, 169] on span "Manage" at bounding box center [1284, 171] width 31 height 11
type input "**********"
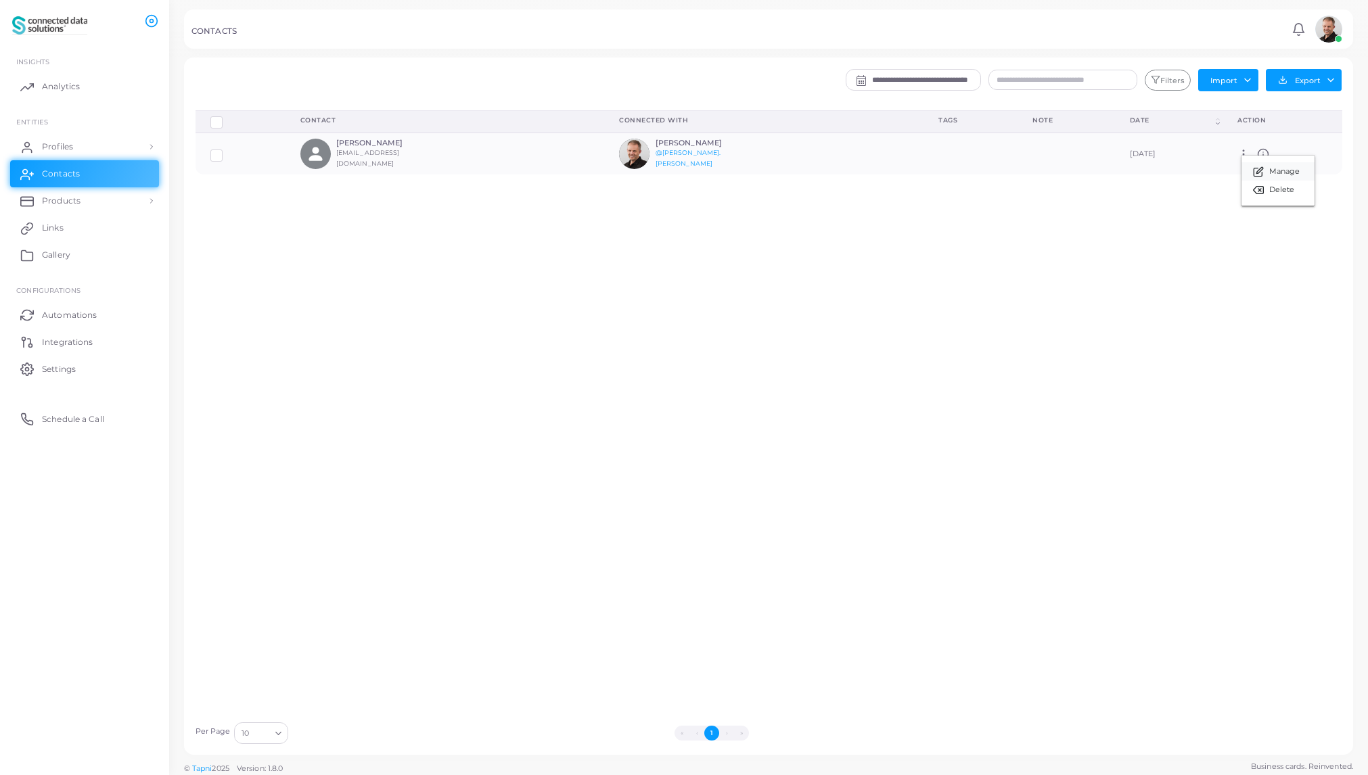
type input "**********"
type input "********"
type input "****"
type input "**********"
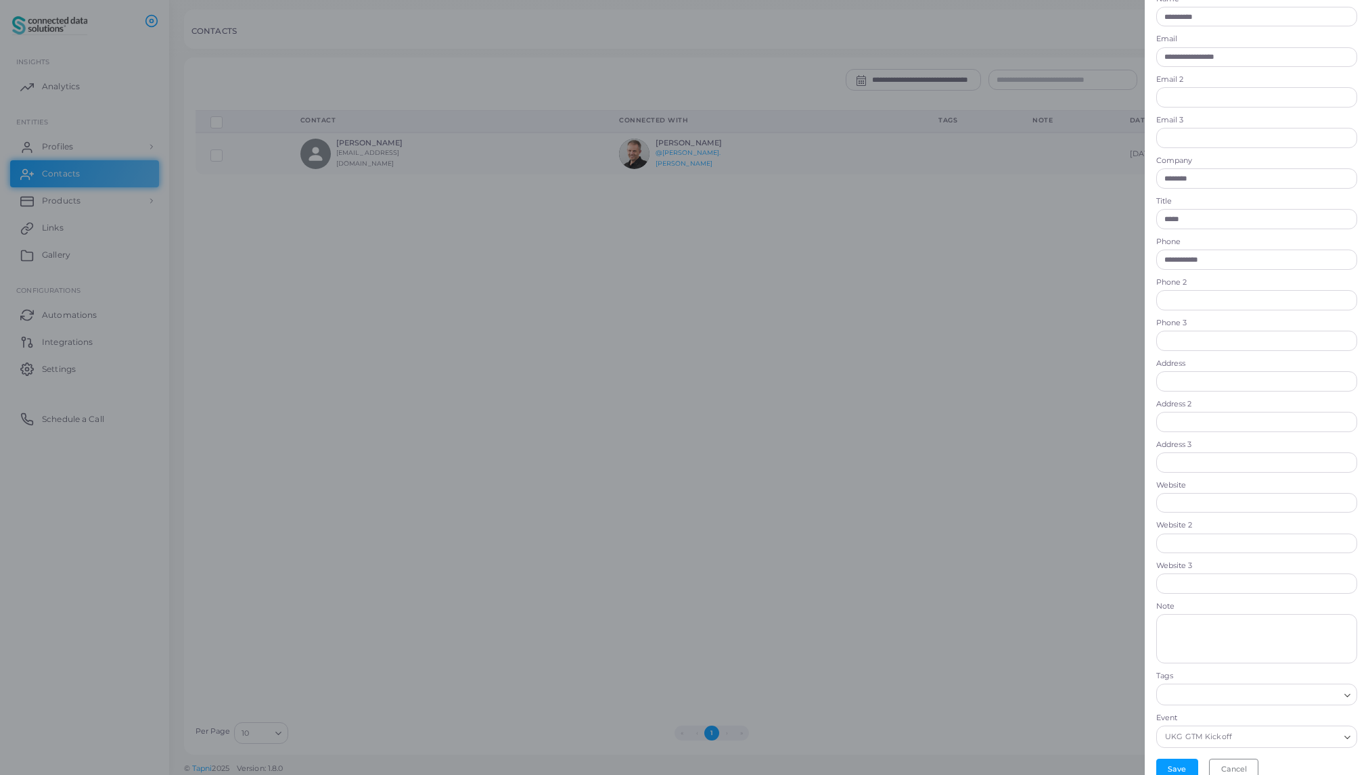
scroll to position [59, 0]
click at [1231, 755] on button "Cancel" at bounding box center [1233, 754] width 49 height 20
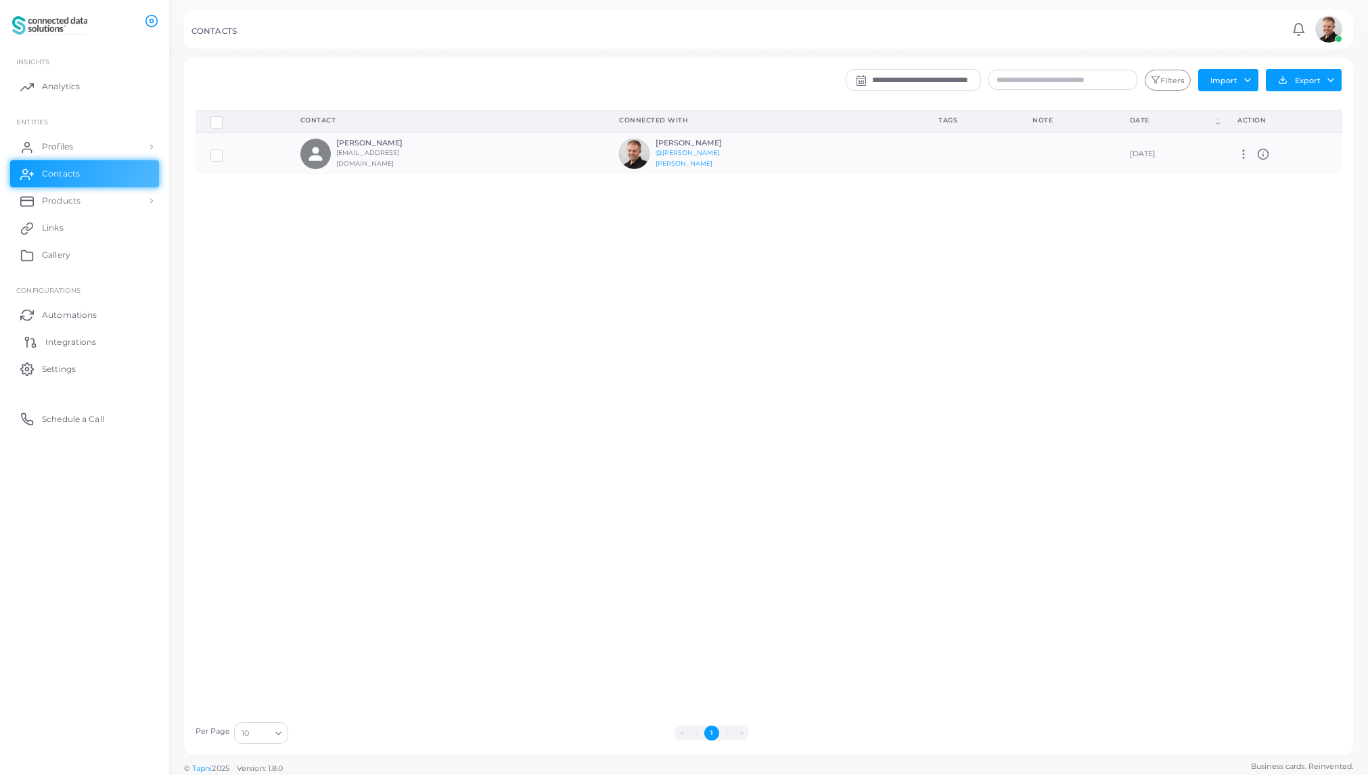
click at [77, 344] on span "Integrations" at bounding box center [70, 342] width 51 height 12
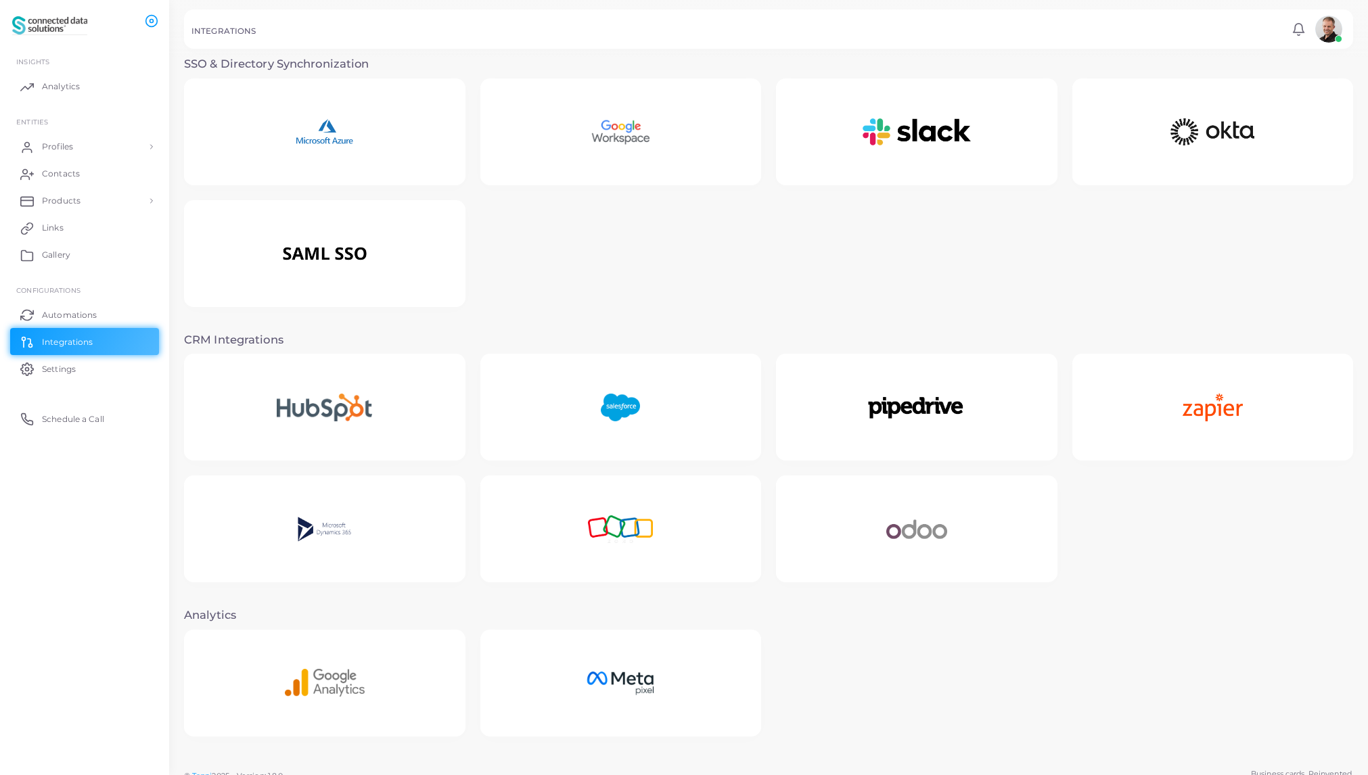
click at [634, 534] on img at bounding box center [621, 529] width 122 height 85
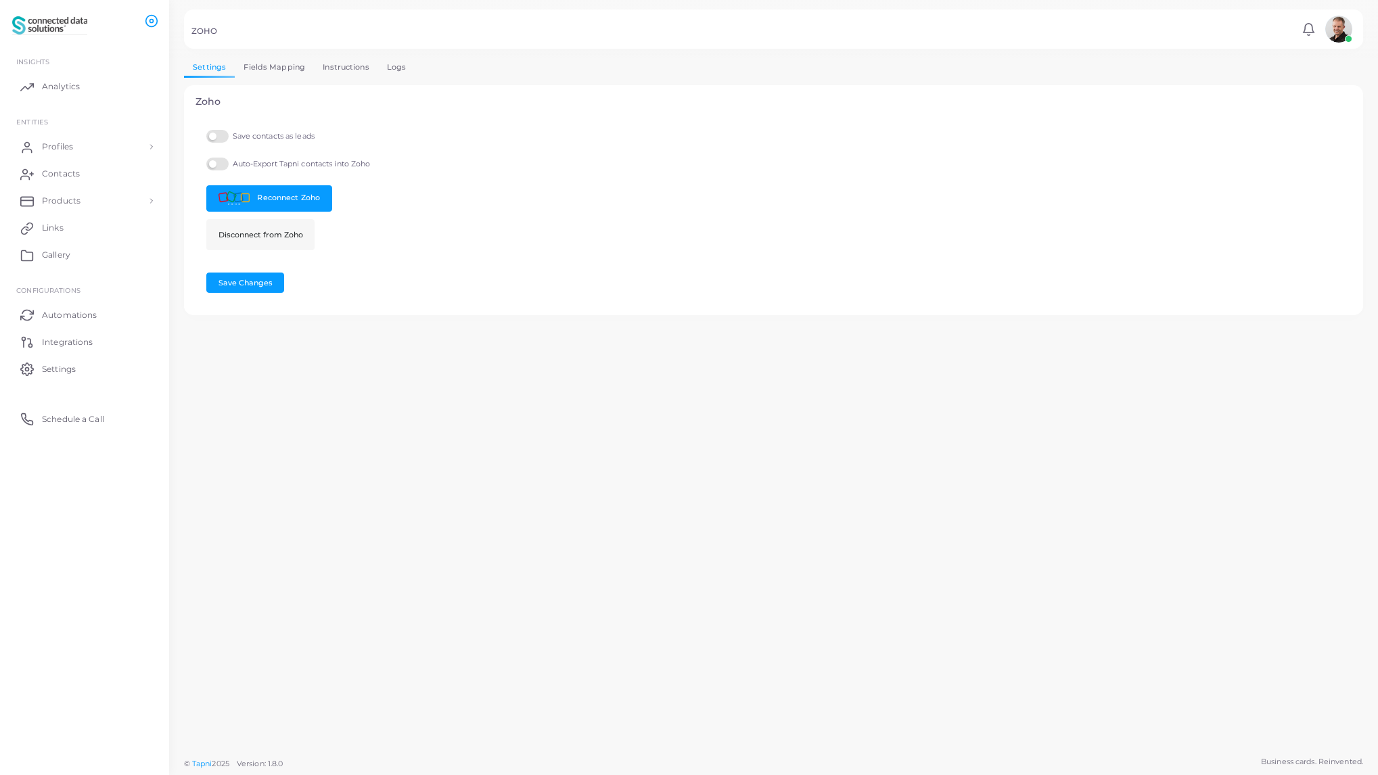
click at [284, 66] on link "Fields Mapping" at bounding box center [274, 68] width 79 height 20
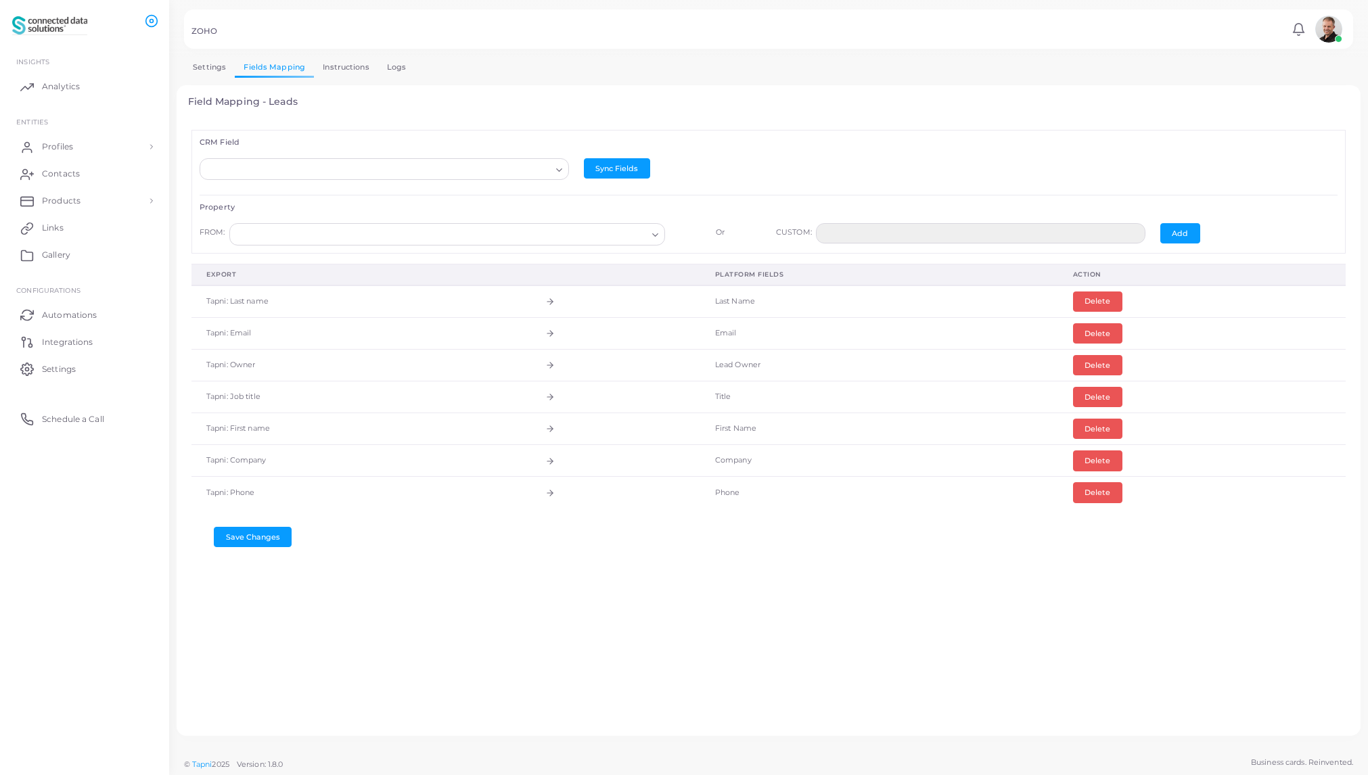
click at [387, 172] on input "Search for option" at bounding box center [378, 169] width 345 height 15
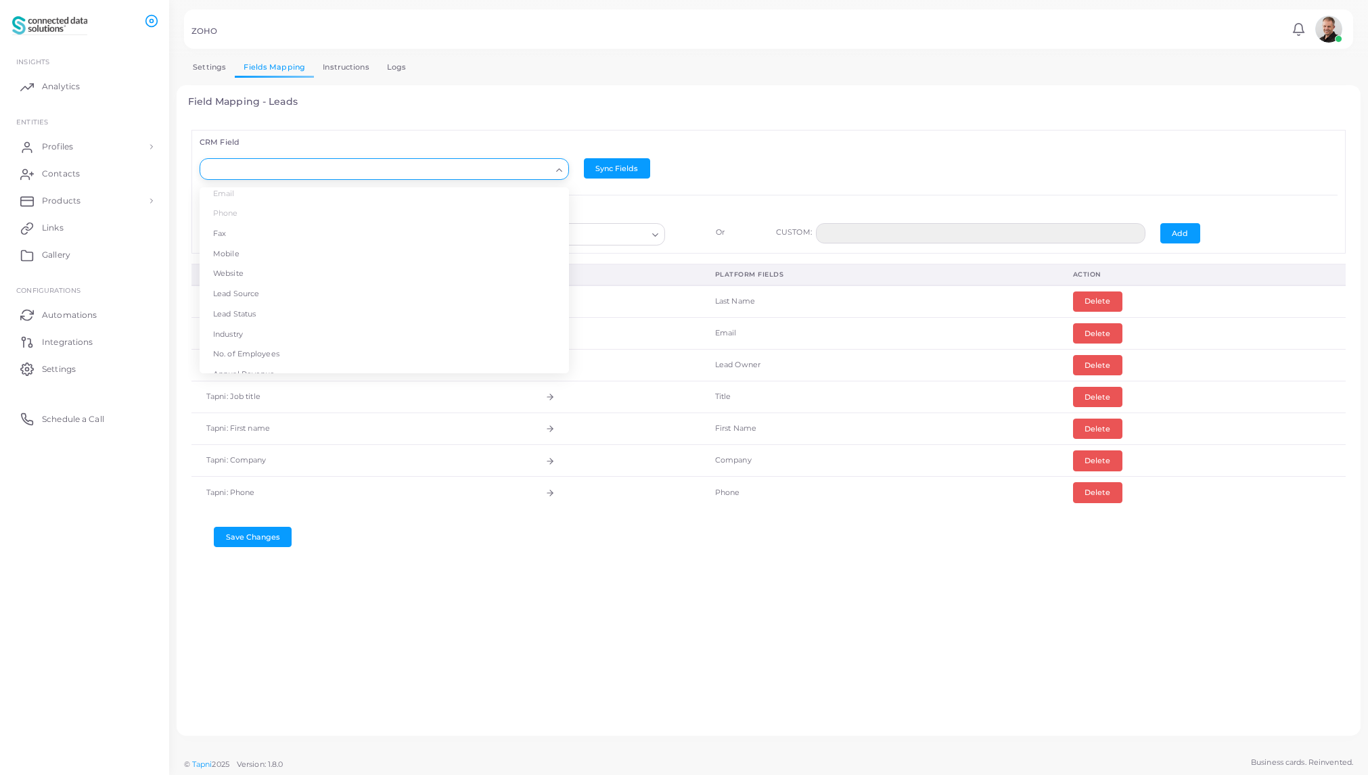
scroll to position [127, 0]
click at [265, 295] on li "Lead Source" at bounding box center [384, 291] width 369 height 20
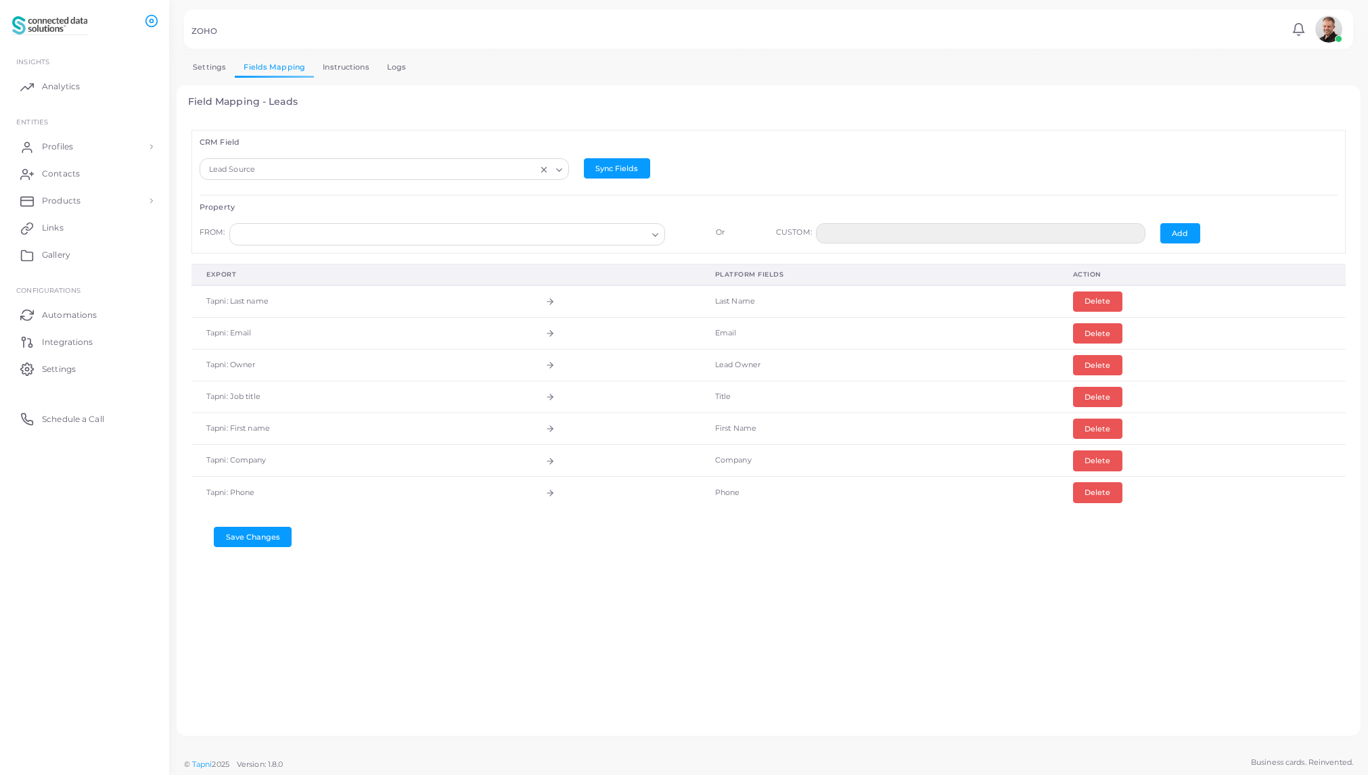
click at [309, 235] on input "Search for option" at bounding box center [440, 234] width 411 height 15
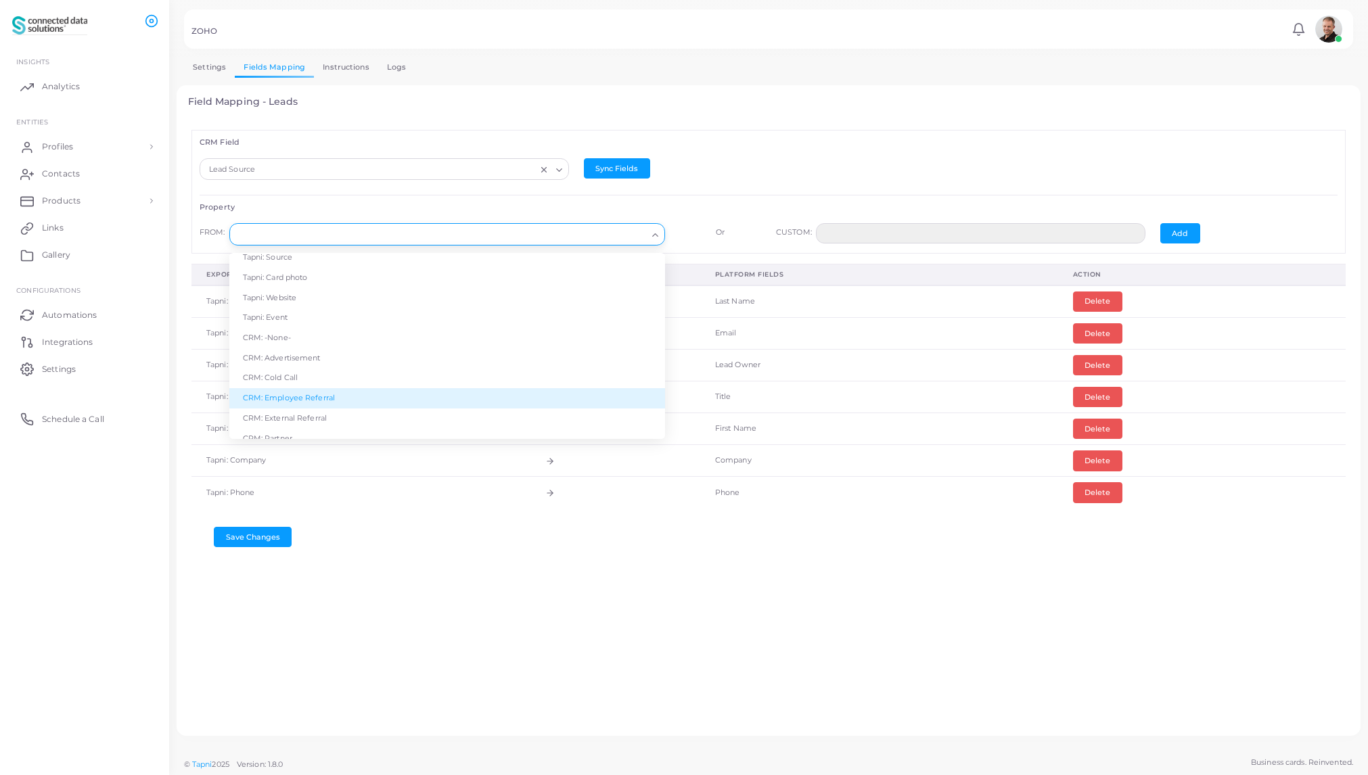
scroll to position [243, 0]
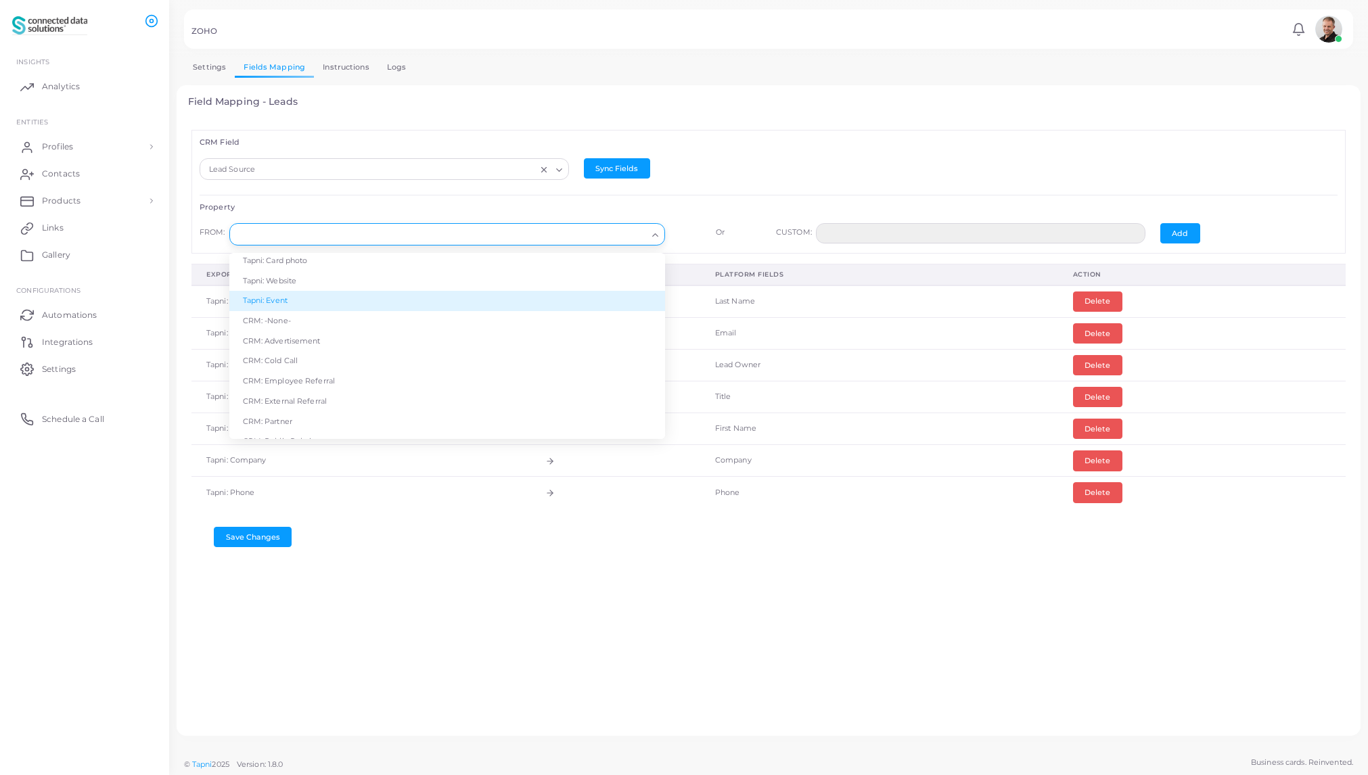
click at [287, 296] on li "Tapni: Event" at bounding box center [447, 301] width 436 height 20
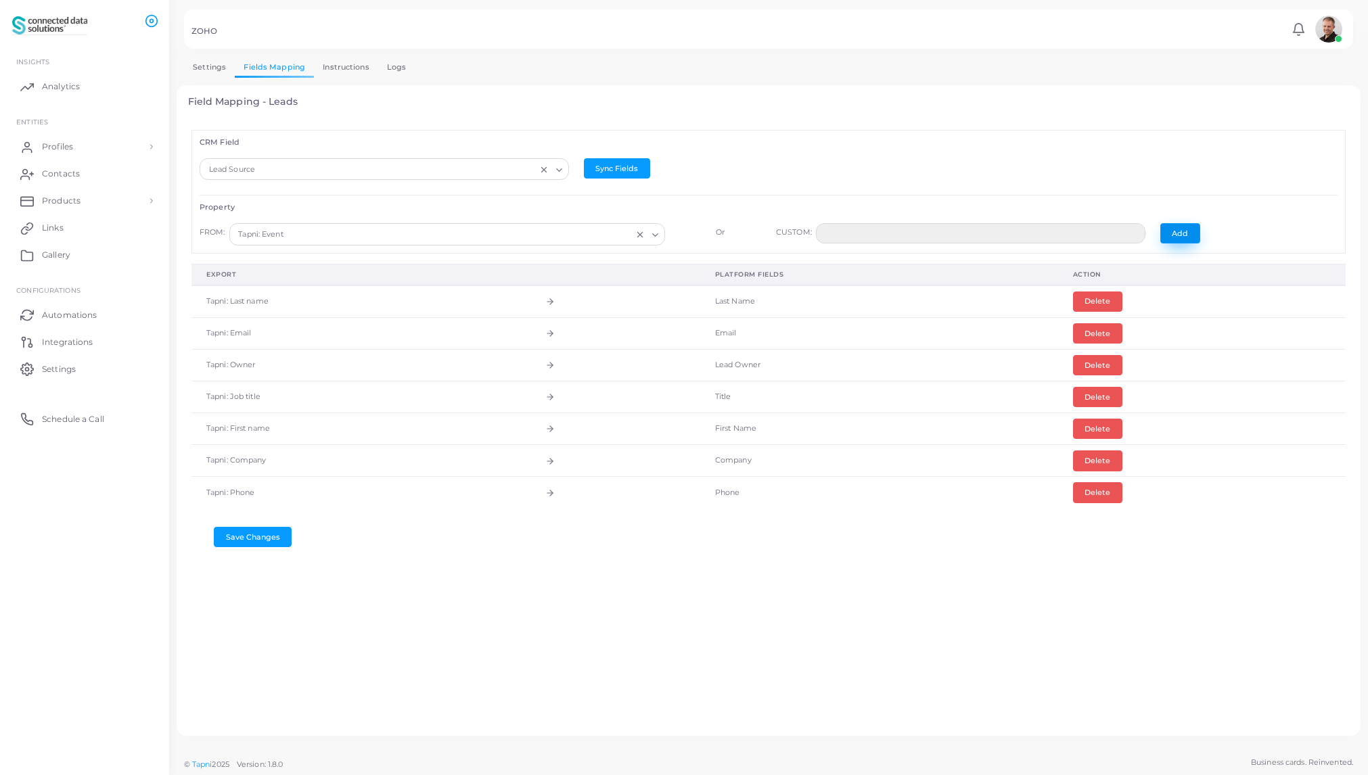
click at [1180, 231] on button "Add" at bounding box center [1181, 233] width 40 height 20
click at [252, 572] on button "Save Changes" at bounding box center [253, 569] width 78 height 20
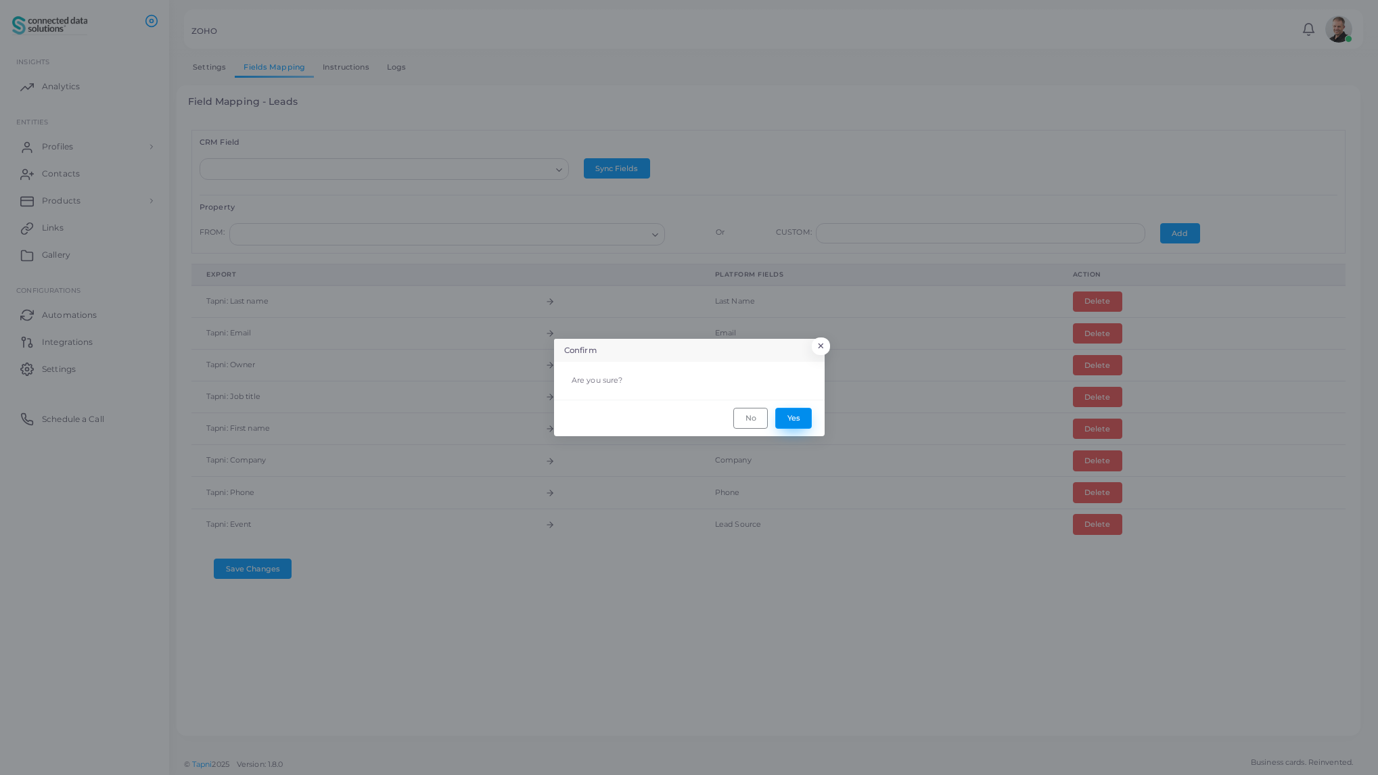
click at [803, 422] on button "Yes" at bounding box center [793, 418] width 37 height 20
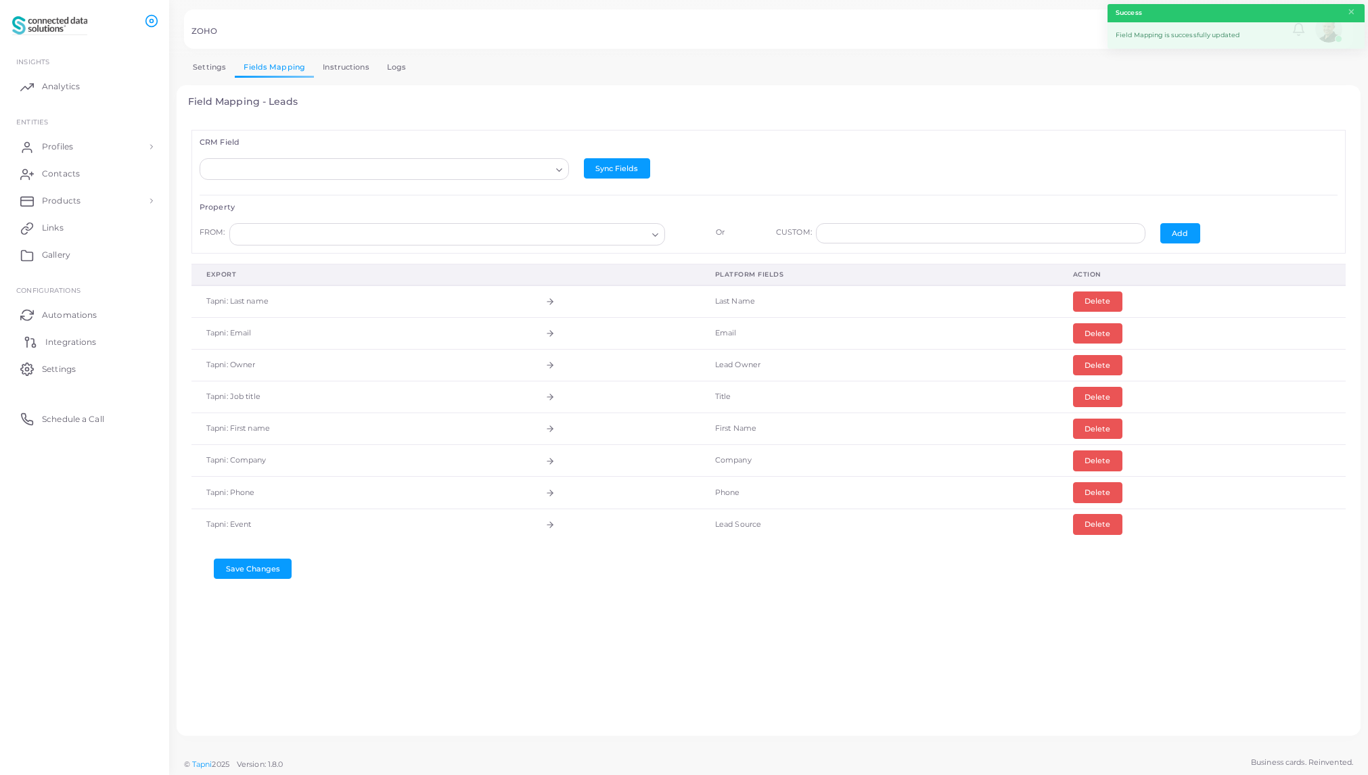
click at [58, 346] on span "Integrations" at bounding box center [70, 342] width 51 height 12
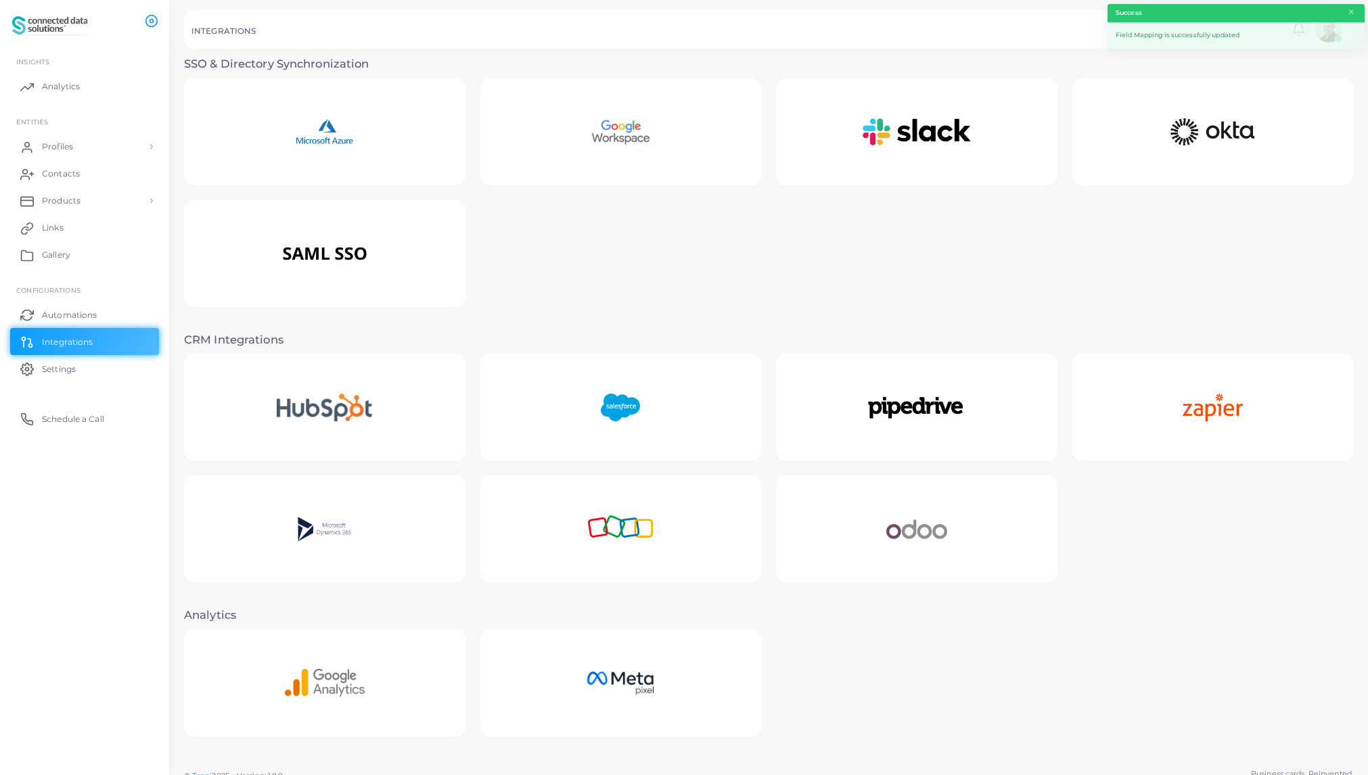
click at [627, 524] on img at bounding box center [621, 529] width 122 height 85
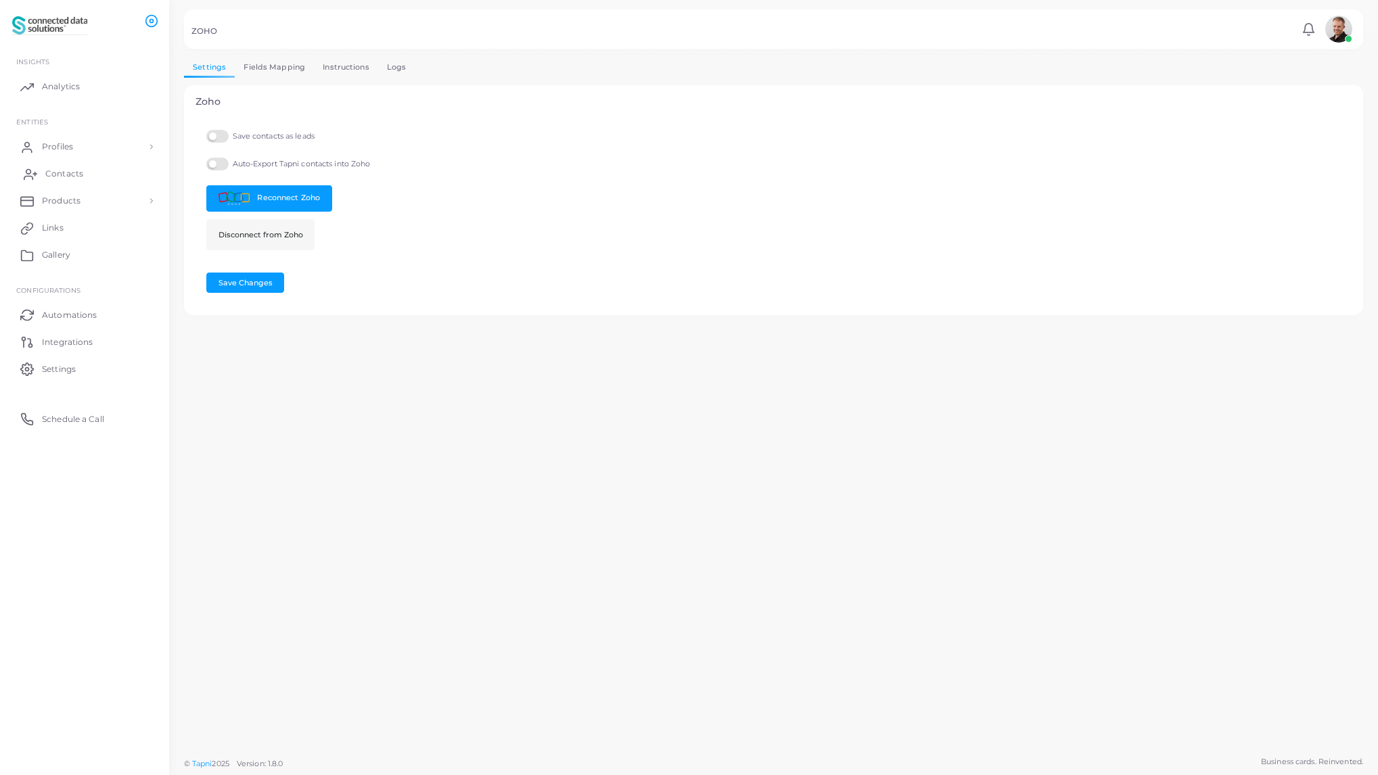
click at [69, 172] on span "Contacts" at bounding box center [64, 174] width 38 height 12
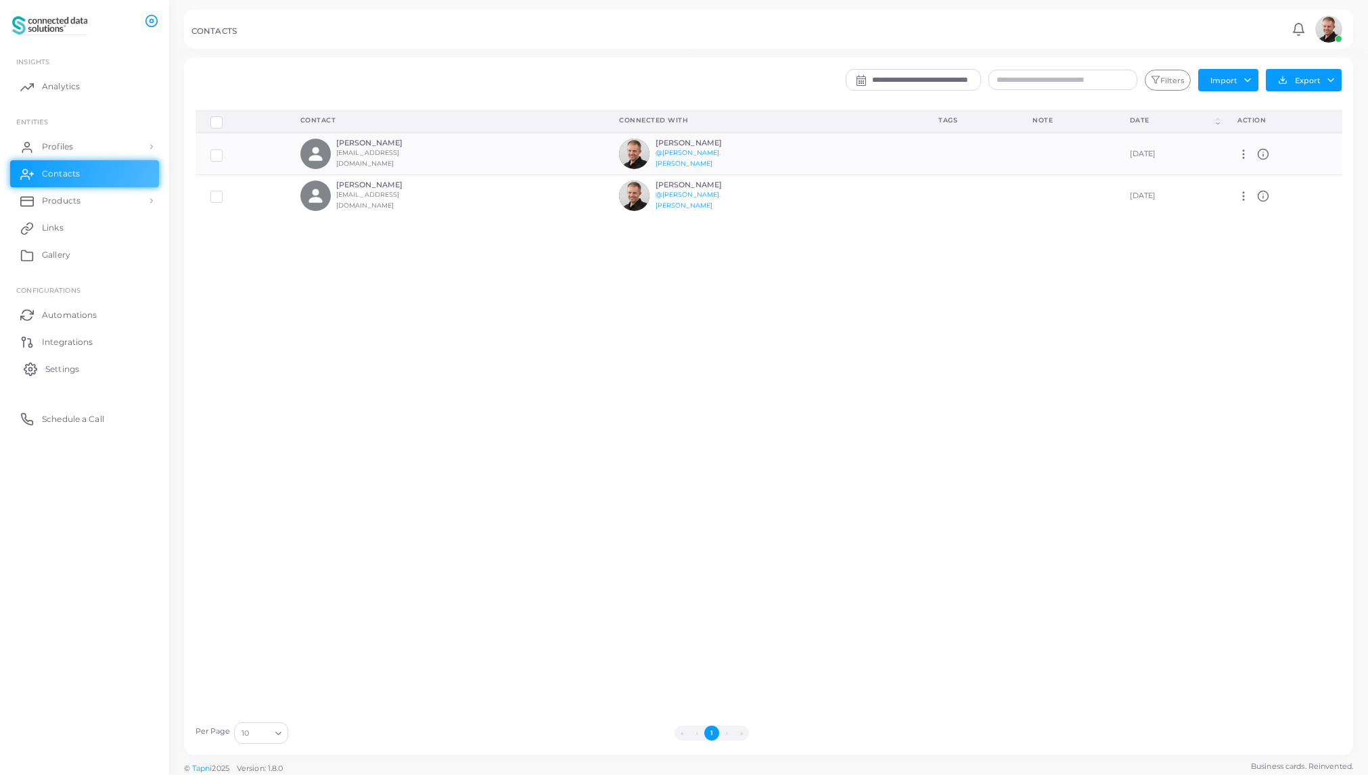
click at [68, 369] on span "Settings" at bounding box center [62, 369] width 34 height 12
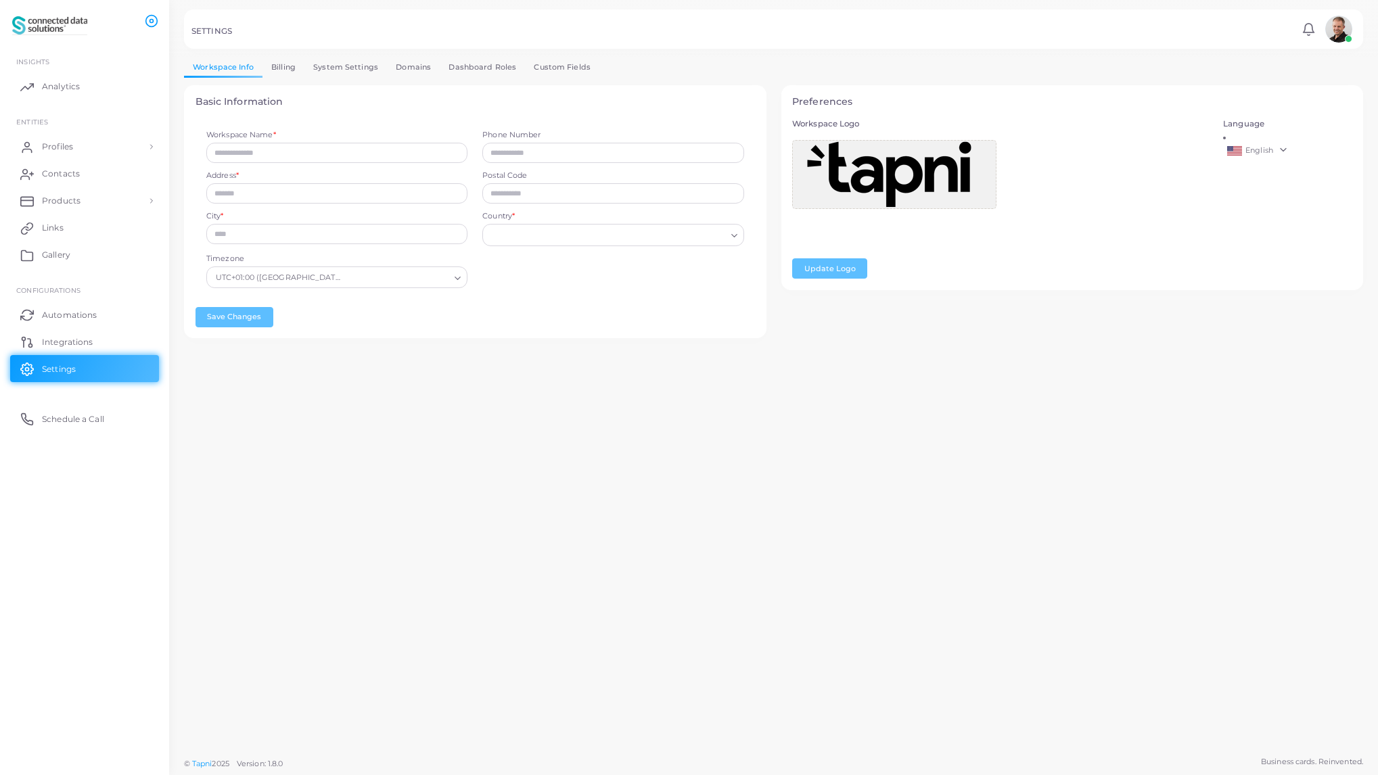
type input "**********"
type input "*******"
type input "*********"
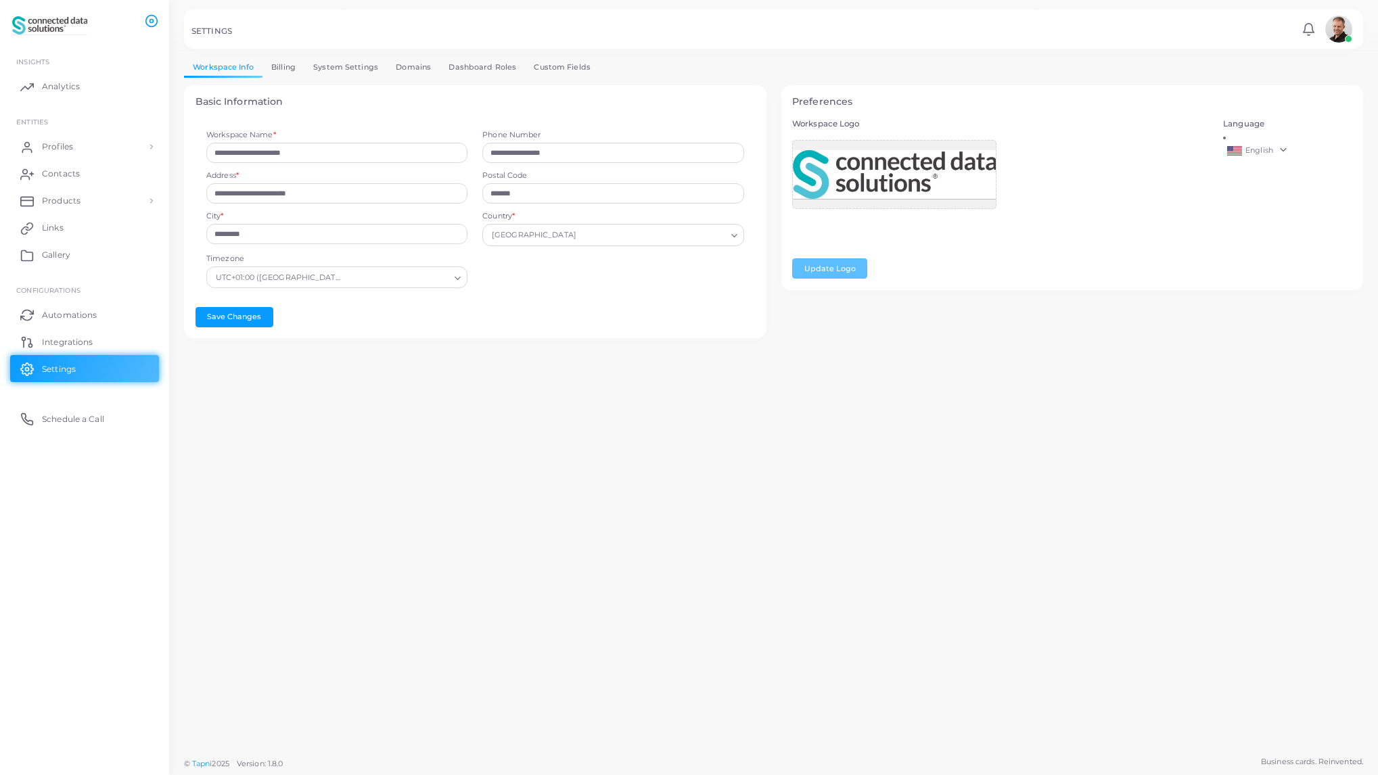
click at [554, 68] on link "Custom Fields" at bounding box center [562, 68] width 74 height 20
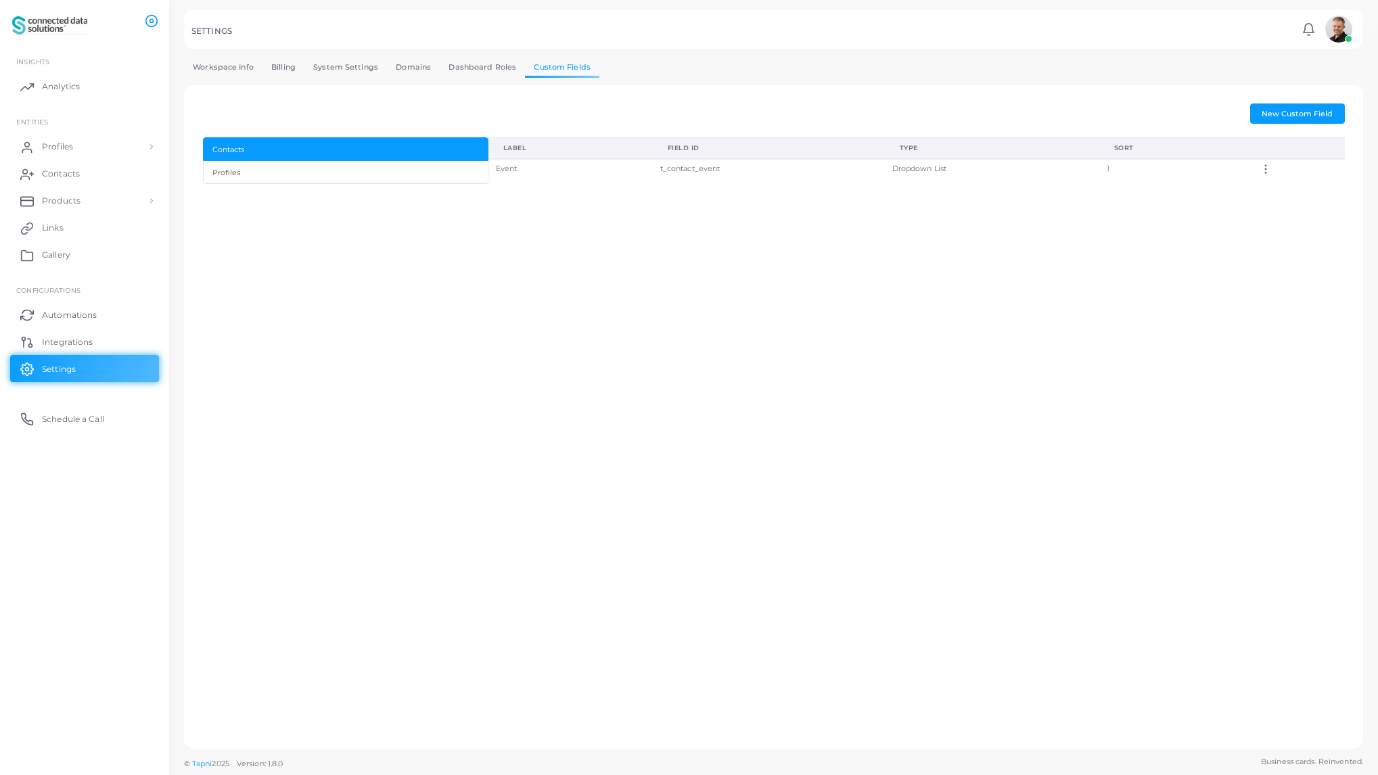
click at [1266, 169] on circle at bounding box center [1265, 169] width 1 height 1
click at [1305, 185] on span "Edit" at bounding box center [1301, 186] width 14 height 11
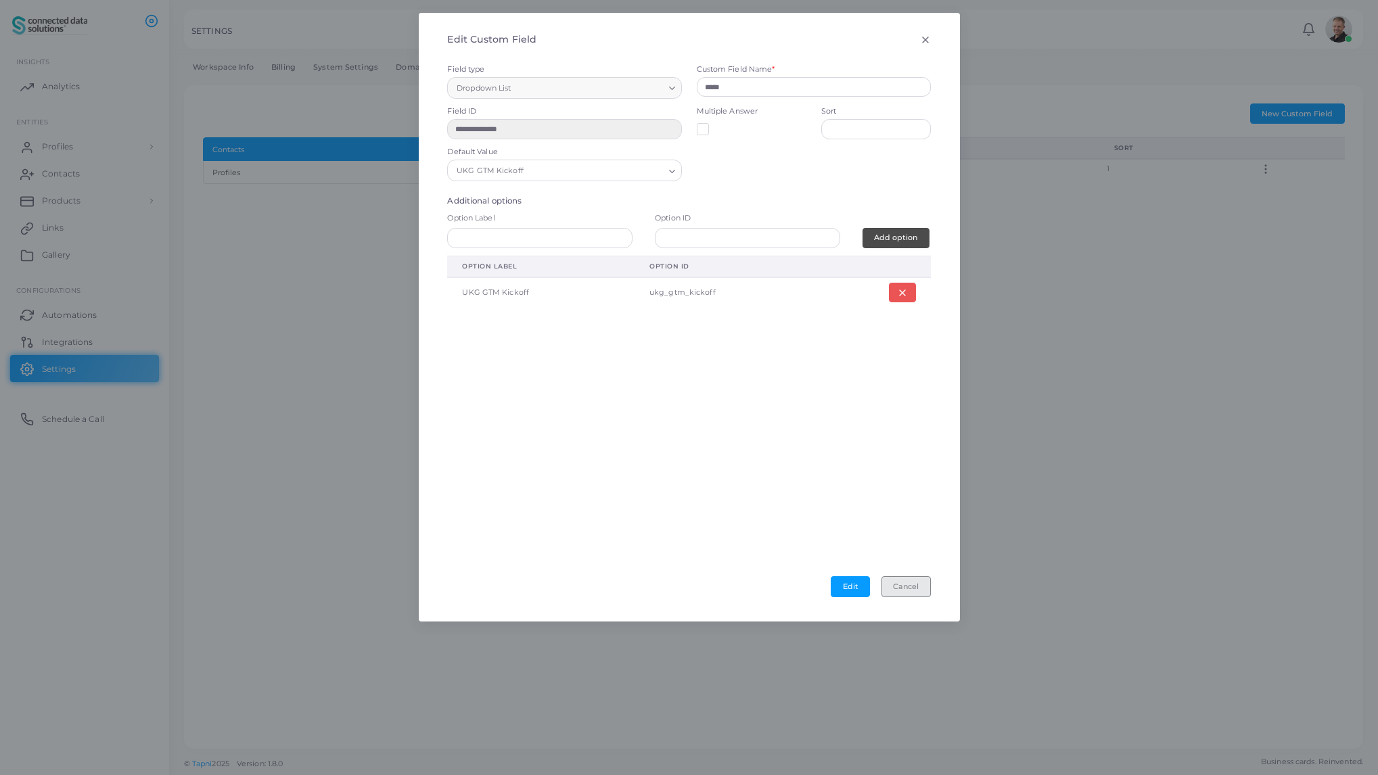
click at [907, 591] on button "Cancel" at bounding box center [906, 587] width 49 height 20
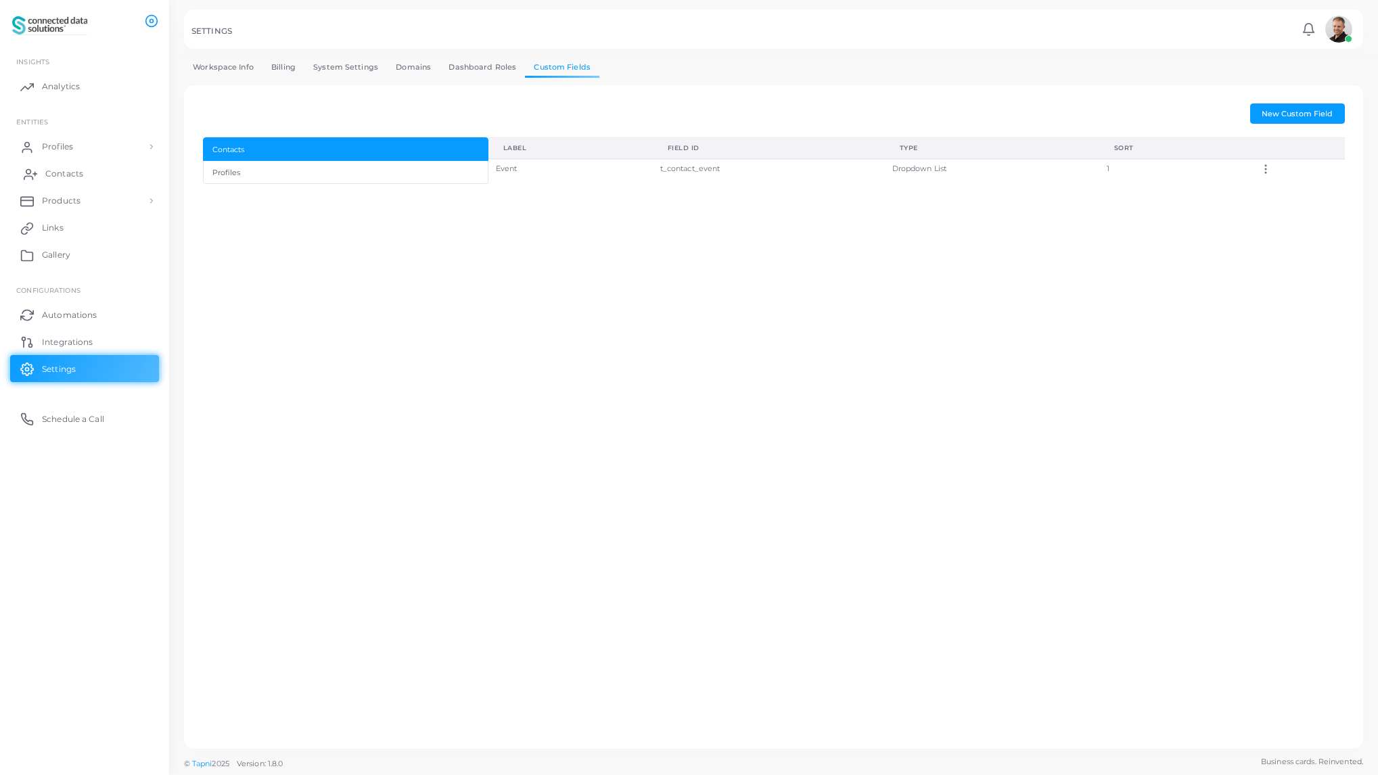
click at [58, 175] on span "Contacts" at bounding box center [64, 174] width 38 height 12
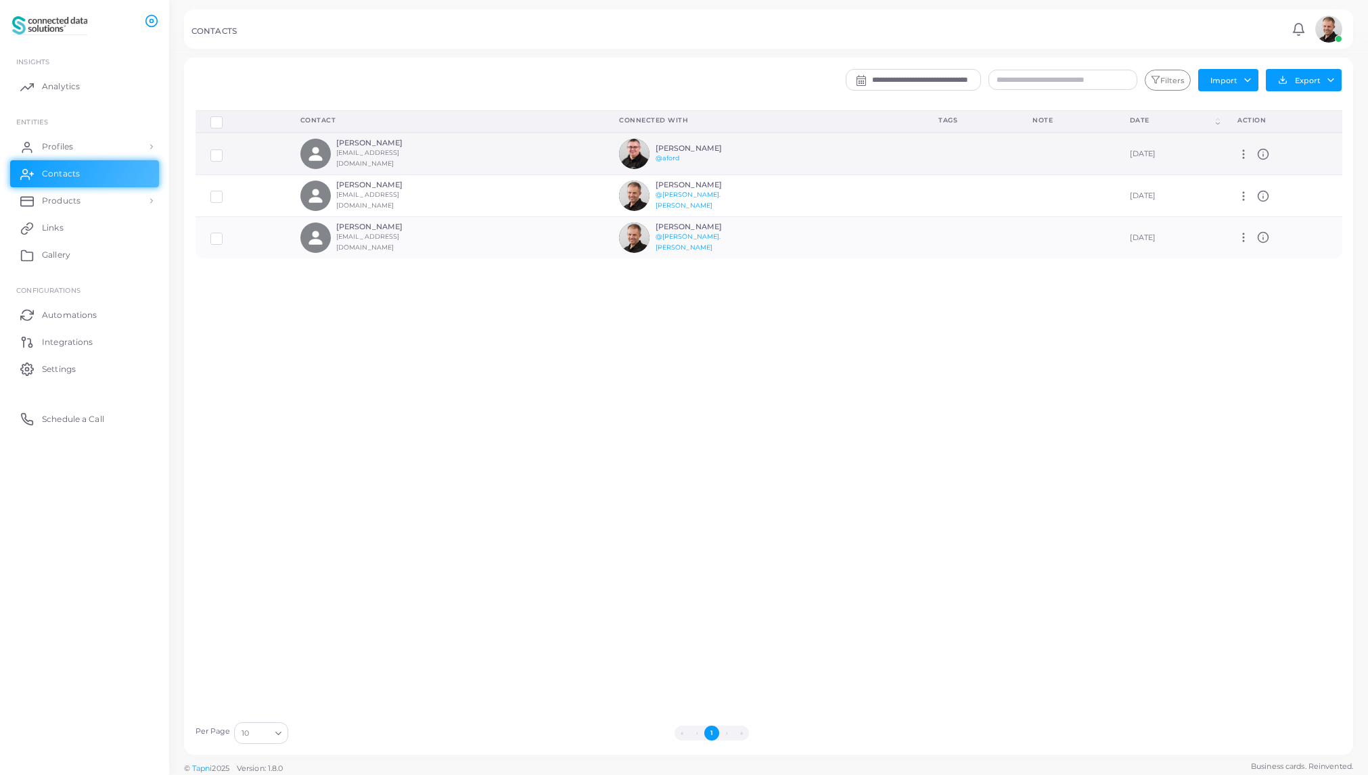
click at [227, 150] on label at bounding box center [227, 150] width 0 height 0
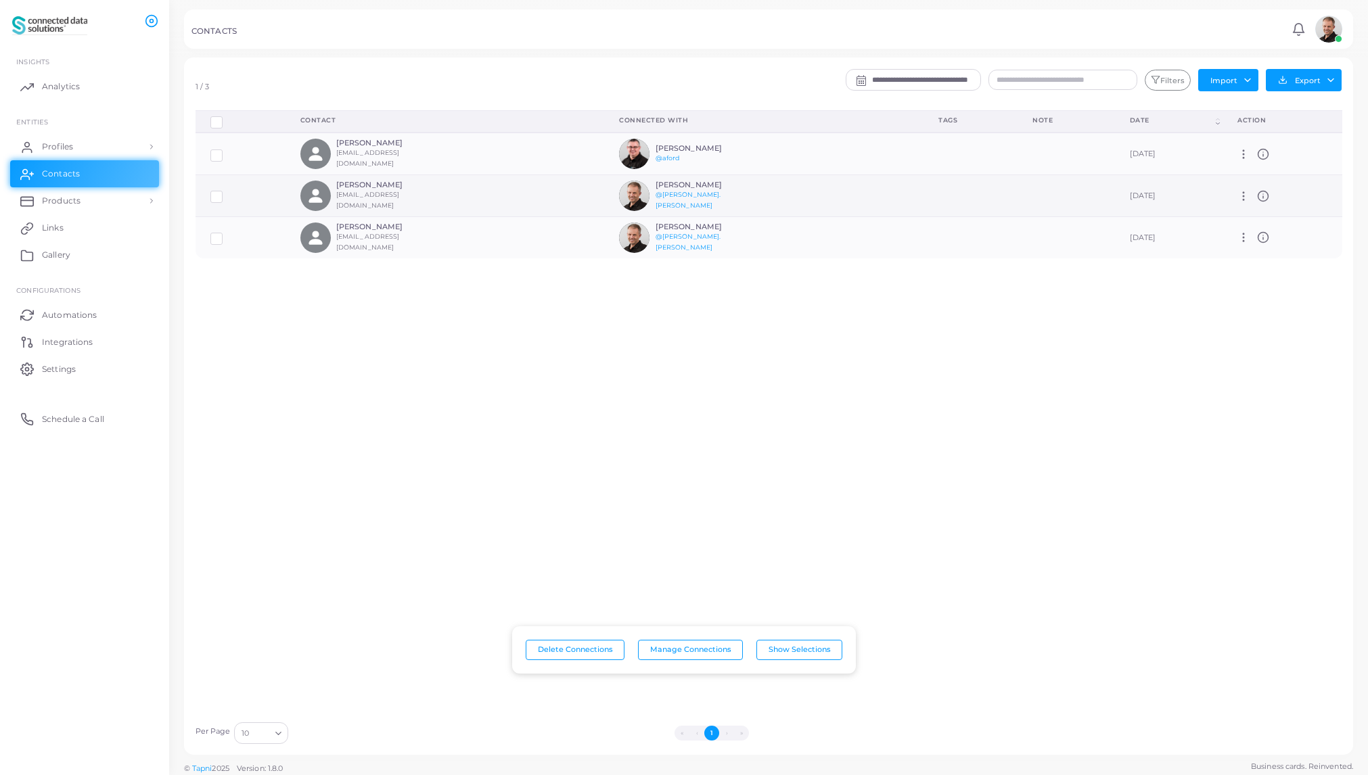
click at [227, 192] on label at bounding box center [227, 192] width 0 height 0
click at [227, 234] on label at bounding box center [227, 234] width 0 height 0
click at [1316, 83] on button "Export" at bounding box center [1304, 80] width 76 height 22
click at [1246, 82] on button "Import" at bounding box center [1228, 80] width 60 height 22
click at [658, 78] on div "**********" at bounding box center [866, 84] width 968 height 30
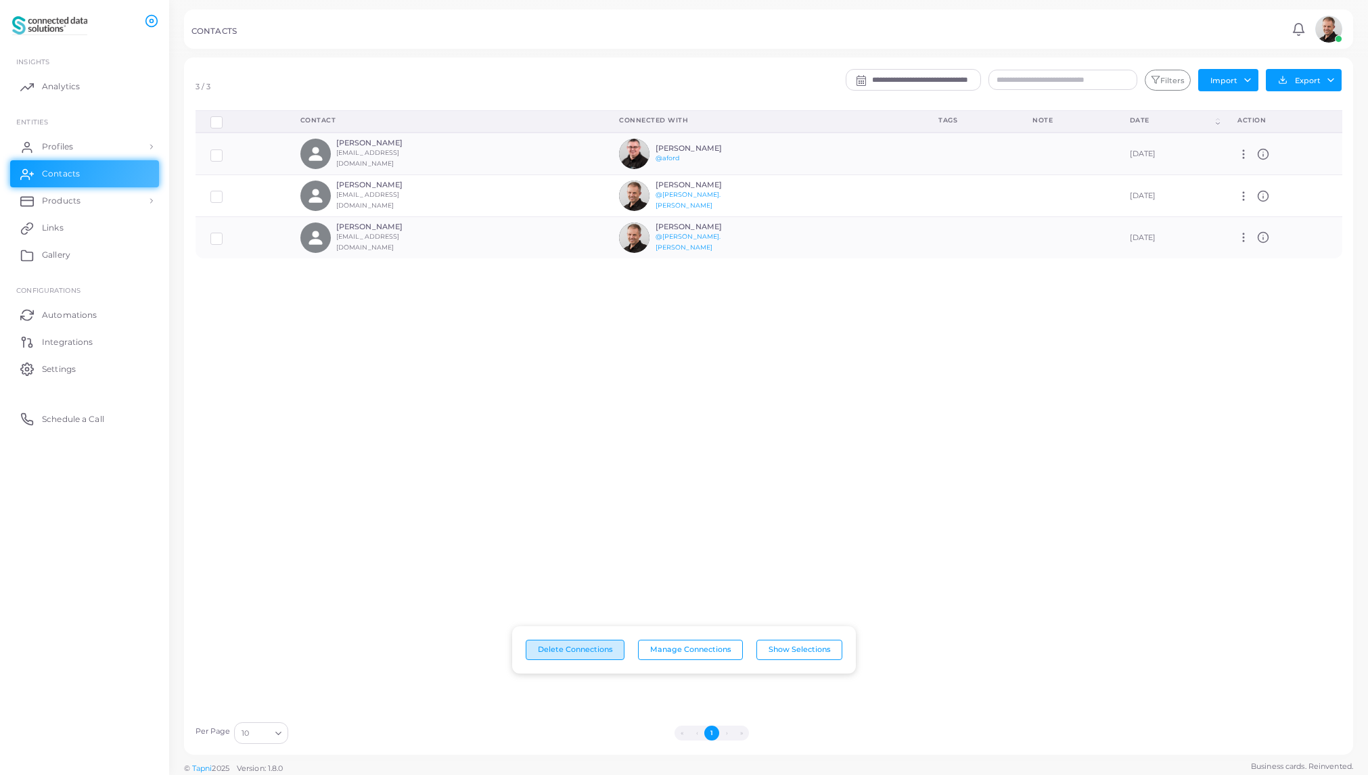
click at [598, 651] on button "Delete Connections" at bounding box center [575, 650] width 99 height 20
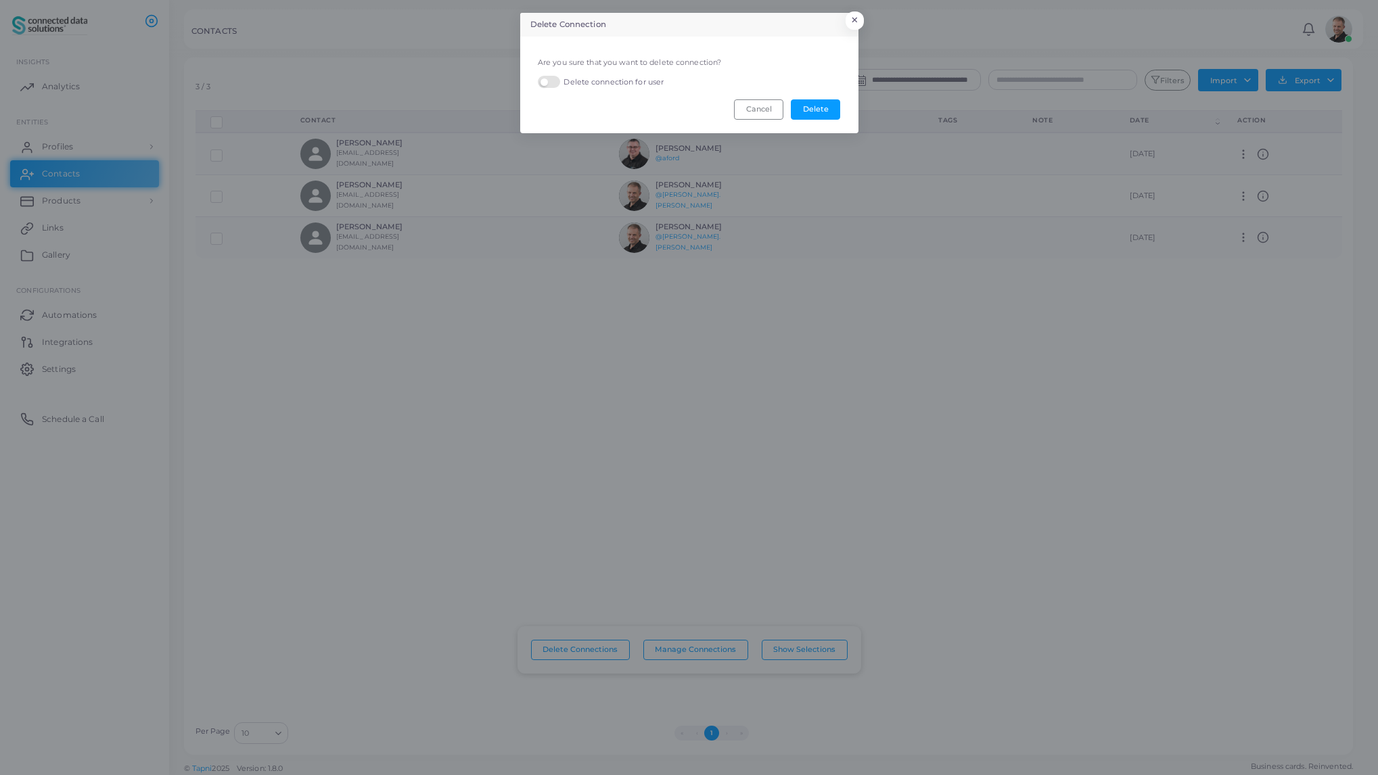
click at [551, 83] on label "Delete connection for user" at bounding box center [601, 82] width 126 height 13
click at [817, 110] on button "Delete" at bounding box center [815, 109] width 49 height 20
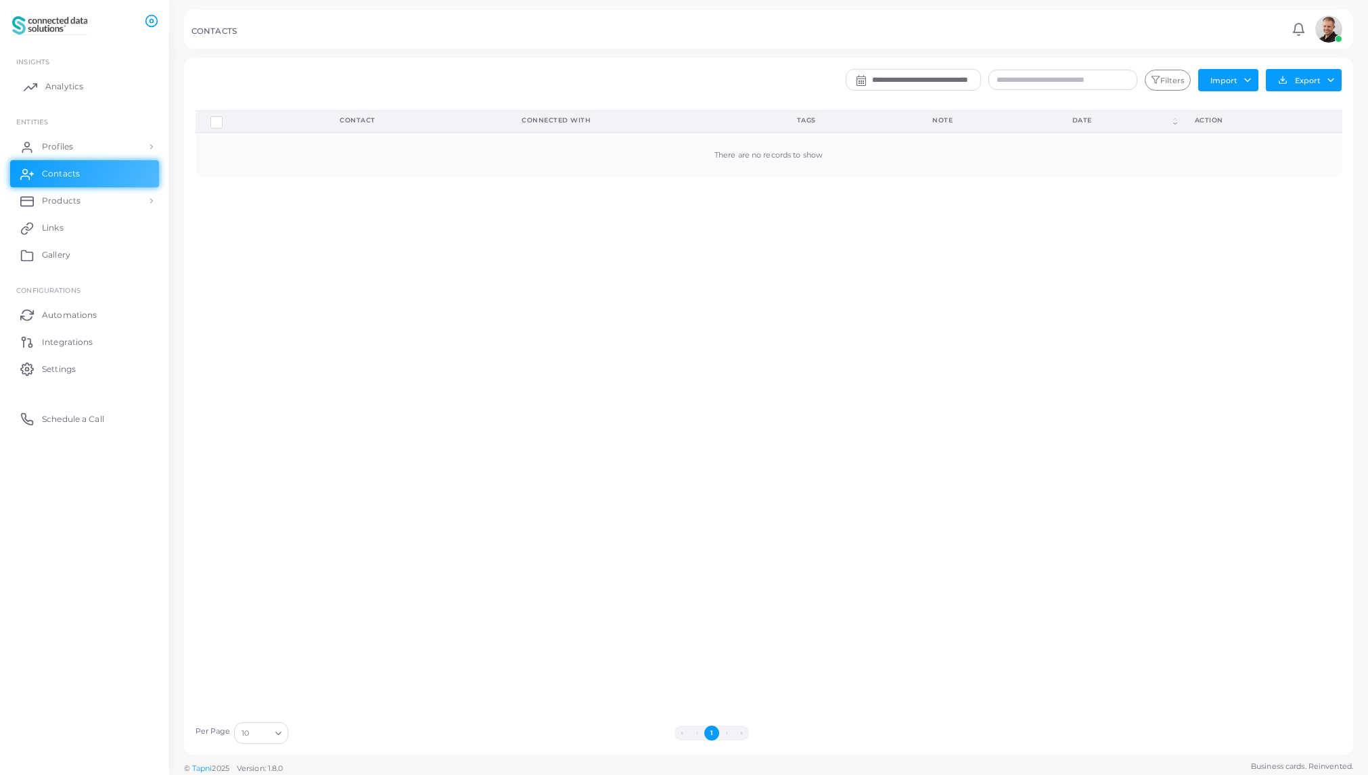
click at [72, 85] on span "Analytics" at bounding box center [64, 87] width 38 height 12
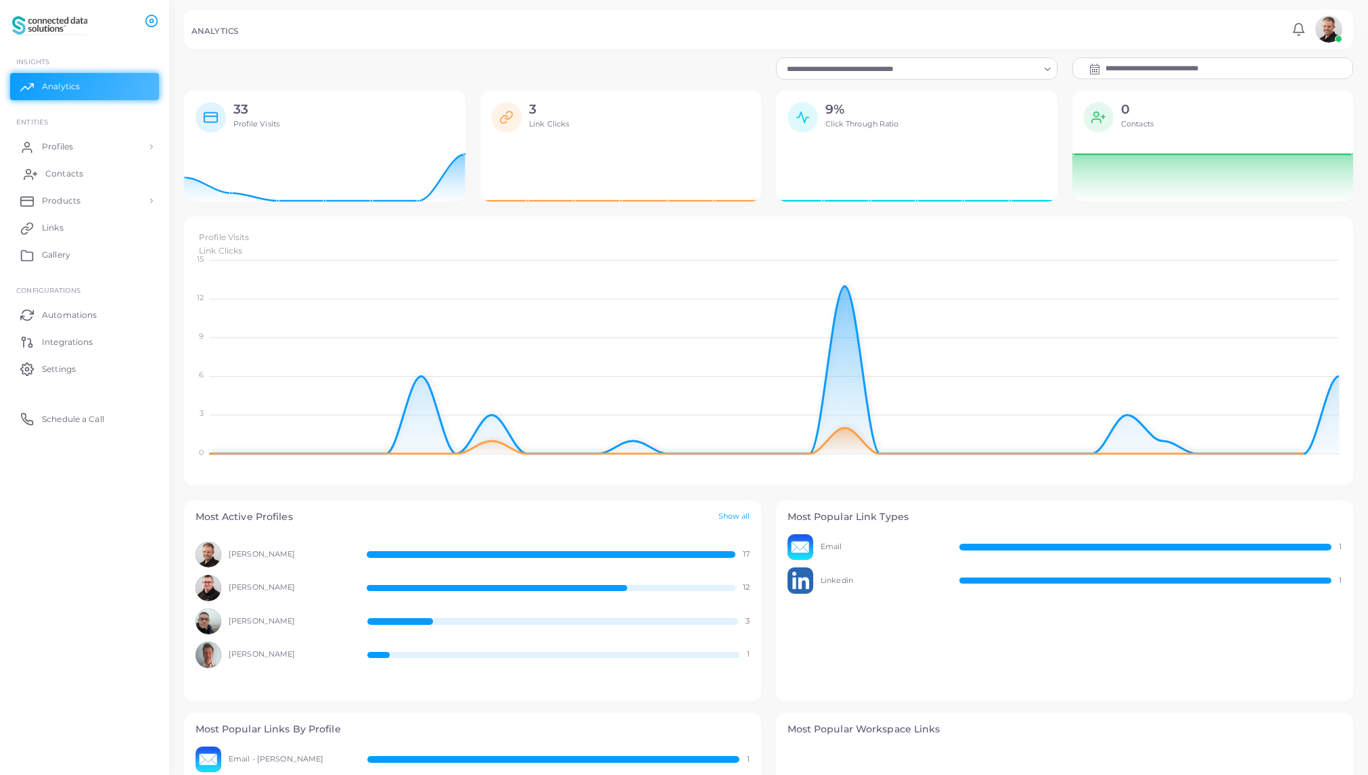
click at [64, 175] on span "Contacts" at bounding box center [64, 174] width 38 height 12
